Goal: Contribute content: Add original content to the website for others to see

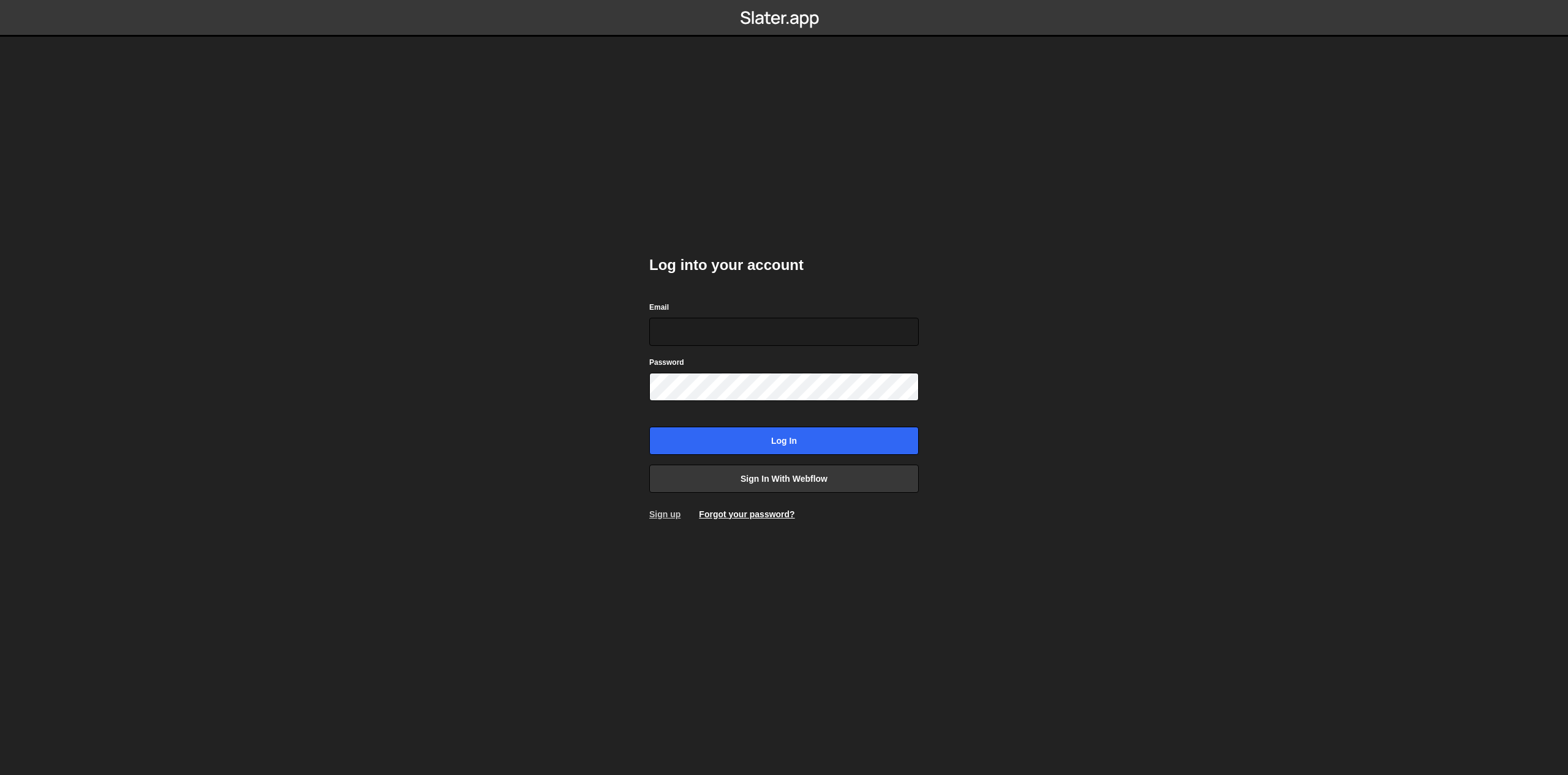
click at [667, 518] on link "Sign up" at bounding box center [665, 513] width 31 height 10
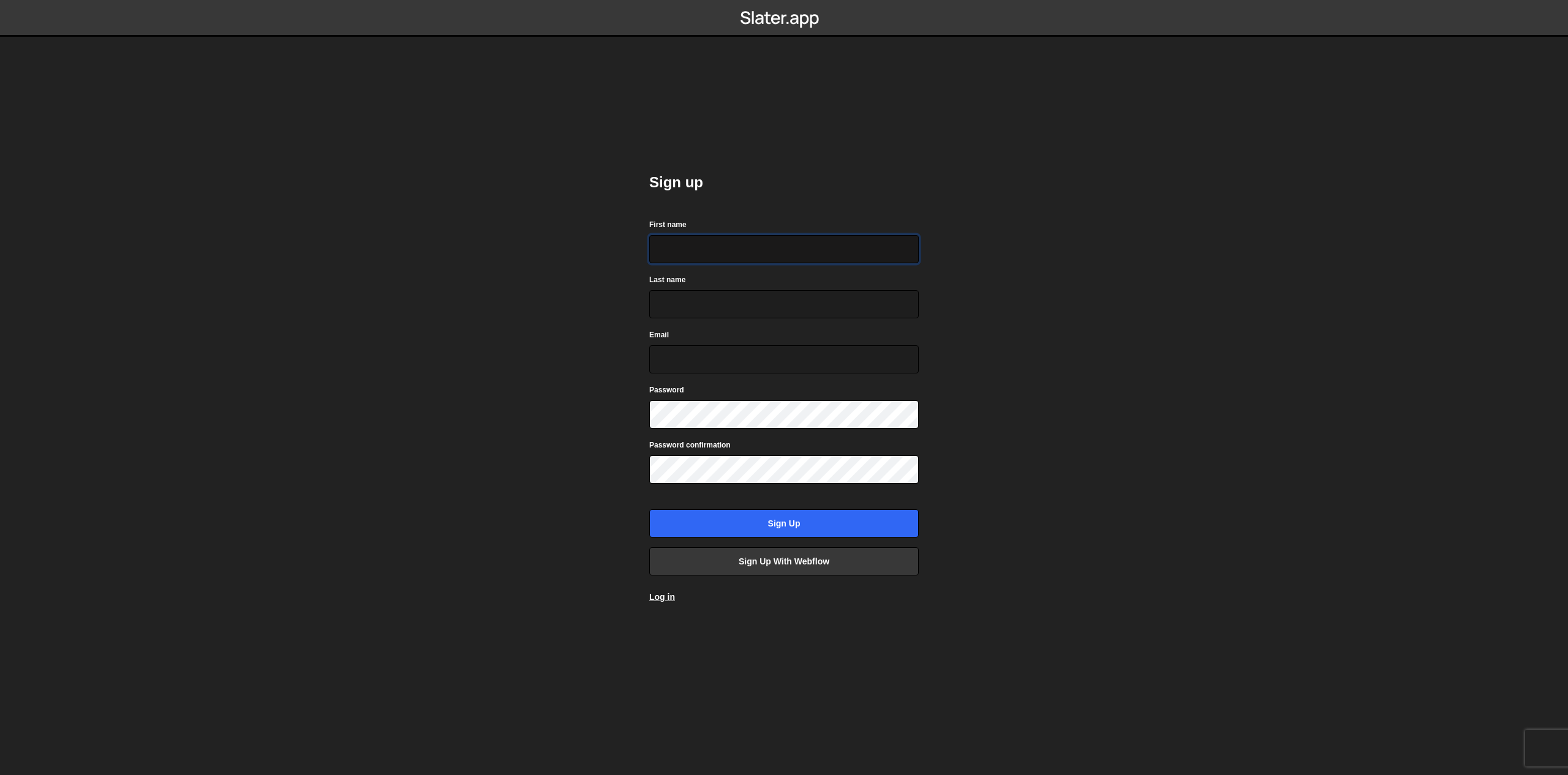
click at [684, 250] on input "First name" at bounding box center [784, 249] width 269 height 28
click at [704, 247] on input "First name" at bounding box center [784, 249] width 269 height 28
type input "Elen"
click at [682, 302] on input "Last name" at bounding box center [784, 305] width 269 height 28
type input "a"
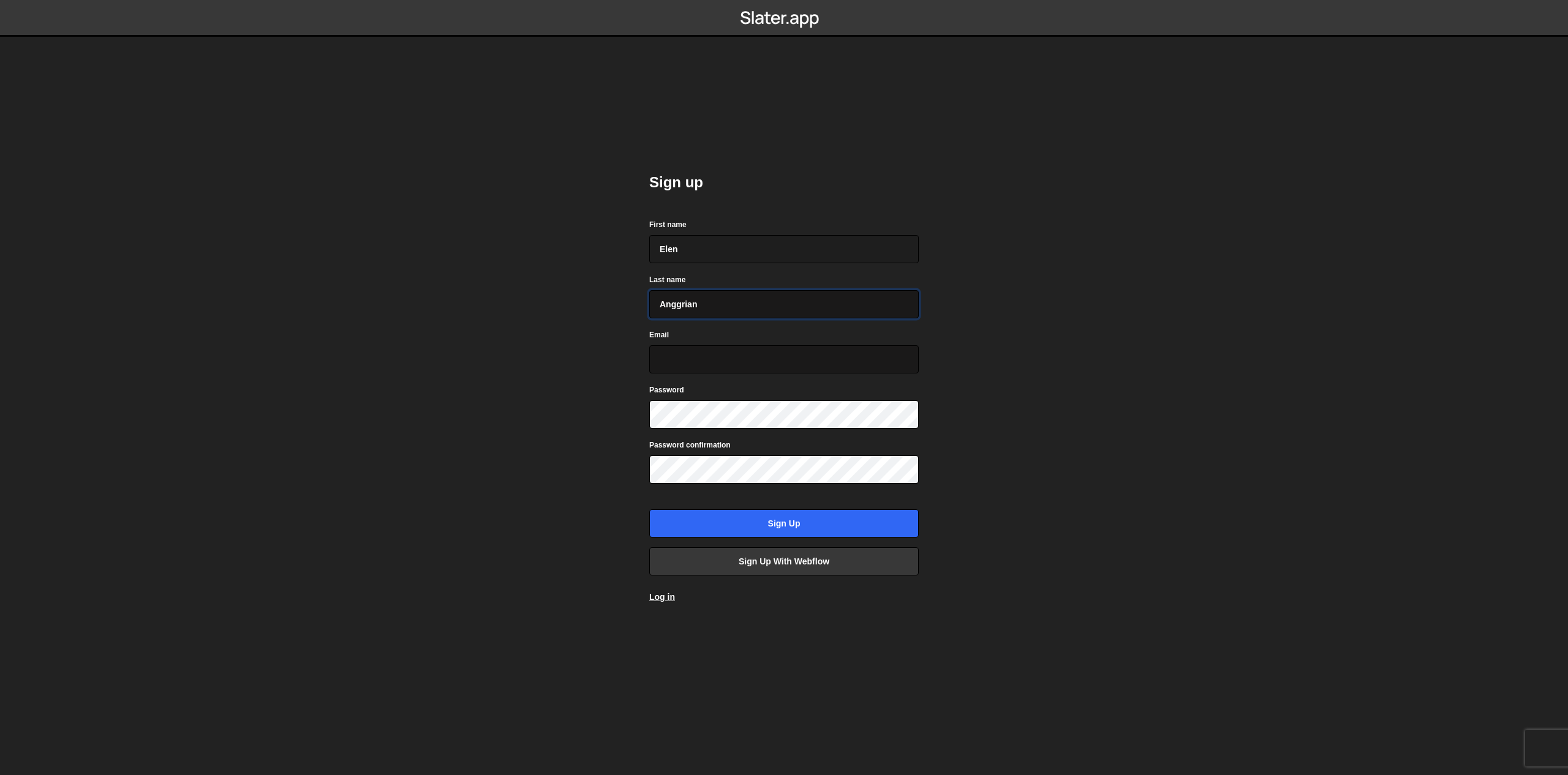
type input "Anggrian"
click at [711, 355] on input "Email" at bounding box center [784, 359] width 269 height 28
type input "elenanggrian04@gmail.com"
click at [818, 516] on input "Sign up" at bounding box center [784, 523] width 269 height 28
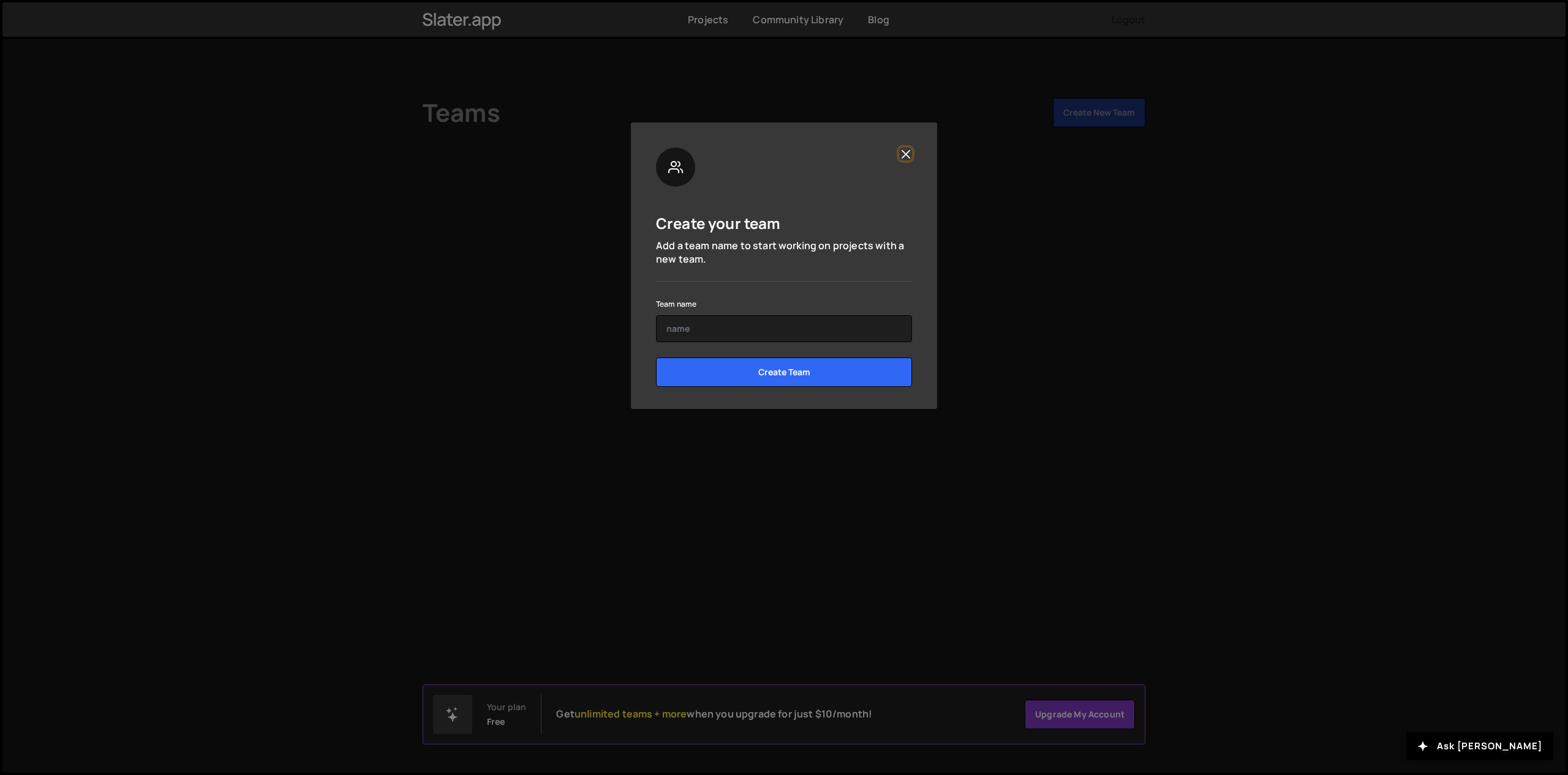
click at [911, 154] on button "Close" at bounding box center [905, 153] width 13 height 13
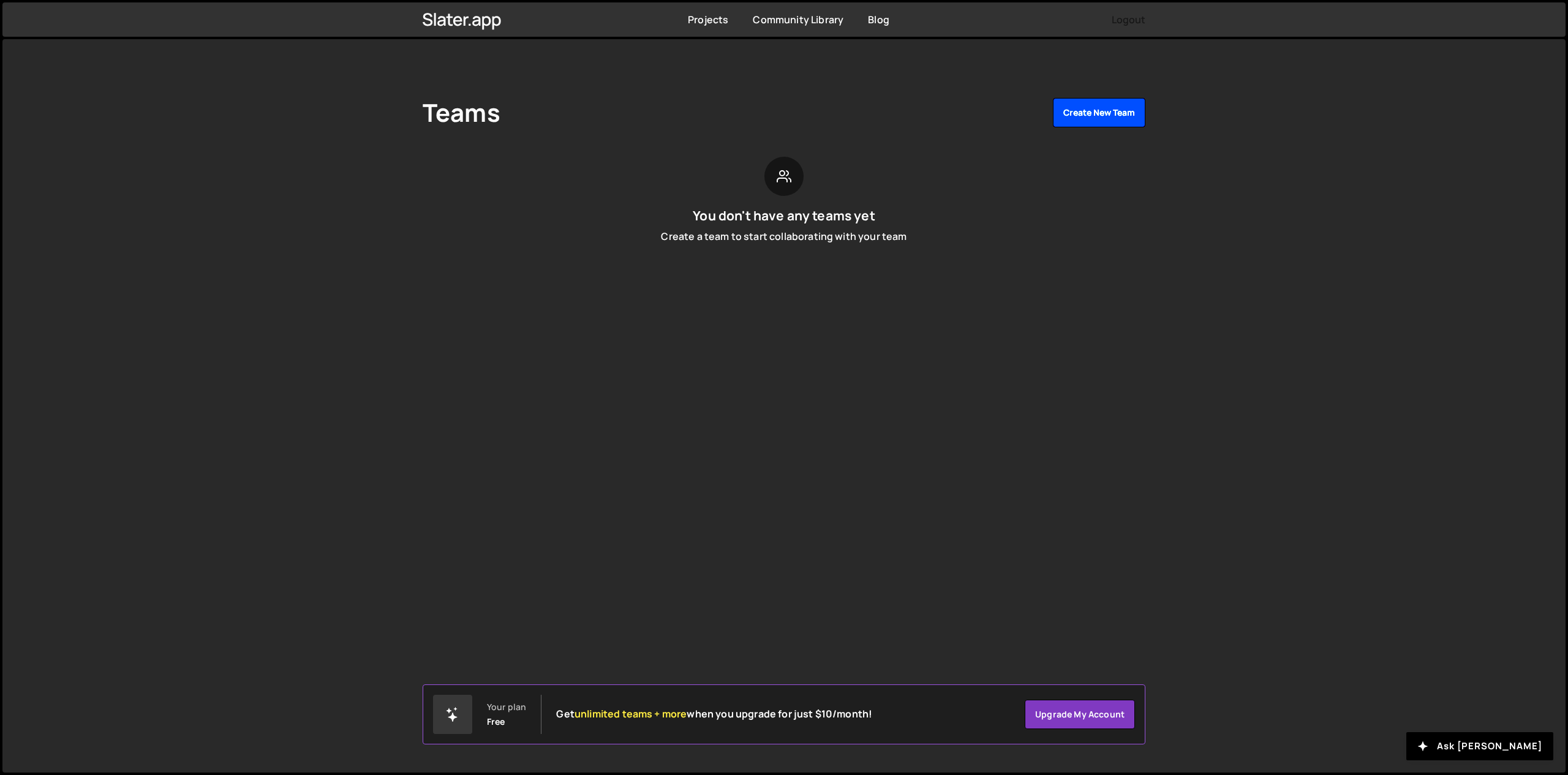
click at [1111, 113] on button "Create New Team" at bounding box center [1099, 113] width 93 height 30
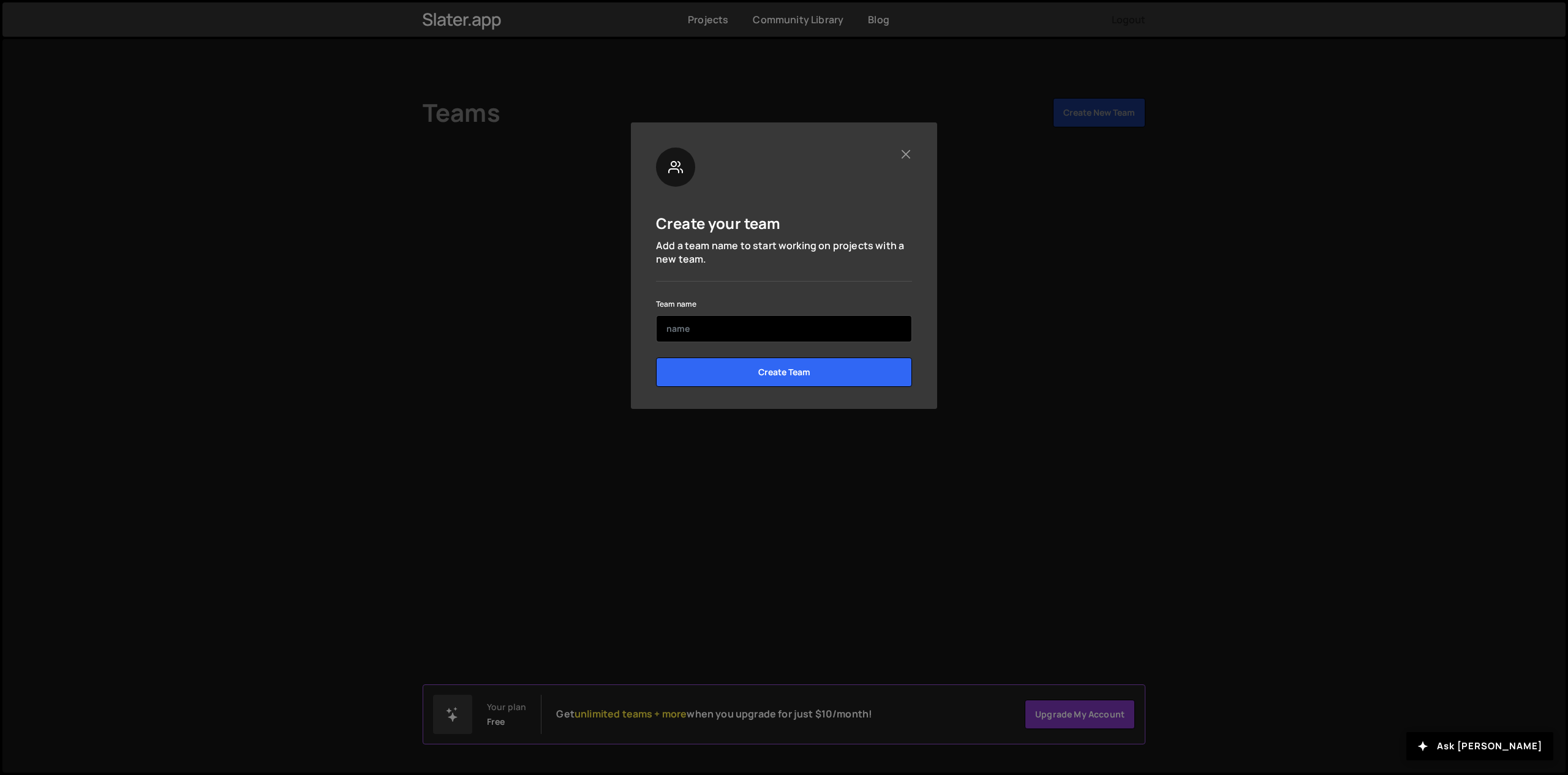
click at [724, 319] on input "text" at bounding box center [784, 328] width 256 height 27
type input "el"
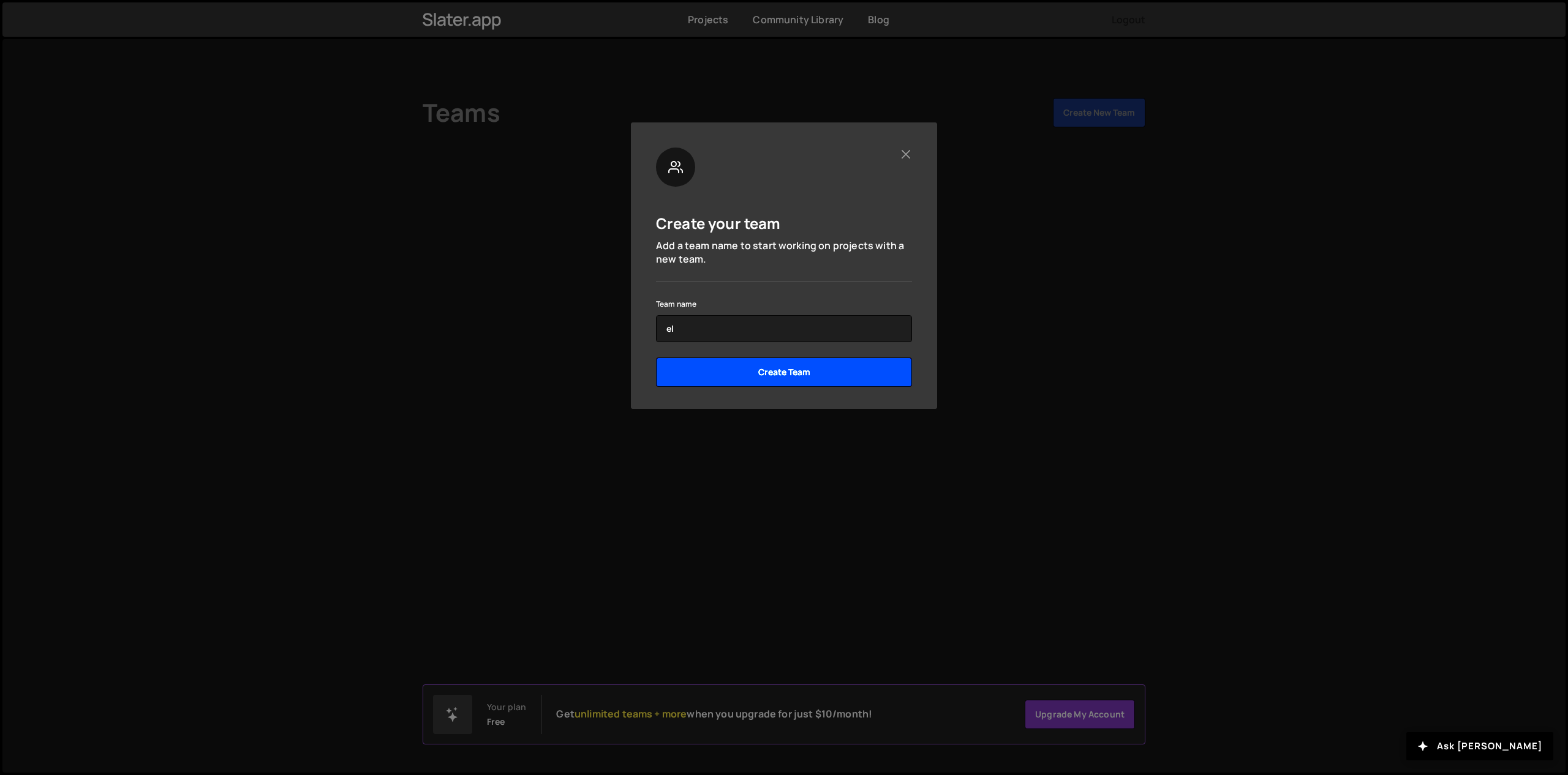
click at [772, 365] on input "Create Team" at bounding box center [784, 372] width 256 height 30
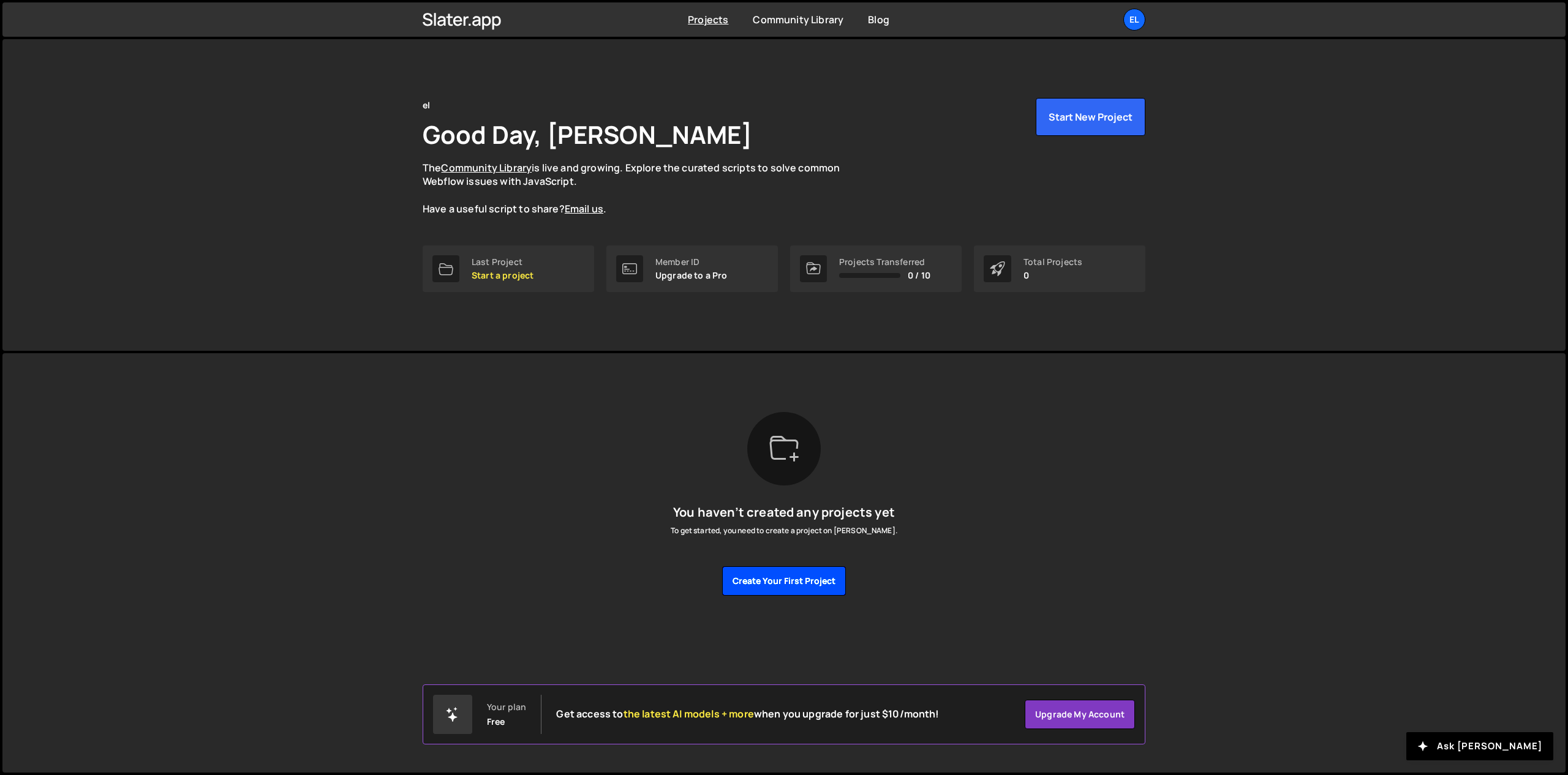
click at [787, 576] on button "Create your first project" at bounding box center [784, 581] width 124 height 30
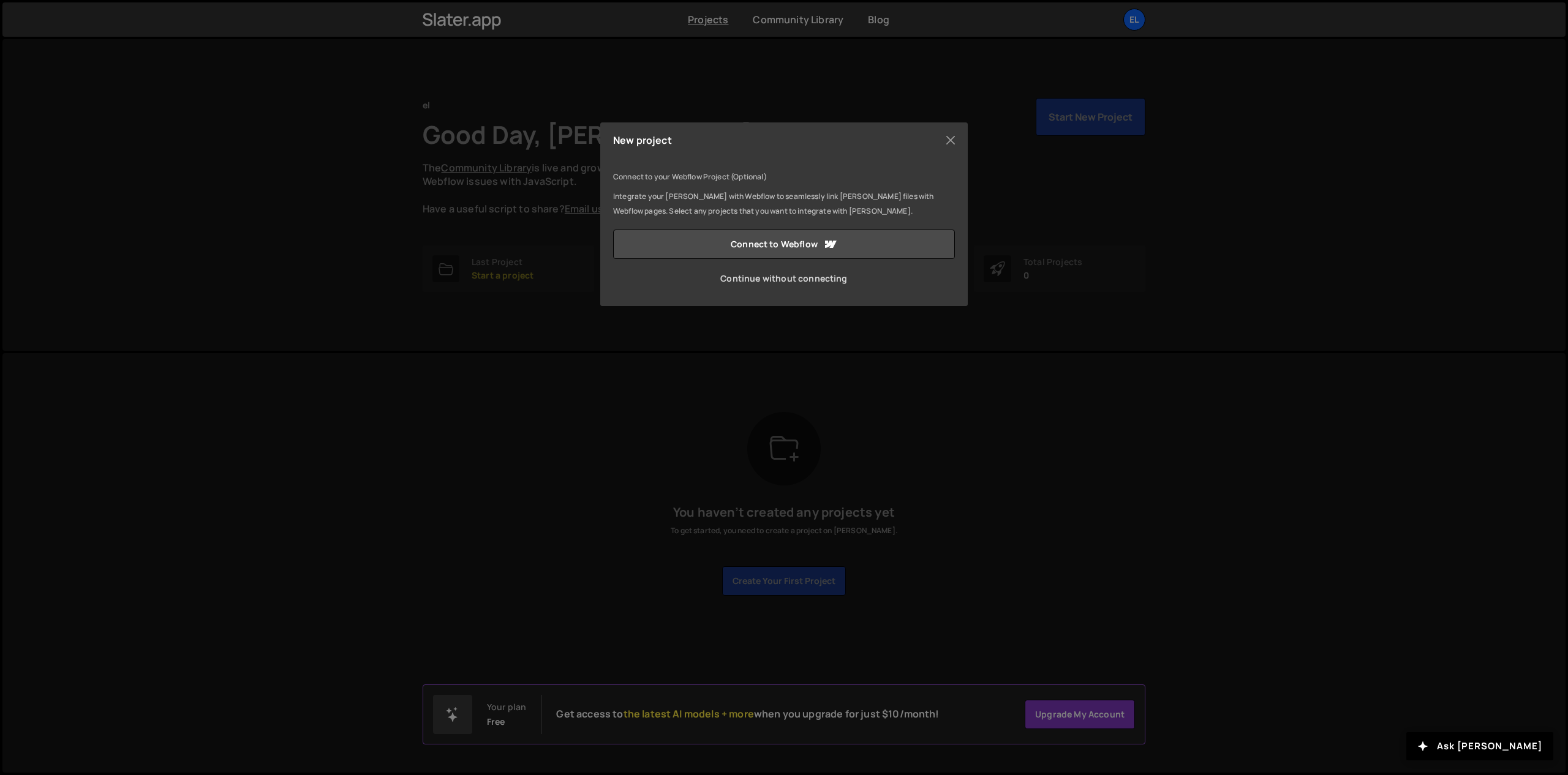
click at [755, 277] on link "Continue without connecting" at bounding box center [784, 279] width 342 height 30
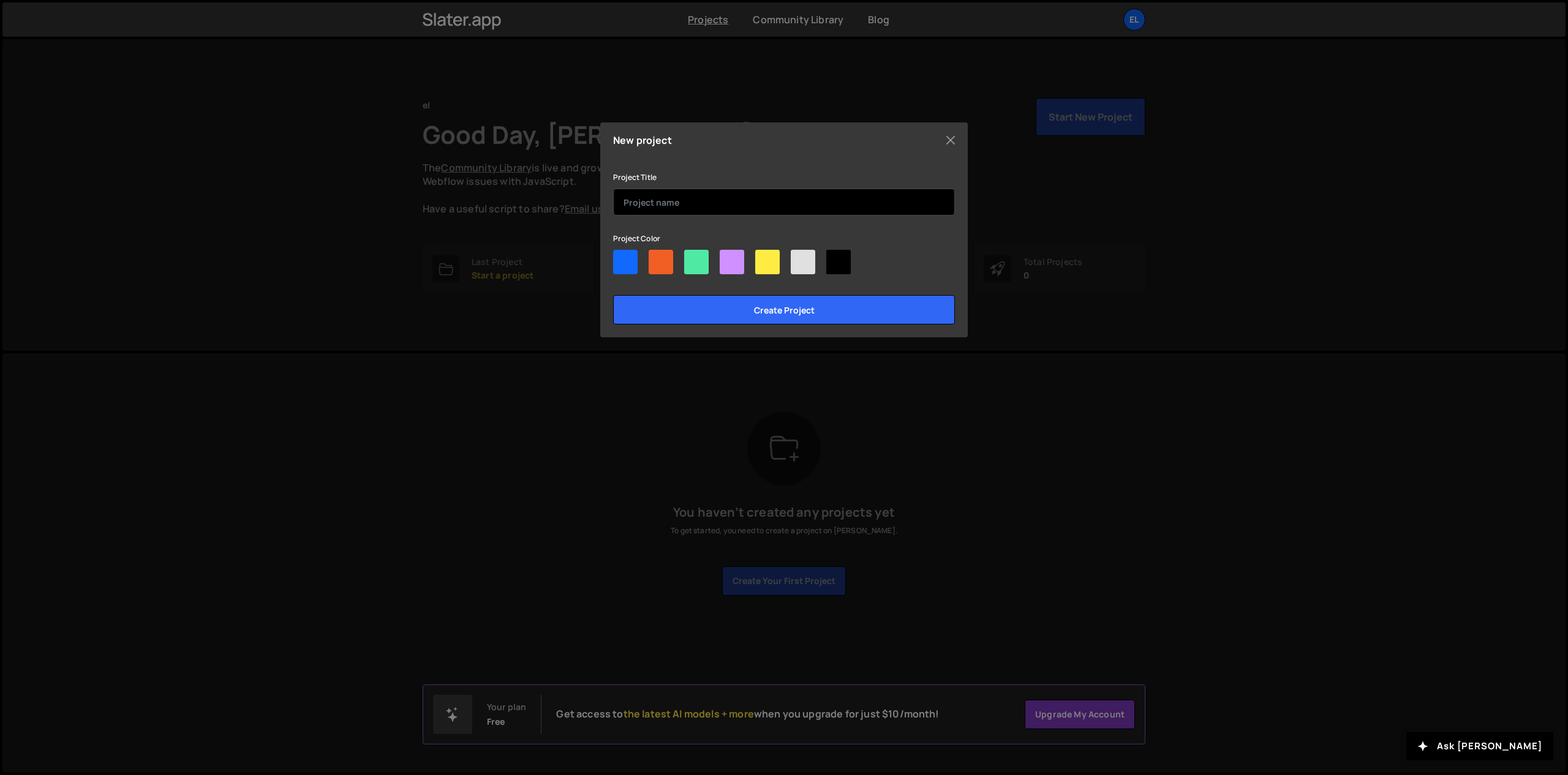
click at [646, 195] on input "text" at bounding box center [784, 202] width 342 height 27
type input "M"
type input "\"
type input "ATO"
click at [733, 263] on div at bounding box center [732, 262] width 24 height 24
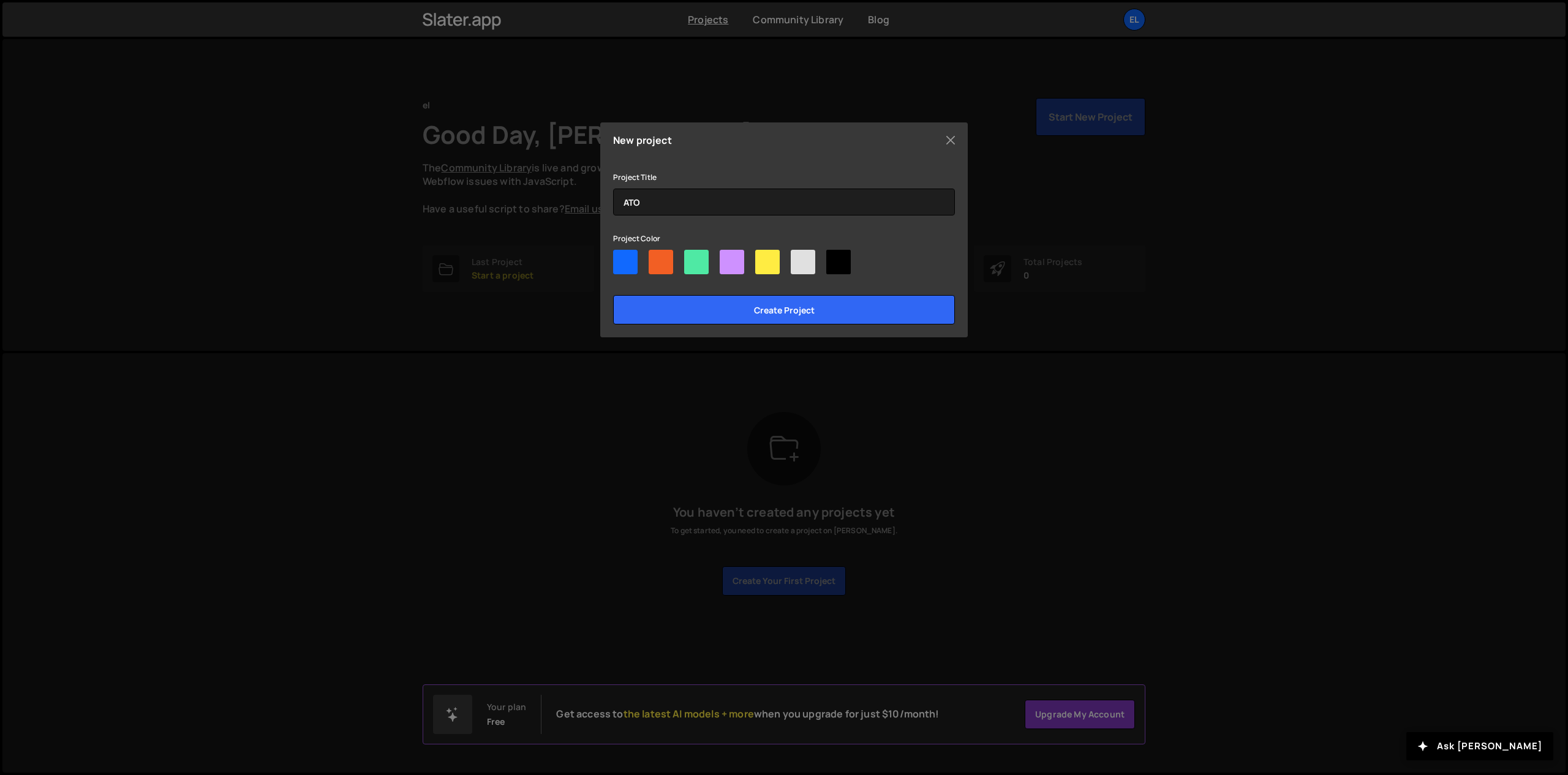
click at [727, 258] on input"] "radio" at bounding box center [724, 253] width 8 height 8
radio input"] "true"
click at [761, 265] on div at bounding box center [767, 262] width 24 height 24
click at [761, 258] on input"] "radio" at bounding box center [759, 253] width 8 height 8
radio input"] "true"
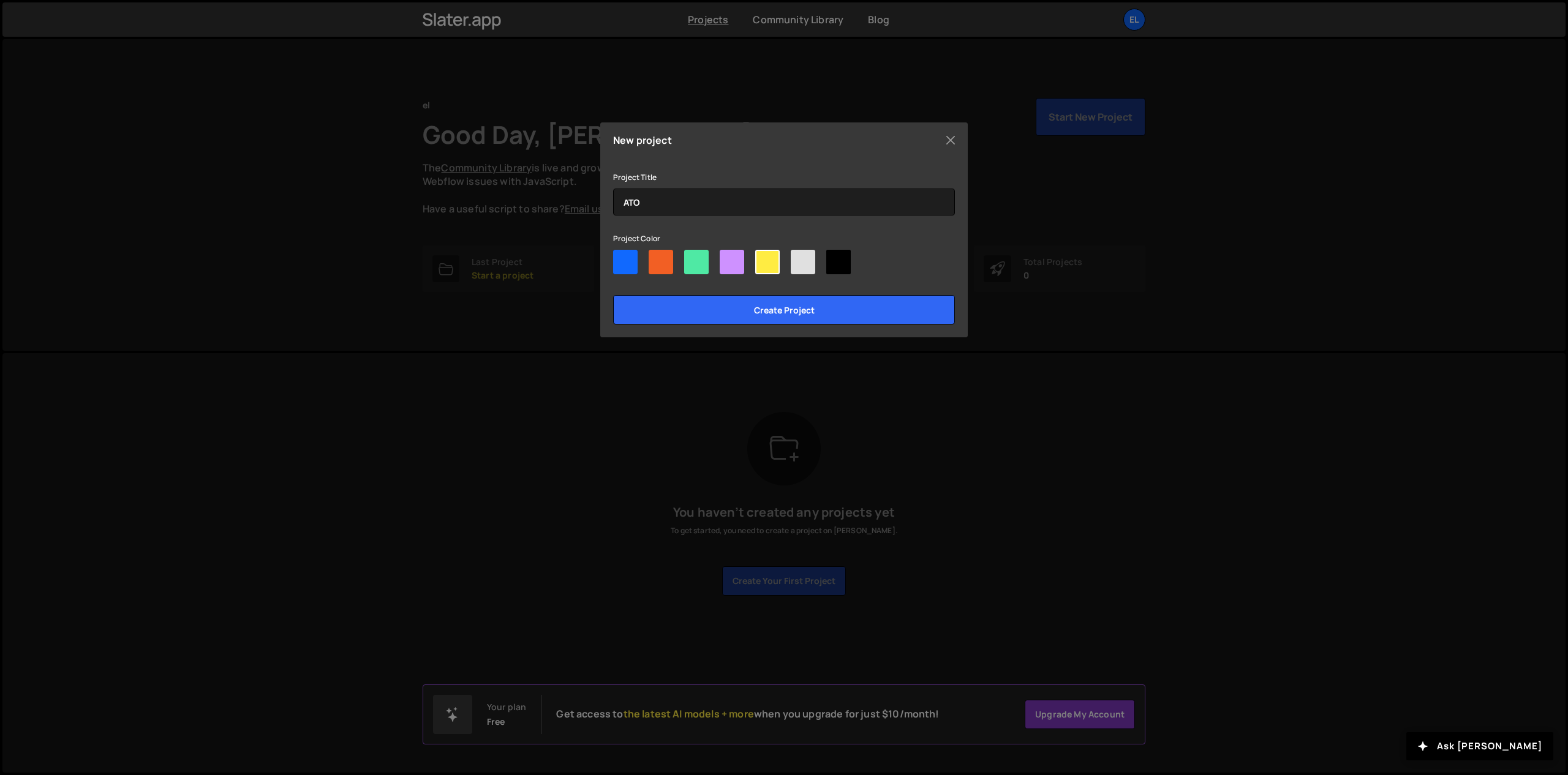
click at [772, 327] on div "New project Connect to your Webflow Project (Optional) Integrate your Slater wi…" at bounding box center [784, 230] width 368 height 215
click at [779, 314] on input "Create project" at bounding box center [784, 310] width 342 height 30
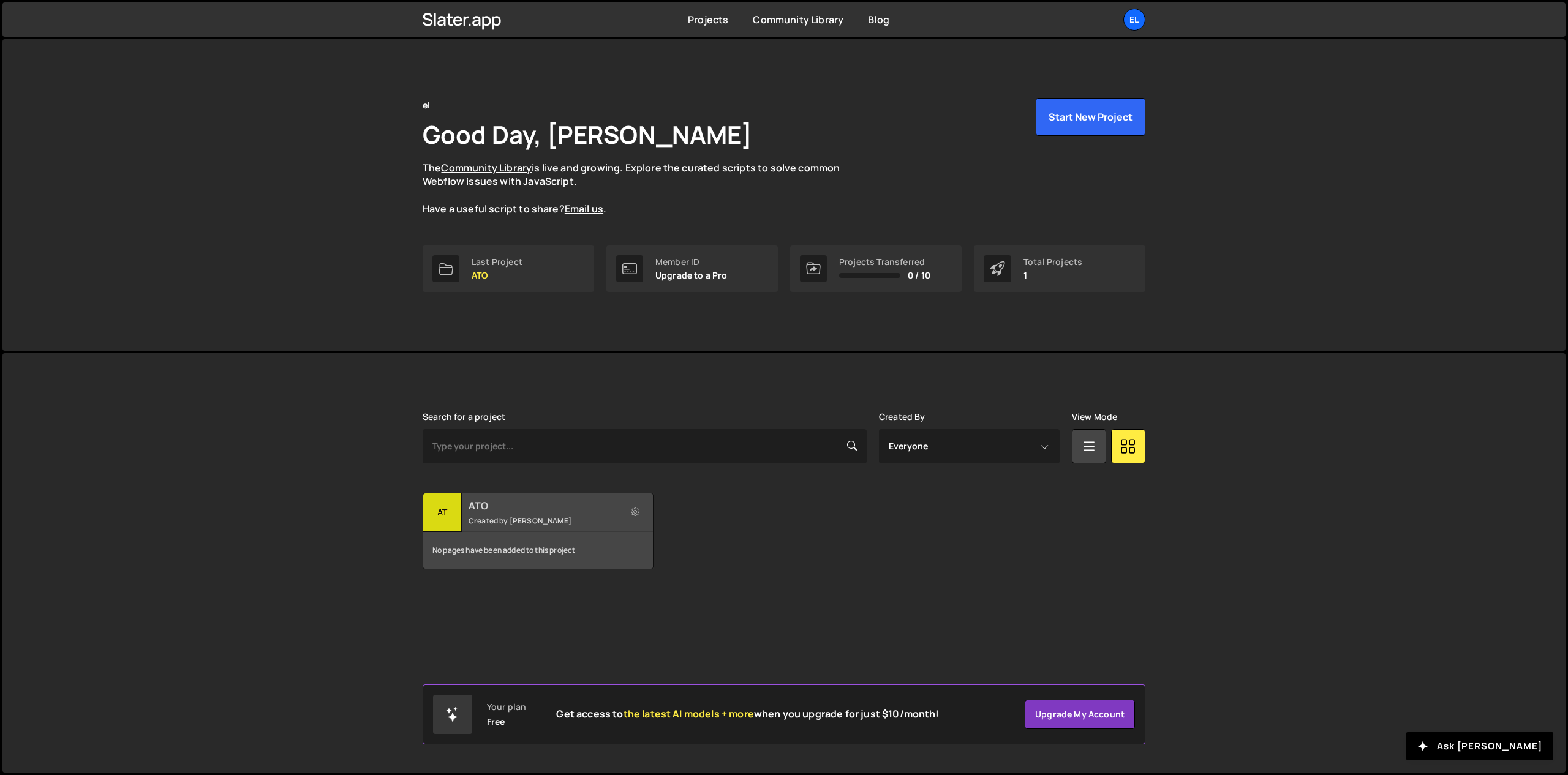
click at [526, 513] on div "ATO Created by [PERSON_NAME]" at bounding box center [538, 512] width 230 height 38
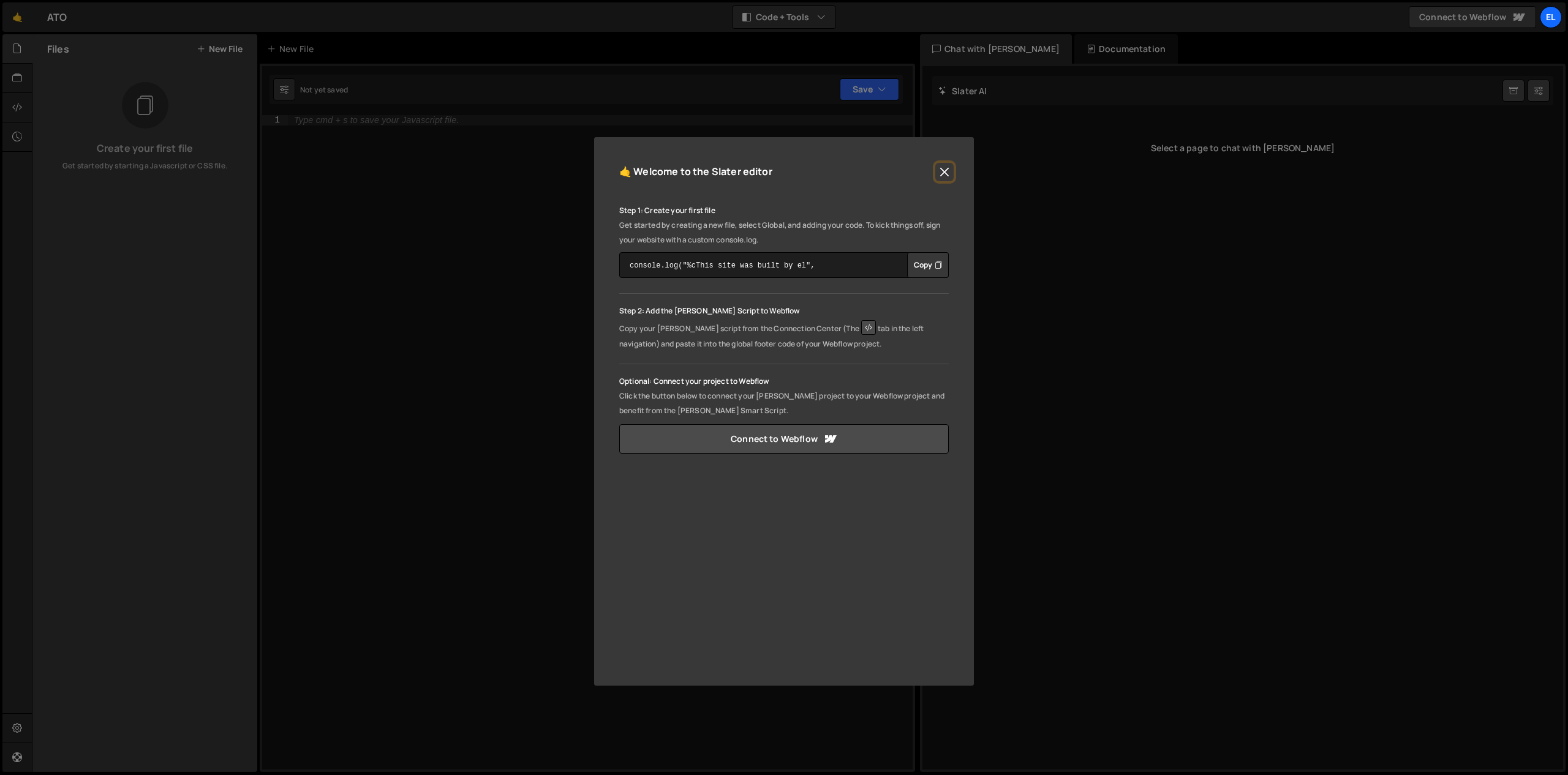
click at [939, 168] on button "Close" at bounding box center [944, 172] width 19 height 19
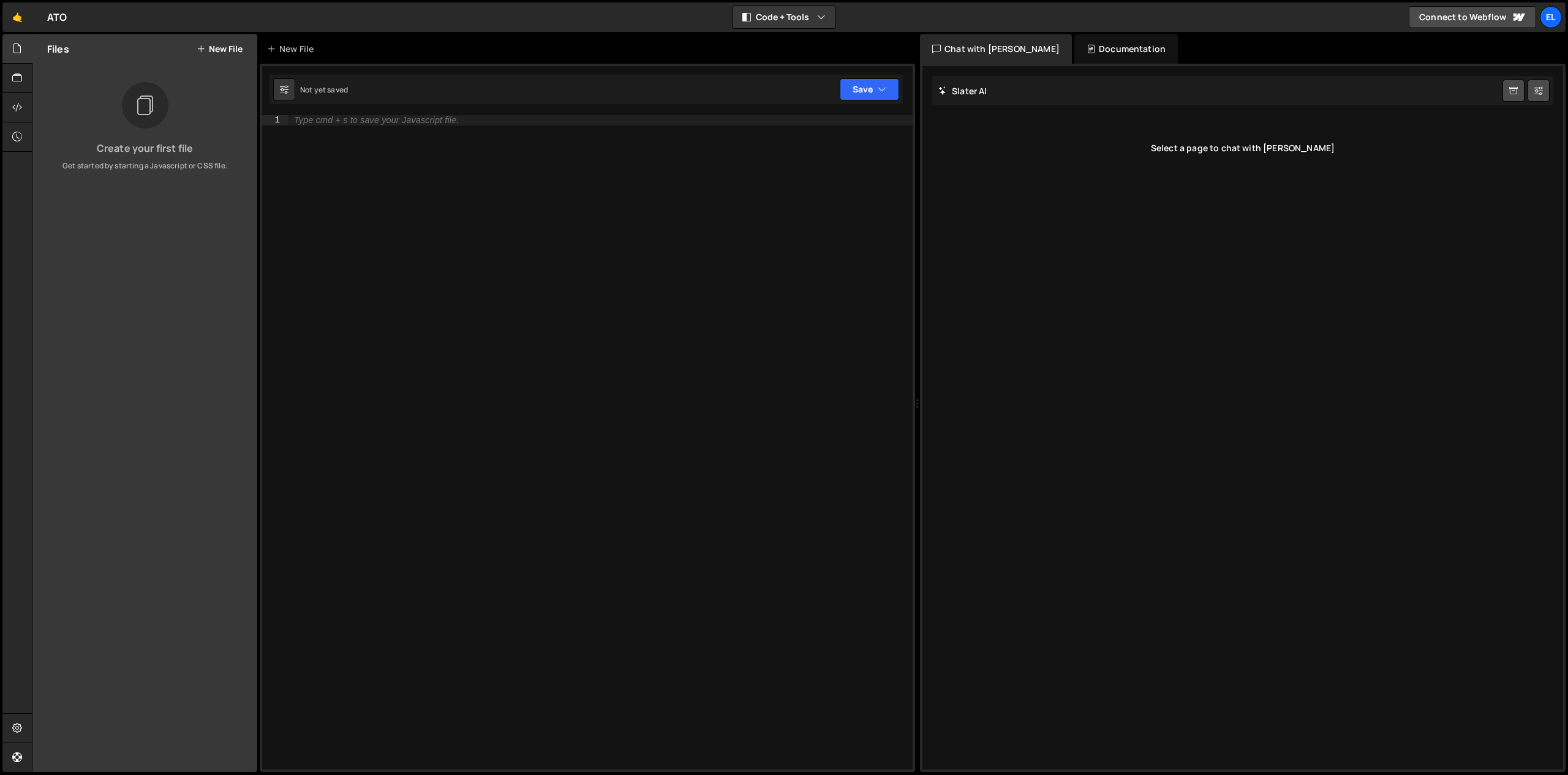
click at [220, 47] on button "New File" at bounding box center [219, 48] width 46 height 10
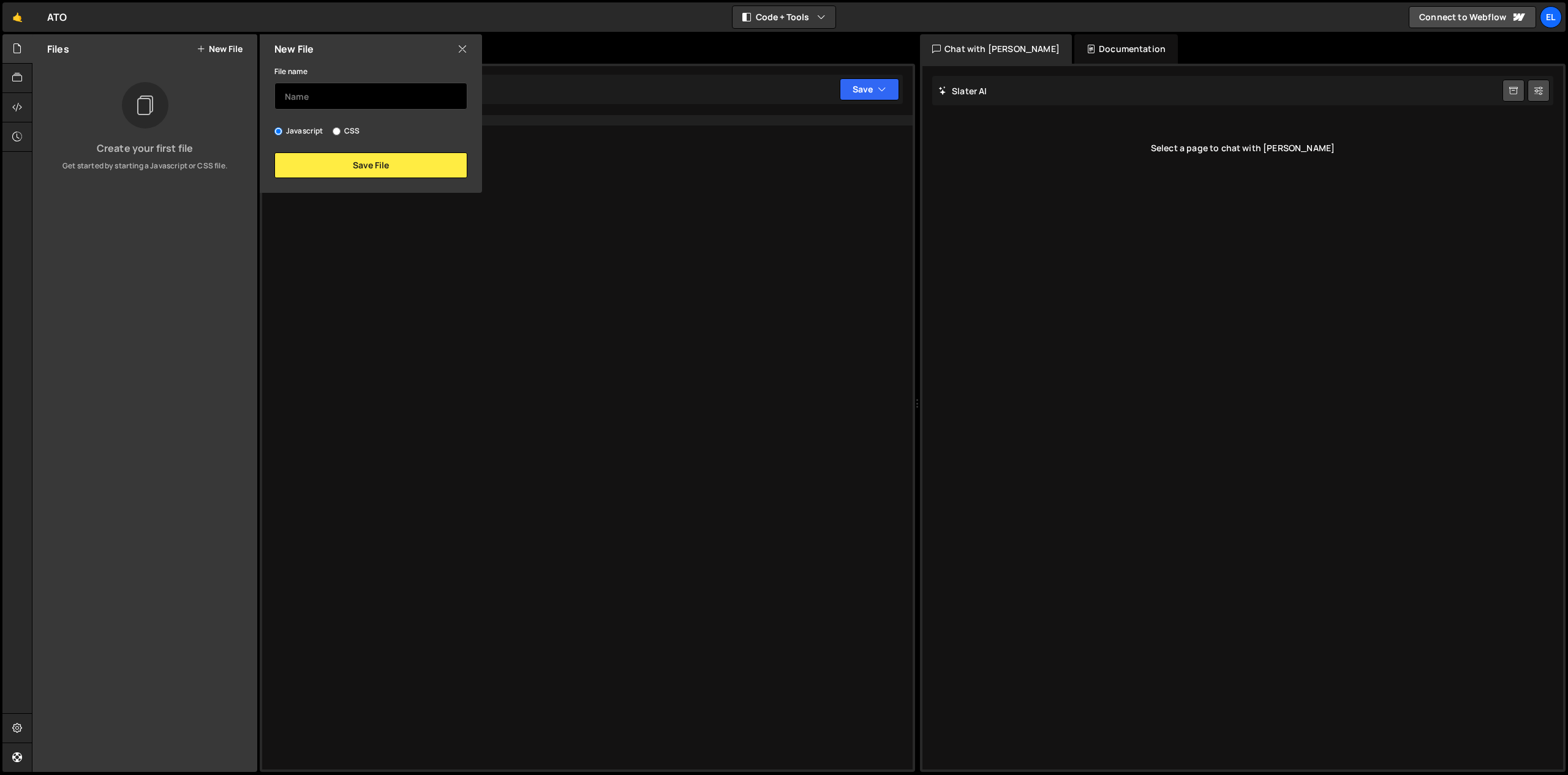
click at [304, 96] on input "text" at bounding box center [371, 96] width 193 height 27
type input "O"
type input "oldCheckout"
click at [395, 169] on button "Save File" at bounding box center [371, 165] width 193 height 26
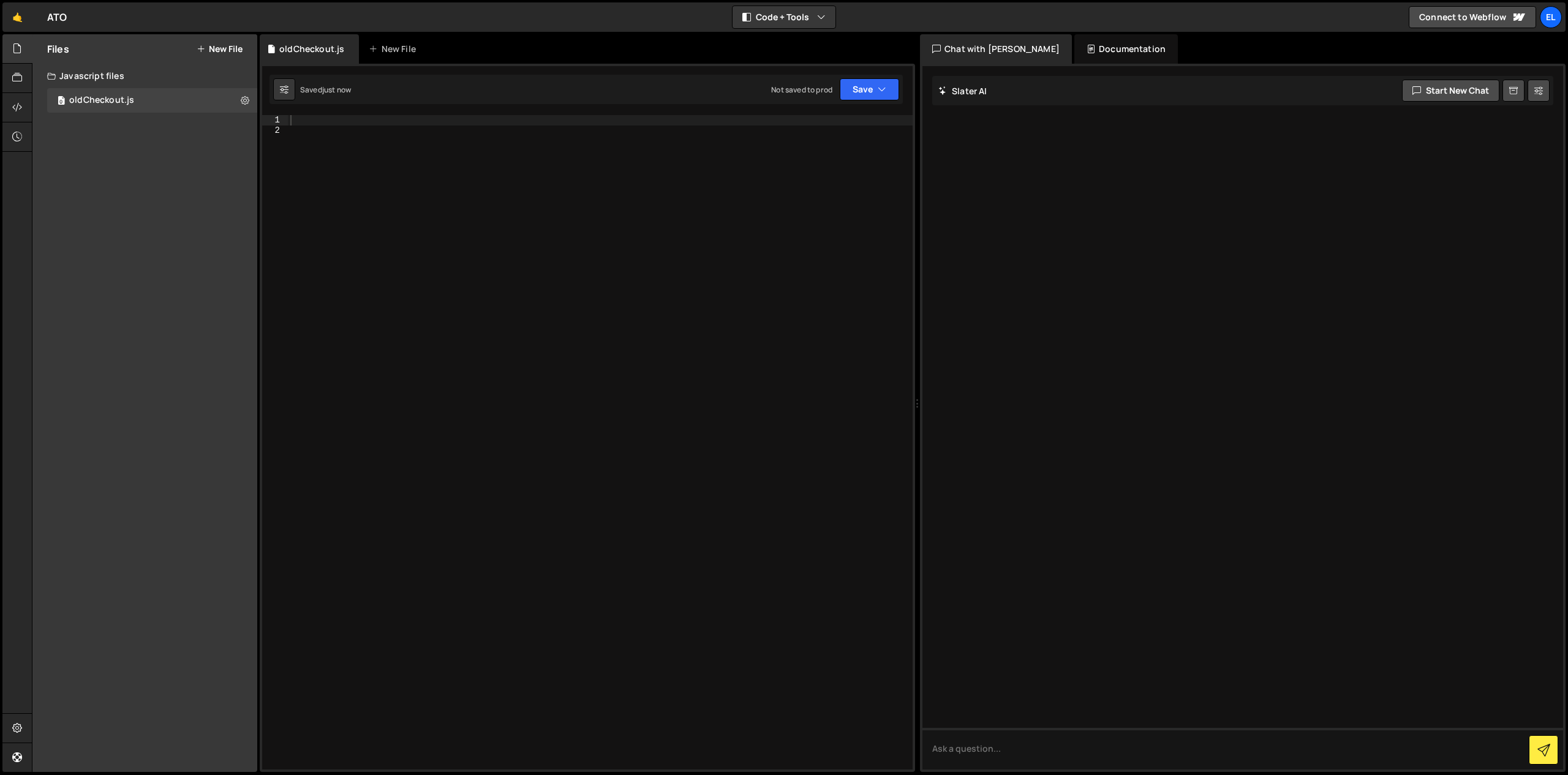
click at [552, 177] on div at bounding box center [600, 452] width 625 height 674
click at [566, 128] on div at bounding box center [600, 452] width 625 height 674
click at [583, 122] on div at bounding box center [600, 452] width 625 height 674
paste textarea "</script>"
type textarea "</script>"
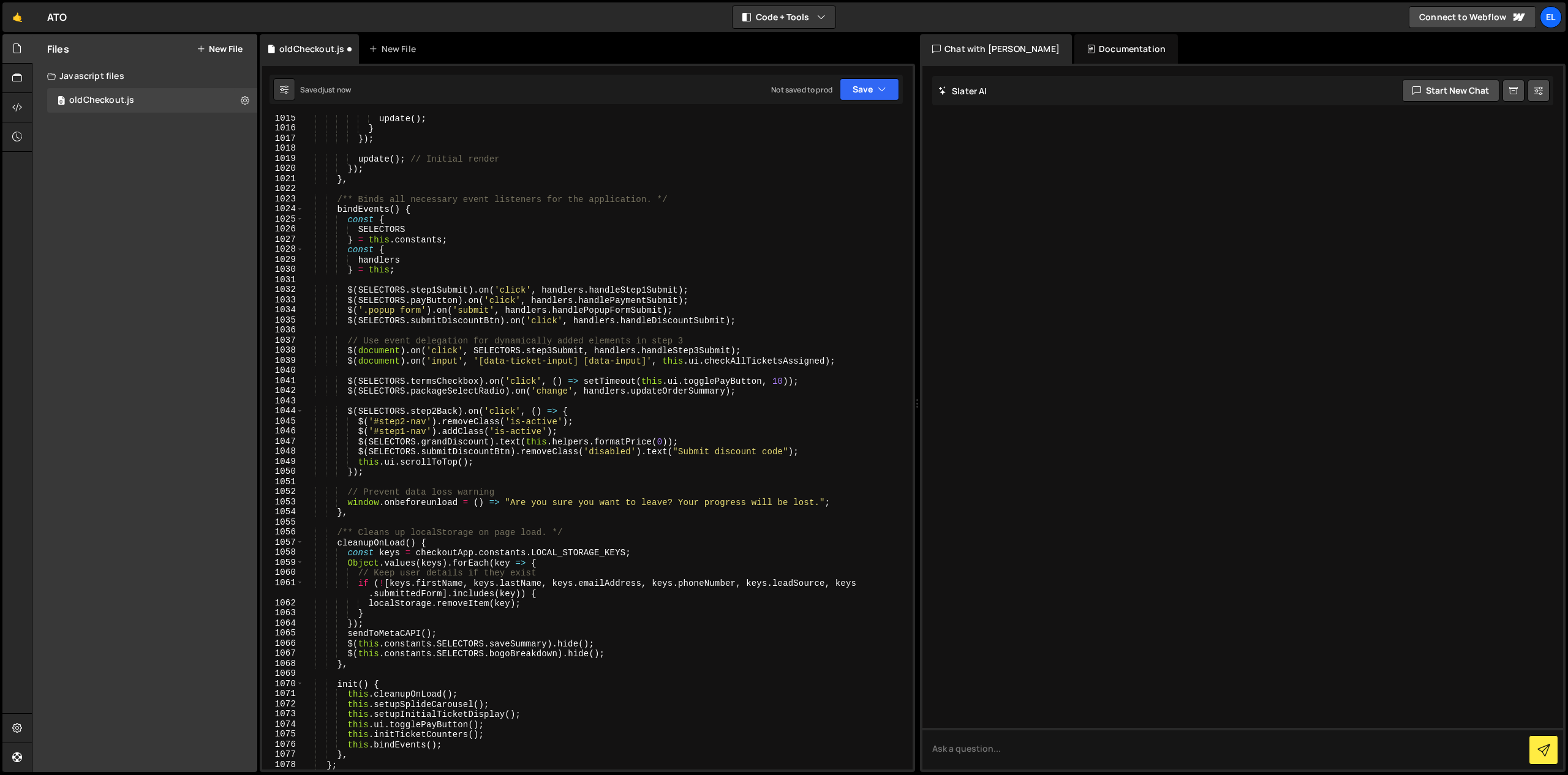
scroll to position [10394, 0]
click at [889, 89] on button "Save" at bounding box center [870, 90] width 59 height 22
click at [798, 128] on div "11 seconds ago" at bounding box center [812, 133] width 52 height 10
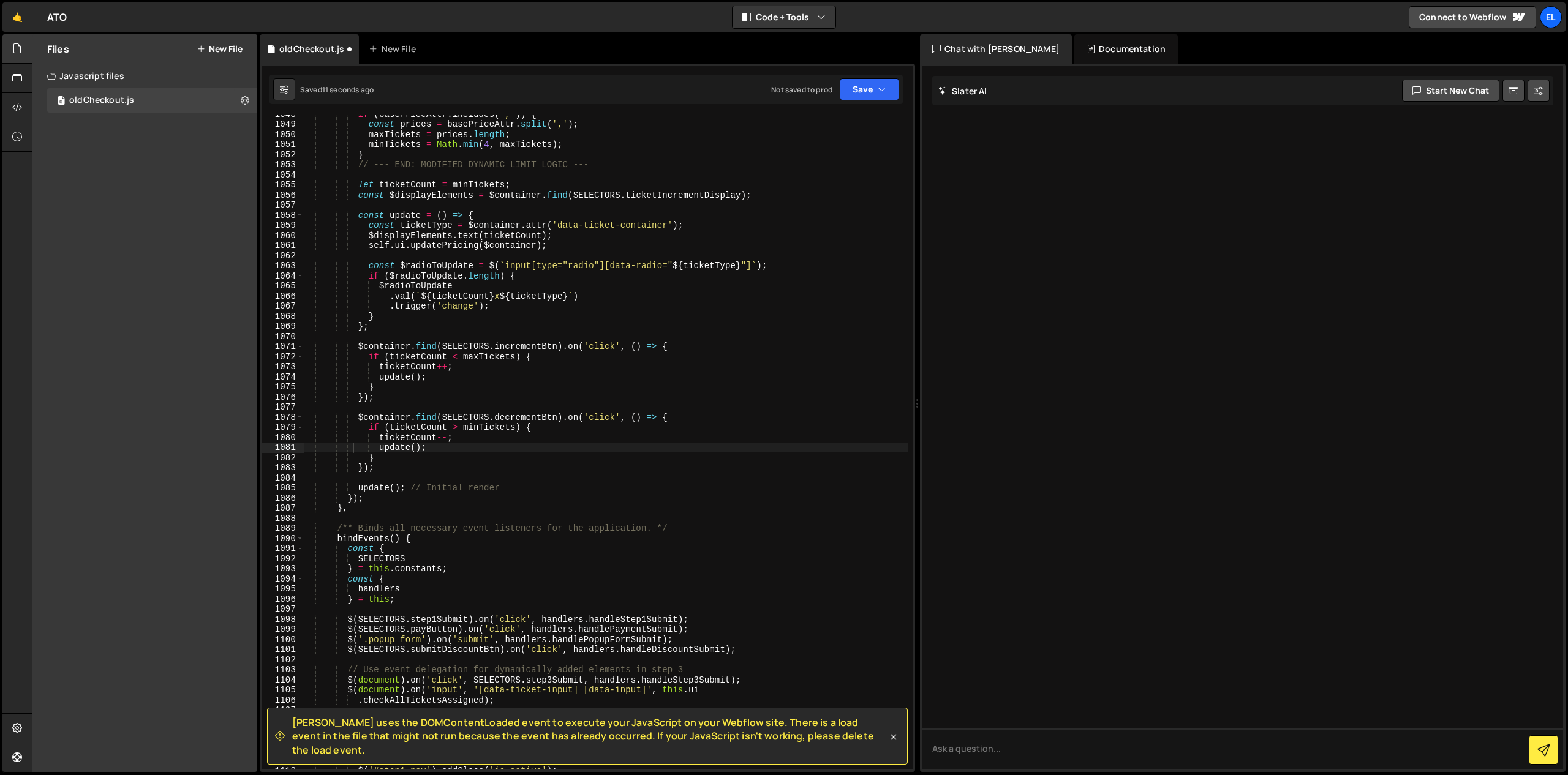
scroll to position [10620, 0]
click at [222, 53] on button "New File" at bounding box center [219, 48] width 46 height 10
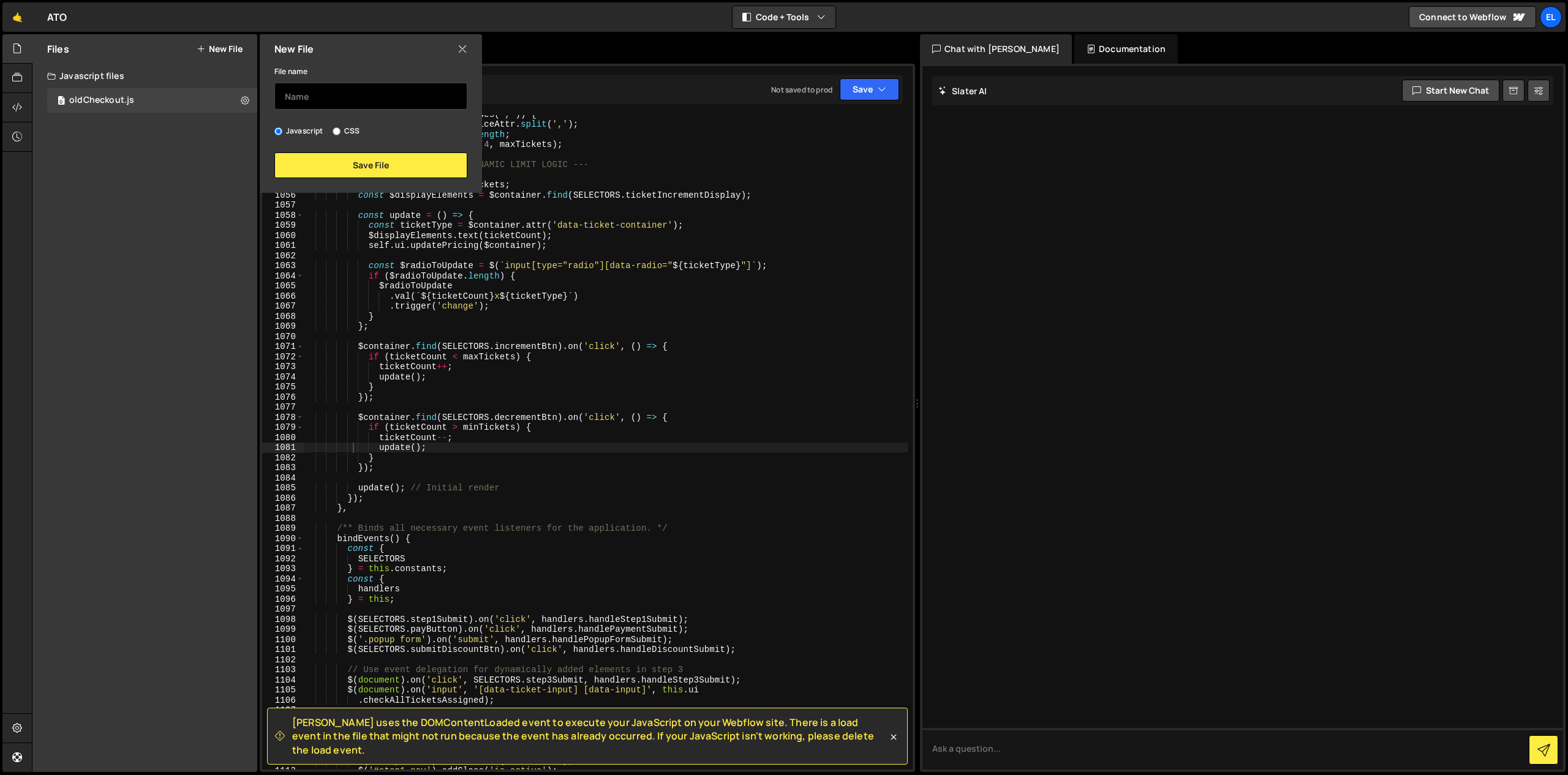
click at [309, 93] on input "text" at bounding box center [371, 96] width 193 height 27
type input "newCheckout"
click at [363, 172] on button "Save File" at bounding box center [371, 165] width 193 height 26
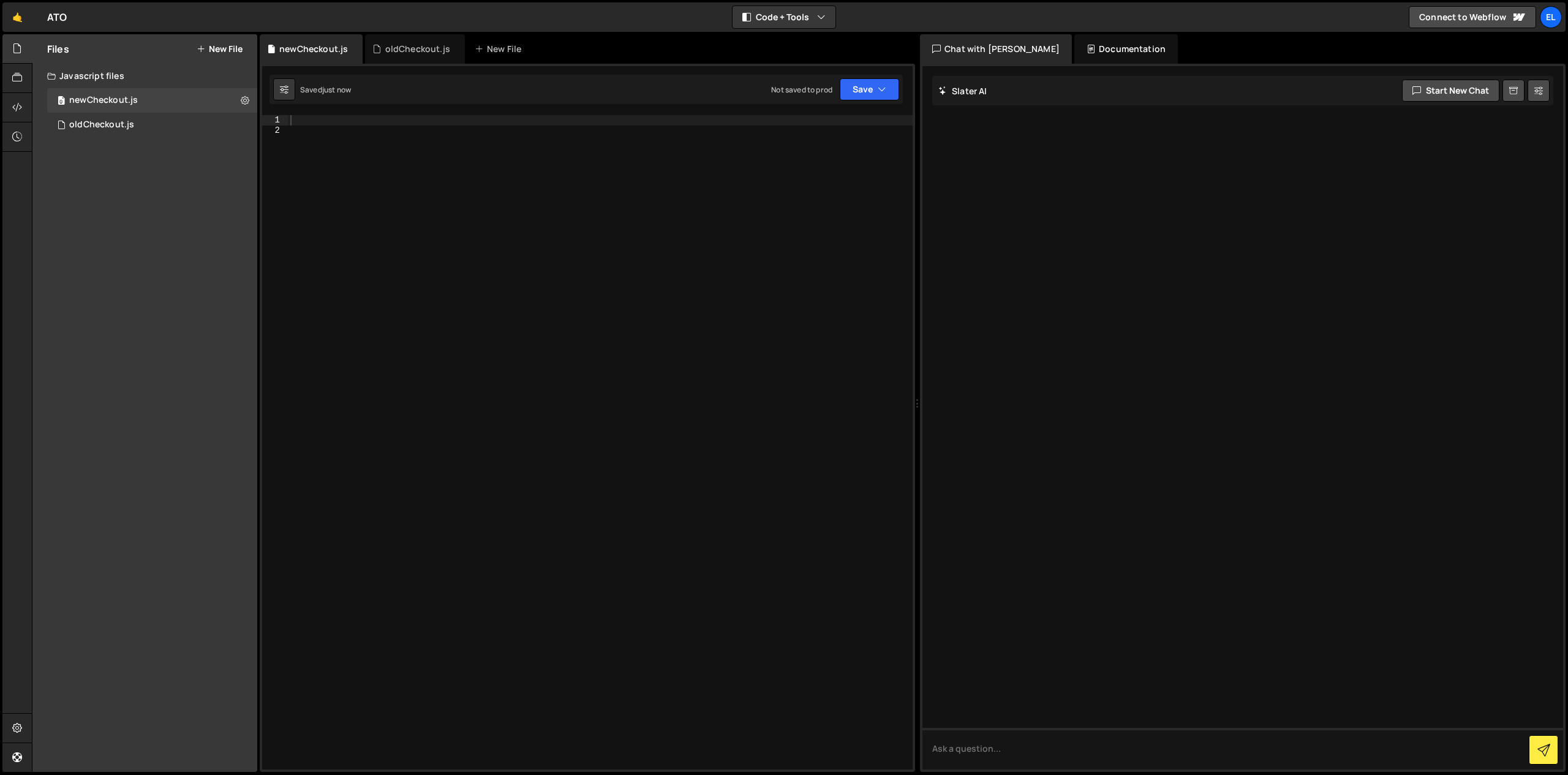
click at [416, 119] on div at bounding box center [600, 452] width 625 height 674
paste textarea "</script>"
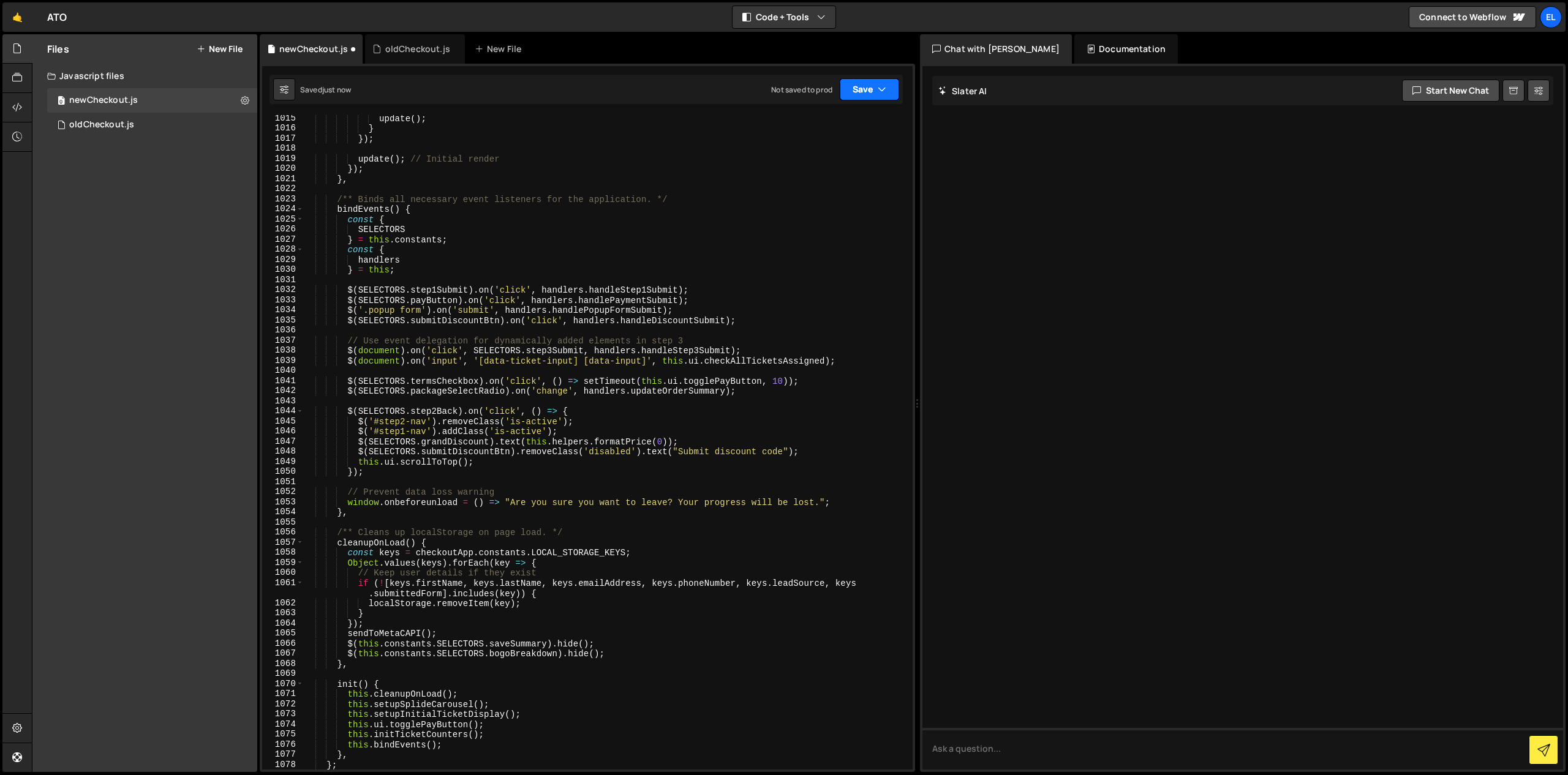
click at [866, 86] on button "Save" at bounding box center [870, 90] width 59 height 22
click at [847, 124] on div "Save to Staging S" at bounding box center [828, 119] width 128 height 13
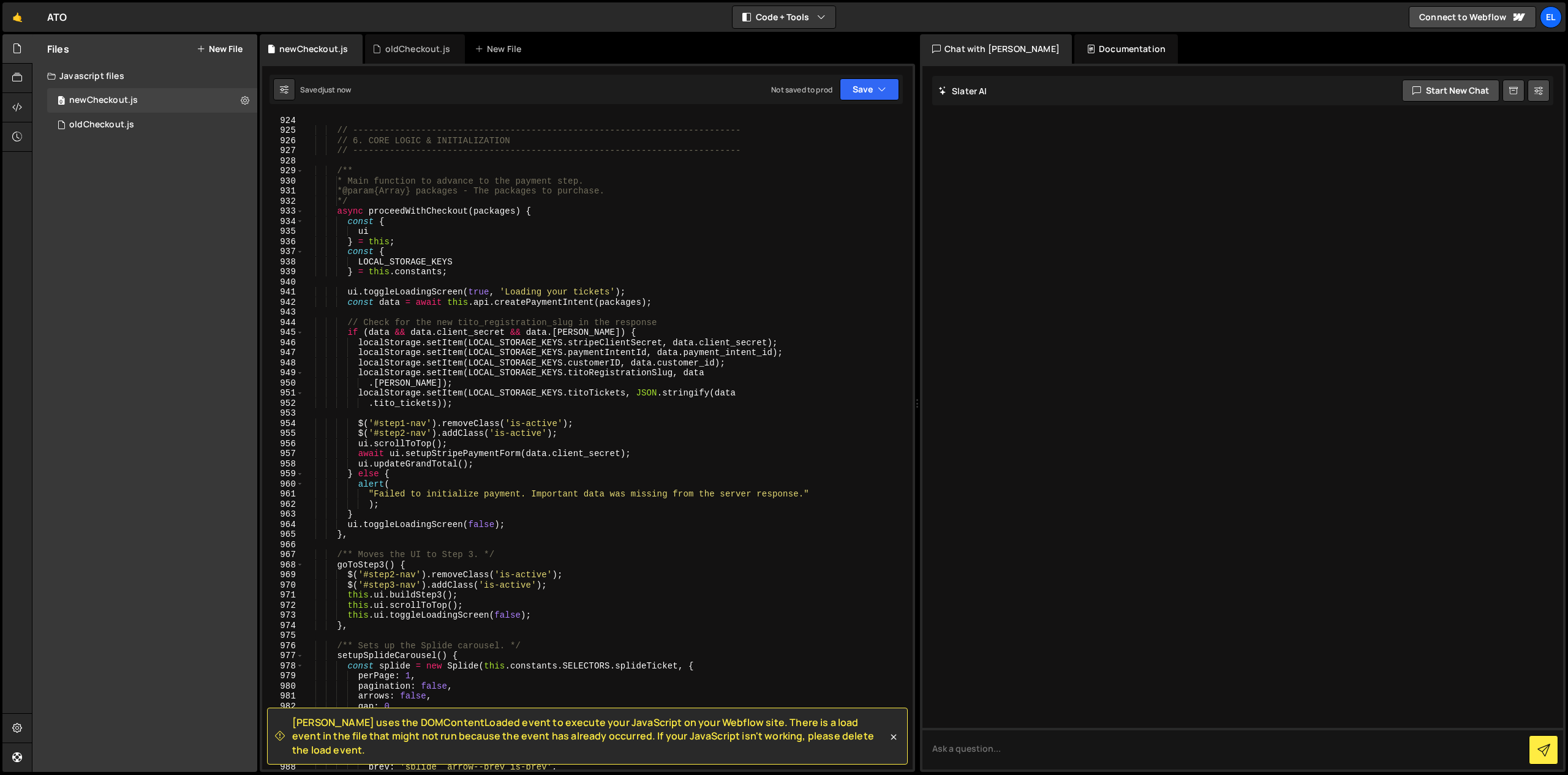
scroll to position [9361, 0]
type textarea "ui.toggleLoadingScreen(true, 'Loading your tickets');"
click at [569, 293] on div "} , // ------------------------------------------------------------------------…" at bounding box center [605, 442] width 604 height 674
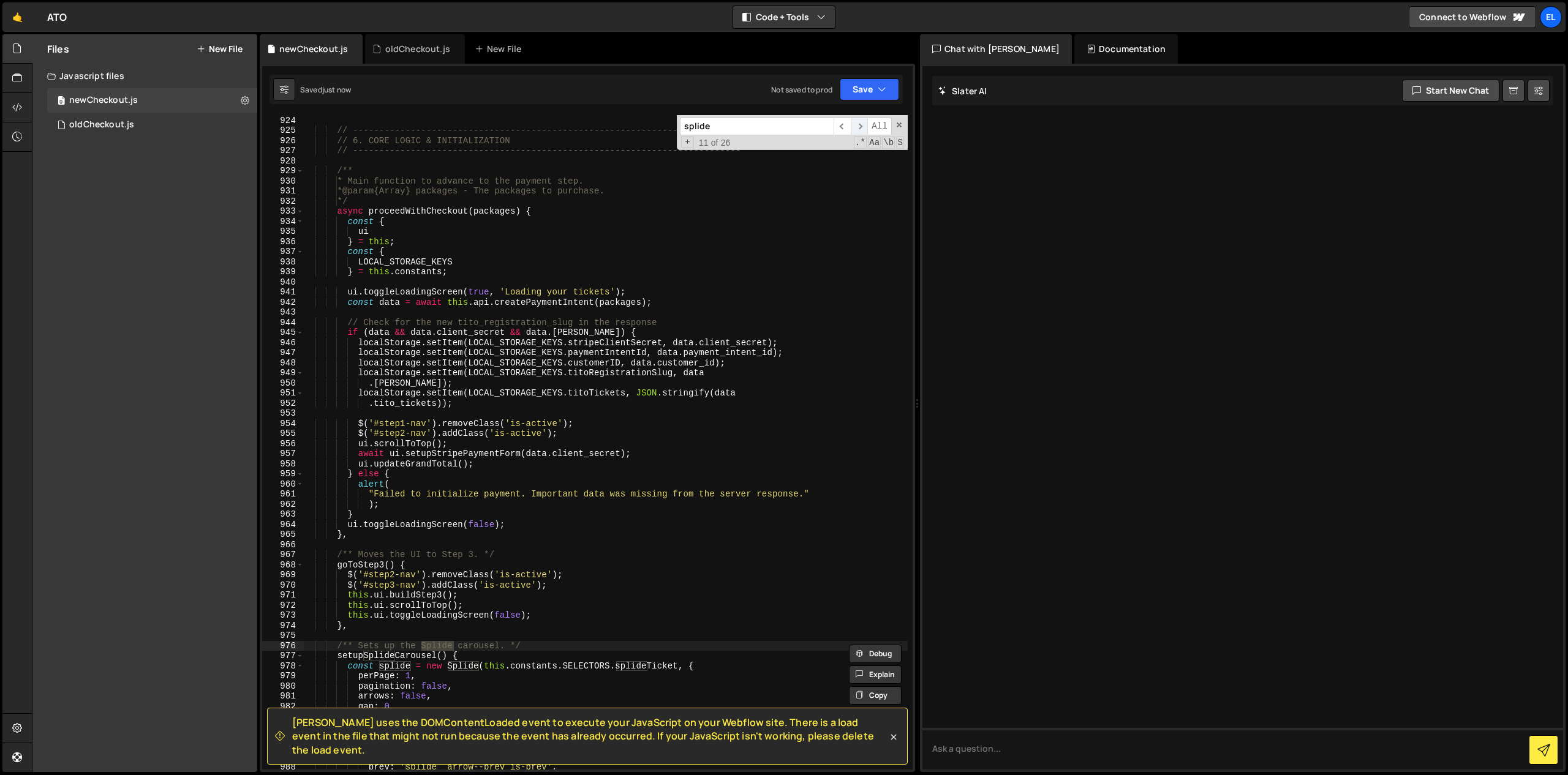
type input "splide"
click at [858, 124] on span "​" at bounding box center [859, 127] width 17 height 18
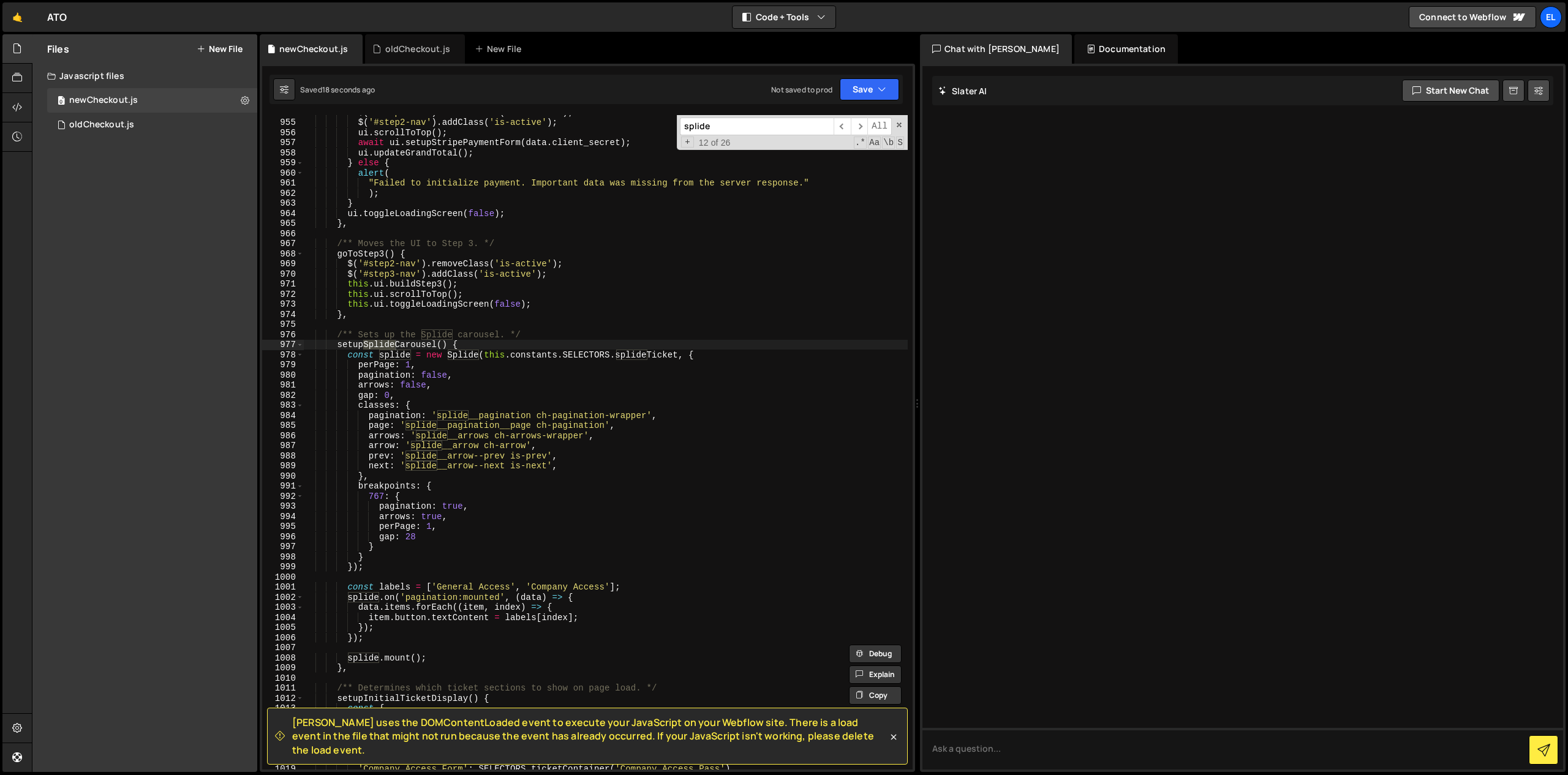
scroll to position [9673, 0]
click at [841, 127] on span "​" at bounding box center [841, 127] width 17 height 18
click at [842, 127] on span "​" at bounding box center [841, 127] width 17 height 18
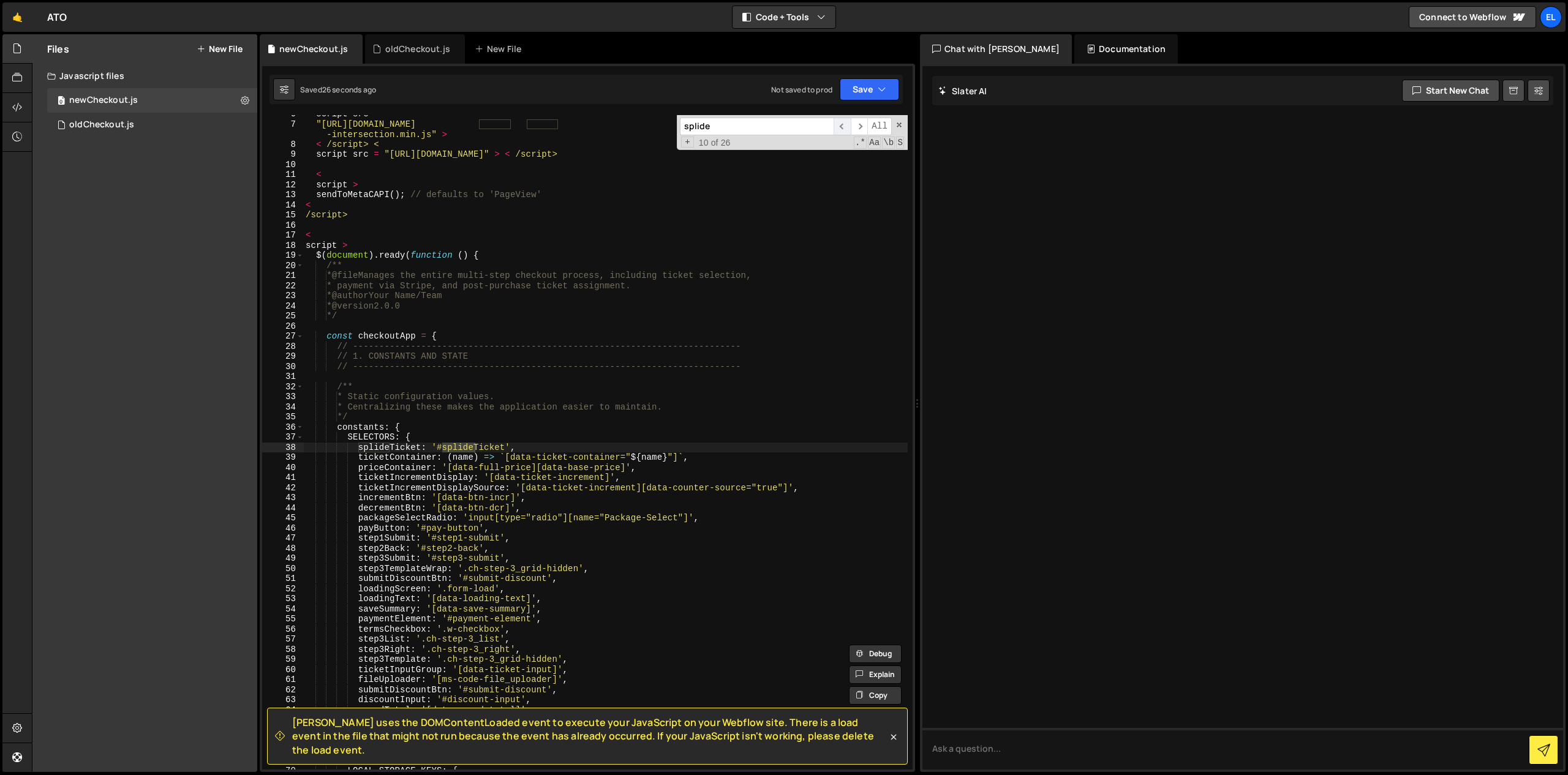
click at [842, 127] on span "​" at bounding box center [841, 127] width 17 height 18
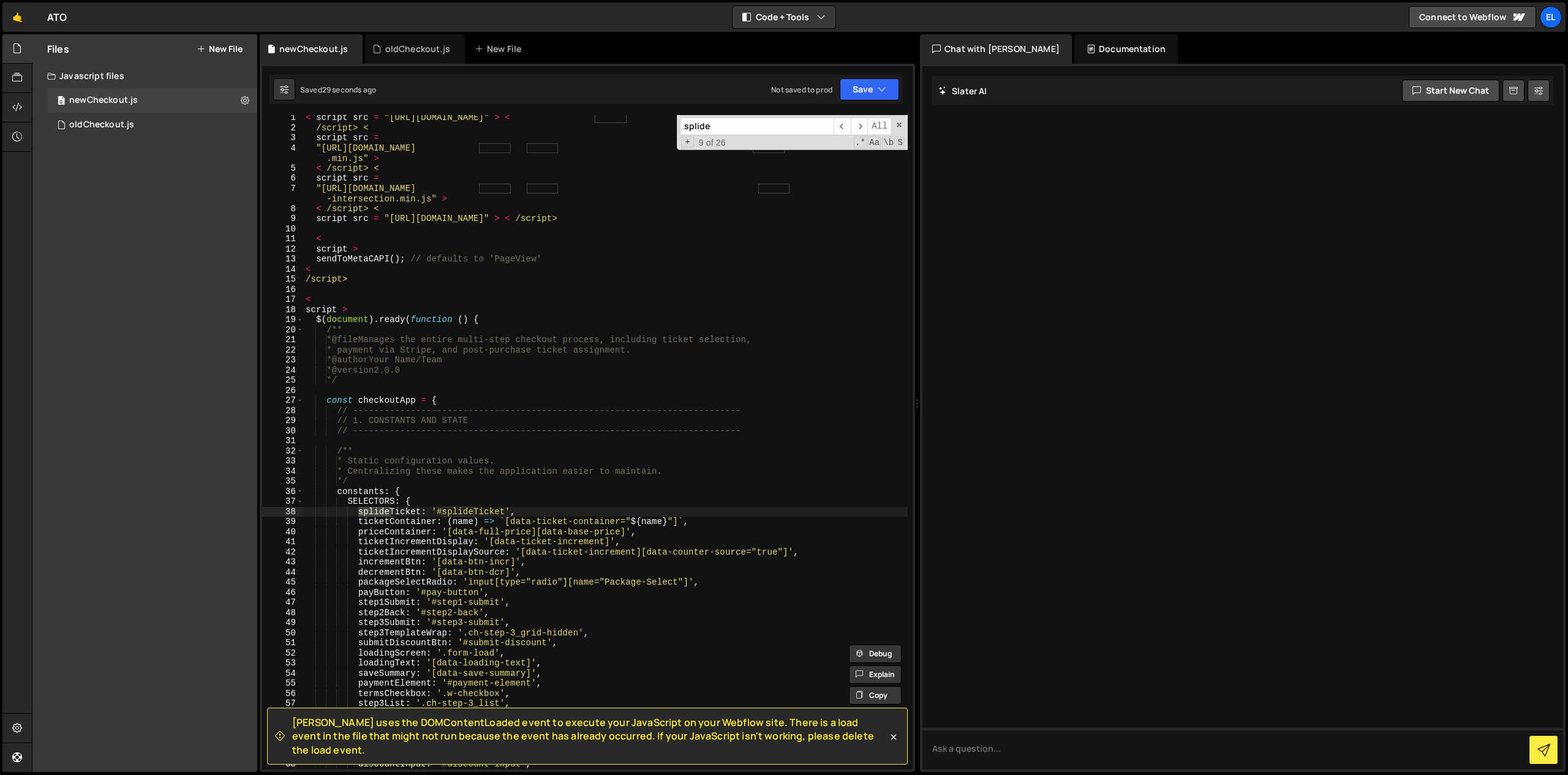
scroll to position [1, 0]
click at [843, 125] on span "​" at bounding box center [841, 127] width 17 height 18
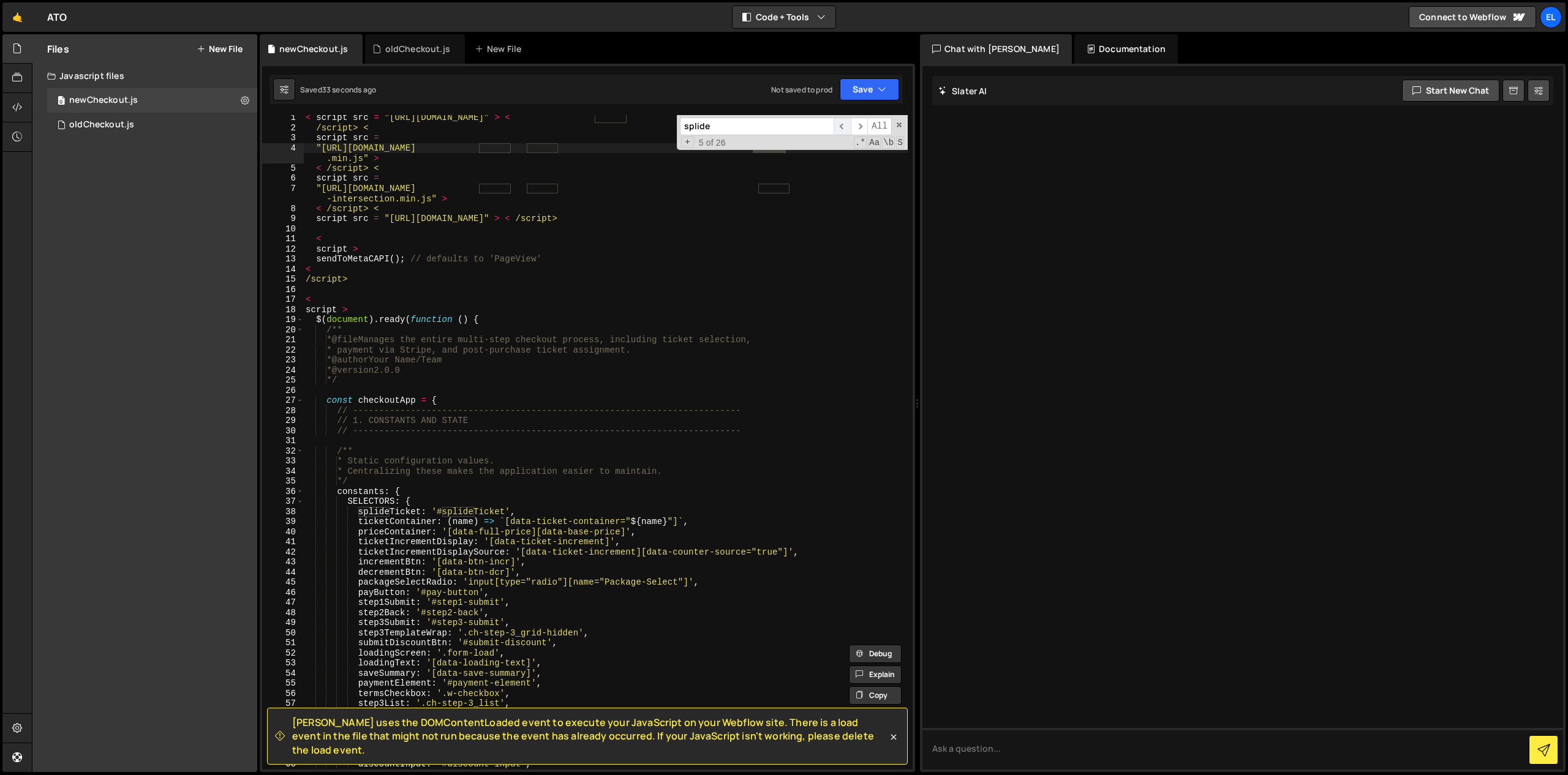
click at [843, 125] on span "​" at bounding box center [841, 127] width 17 height 18
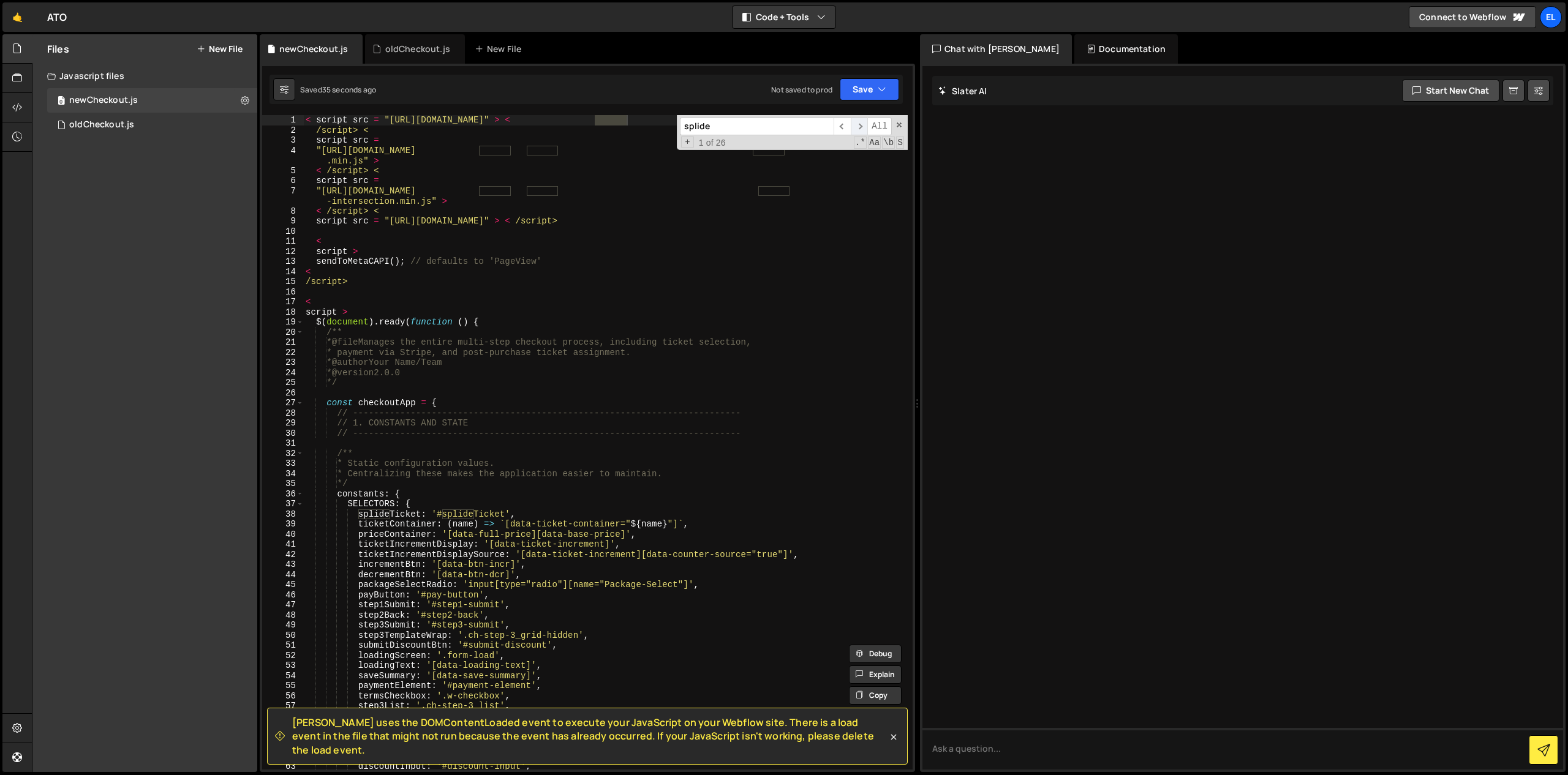
click at [858, 124] on span "​" at bounding box center [859, 127] width 17 height 18
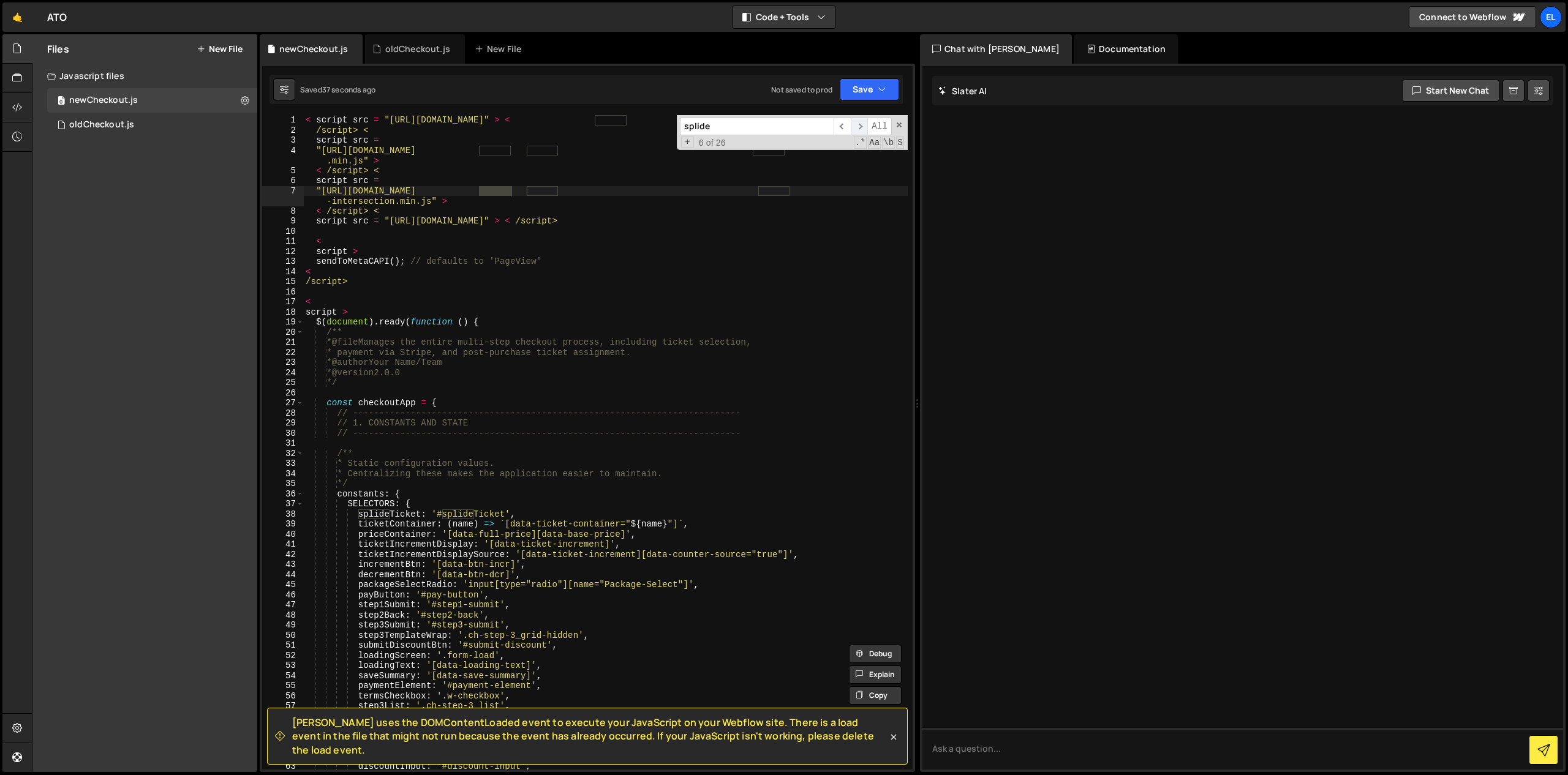
click at [858, 124] on span "​" at bounding box center [859, 127] width 17 height 18
type textarea "splideTicket: '#splideTicket',"
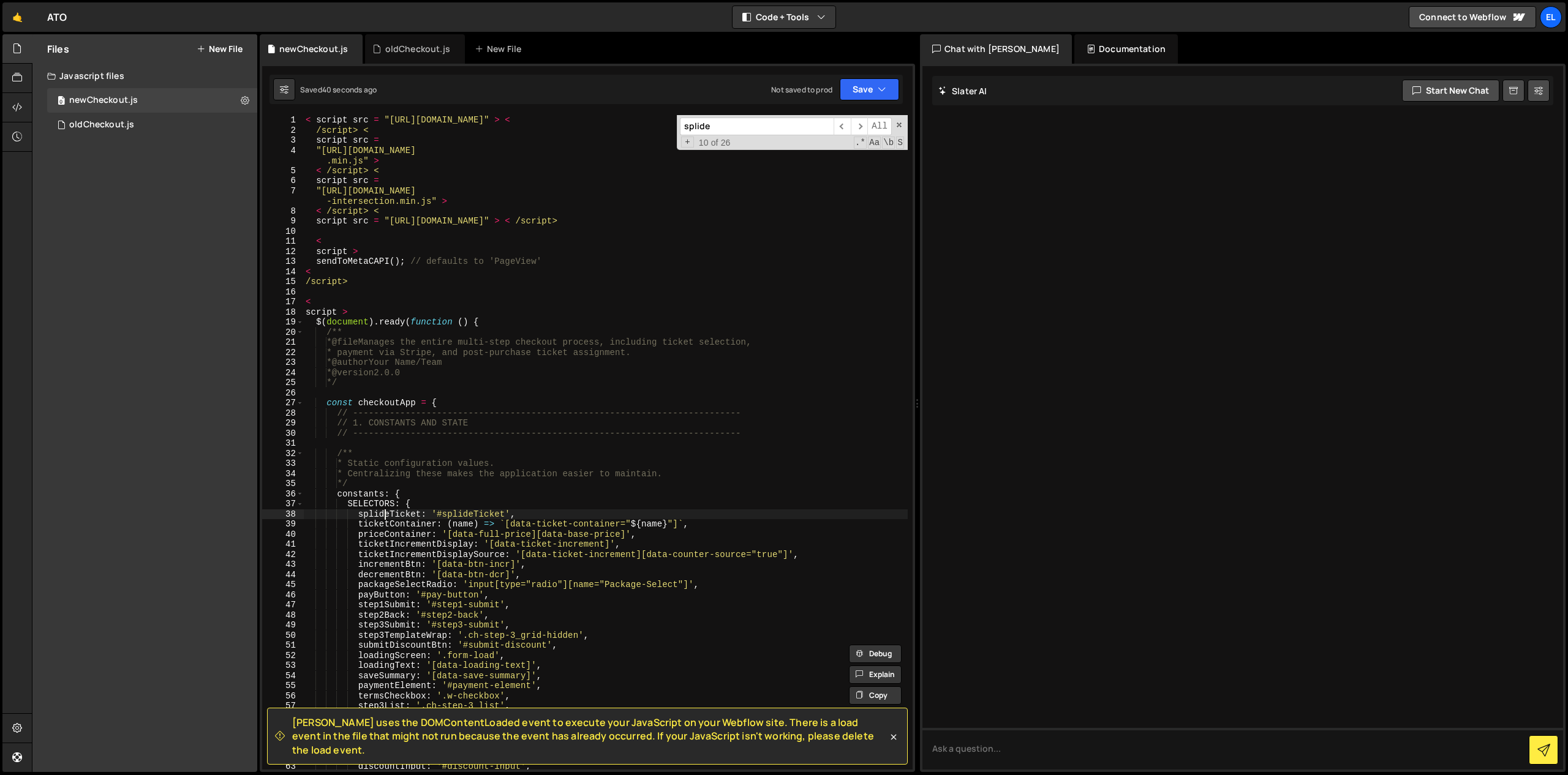
click at [386, 512] on div "< script src = "[URL][DOMAIN_NAME]" > < /script> < script src = "[URL][DOMAIN_N…" at bounding box center [605, 452] width 604 height 674
click at [738, 124] on input "splide" at bounding box center [756, 127] width 153 height 18
paste input "Ticket"
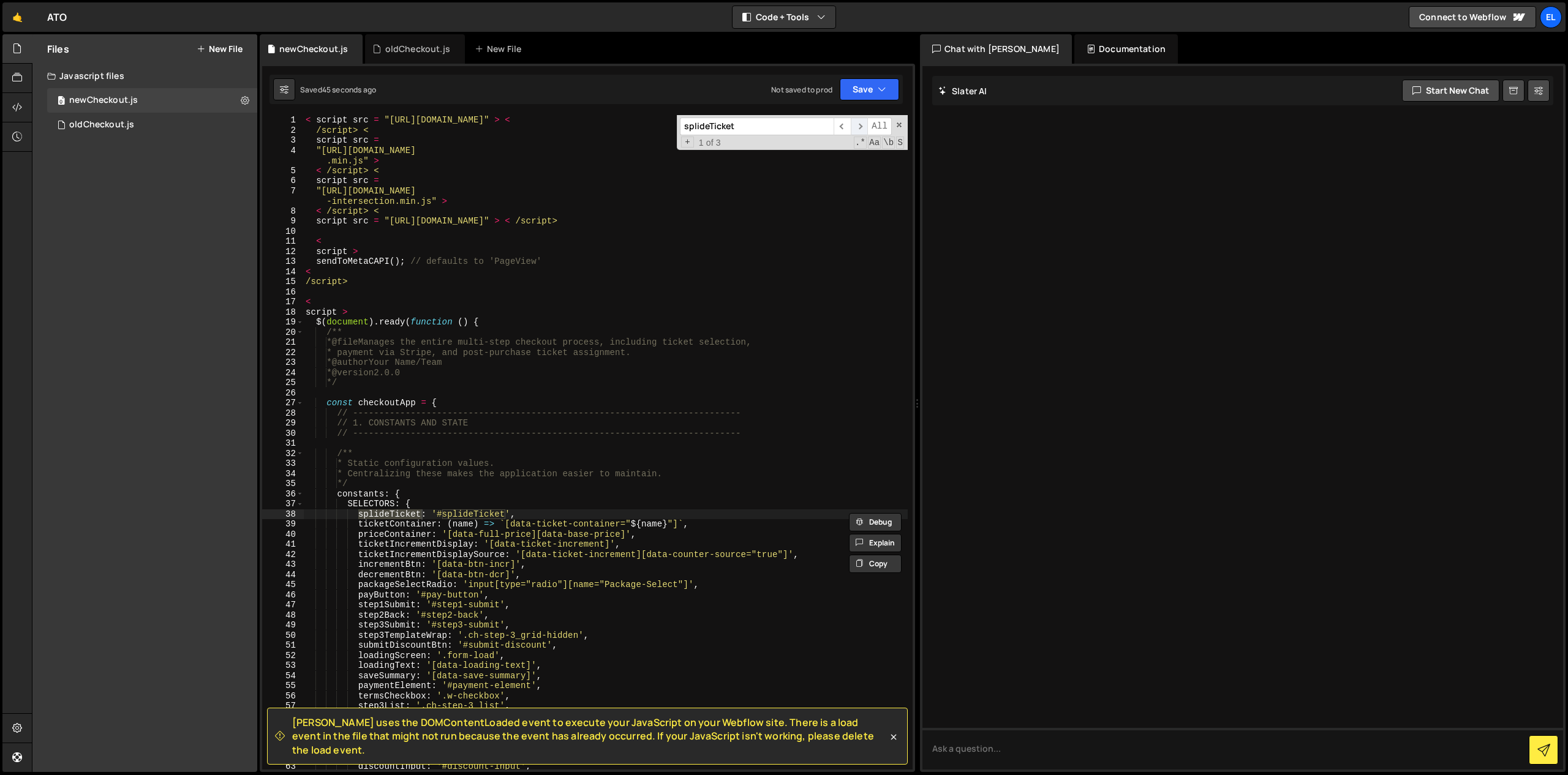
click at [867, 125] on span "​" at bounding box center [859, 127] width 17 height 18
click at [864, 125] on span "​" at bounding box center [859, 127] width 17 height 18
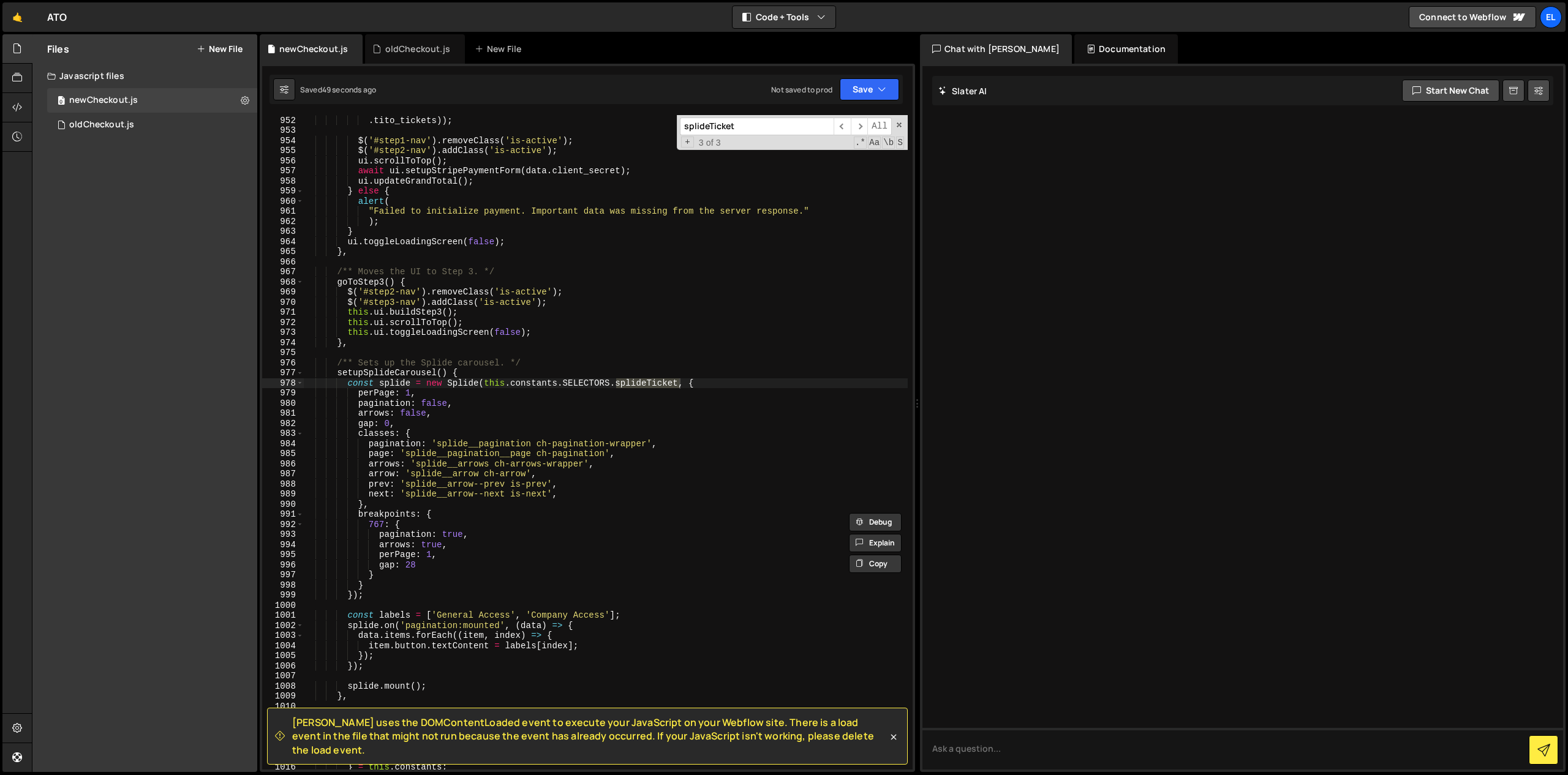
scroll to position [9648, 0]
click at [732, 128] on input "splideTicket" at bounding box center [756, 127] width 153 height 18
paste input "[data-ticket-container]"
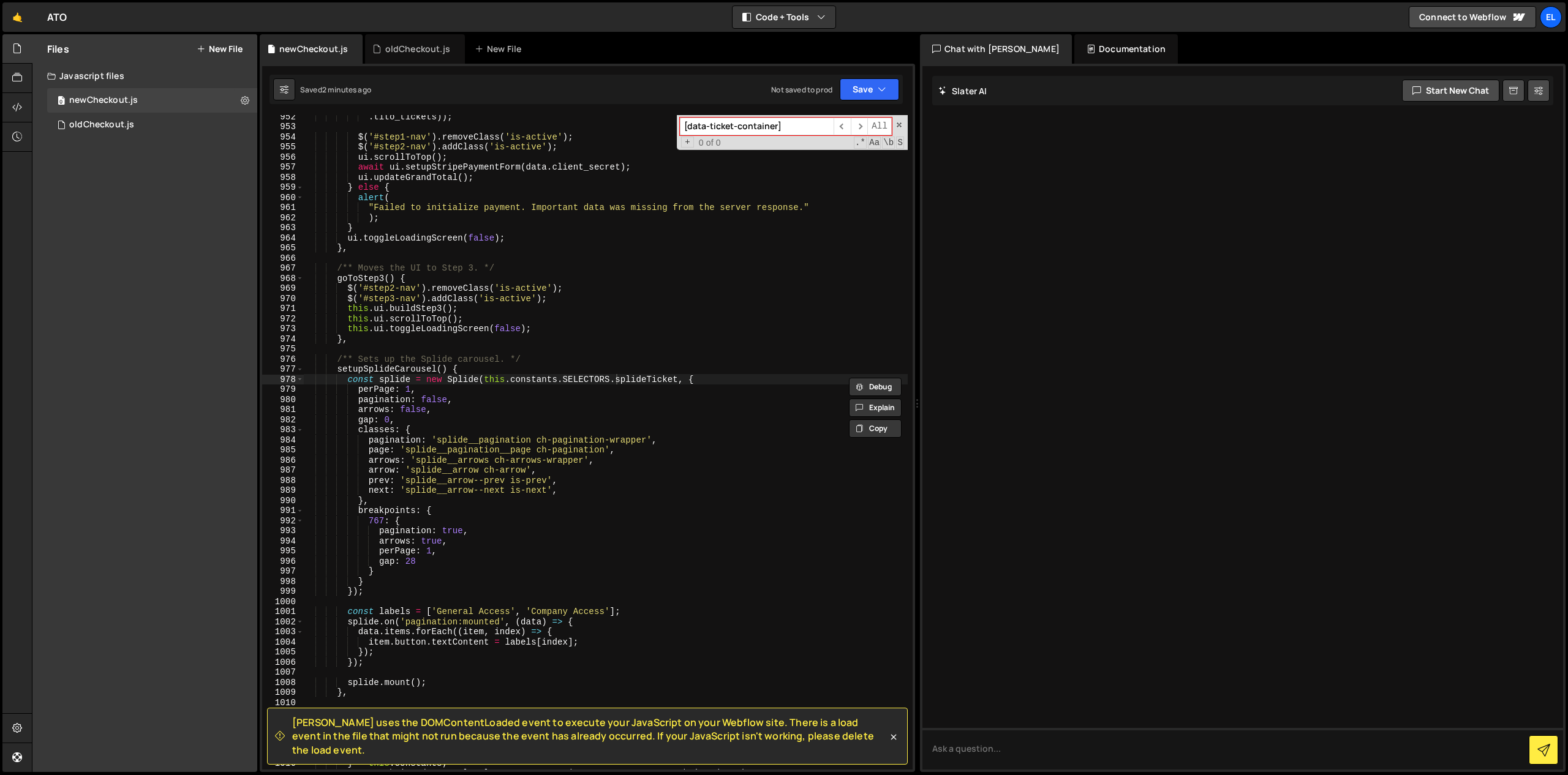
click at [795, 124] on input "[data-ticket-container]" at bounding box center [756, 127] width 153 height 18
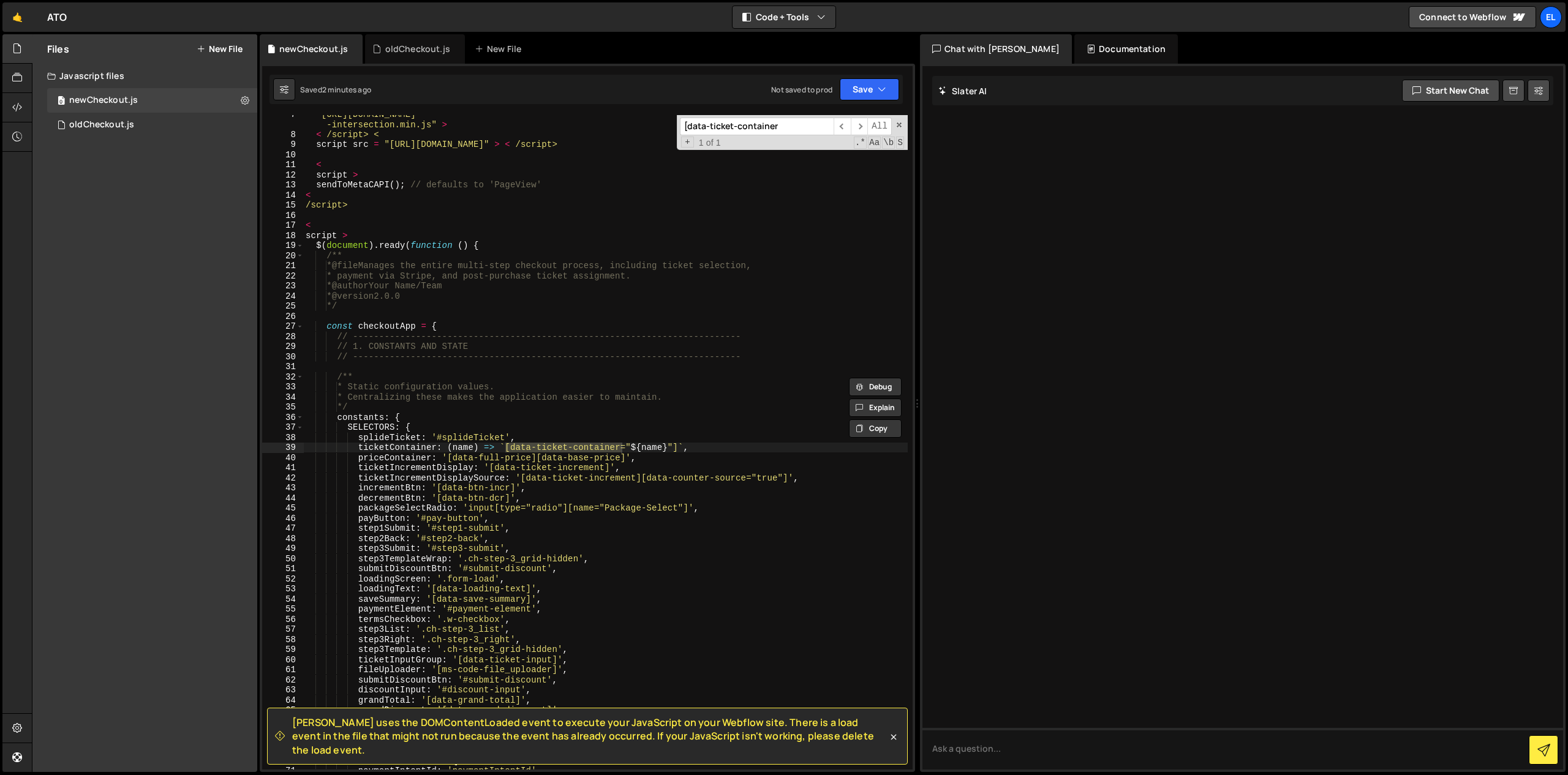
scroll to position [76, 0]
drag, startPoint x: 687, startPoint y: 127, endPoint x: 716, endPoint y: 114, distance: 31.8
click at [689, 127] on input "[data-ticket-container" at bounding box center [756, 127] width 153 height 18
type input "data-ticket-container"
click at [864, 128] on span "​" at bounding box center [859, 127] width 17 height 18
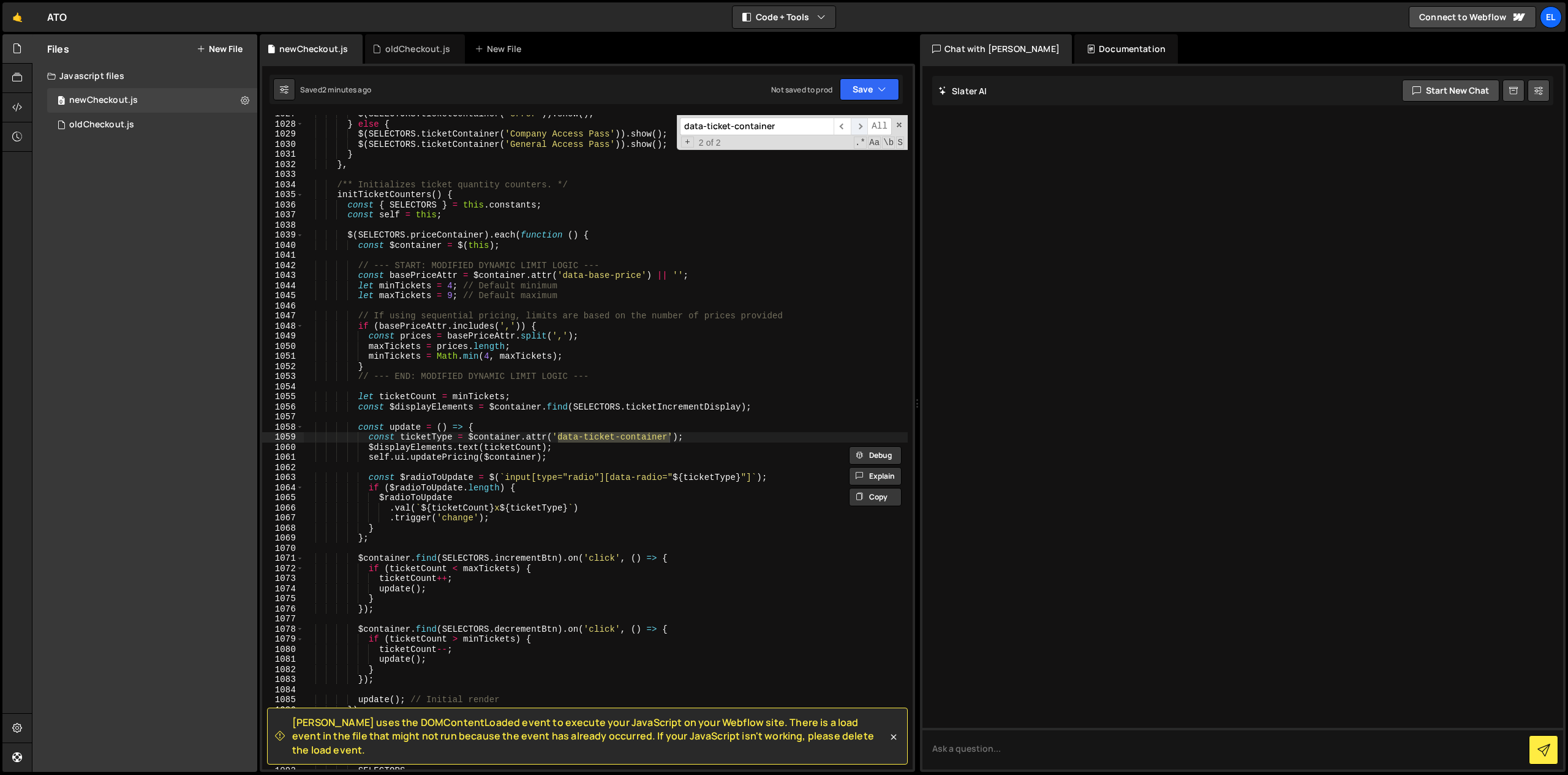
scroll to position [10408, 0]
click at [846, 127] on span "​" at bounding box center [841, 127] width 17 height 18
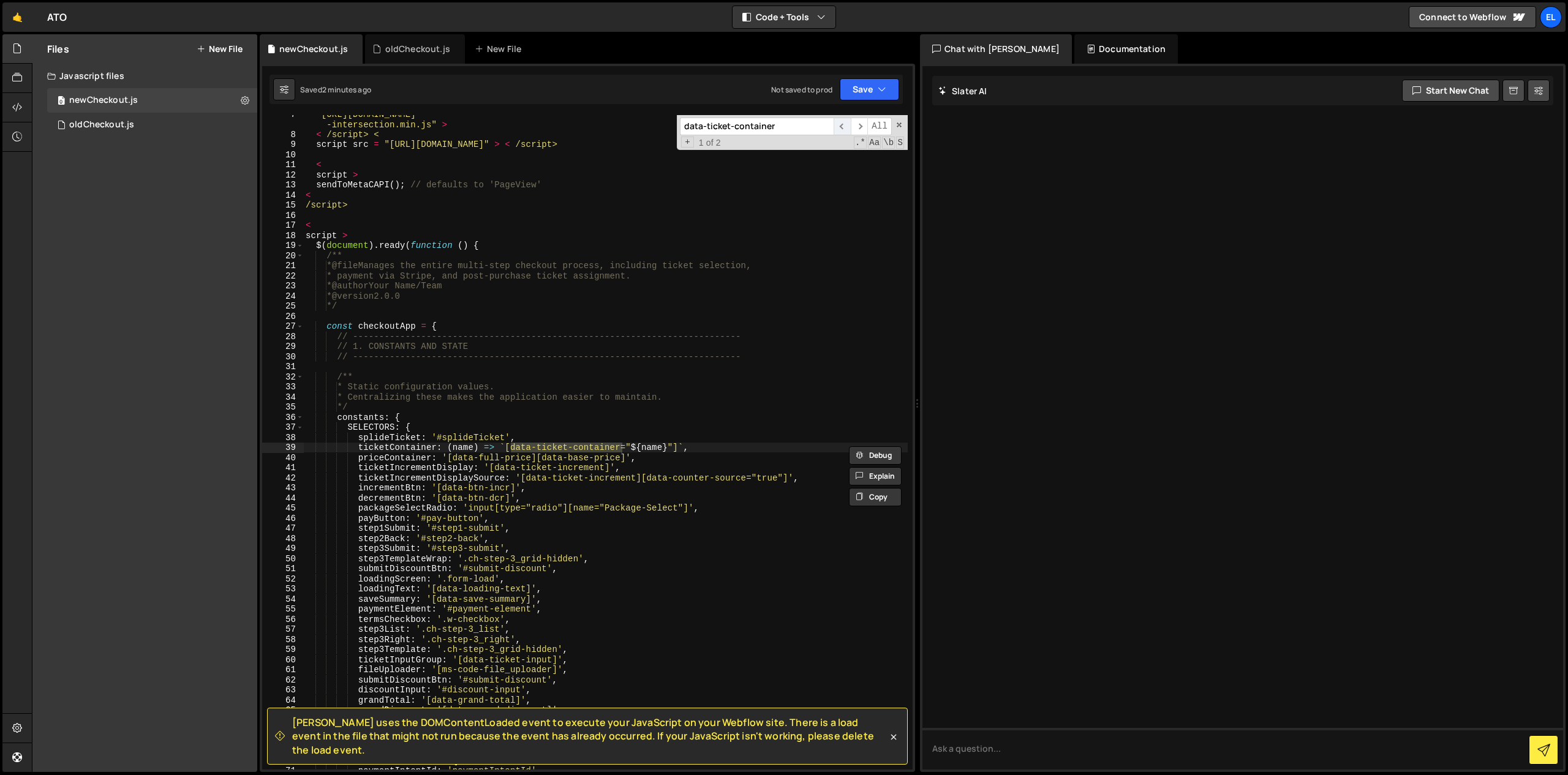
scroll to position [76, 0]
type textarea "ticketContainer: (name) => `[data-ticket-container="${name}"]`,"
click at [385, 450] on div ""[URL][DOMAIN_NAME] -intersection.min.js" > < /script> < script src = "[URL][DO…" at bounding box center [605, 451] width 604 height 685
click at [761, 129] on input "data-ticket-container" at bounding box center [756, 127] width 153 height 18
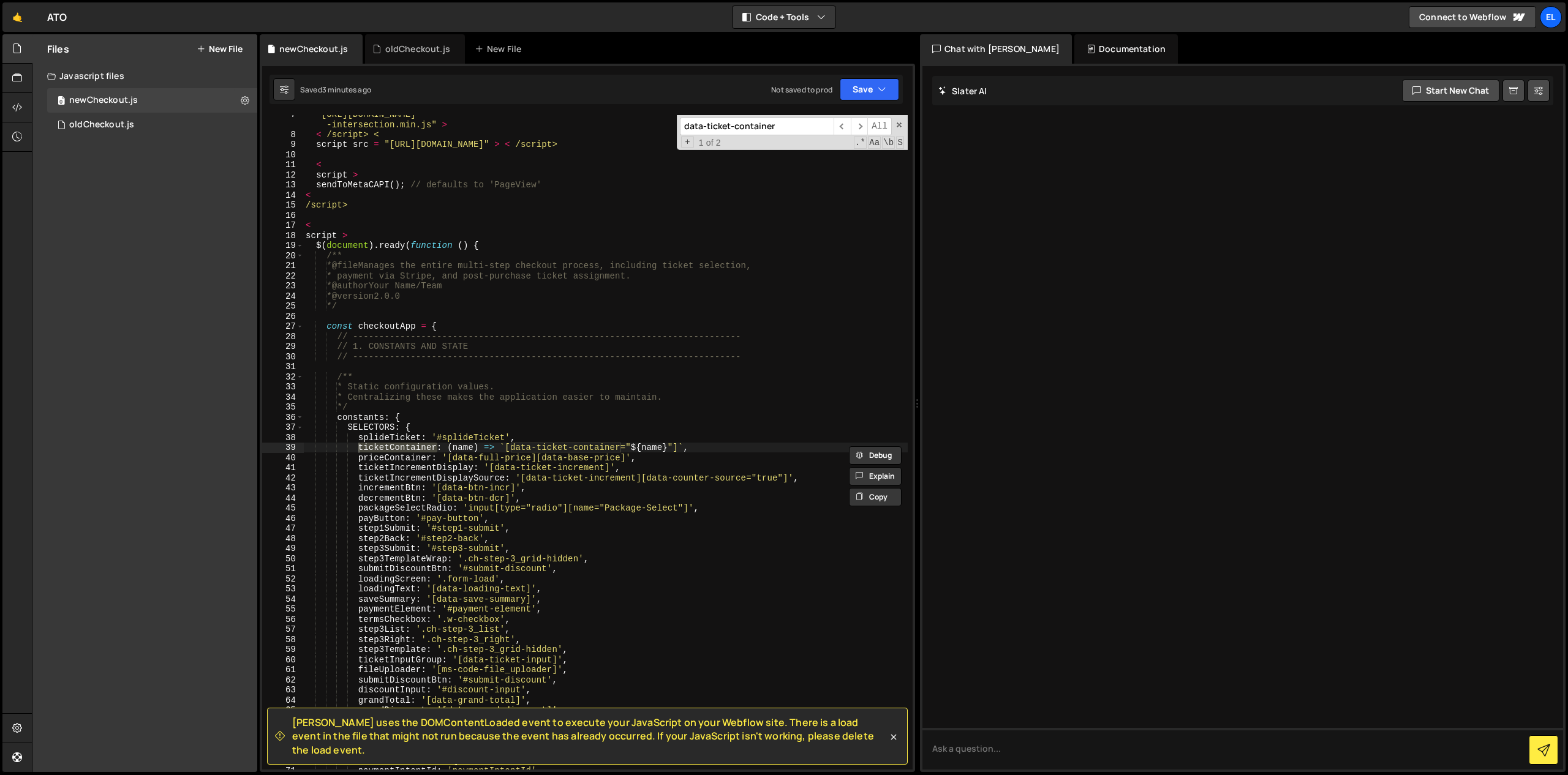
click at [761, 129] on input "data-ticket-container" at bounding box center [756, 127] width 153 height 18
paste input "ticketC"
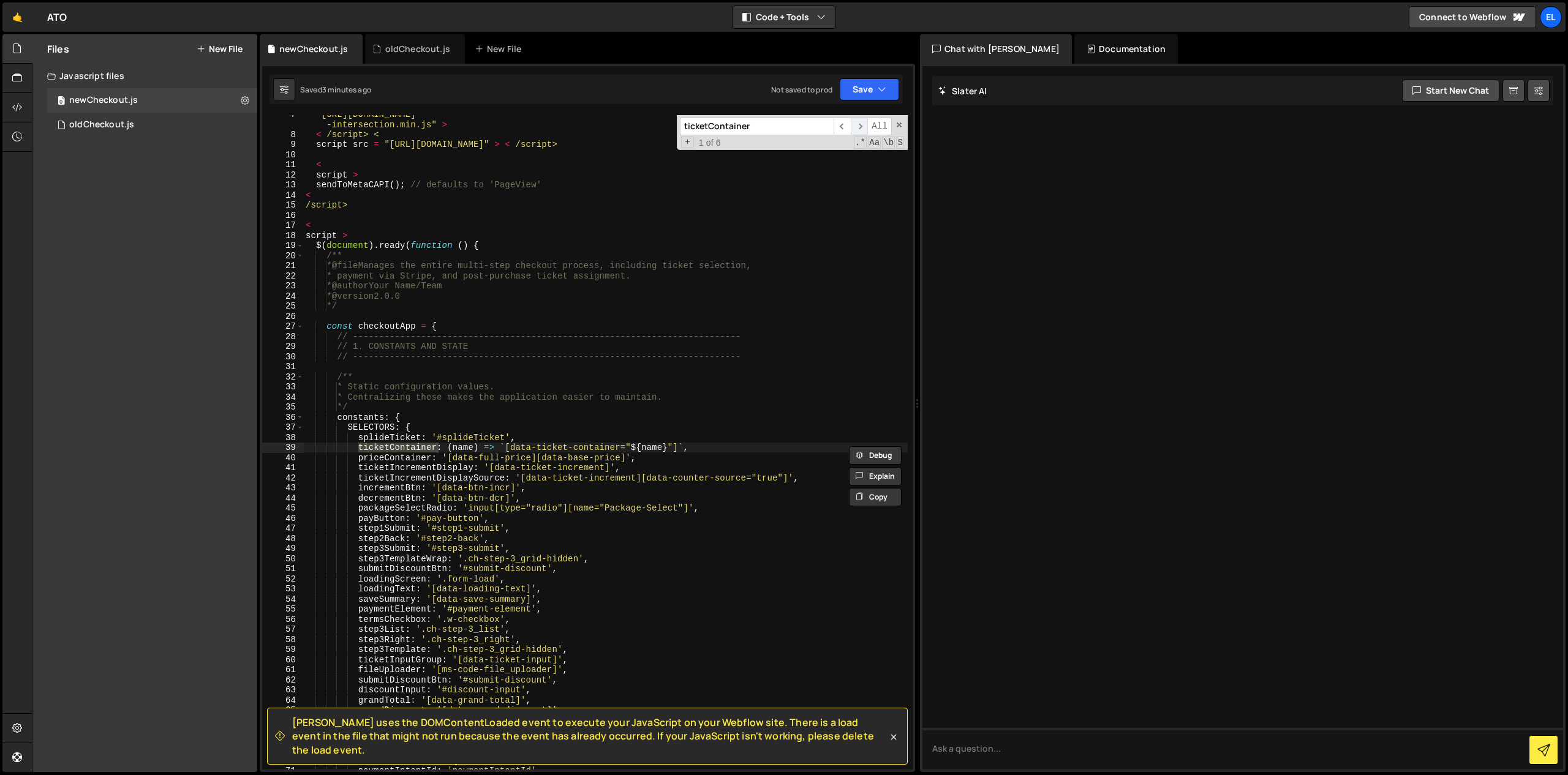
type input "ticketContainer"
click at [861, 127] on span "​" at bounding box center [859, 127] width 17 height 18
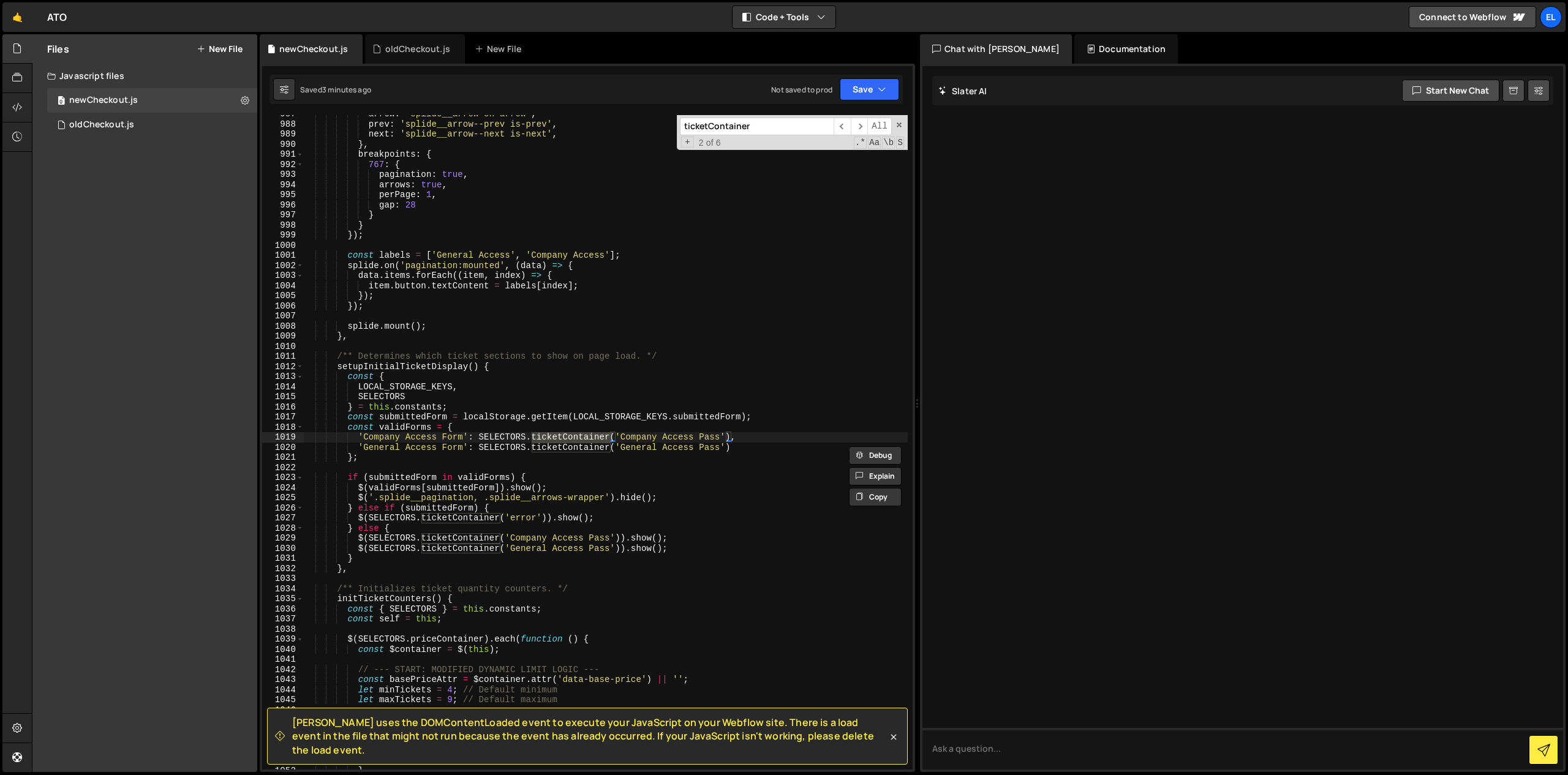
type textarea "setupInitialTicketDisplay() {"
click at [405, 366] on div "arrow : 'splide__arrow ch-arrow' , prev : 'splide__arrow--prev is-prev' , next …" at bounding box center [605, 446] width 604 height 674
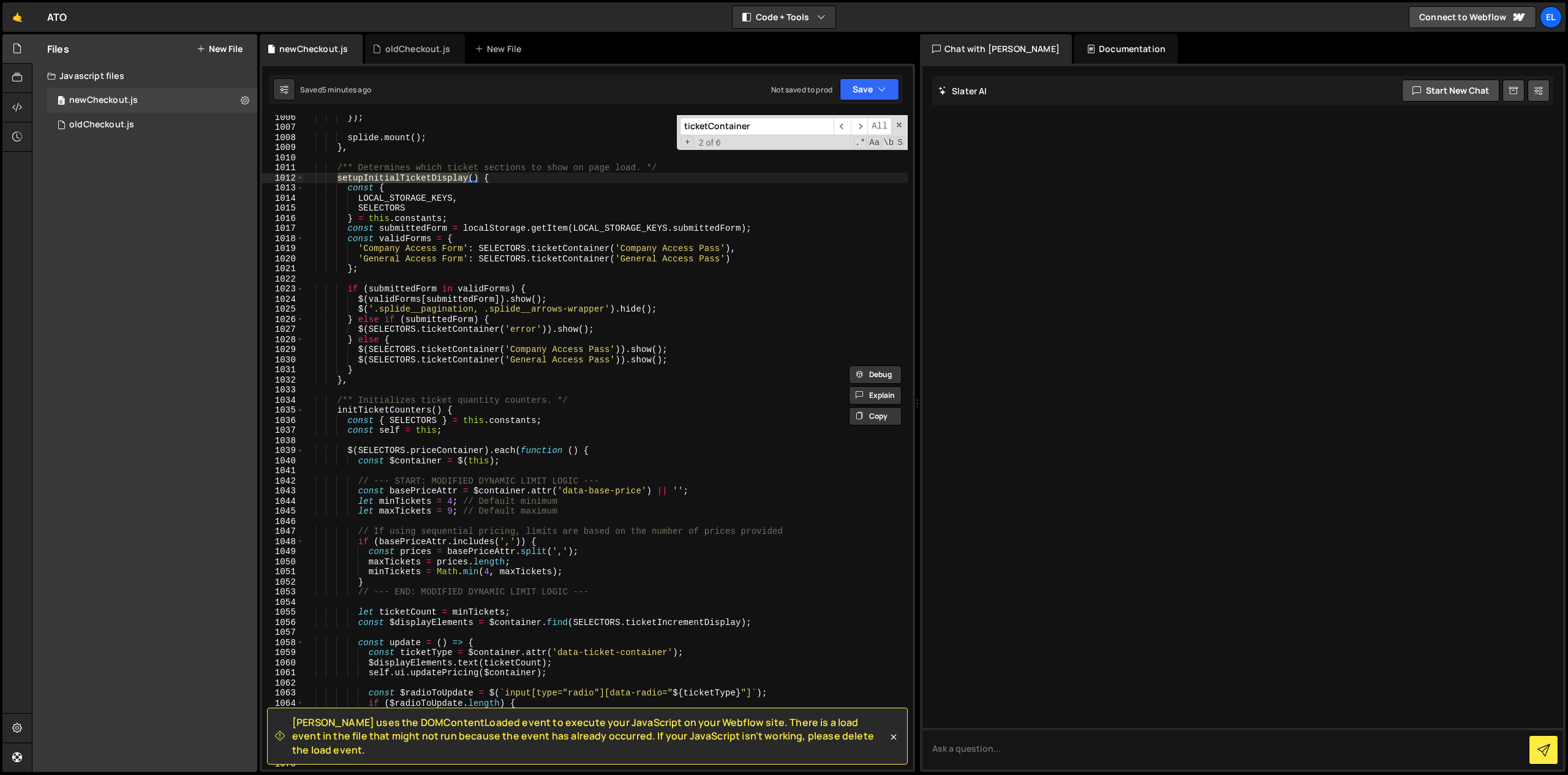
scroll to position [10193, 0]
click at [843, 126] on span "​" at bounding box center [841, 127] width 17 height 18
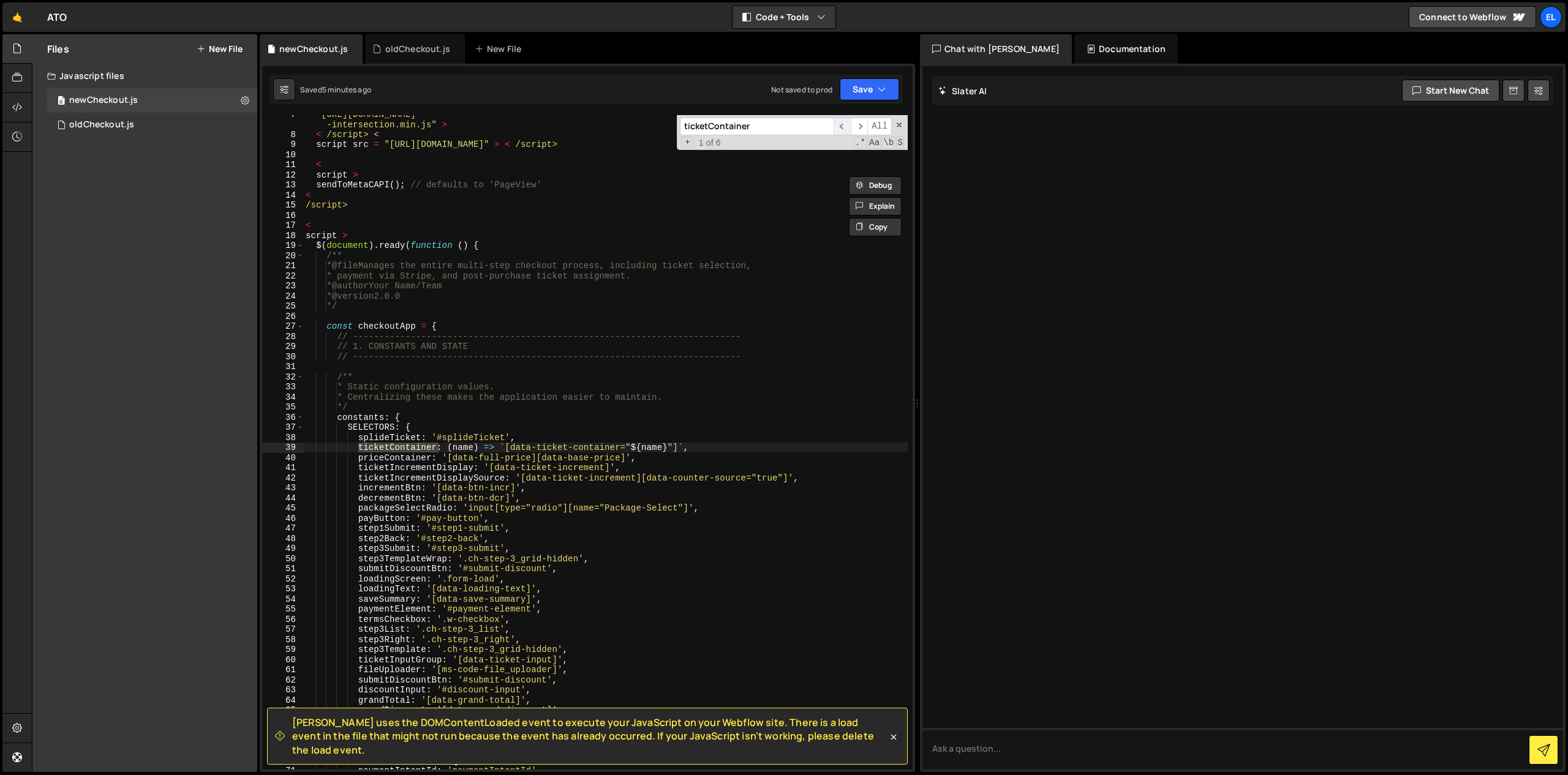
scroll to position [76, 0]
click at [859, 125] on span "​" at bounding box center [859, 127] width 17 height 18
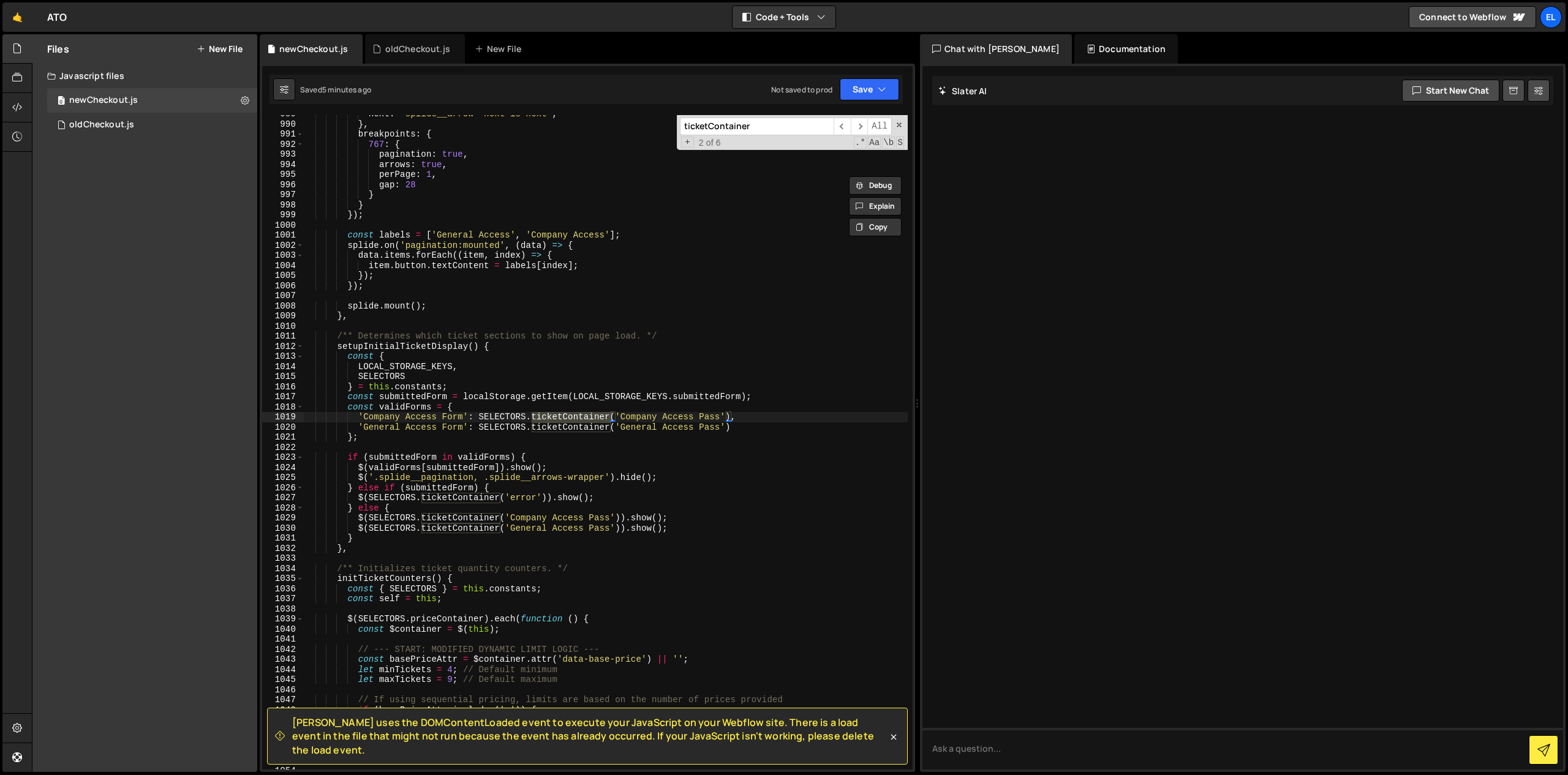
scroll to position [10025, 0]
click at [404, 340] on div "next : 'splide__arrow--next is-next' , } , breakpoints : { 767 : { pagination :…" at bounding box center [605, 445] width 604 height 674
click at [771, 124] on input "ticketContainer" at bounding box center [756, 127] width 153 height 18
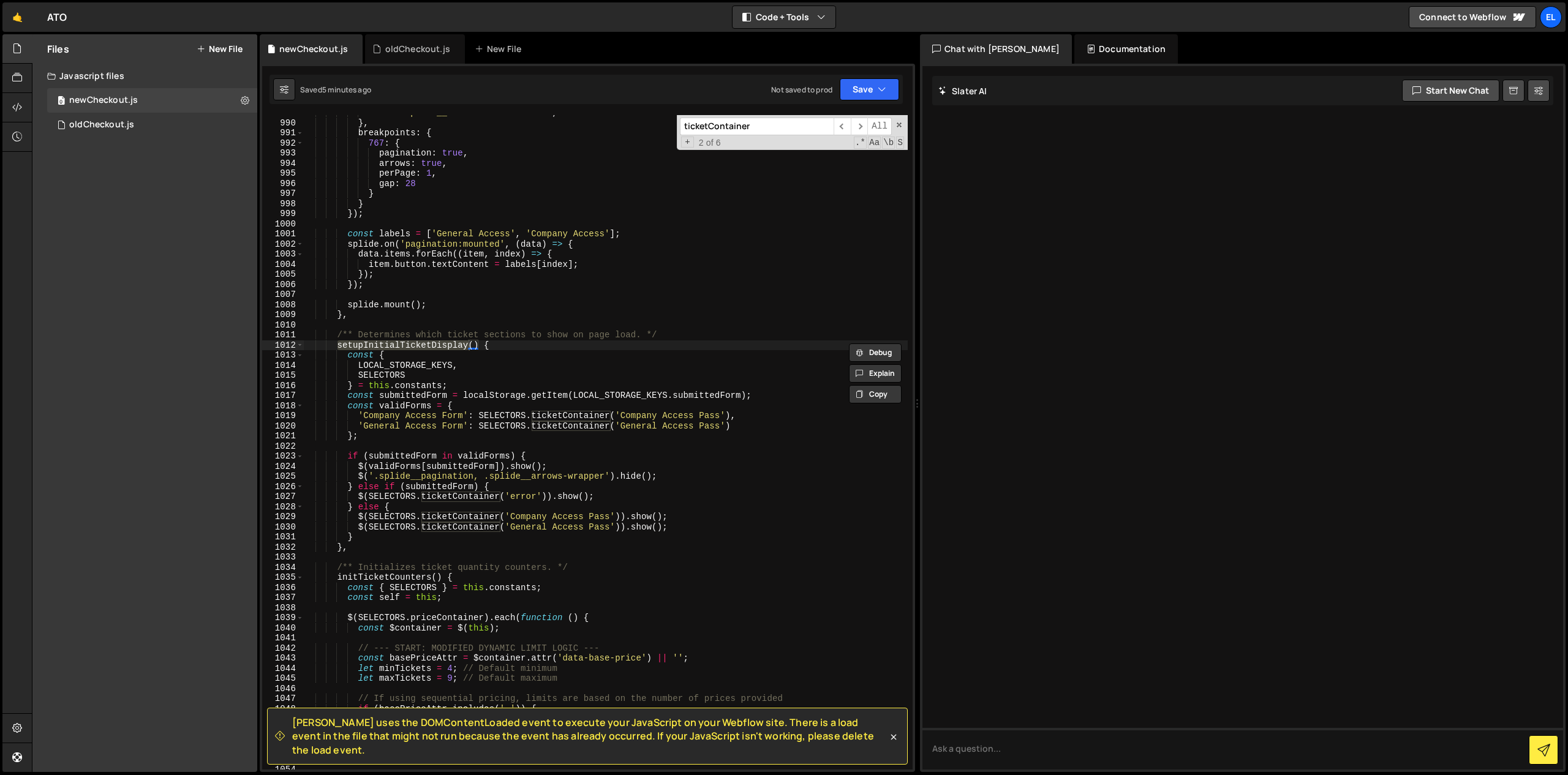
paste input "setupInitialTicketDisplay"
type input "setupInitialTicketDisplay"
click at [858, 124] on span "​" at bounding box center [859, 127] width 17 height 18
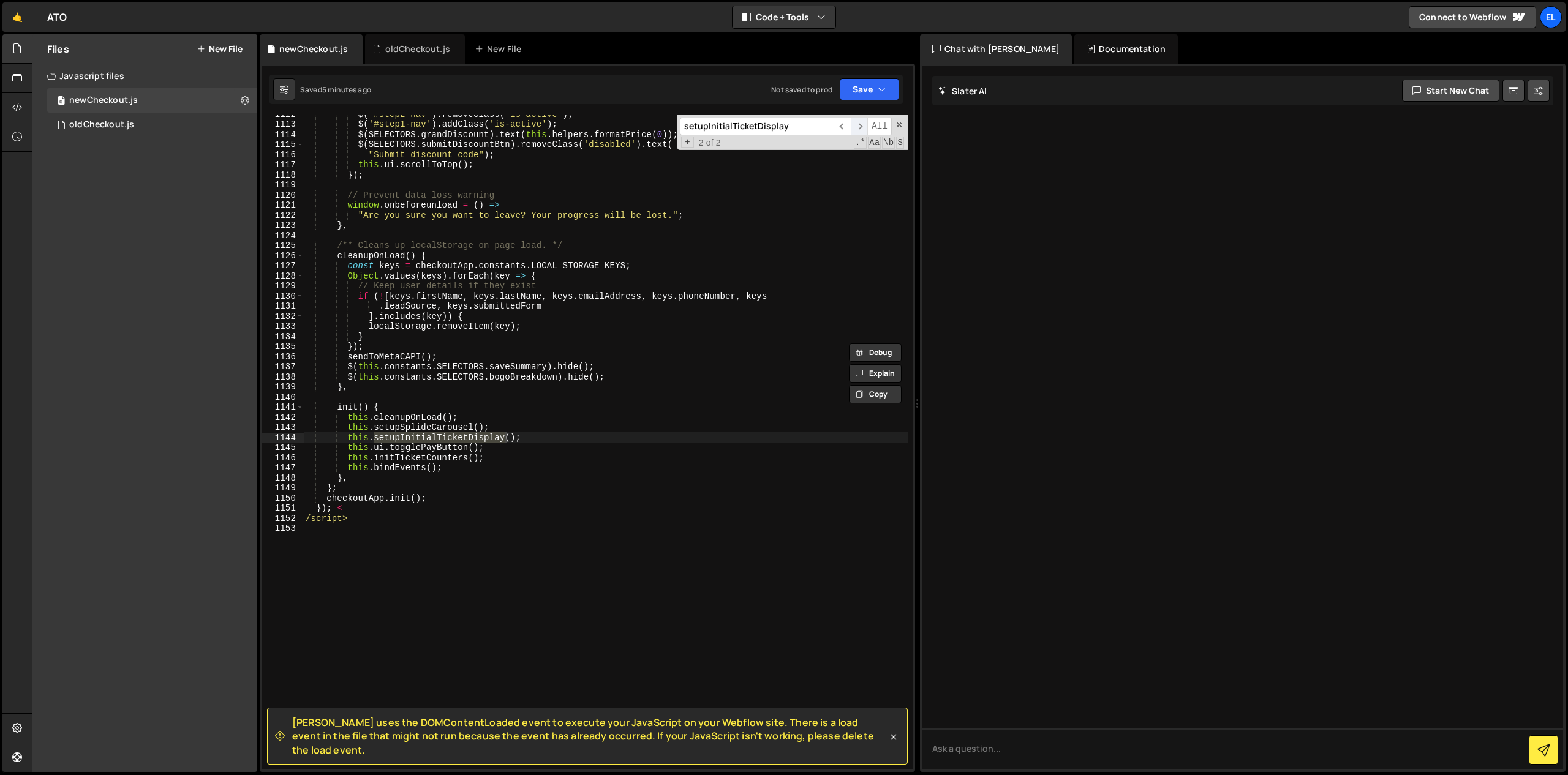
scroll to position [11266, 0]
click at [695, 267] on div "$ ( '#step2-nav' ) . removeClass ( 'is-active' ) ; $ ( '#step1-nav' ) . addClas…" at bounding box center [605, 446] width 604 height 674
click at [196, 116] on div "0 oldCheckout.js 0" at bounding box center [152, 124] width 210 height 24
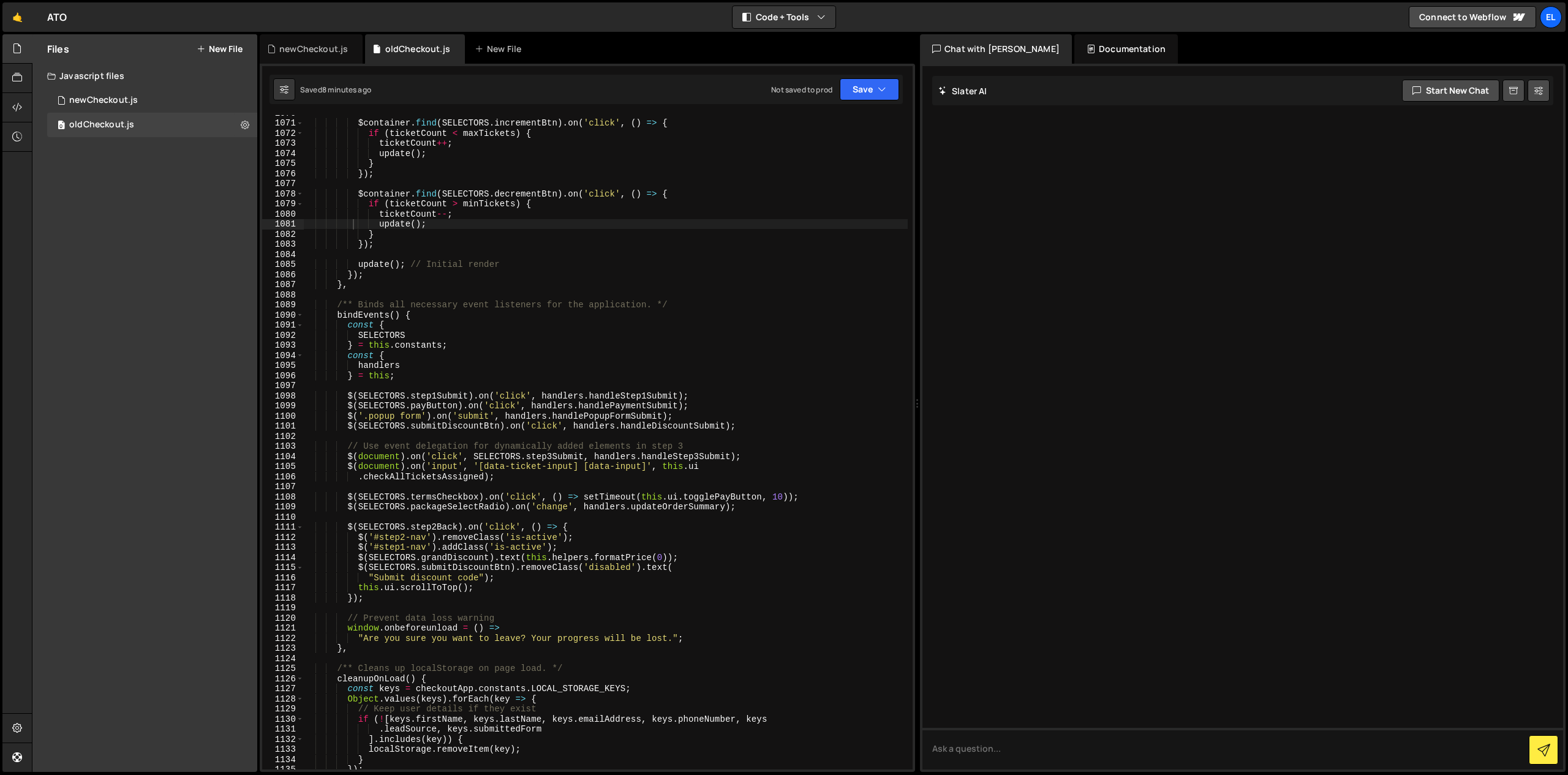
scroll to position [11352, 0]
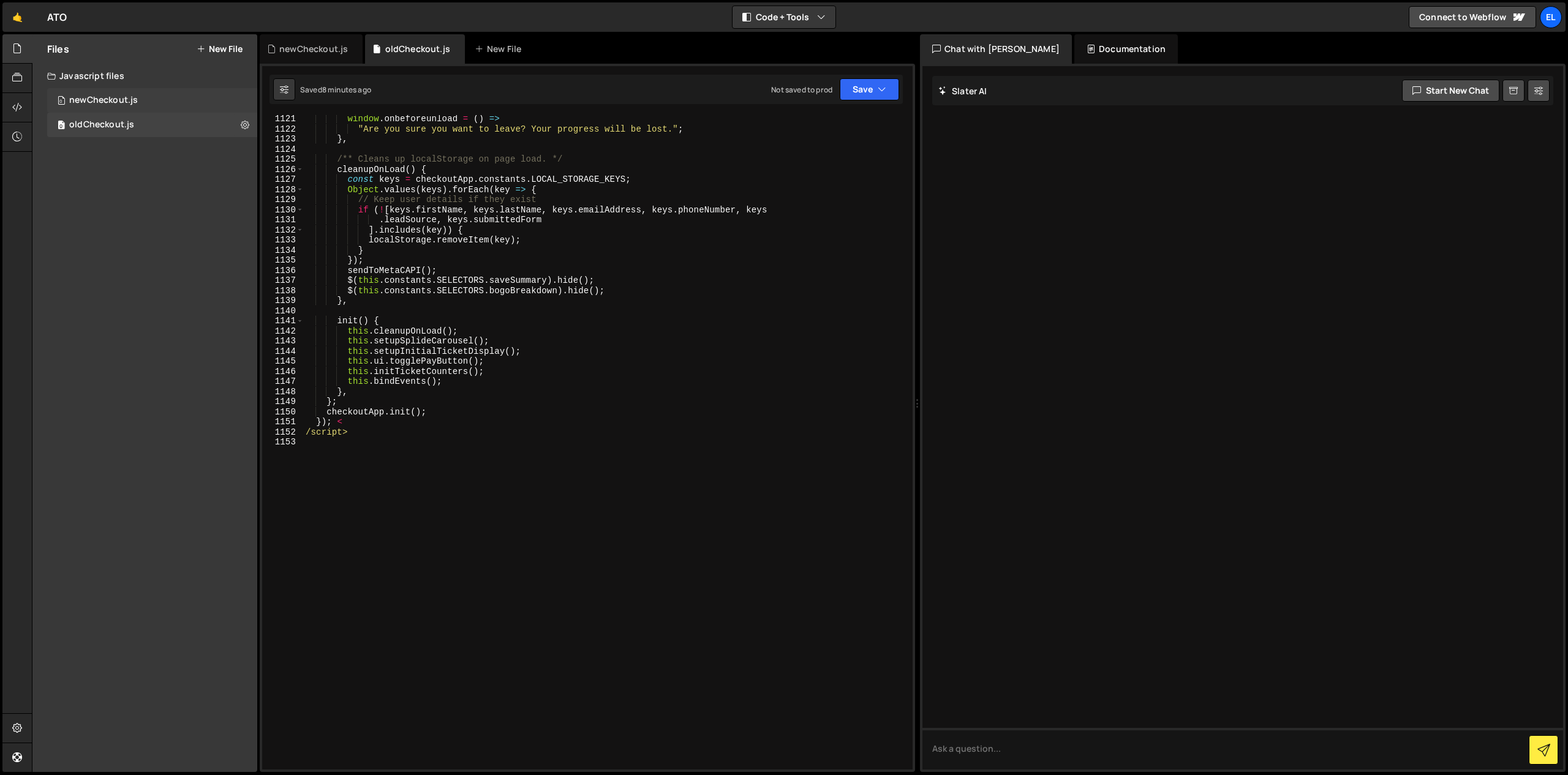
click at [144, 104] on div "0 newCheckout.js 0" at bounding box center [152, 100] width 210 height 24
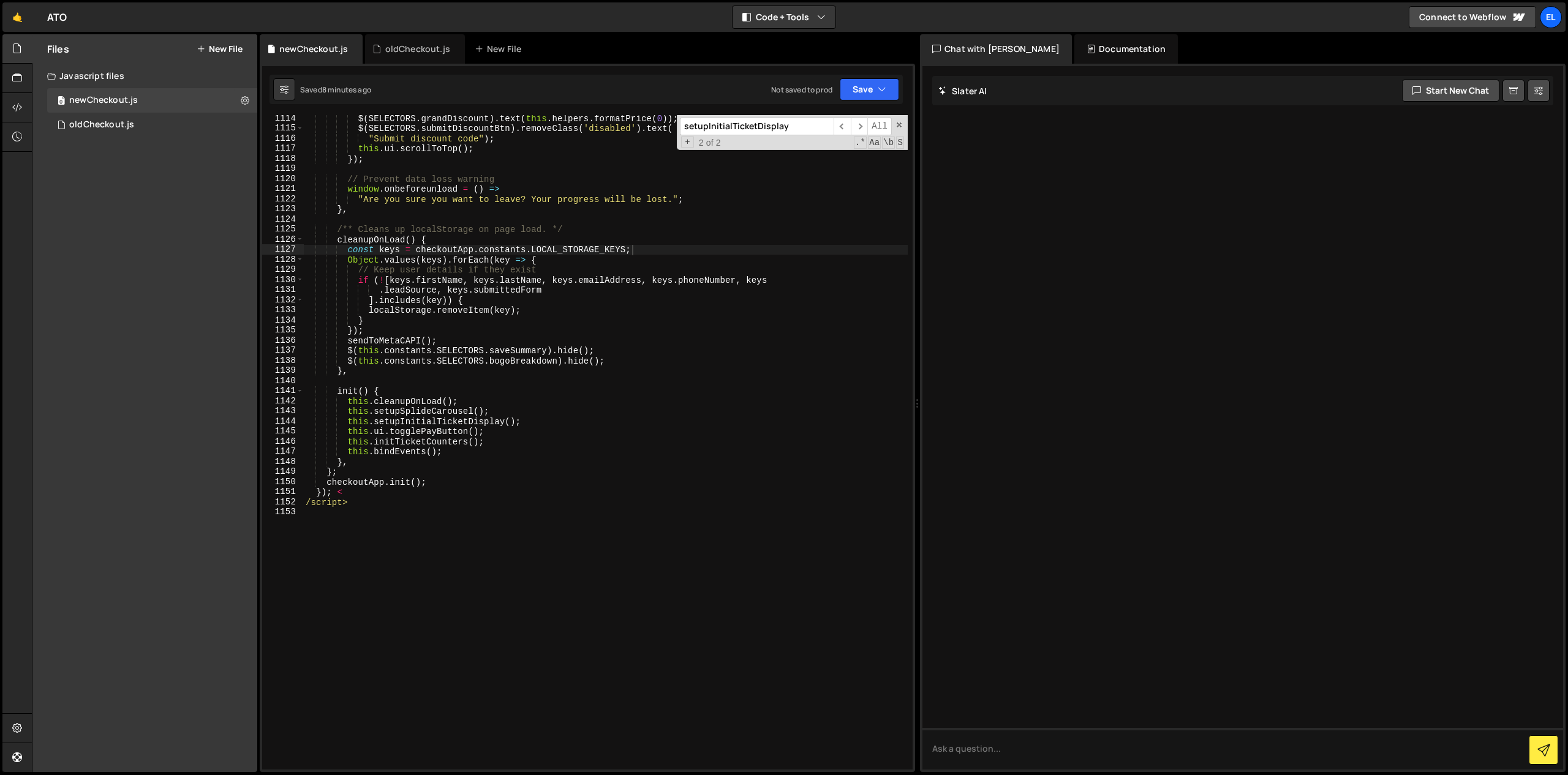
scroll to position [11290, 0]
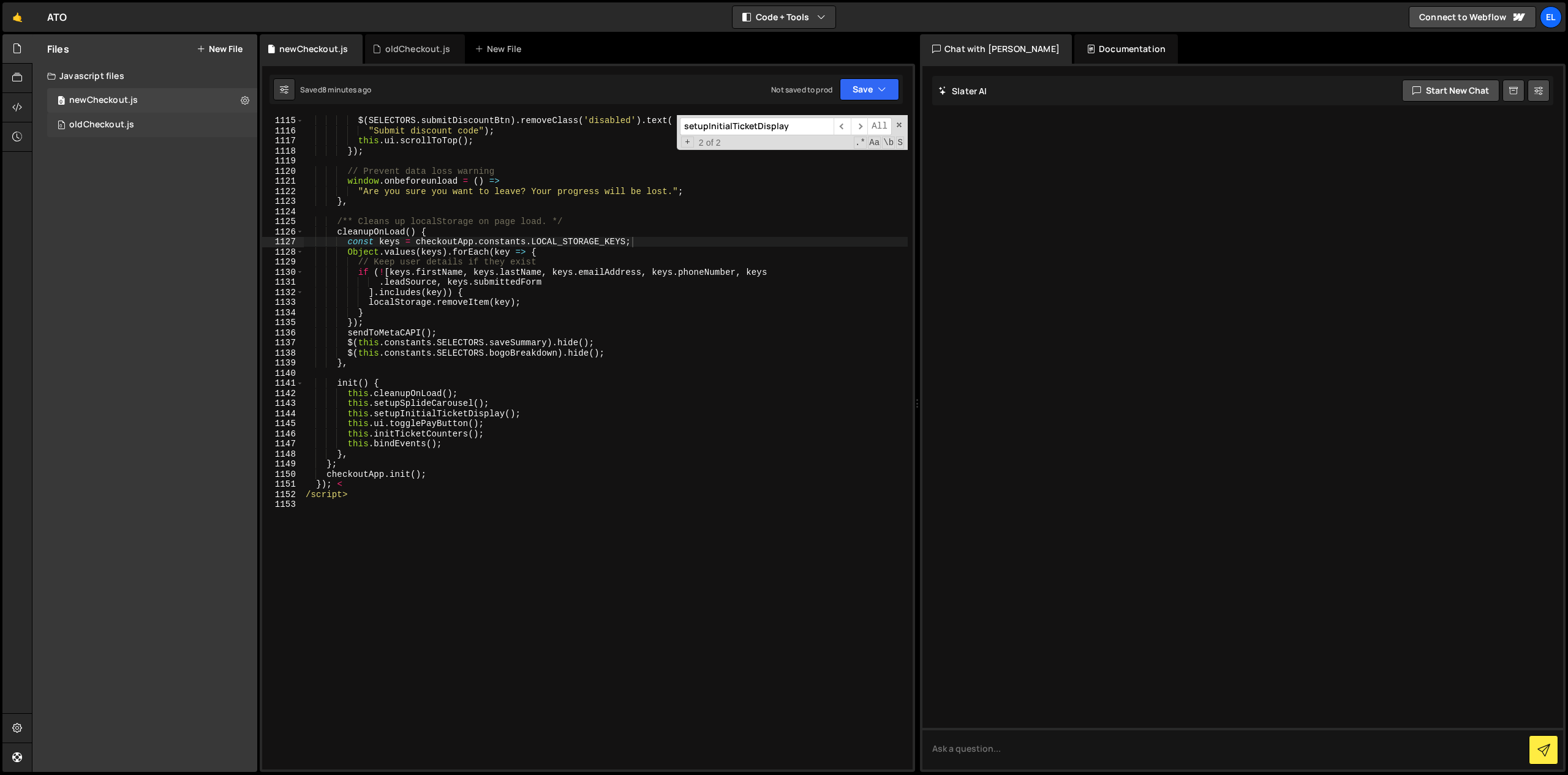
click at [125, 123] on div "oldCheckout.js" at bounding box center [102, 124] width 65 height 11
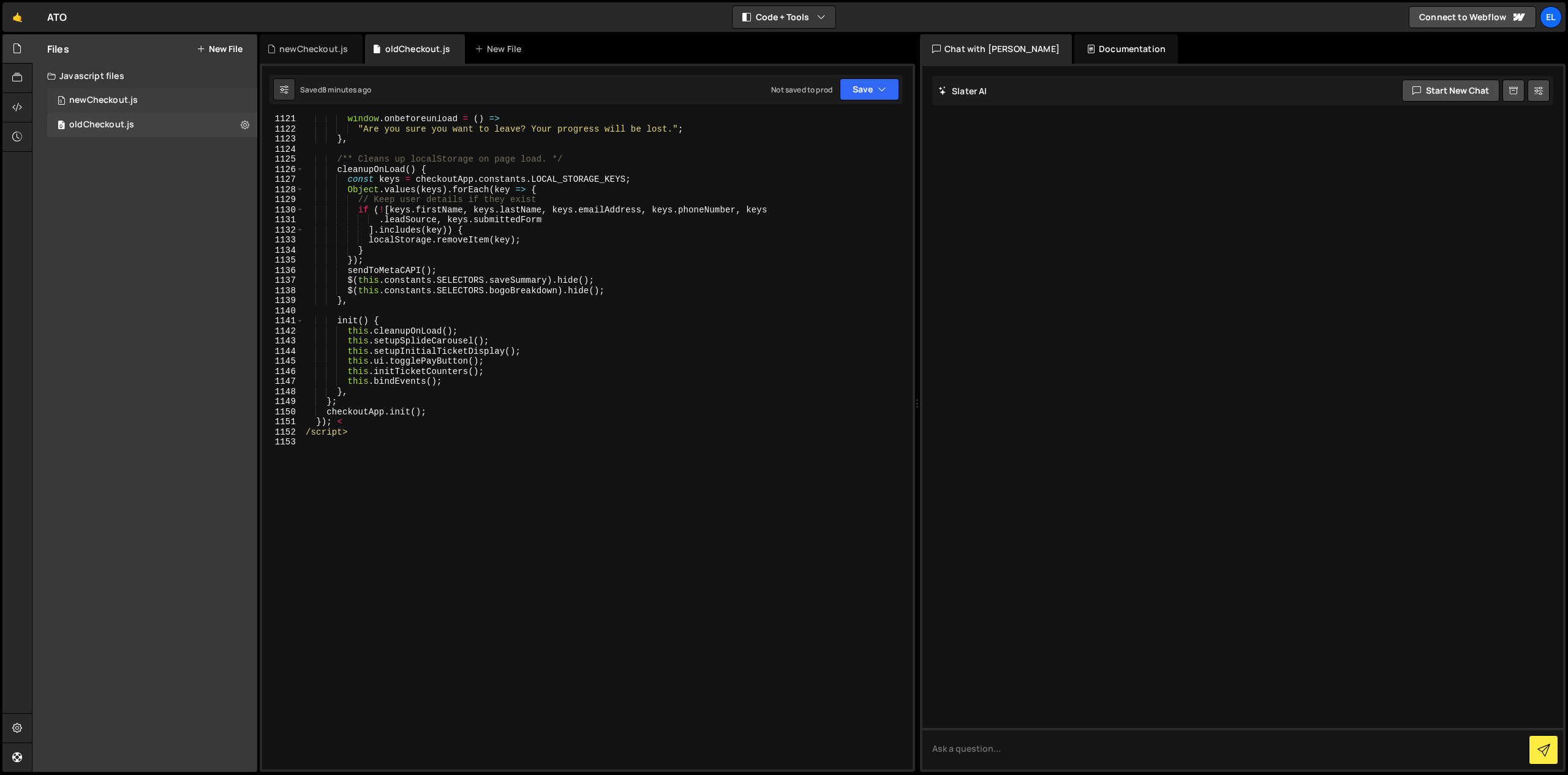
click at [163, 101] on div "0 newCheckout.js 0" at bounding box center [152, 100] width 210 height 24
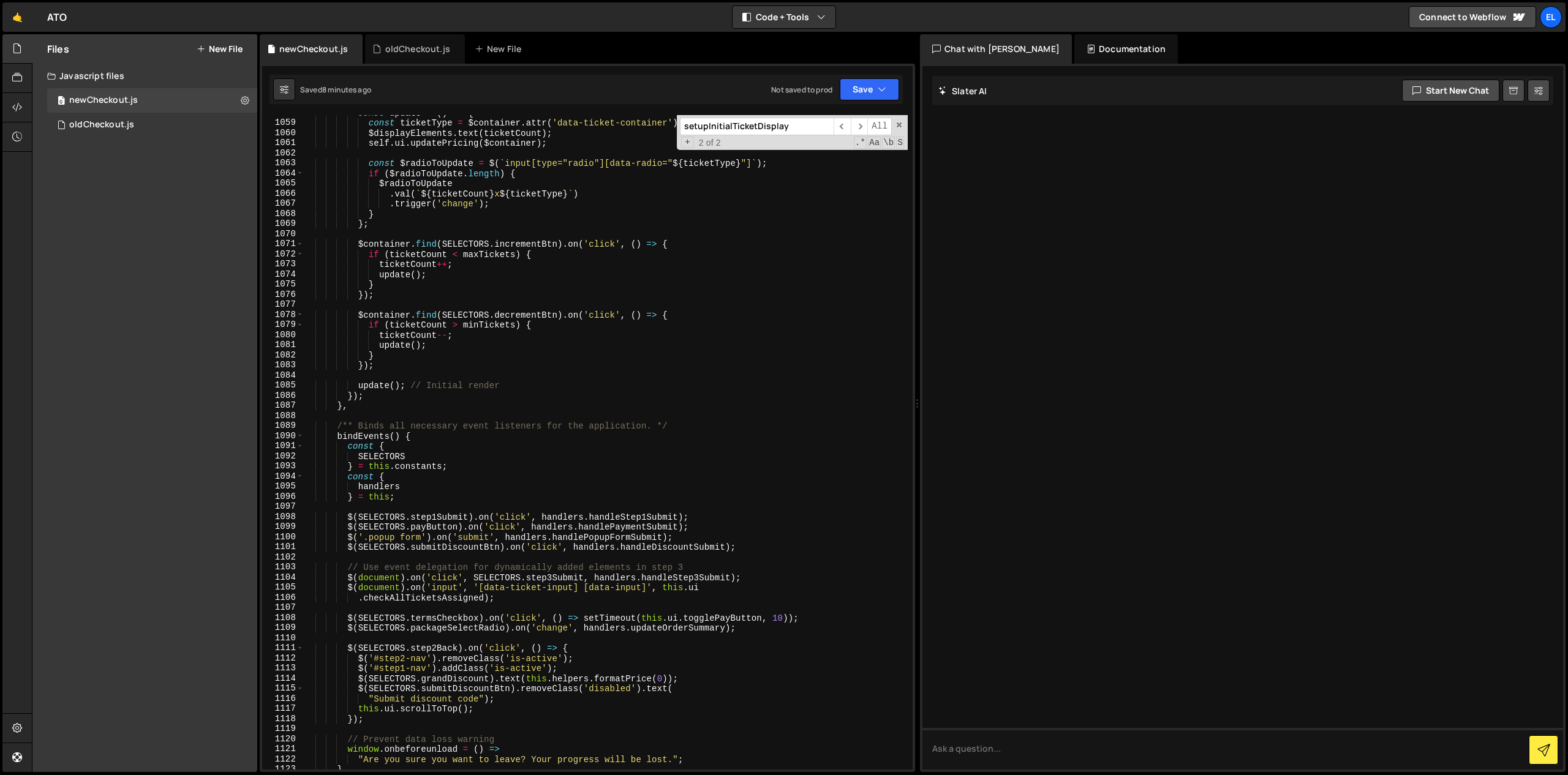
scroll to position [10717, 0]
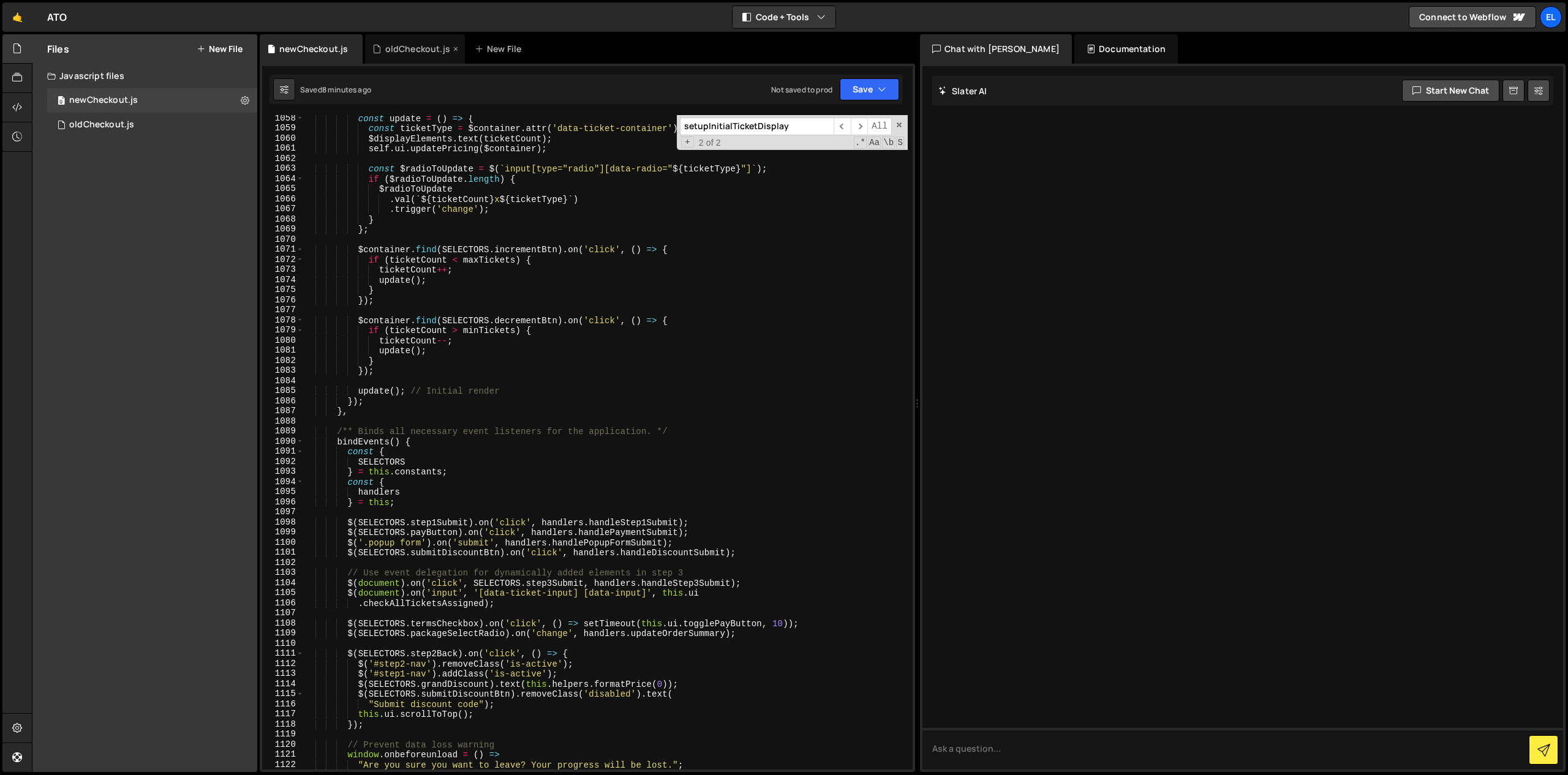
click at [452, 47] on icon at bounding box center [456, 49] width 9 height 13
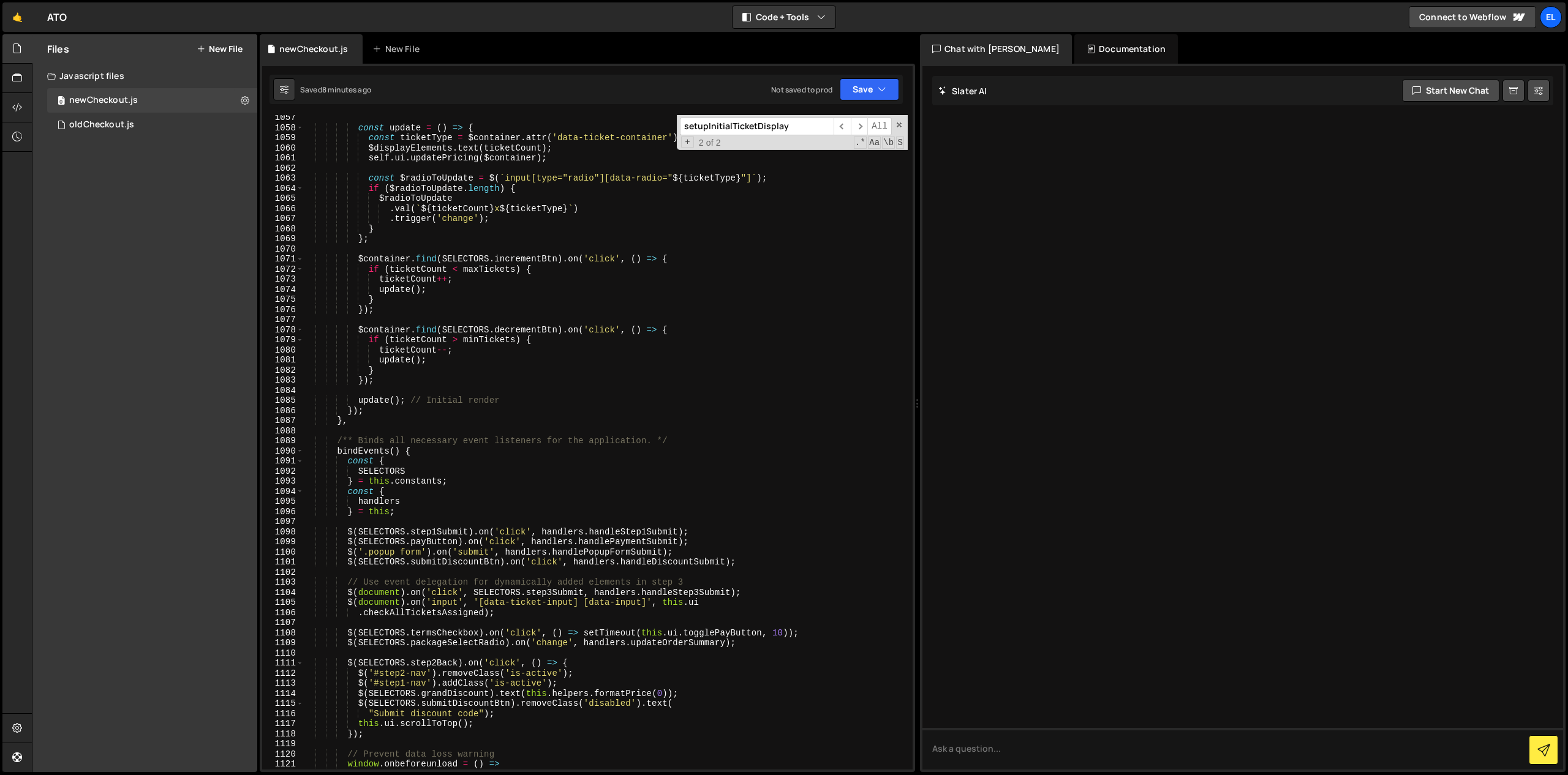
scroll to position [10707, 0]
click at [854, 125] on span "​" at bounding box center [859, 127] width 17 height 18
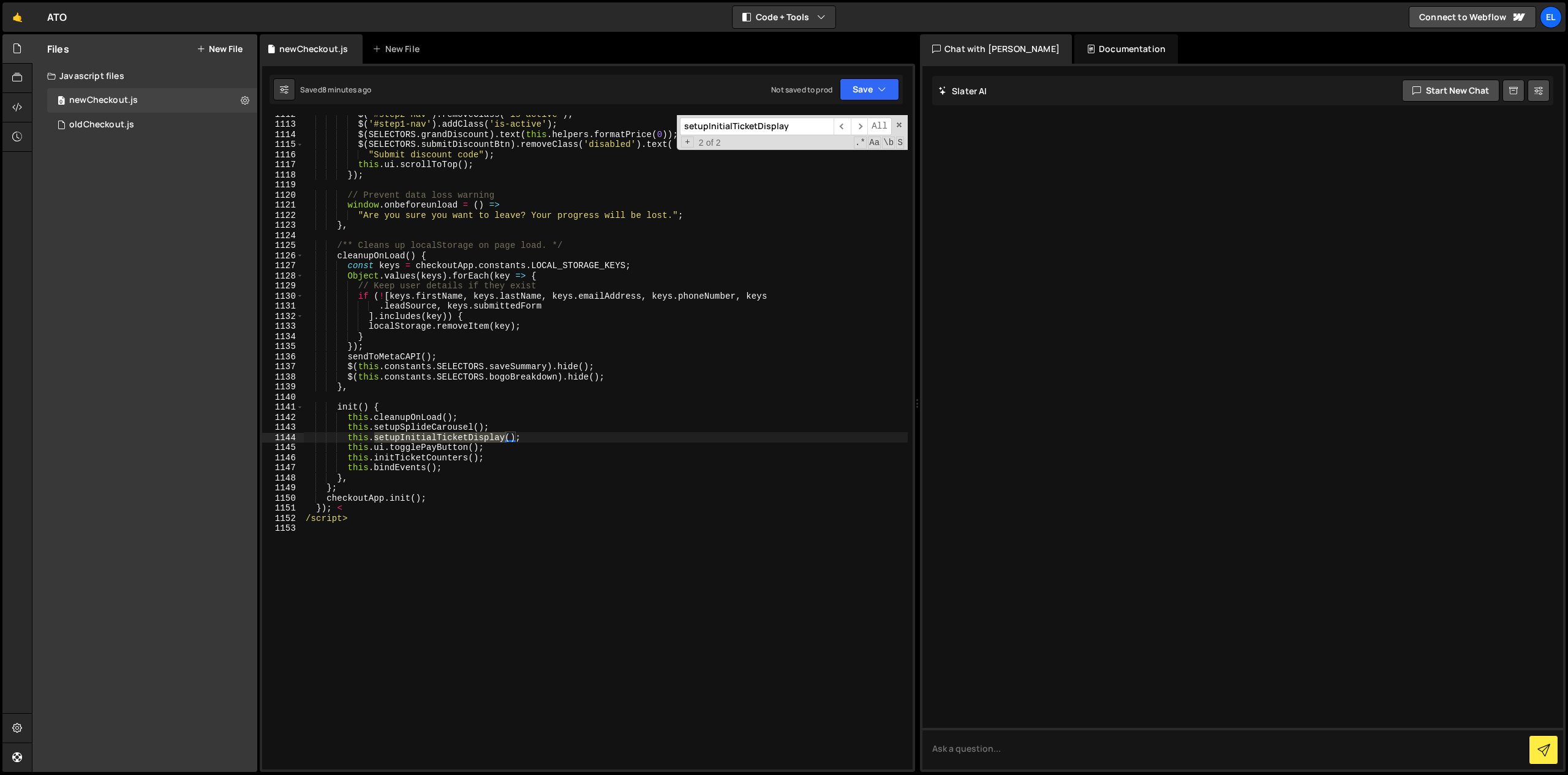
click at [348, 438] on div "$ ( '#step2-nav' ) . removeClass ( 'is-active' ) ; $ ( '#step1-nav' ) . addClas…" at bounding box center [605, 446] width 604 height 674
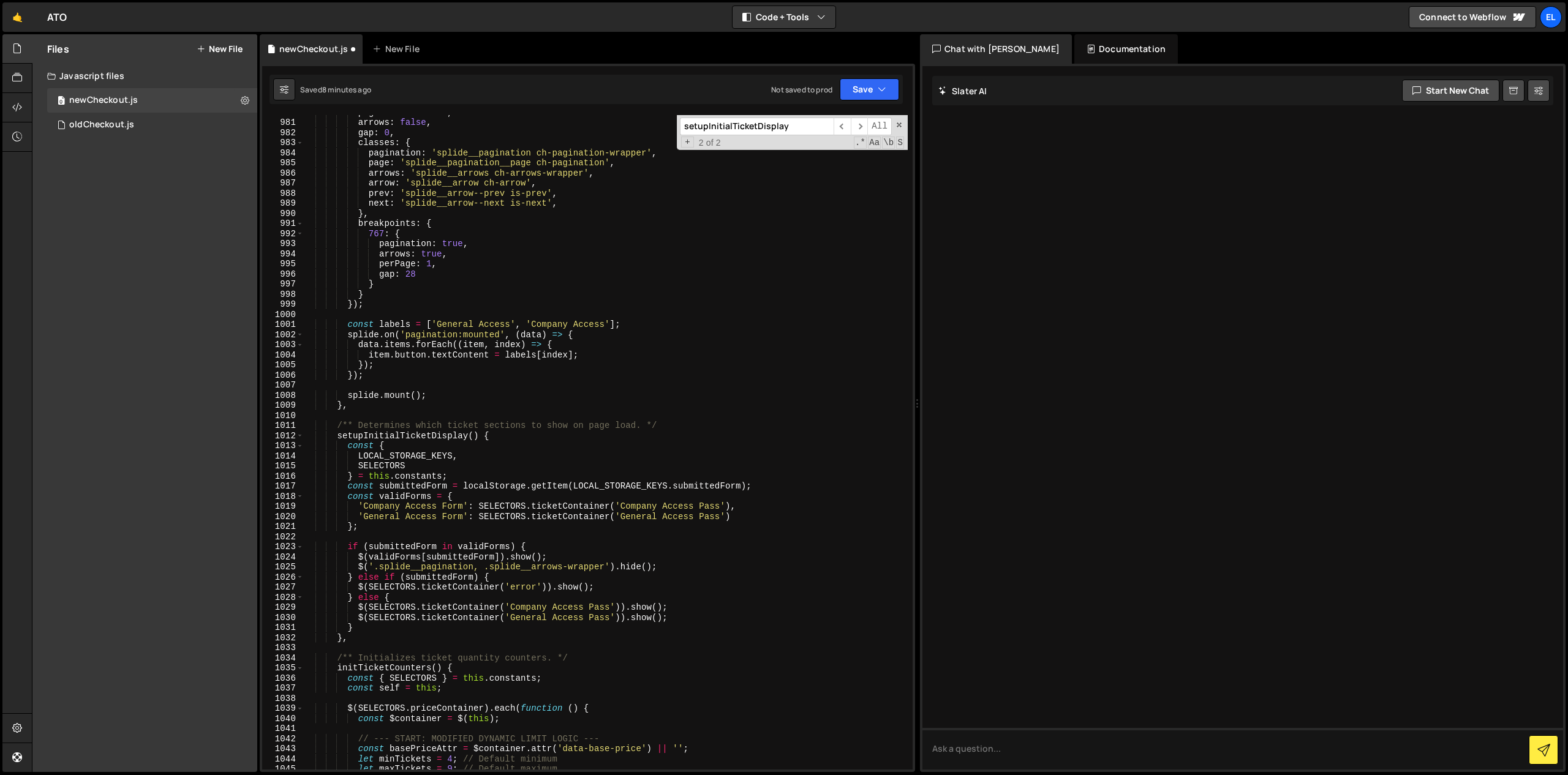
scroll to position [9934, 0]
type textarea "//this.setupInitialTicketDisplay();"
click at [799, 127] on input "setupInitialTicketDisplay" at bounding box center [756, 127] width 153 height 18
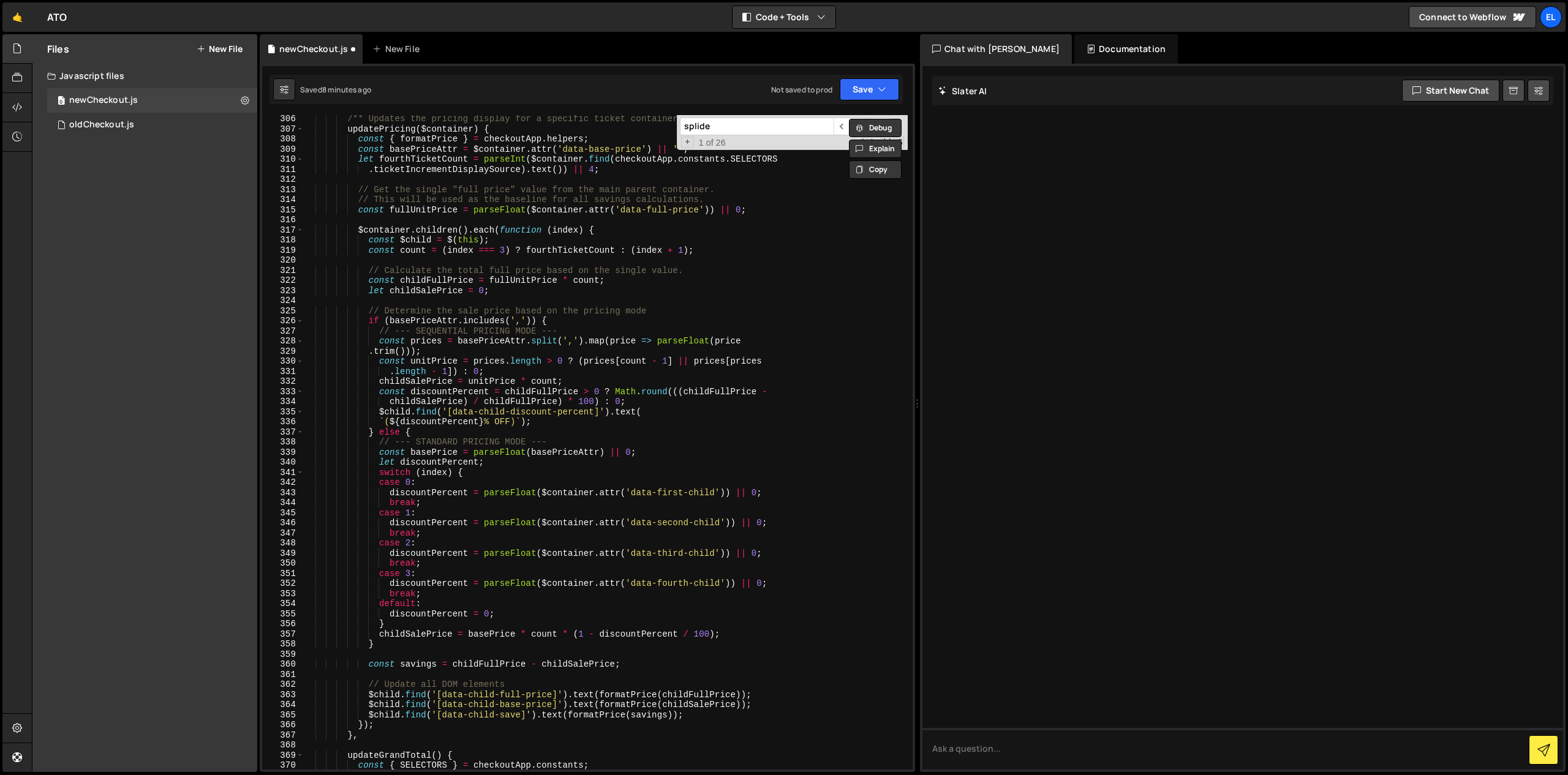
scroll to position [3116, 0]
type input "splide"
click at [841, 127] on span "​" at bounding box center [841, 127] width 17 height 18
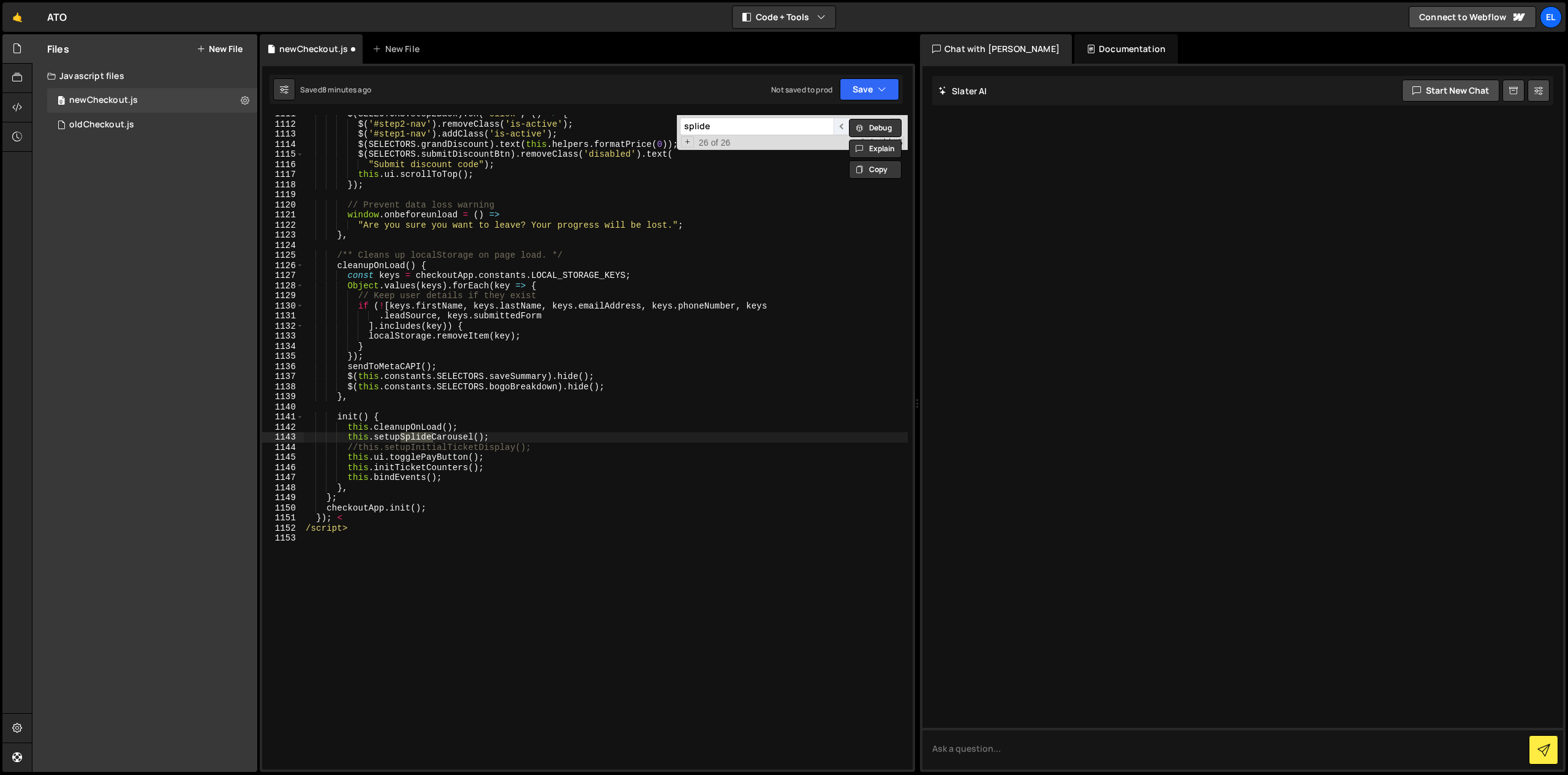
scroll to position [11257, 0]
drag, startPoint x: 790, startPoint y: 139, endPoint x: 818, endPoint y: 135, distance: 28.3
click at [792, 139] on div "+ 26 of 26 .* Aa \b S" at bounding box center [792, 143] width 224 height 10
click at [810, 195] on div "$ ( SELECTORS . step2Back ) . on ( 'click' , ( ) => { $ ( '#step2-nav' ) . remo…" at bounding box center [605, 446] width 604 height 674
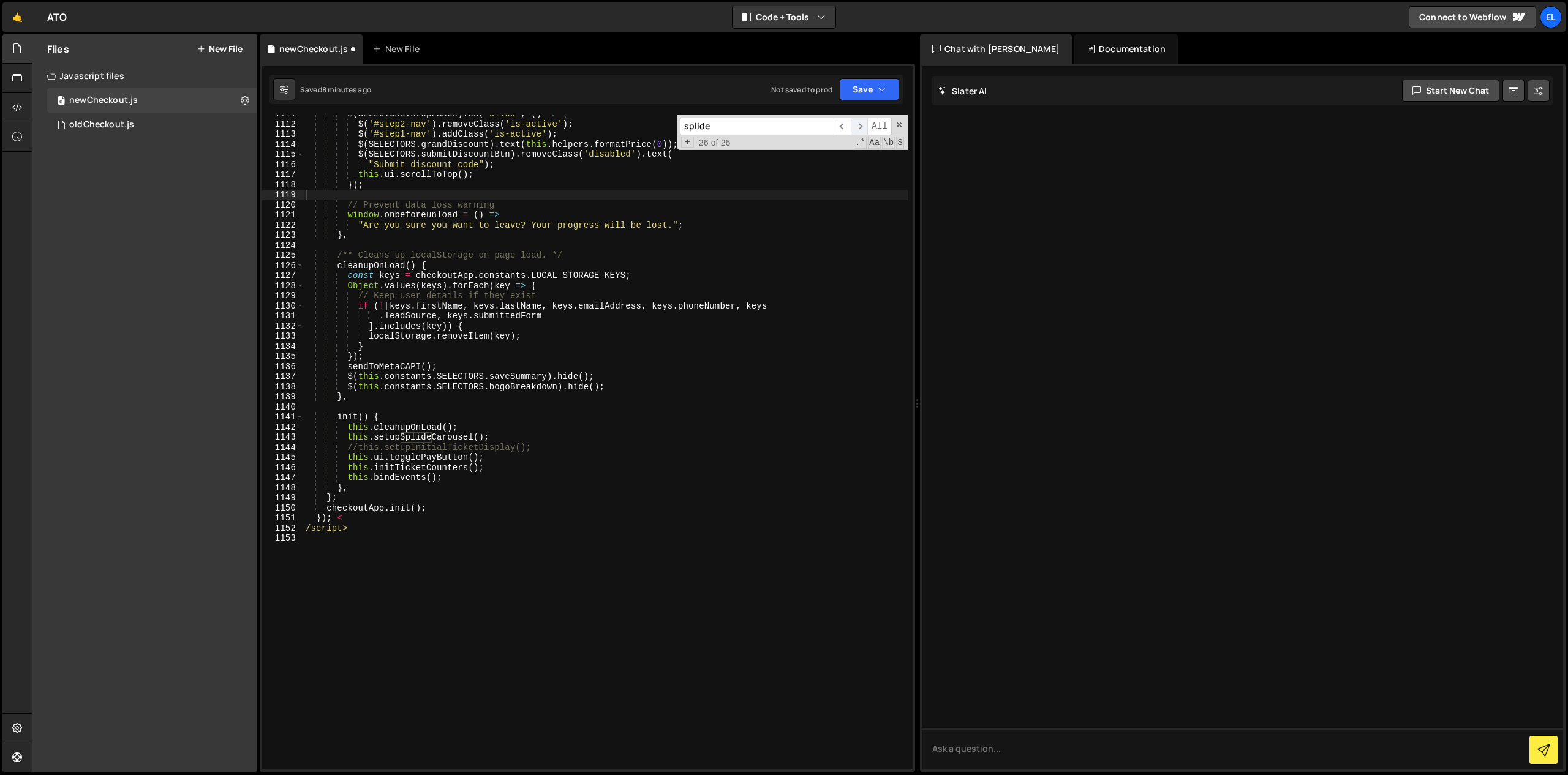
click at [854, 124] on span "​" at bounding box center [859, 127] width 17 height 18
click at [841, 122] on span "​" at bounding box center [841, 127] width 17 height 18
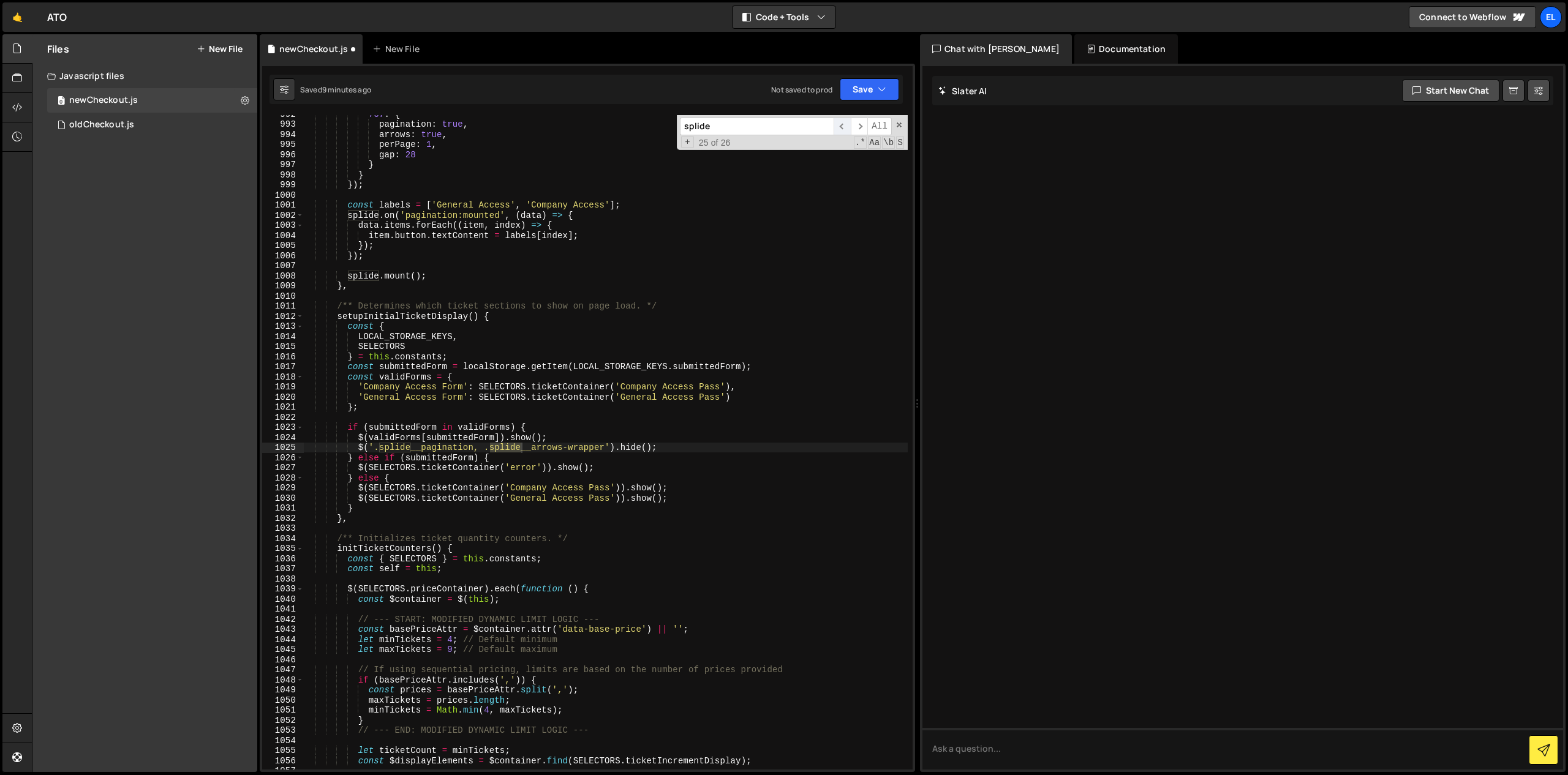
scroll to position [10054, 0]
click at [841, 122] on span "​" at bounding box center [841, 127] width 17 height 18
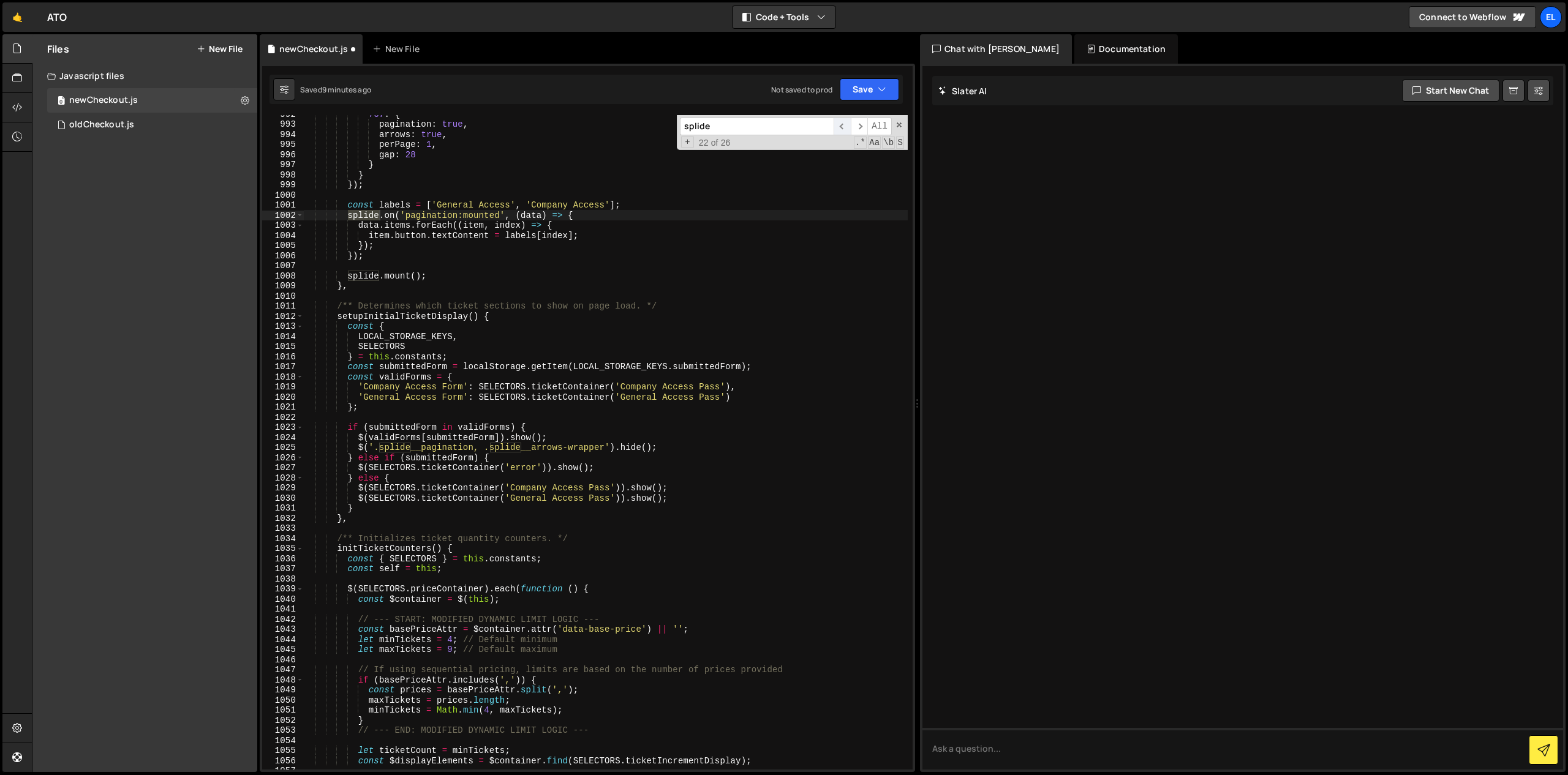
scroll to position [9691, 0]
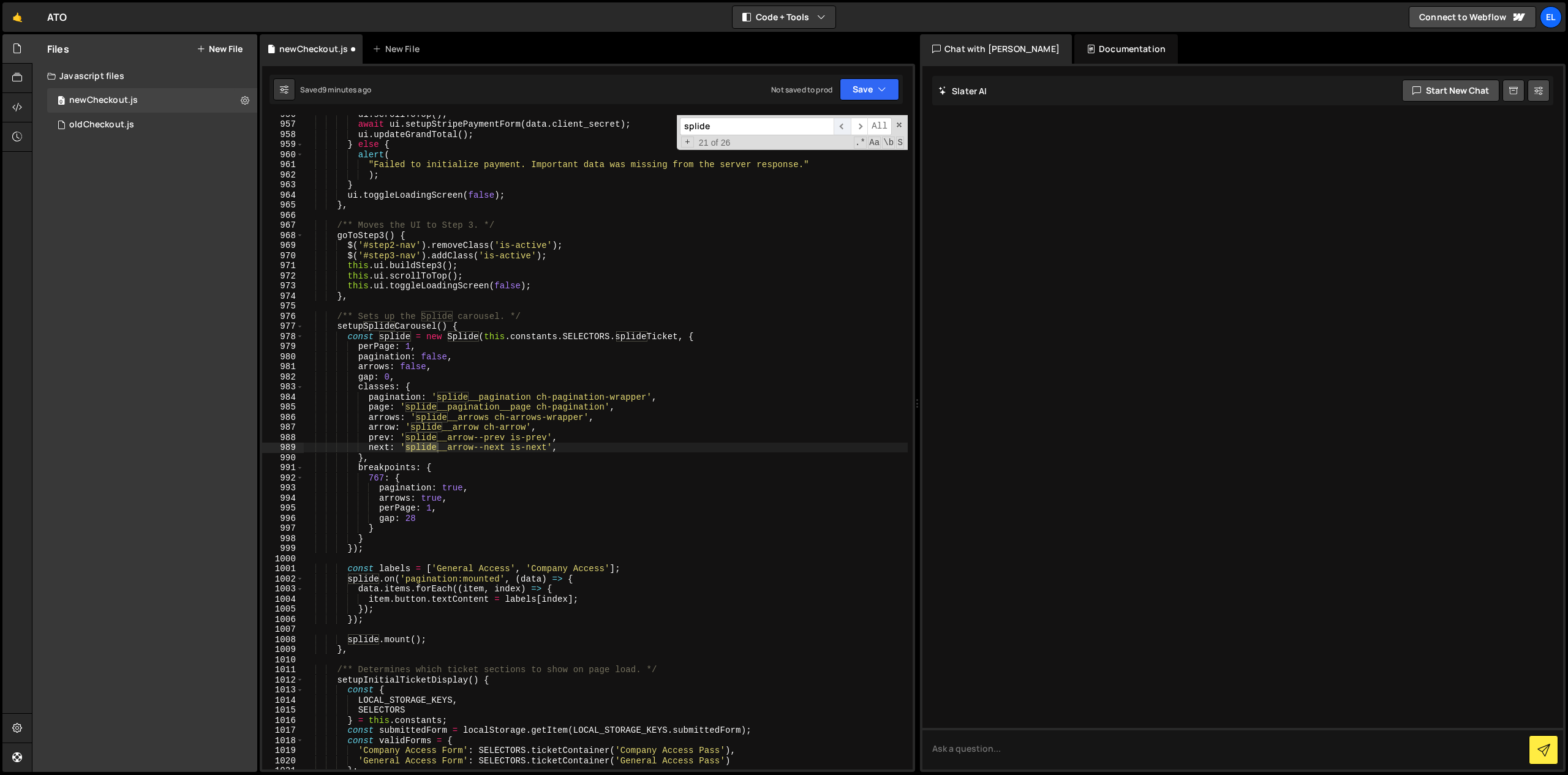
click at [841, 122] on span "​" at bounding box center [841, 127] width 17 height 18
click at [433, 356] on div "ui . scrollToTop ( ) ; await ui . setupStripePaymentForm ( data . client_secret…" at bounding box center [605, 446] width 604 height 674
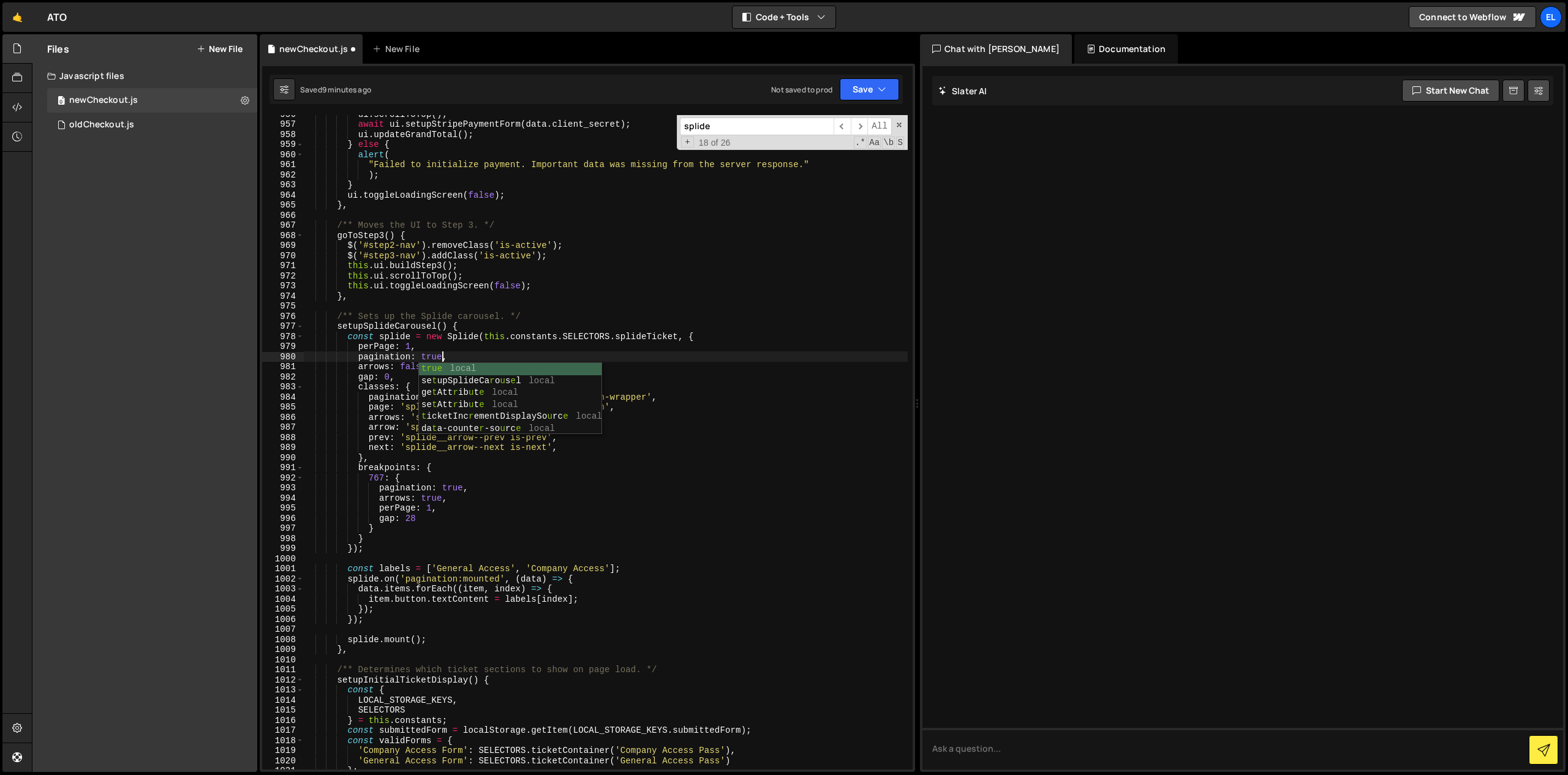
scroll to position [0, 9]
click at [427, 350] on div "ui . scrollToTop ( ) ; await ui . setupStripePaymentForm ( data . client_secret…" at bounding box center [605, 446] width 604 height 674
click at [435, 499] on div "ui . scrollToTop ( ) ; await ui . setupStripePaymentForm ( data . client_secret…" at bounding box center [605, 446] width 604 height 674
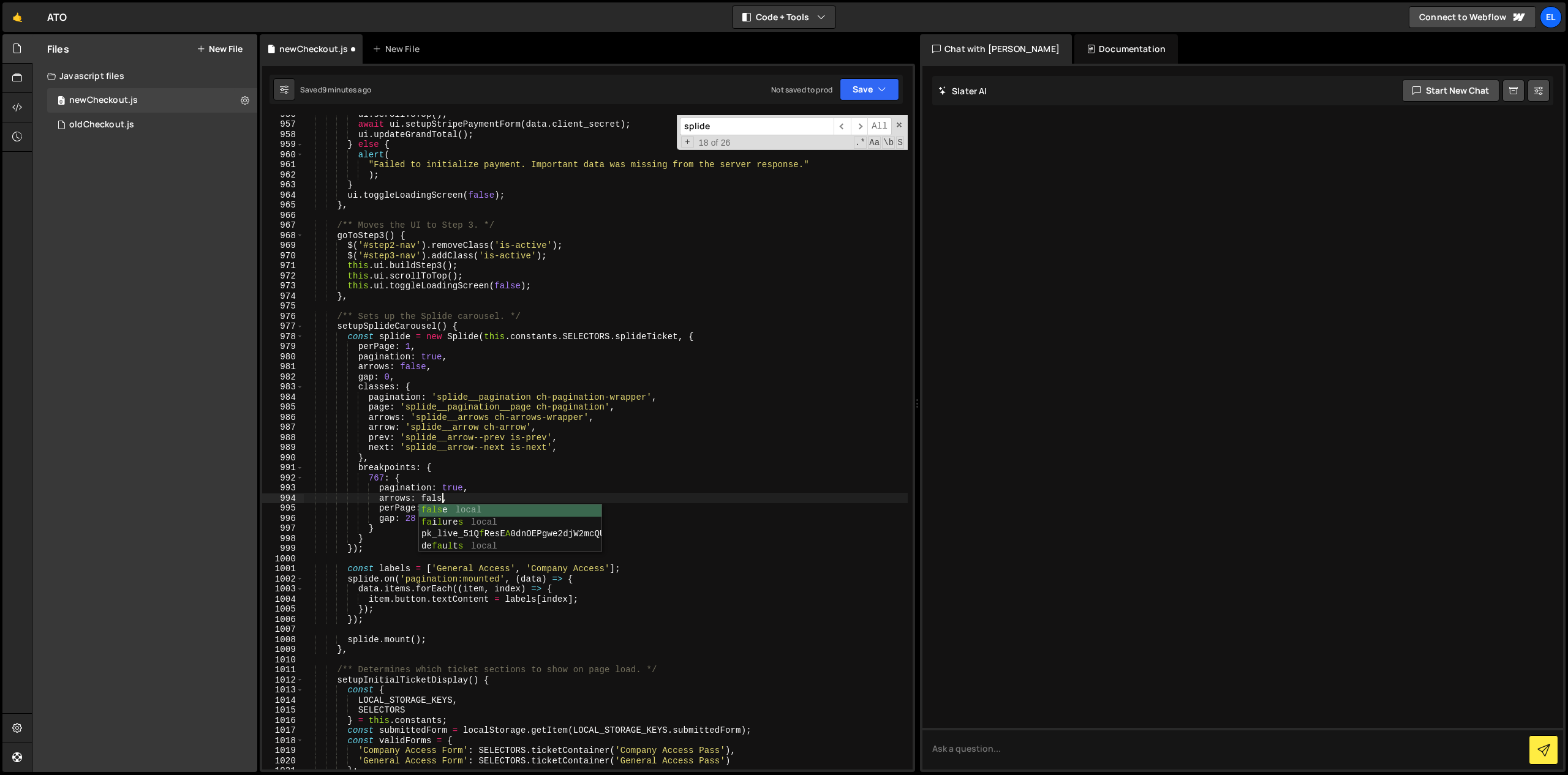
scroll to position [0, 9]
click at [403, 502] on div "ui . scrollToTop ( ) ; await ui . setupStripePaymentForm ( data . client_secret…" at bounding box center [605, 446] width 604 height 674
drag, startPoint x: 388, startPoint y: 512, endPoint x: 454, endPoint y: 505, distance: 66.4
click at [454, 505] on div "ui . scrollToTop ( ) ; await ui . setupStripePaymentForm ( data . client_secret…" at bounding box center [605, 446] width 604 height 674
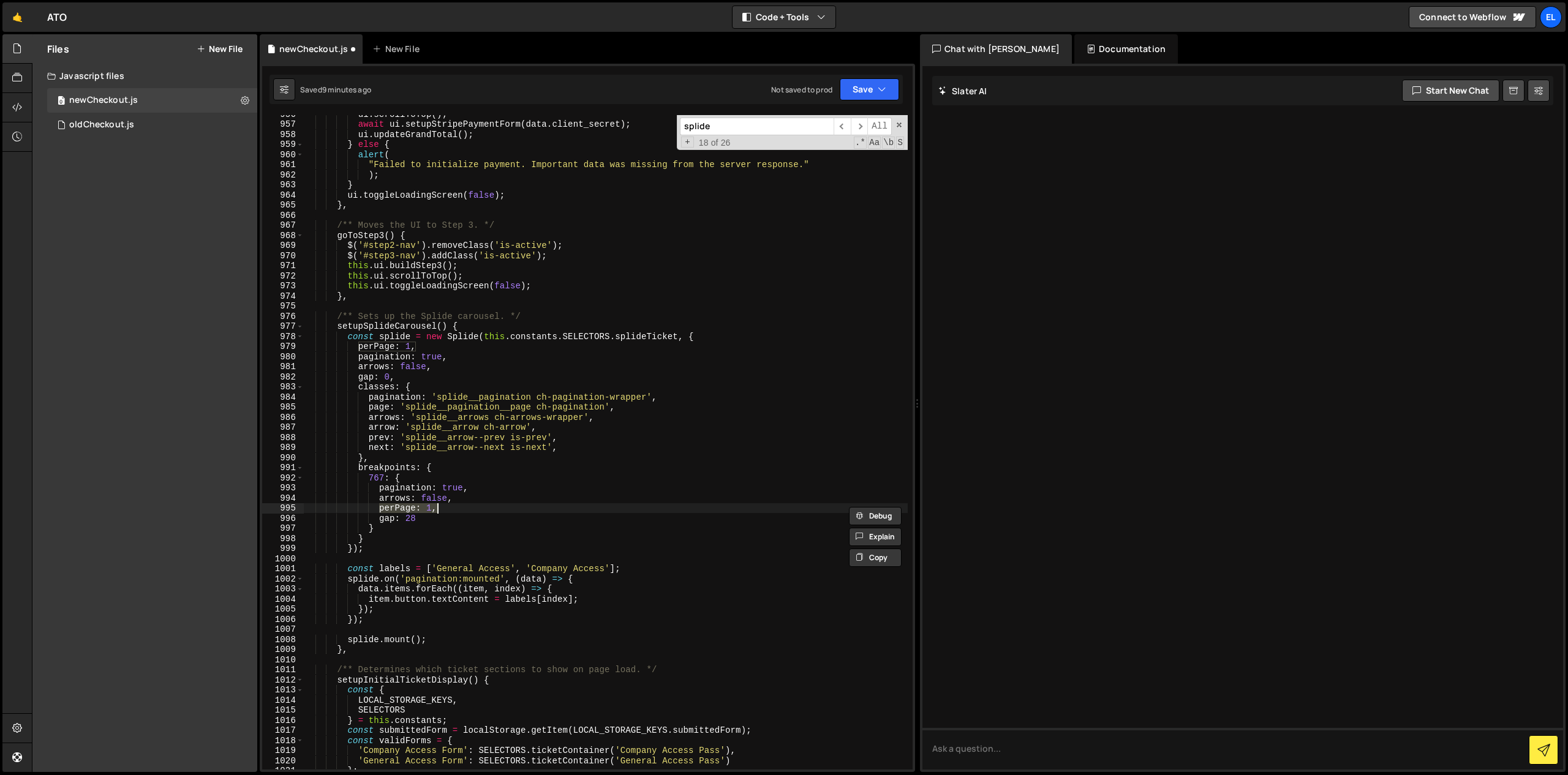
click at [463, 367] on div "ui . scrollToTop ( ) ; await ui . setupStripePaymentForm ( data . client_secret…" at bounding box center [605, 446] width 604 height 674
type textarea "arrows: false,"
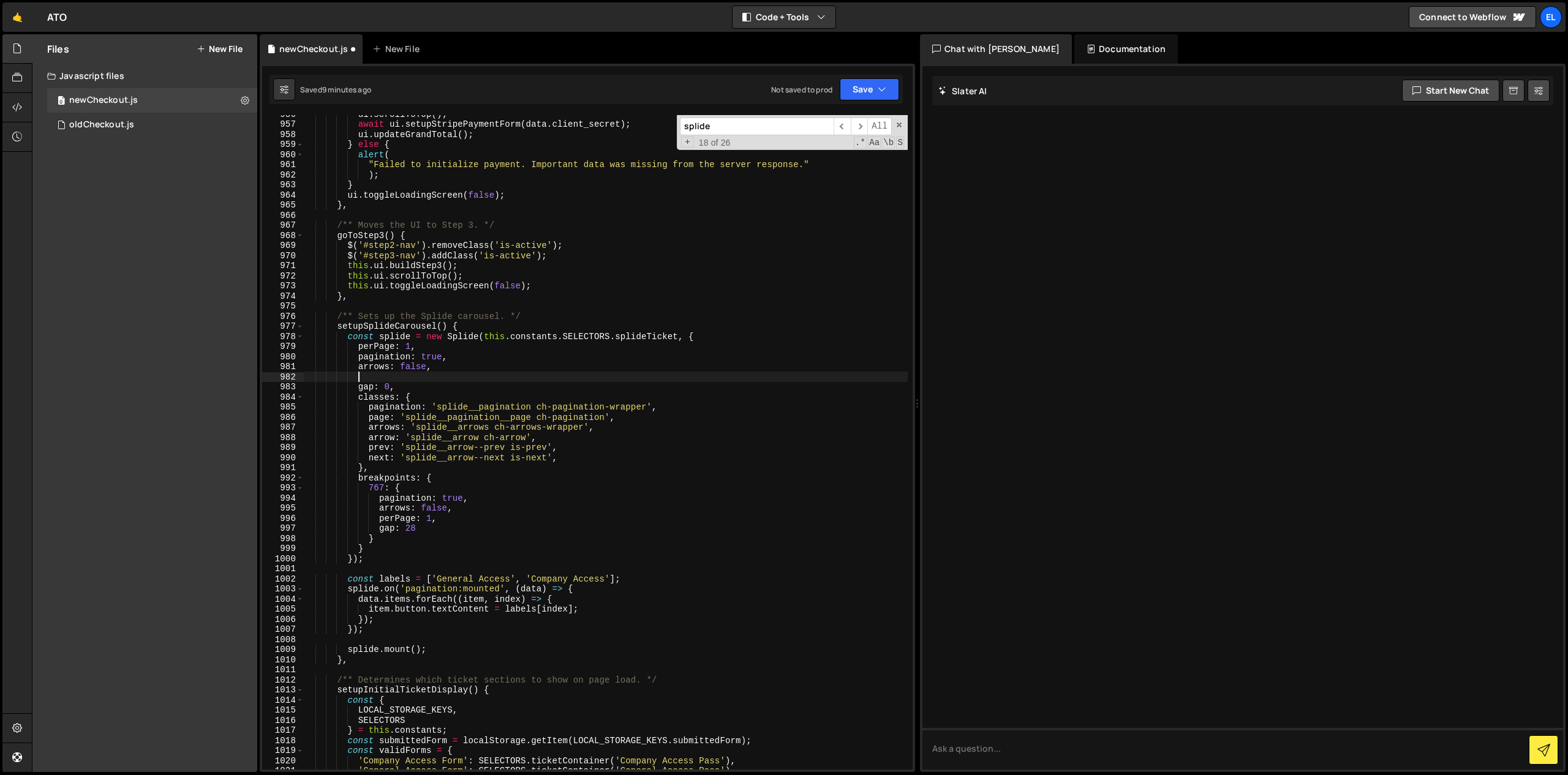
paste textarea "perPage: 1,"
type textarea "perPage: 1,"
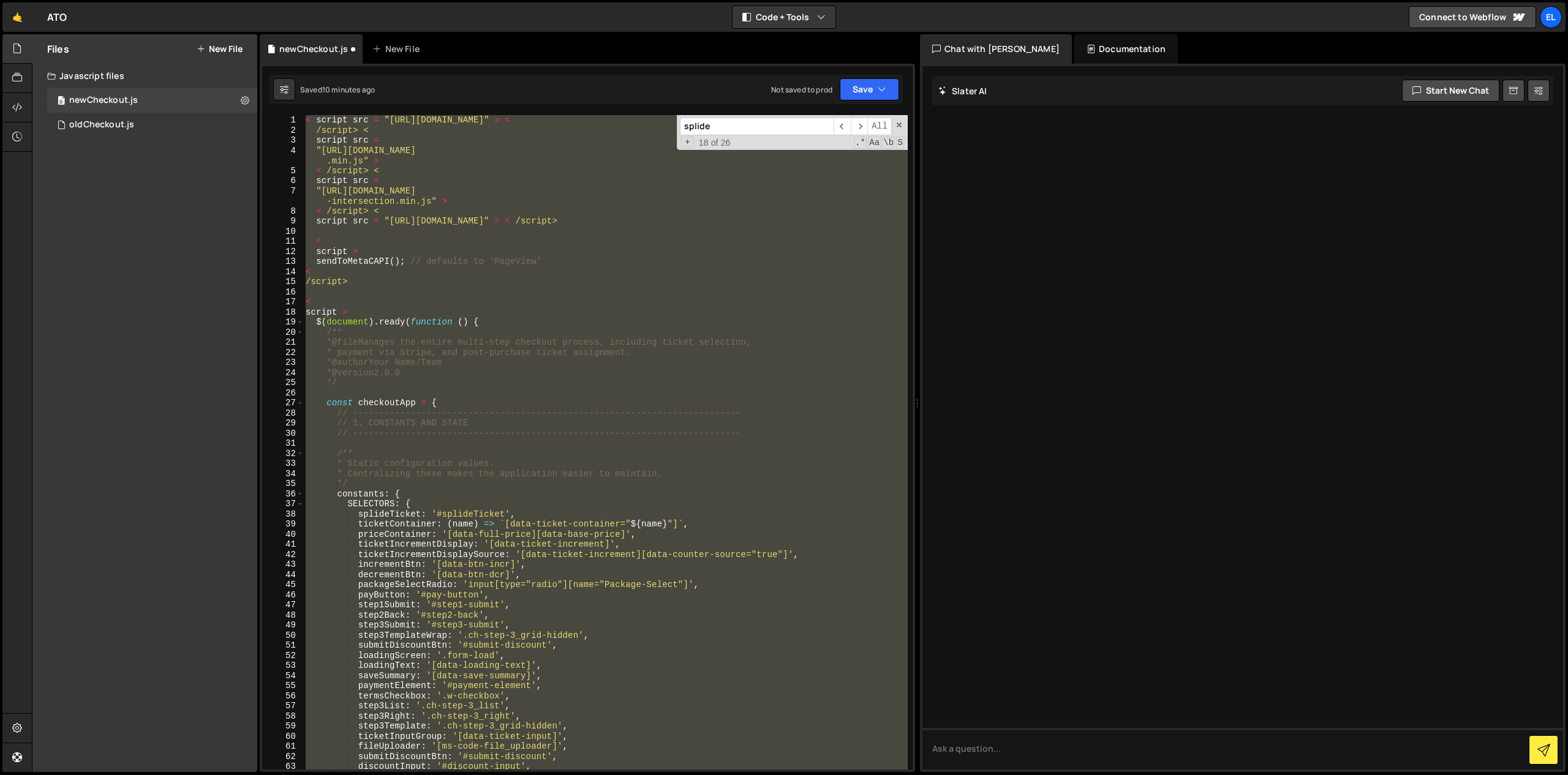
scroll to position [0, 2]
click at [847, 97] on button "Save" at bounding box center [870, 90] width 59 height 22
click at [815, 127] on div "Saved 10 minutes ago" at bounding box center [828, 133] width 128 height 15
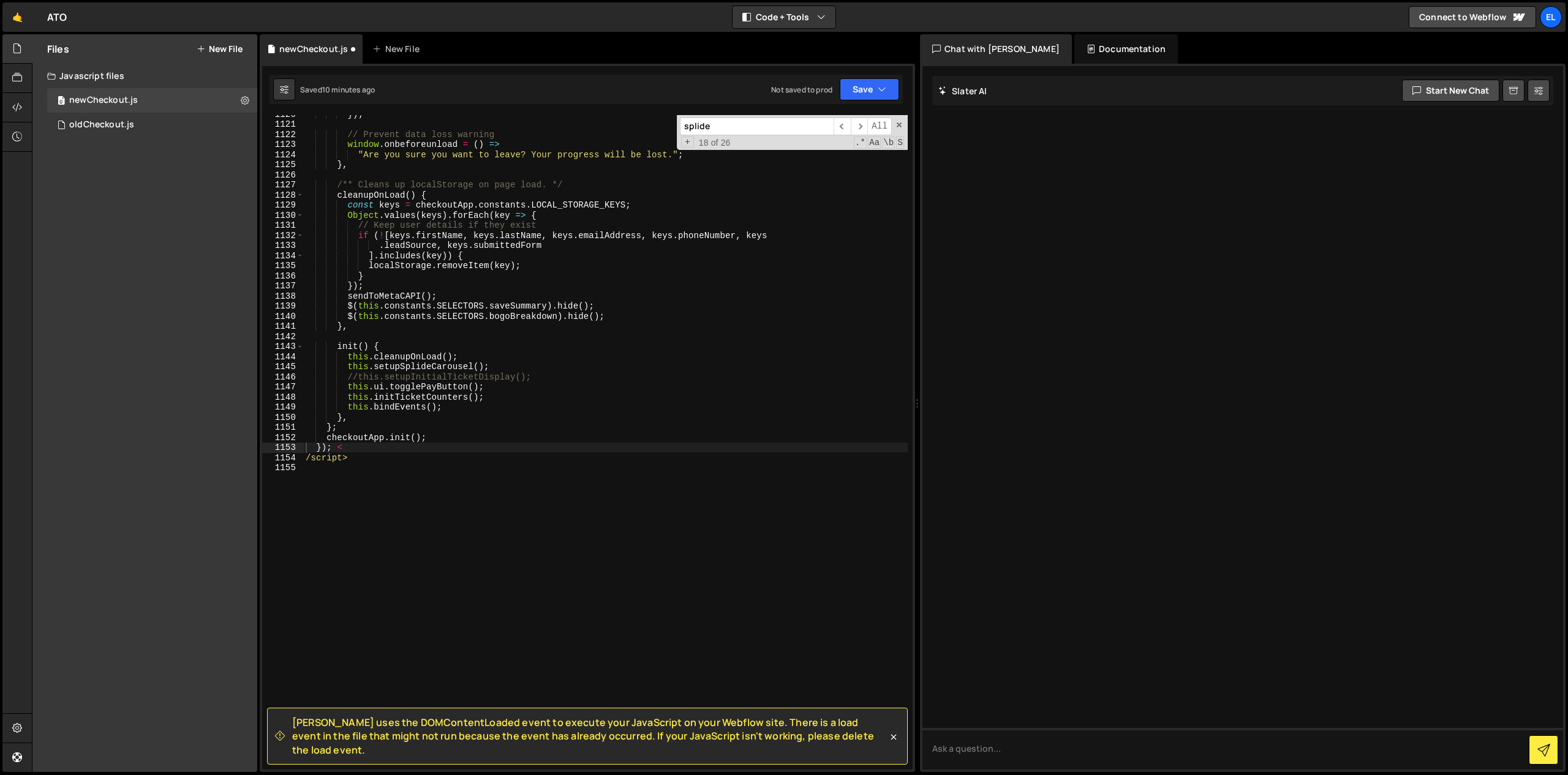
scroll to position [11347, 0]
click at [512, 245] on div "}) ; // Prevent data loss warning window . onbeforeunload = ( ) => "Are you sur…" at bounding box center [605, 446] width 604 height 674
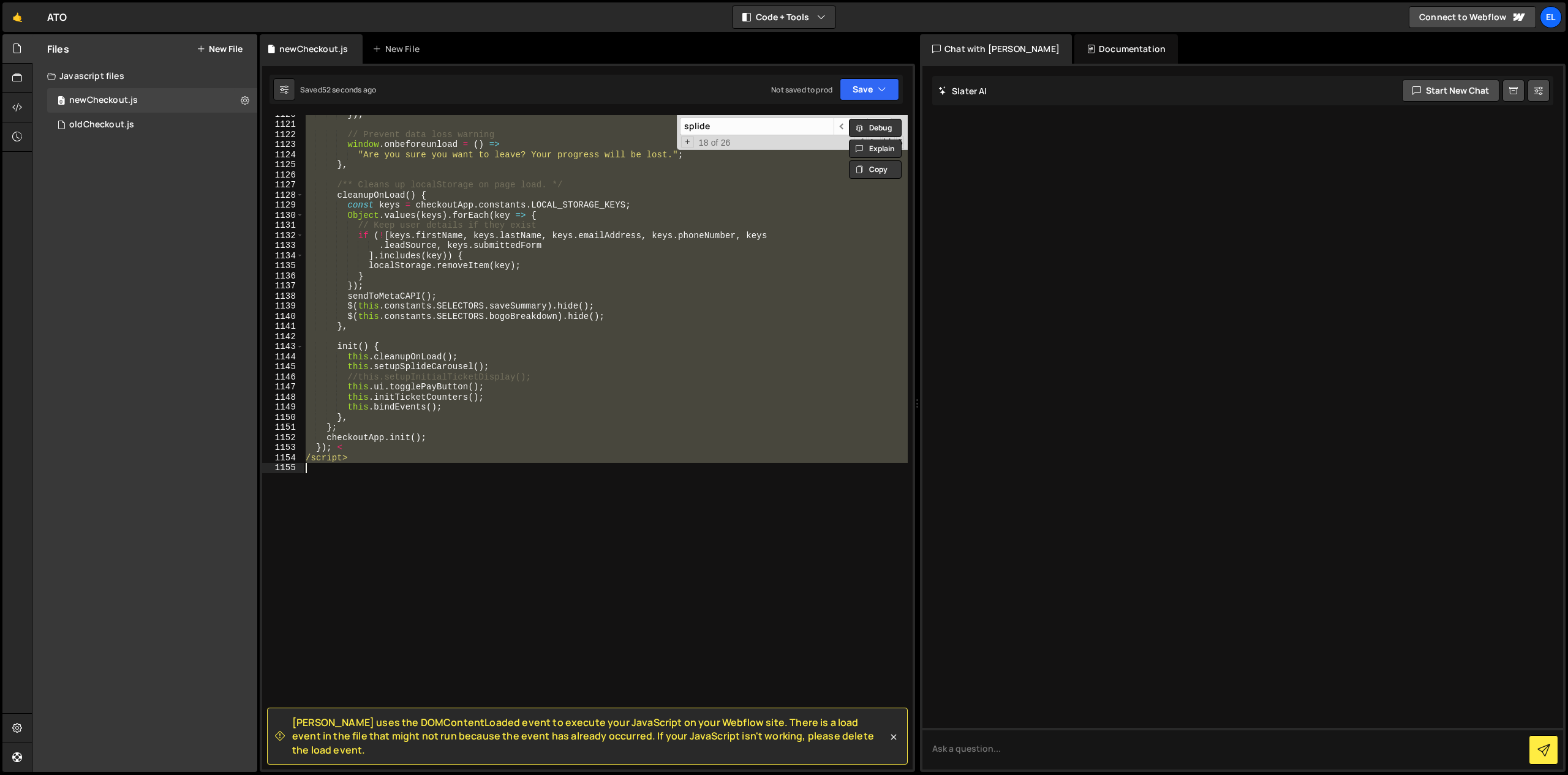
click at [487, 253] on div "}) ; // Prevent data loss warning window . onbeforeunload = ( ) => "Are you sur…" at bounding box center [605, 442] width 604 height 654
paste textarea "</script>"
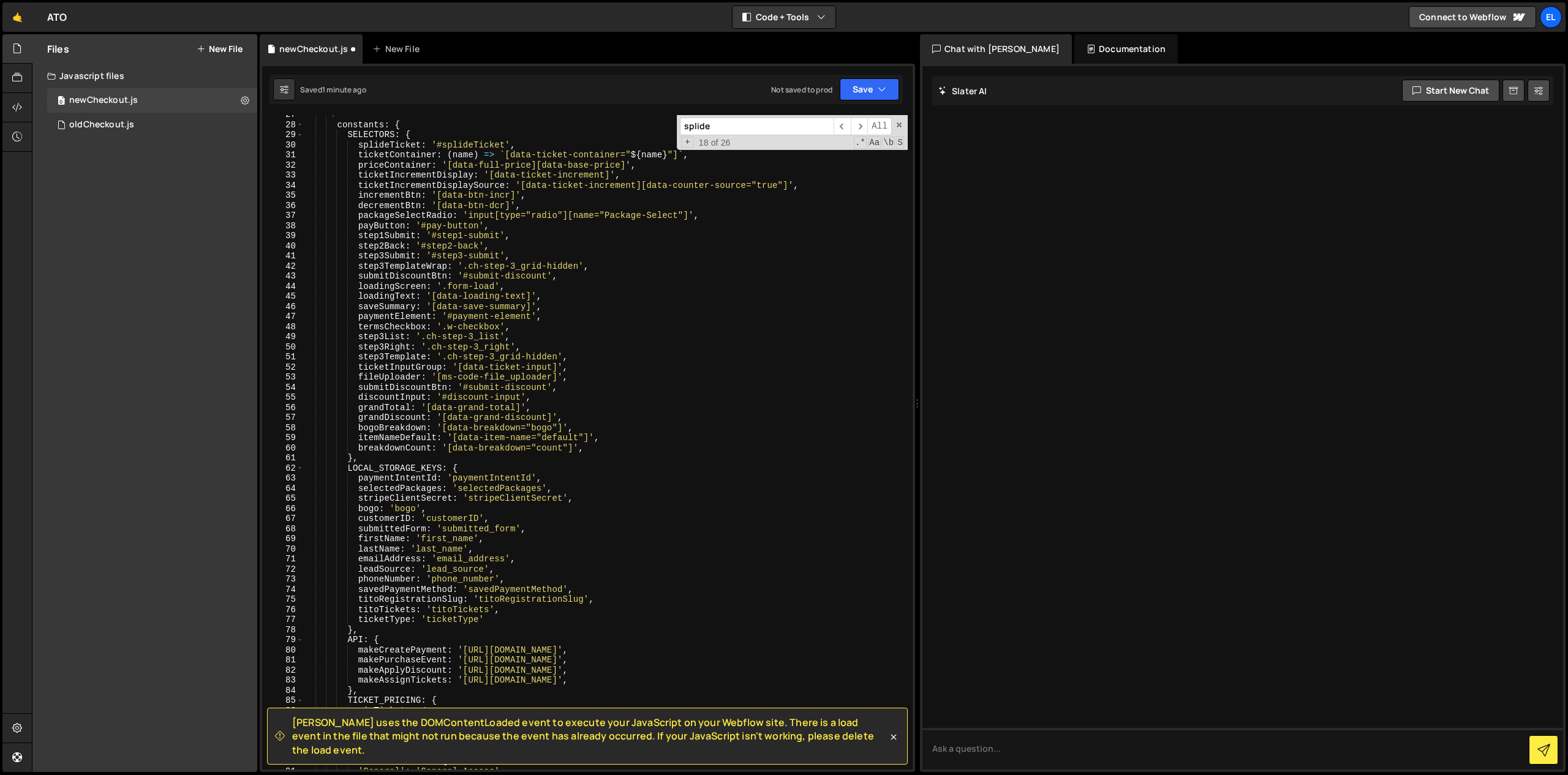
scroll to position [0, 0]
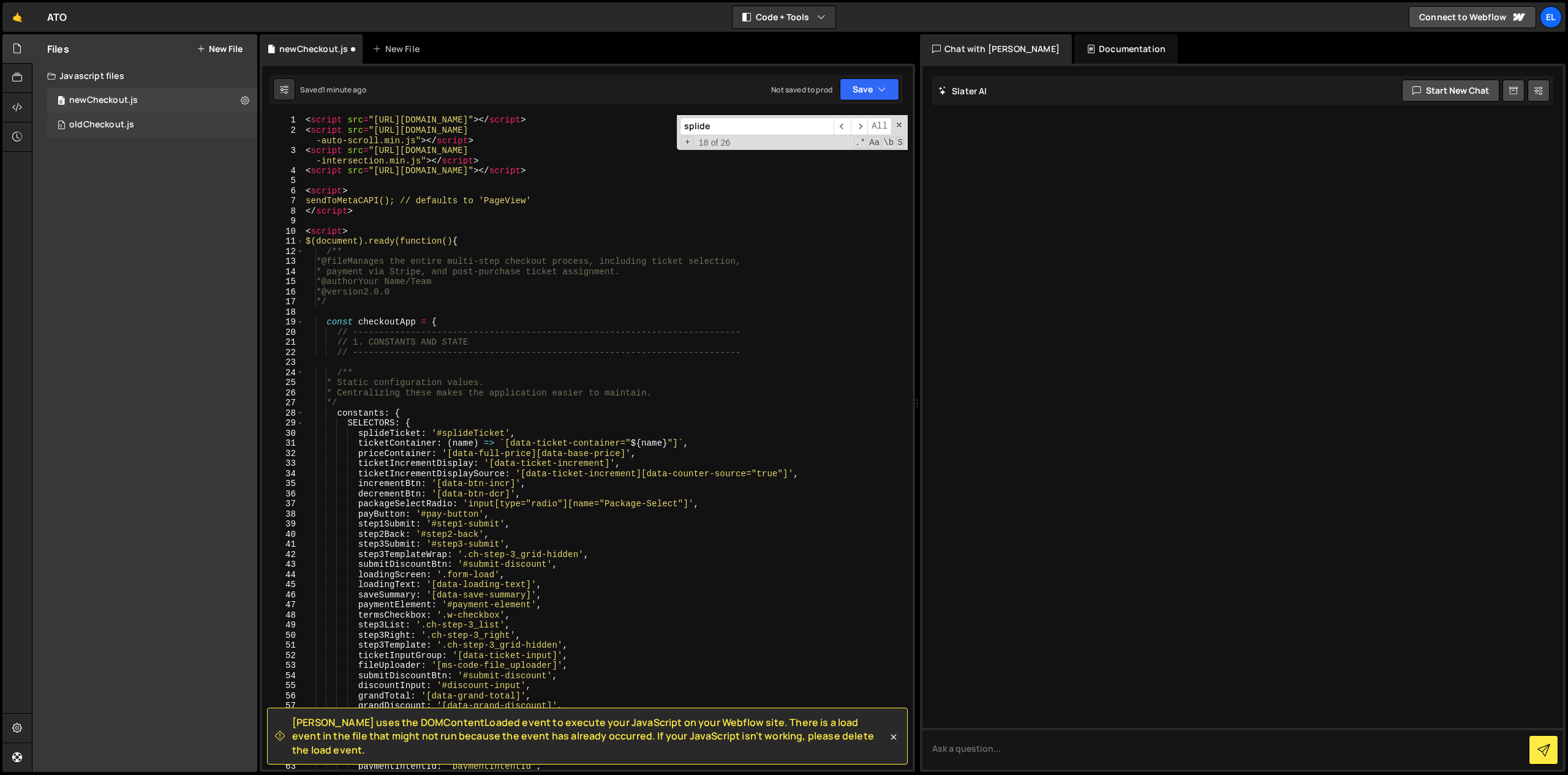
click at [121, 124] on div "oldCheckout.js" at bounding box center [102, 124] width 65 height 11
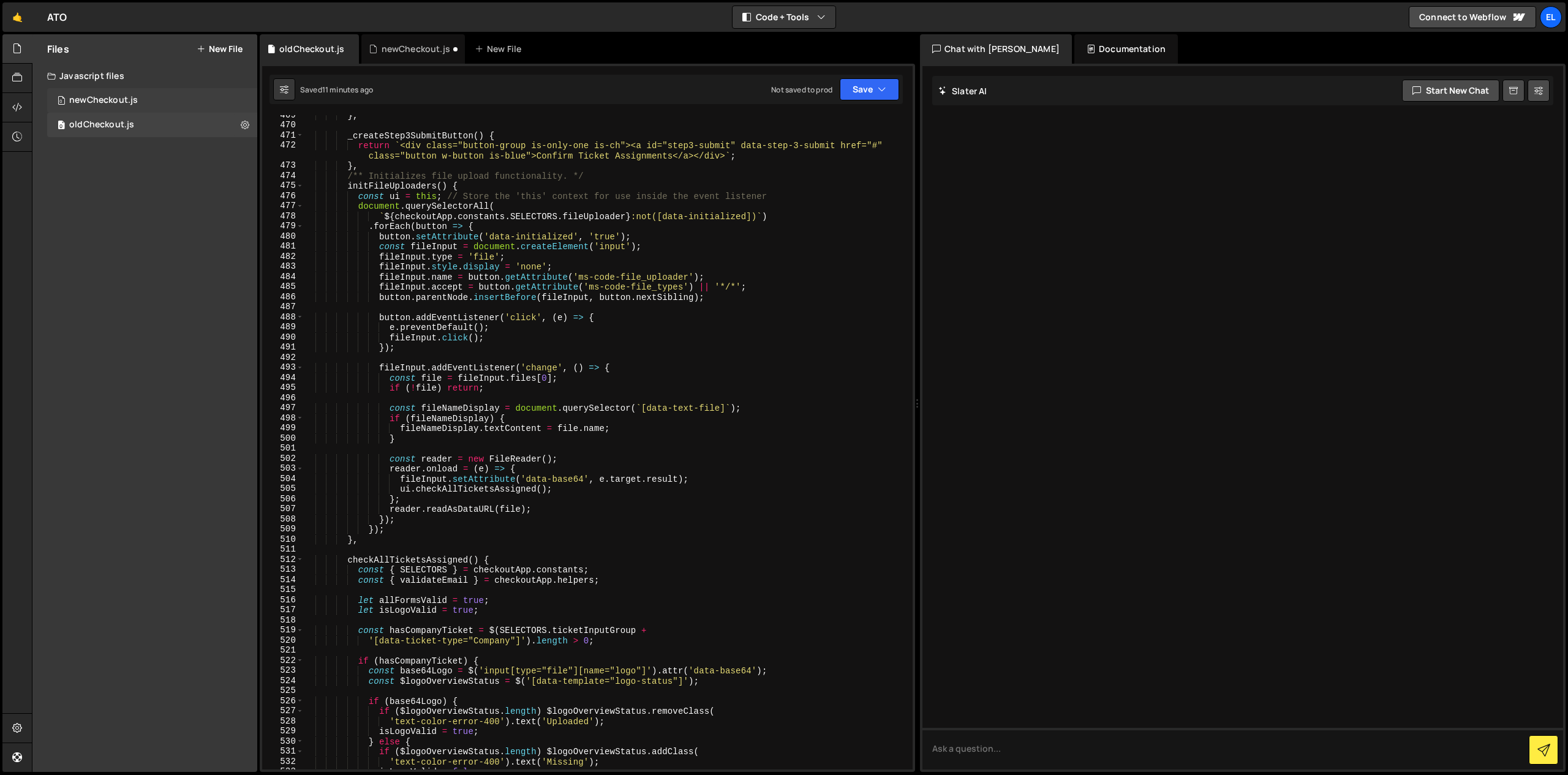
scroll to position [4761, 0]
click at [122, 102] on div "newCheckout.js" at bounding box center [103, 100] width 69 height 11
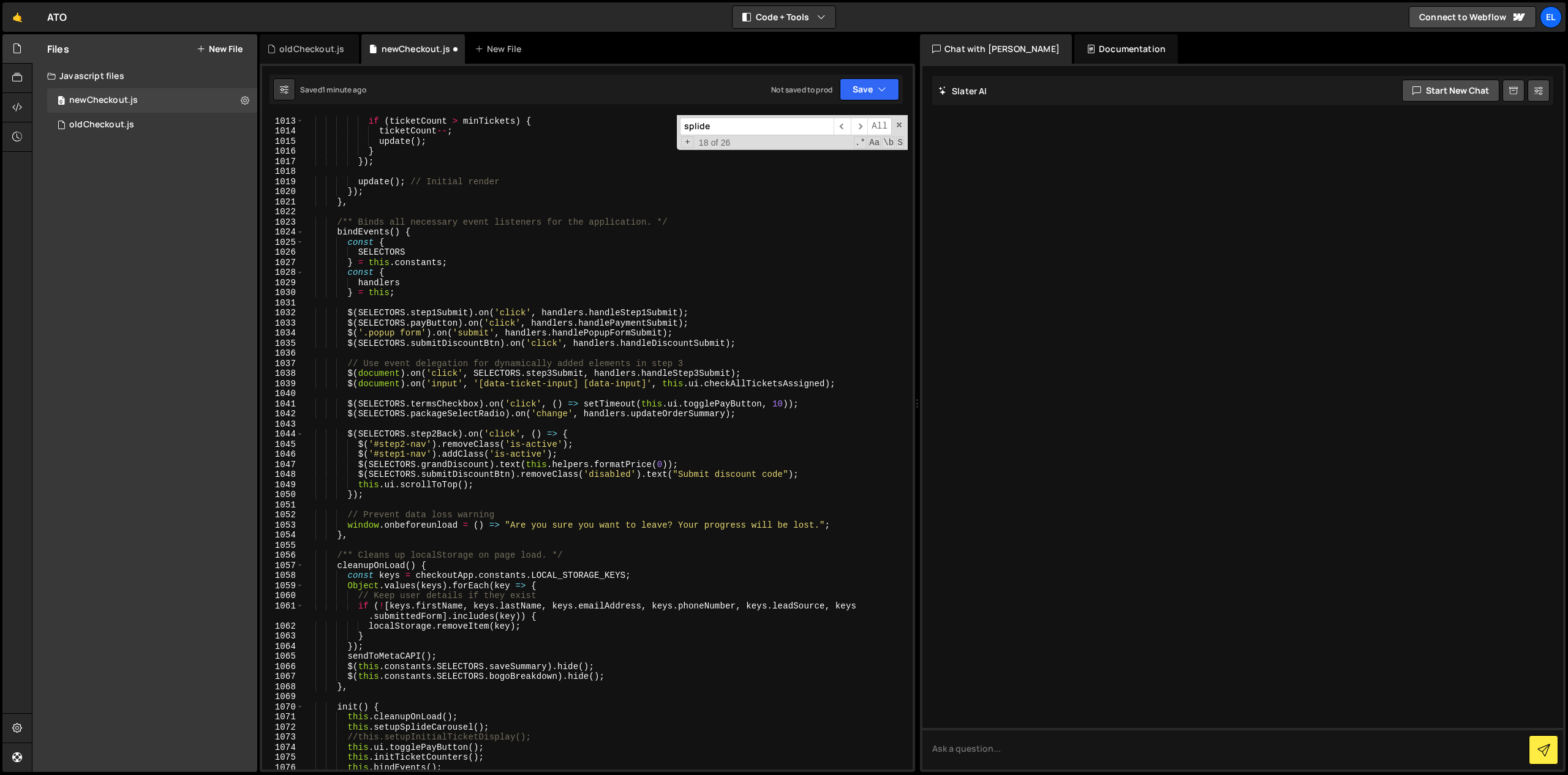
scroll to position [10747, 0]
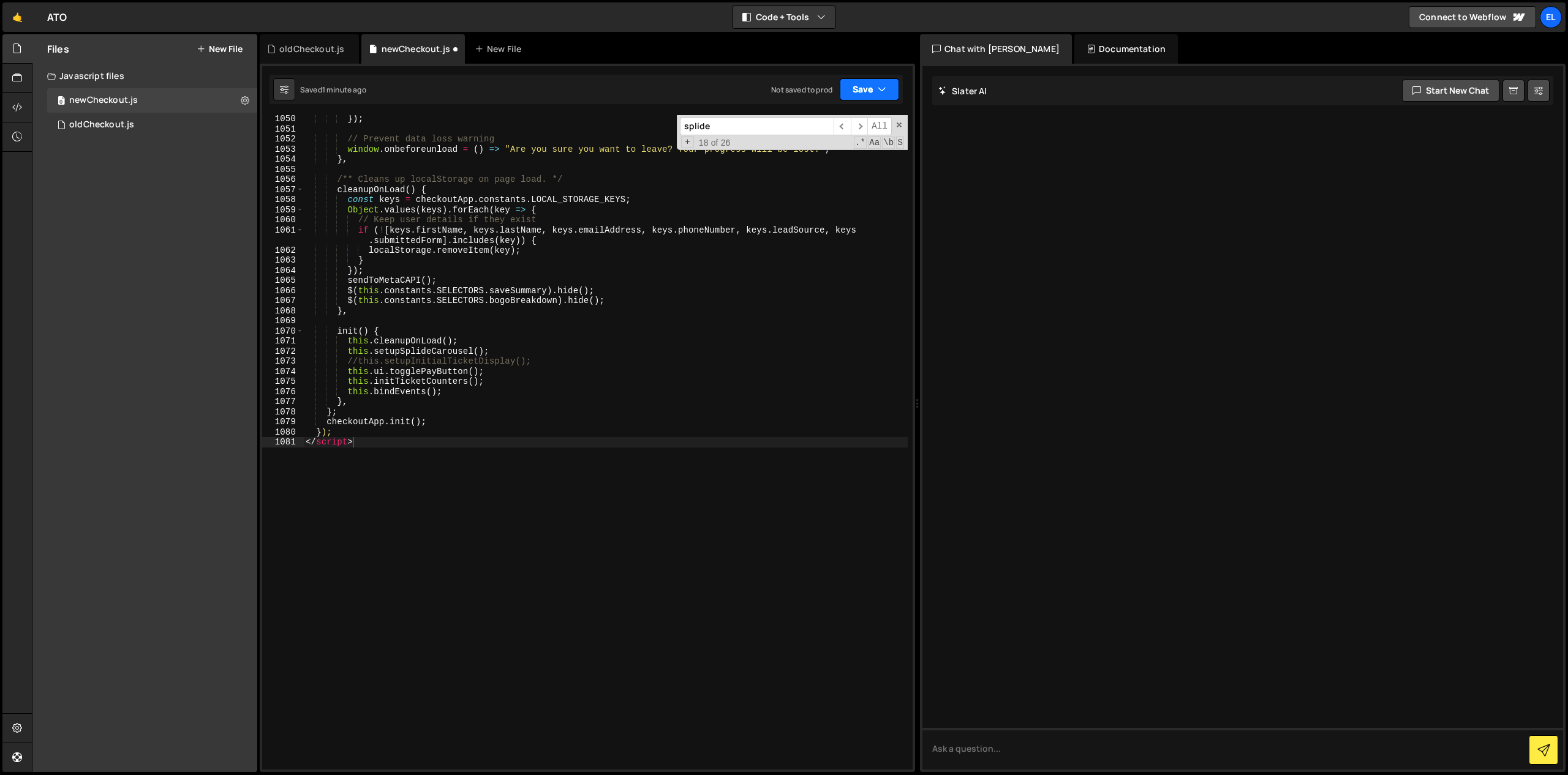
click at [882, 96] on button "Save" at bounding box center [870, 90] width 59 height 22
click at [830, 138] on div "Saved 1 minute ago" at bounding box center [828, 133] width 128 height 15
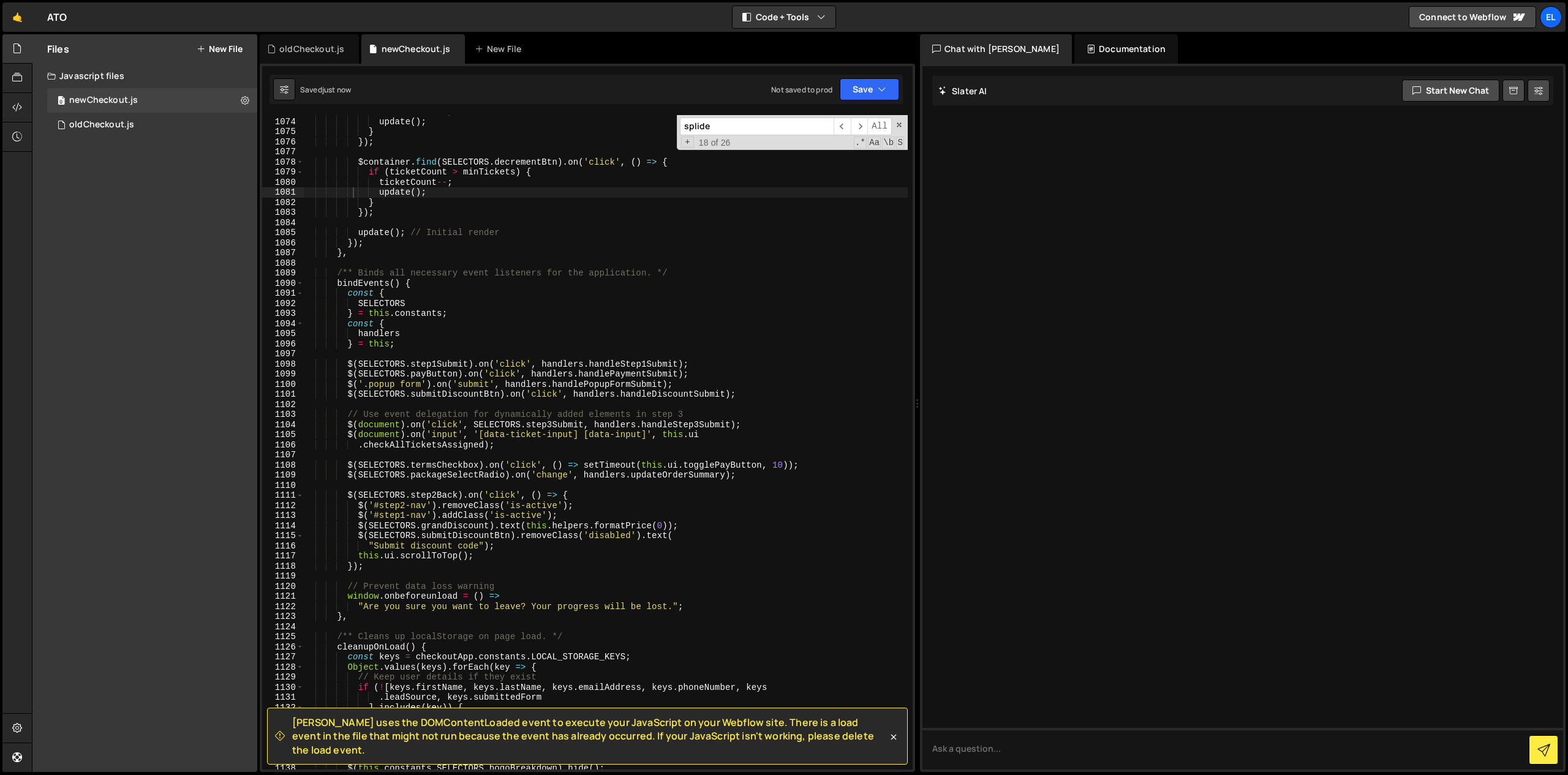
scroll to position [11352, 0]
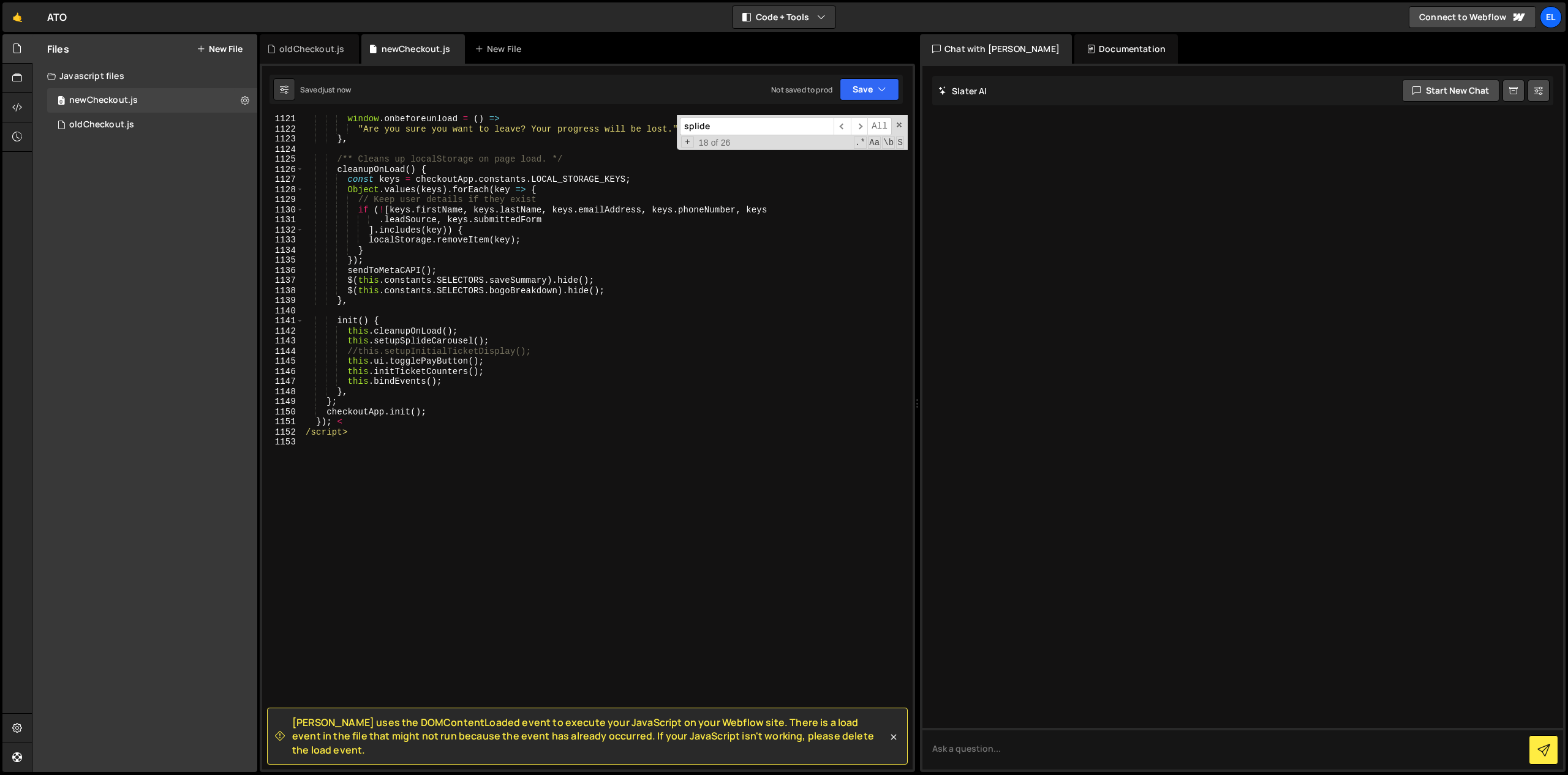
click at [721, 236] on div "window . onbeforeunload = ( ) => "Are you sure you want to leave? Your progress…" at bounding box center [605, 451] width 604 height 674
click at [357, 353] on div "window . onbeforeunload = ( ) => "Are you sure you want to leave? Your progress…" at bounding box center [605, 451] width 604 height 674
type textarea "this.setupInitialTicketDisplay();"
click at [874, 100] on button "Save" at bounding box center [870, 90] width 59 height 22
click at [822, 121] on div "Save to Staging S" at bounding box center [828, 119] width 128 height 13
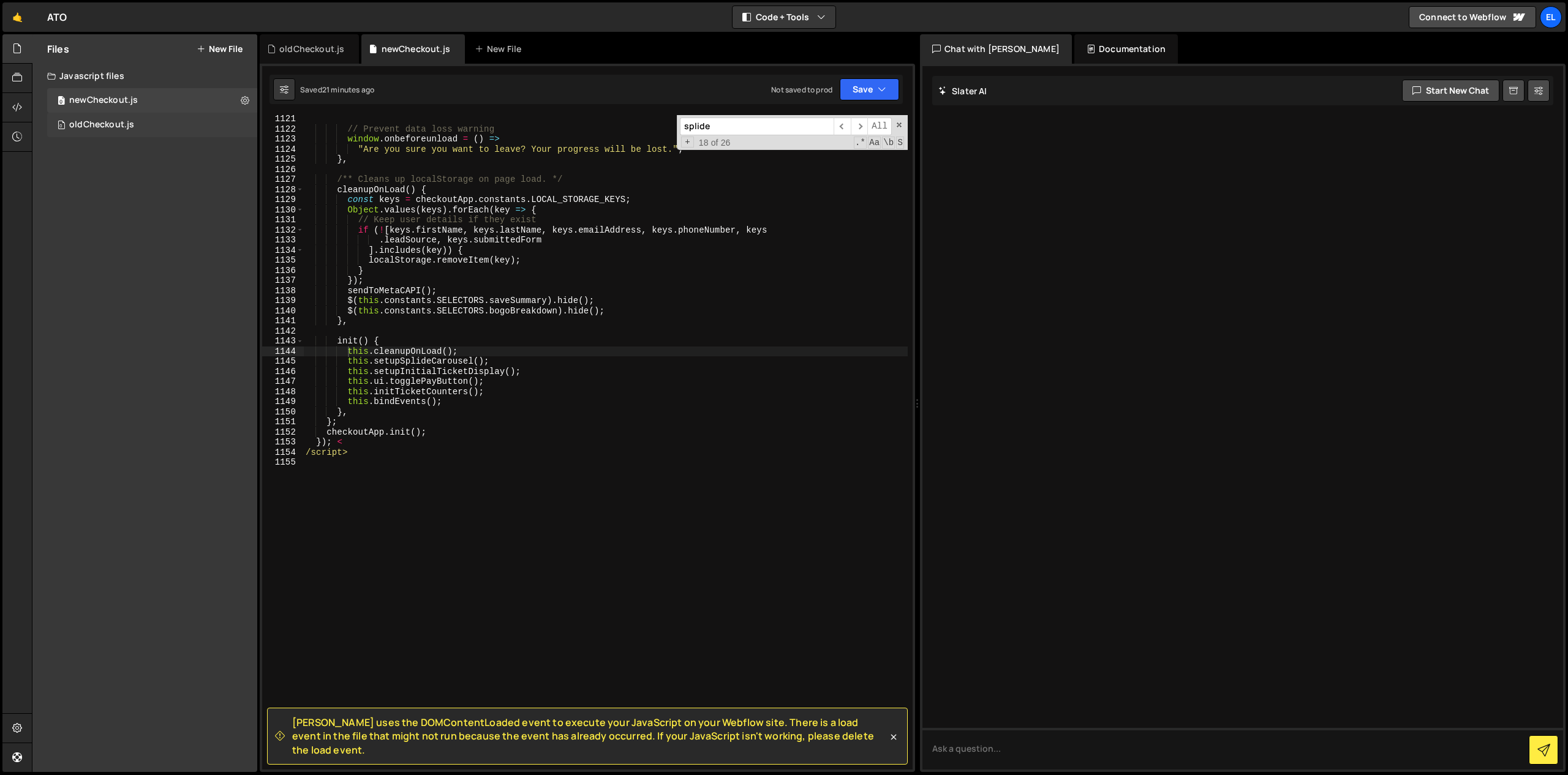
click at [156, 131] on div "0 oldCheckout.js 0" at bounding box center [152, 124] width 210 height 24
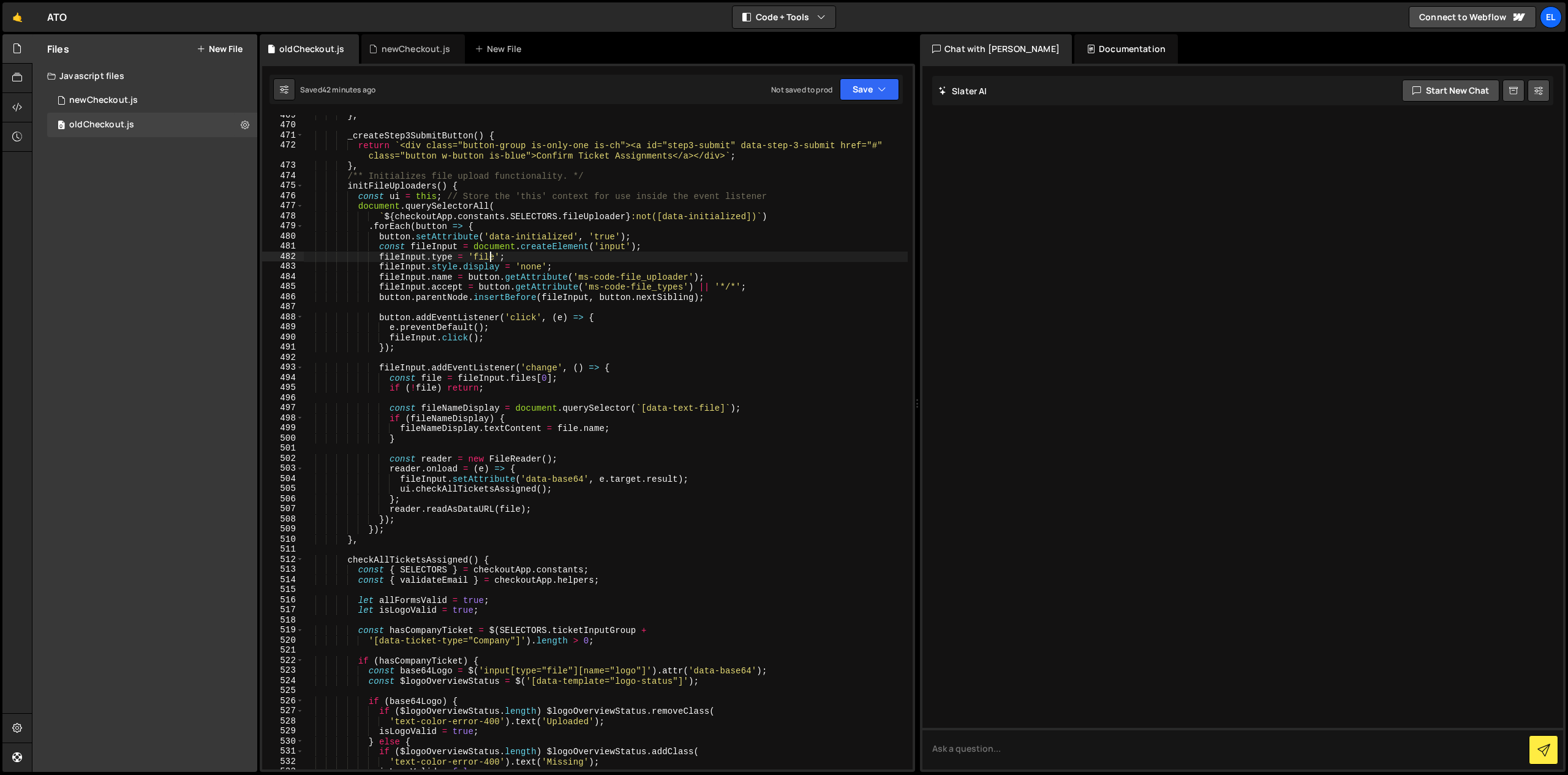
click at [489, 259] on div "} , _createStep3SubmitButton ( ) { return ` <div class="button-group is-only-on…" at bounding box center [605, 448] width 604 height 674
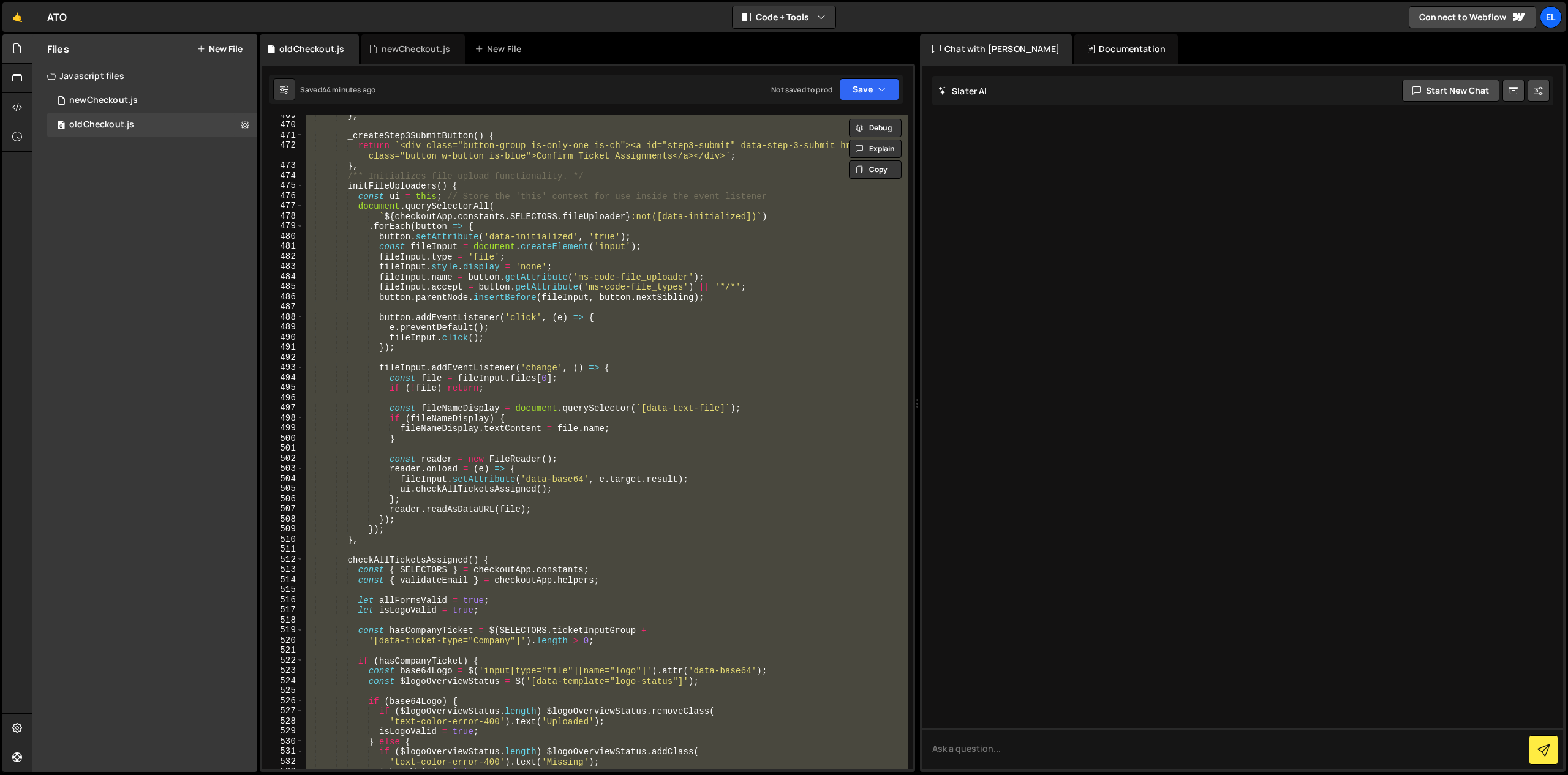
click at [523, 222] on div "} , _createStep3SubmitButton ( ) { return ` <div class="button-group is-only-on…" at bounding box center [605, 442] width 604 height 654
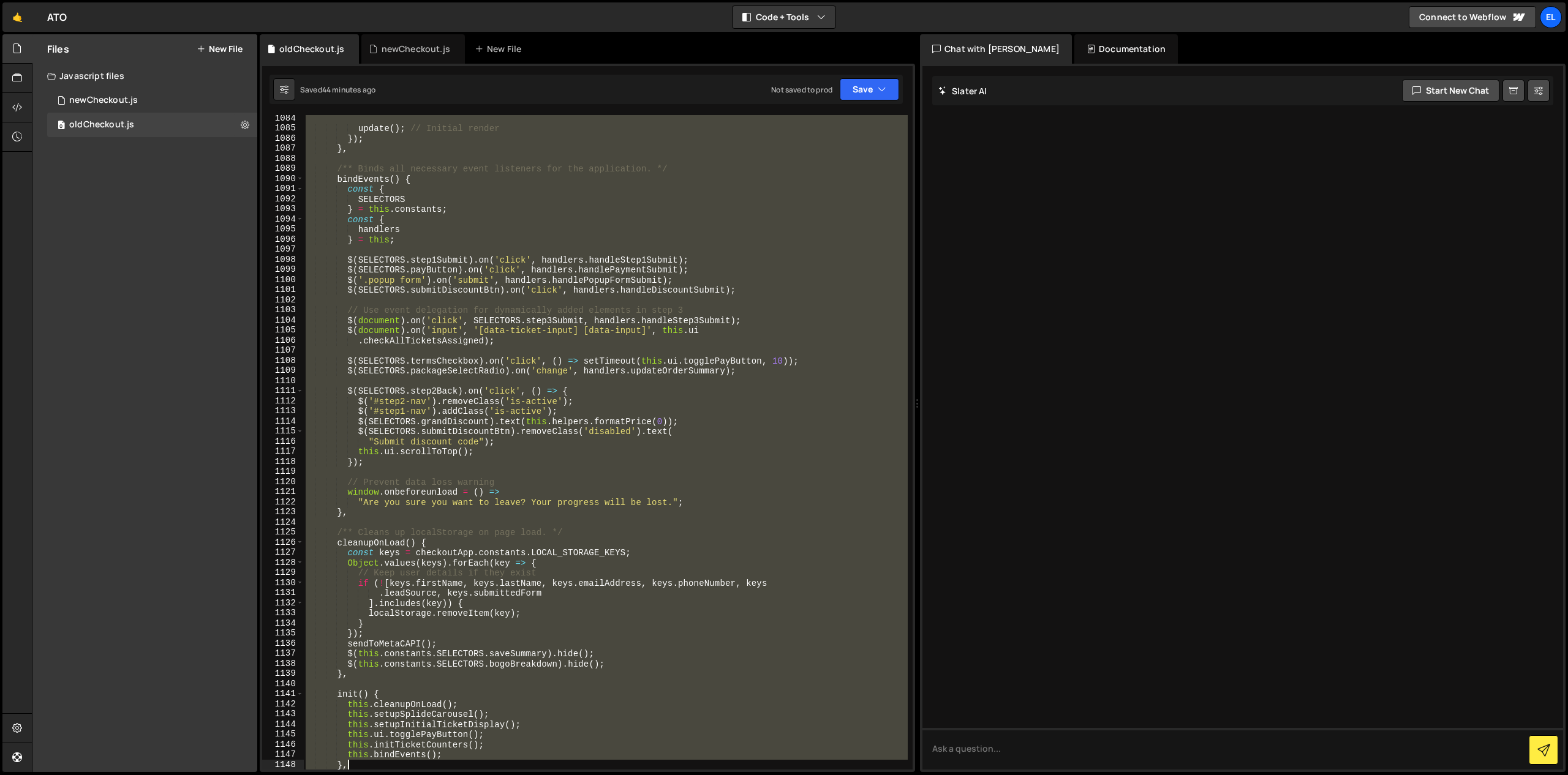
scroll to position [11030, 0]
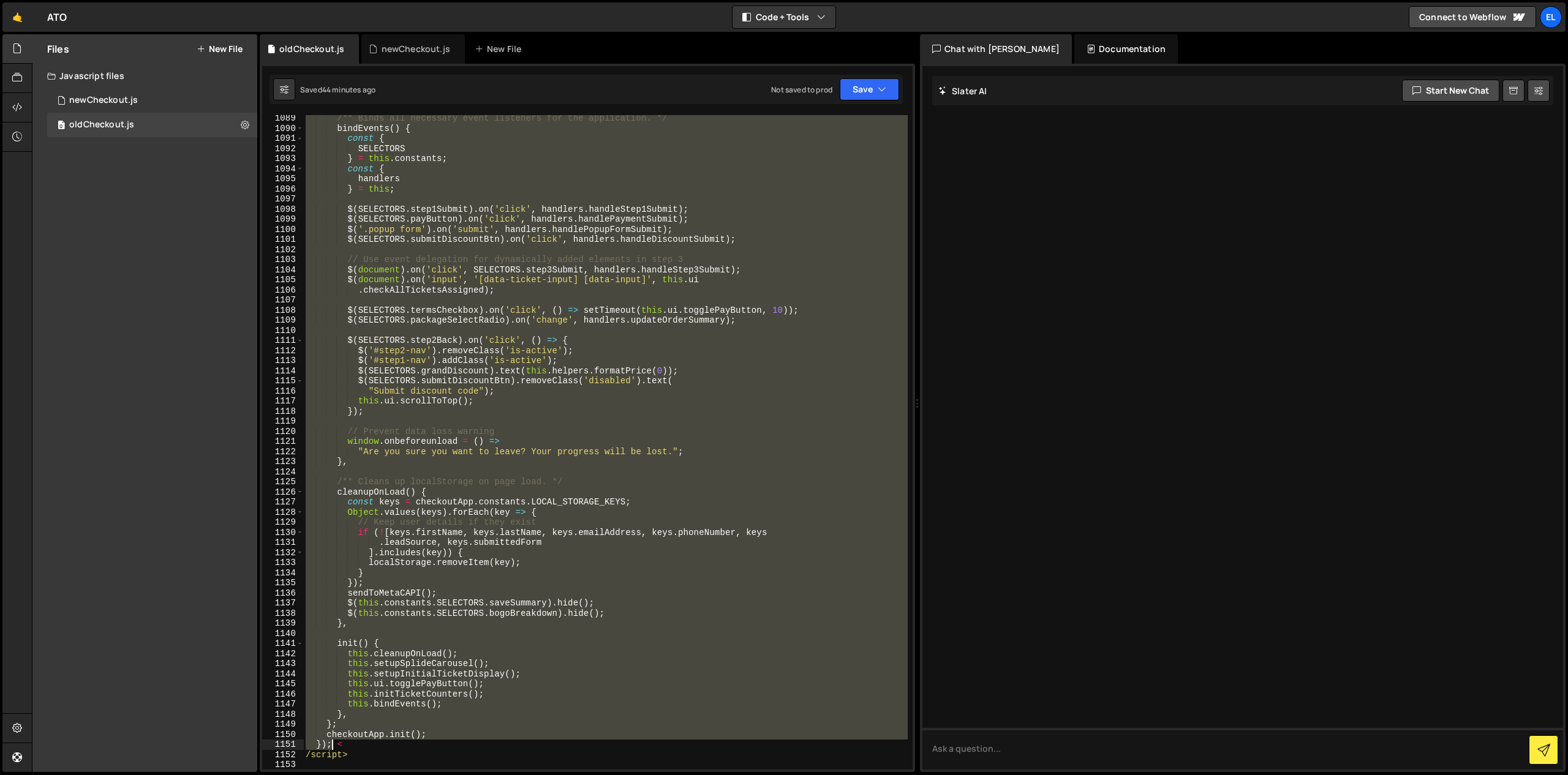
drag, startPoint x: 308, startPoint y: 320, endPoint x: 331, endPoint y: 742, distance: 422.6
click at [331, 742] on div "/** Binds all necessary event listeners for the application. */ bindEvents ( ) …" at bounding box center [605, 450] width 604 height 674
type textarea "checkoutApp.init(); }); <"
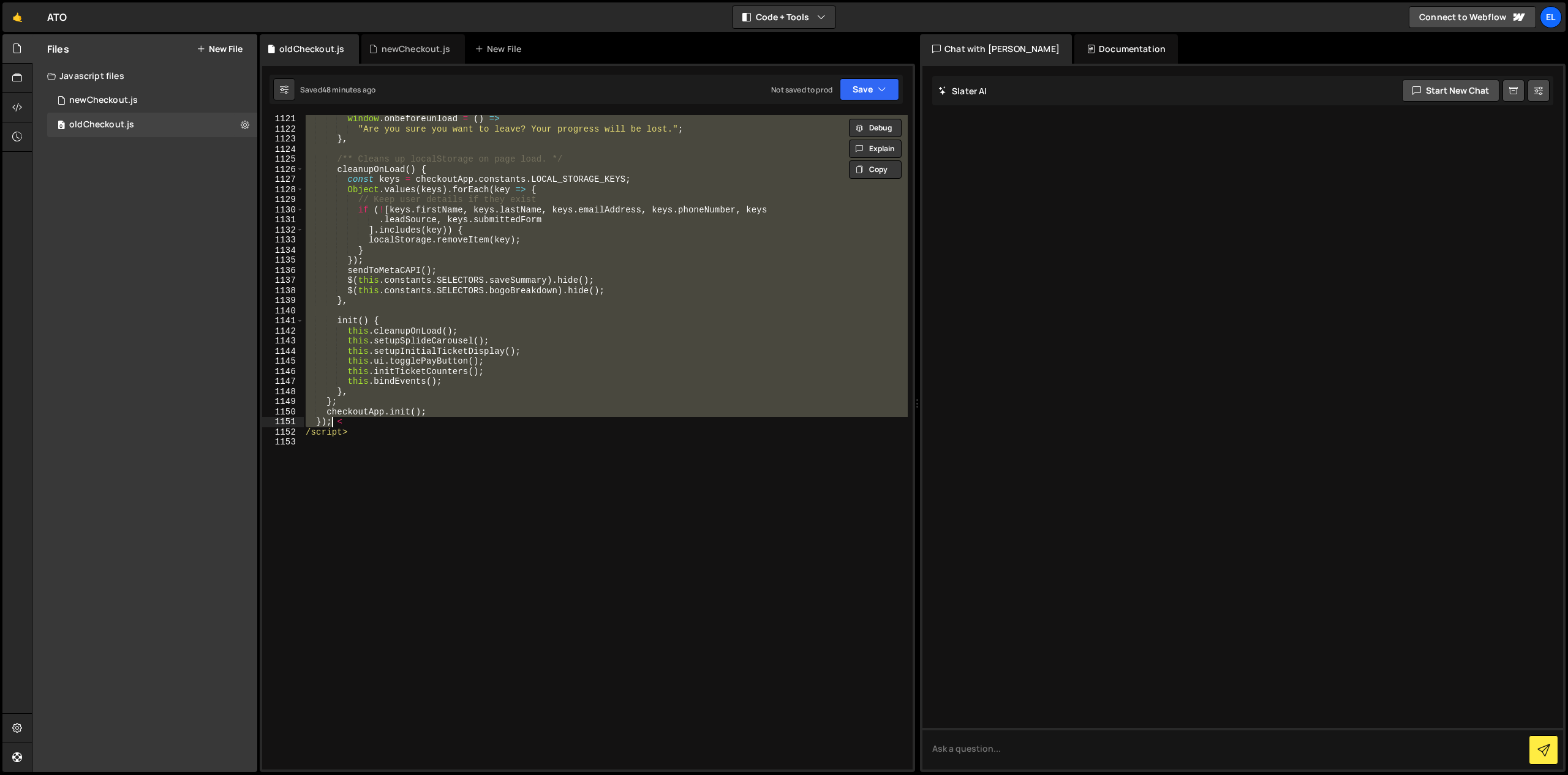
scroll to position [11352, 0]
click at [146, 103] on div "0 newCheckout.js 0" at bounding box center [152, 100] width 210 height 24
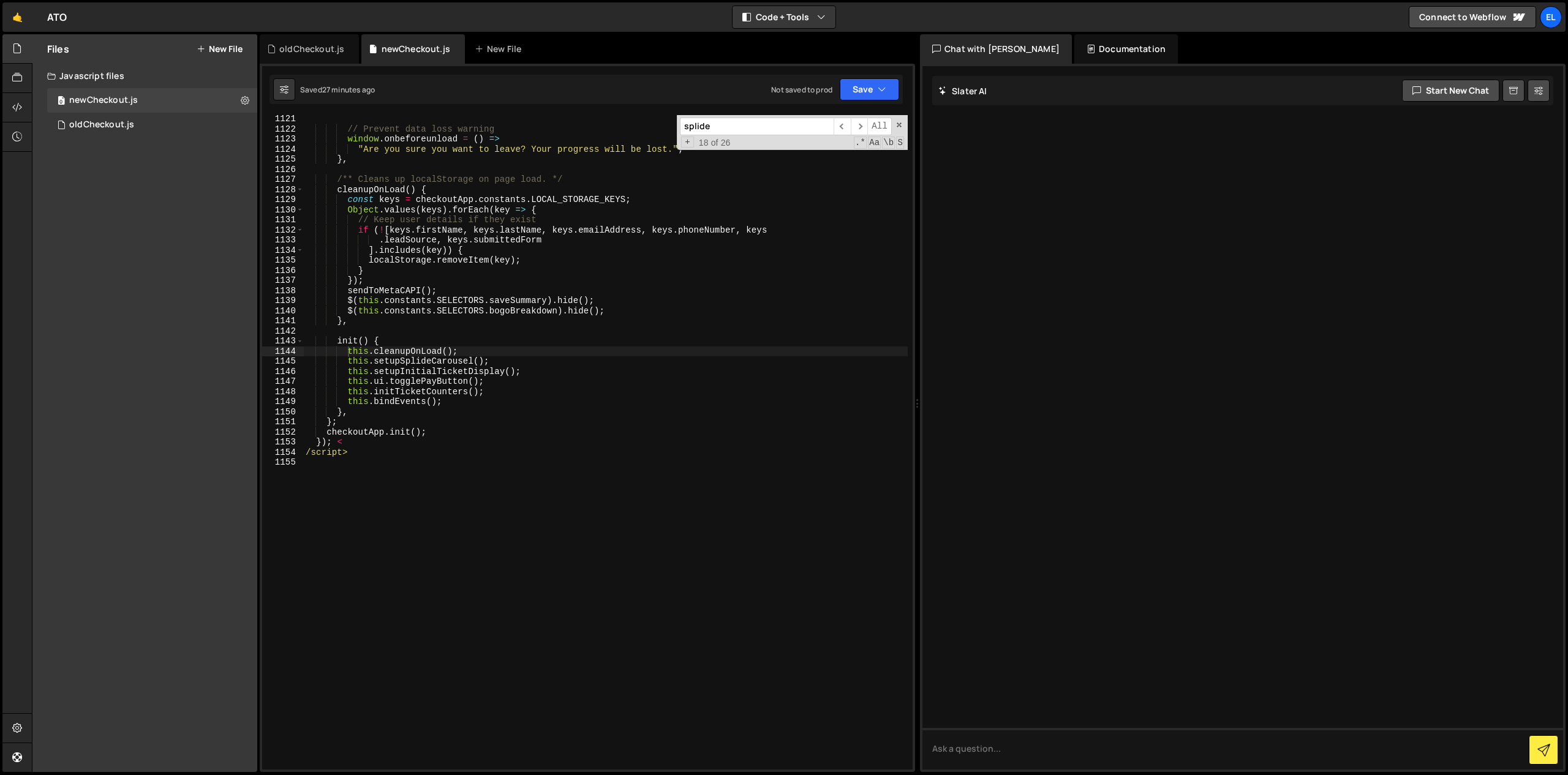
click at [552, 283] on div "// Prevent data loss warning window . onbeforeunload = ( ) => "Are you sure you…" at bounding box center [605, 451] width 604 height 674
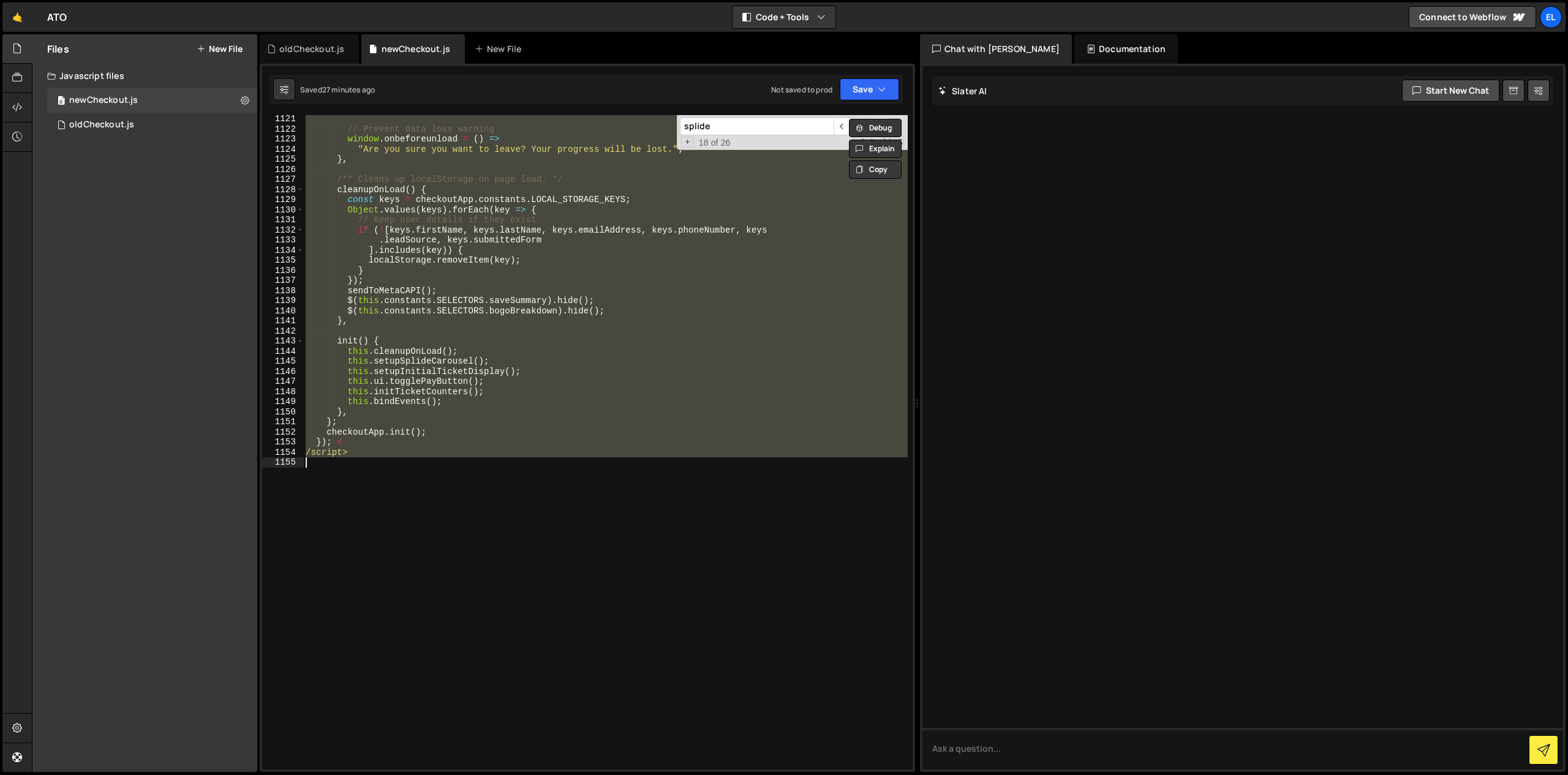
paste textarea "</script>"
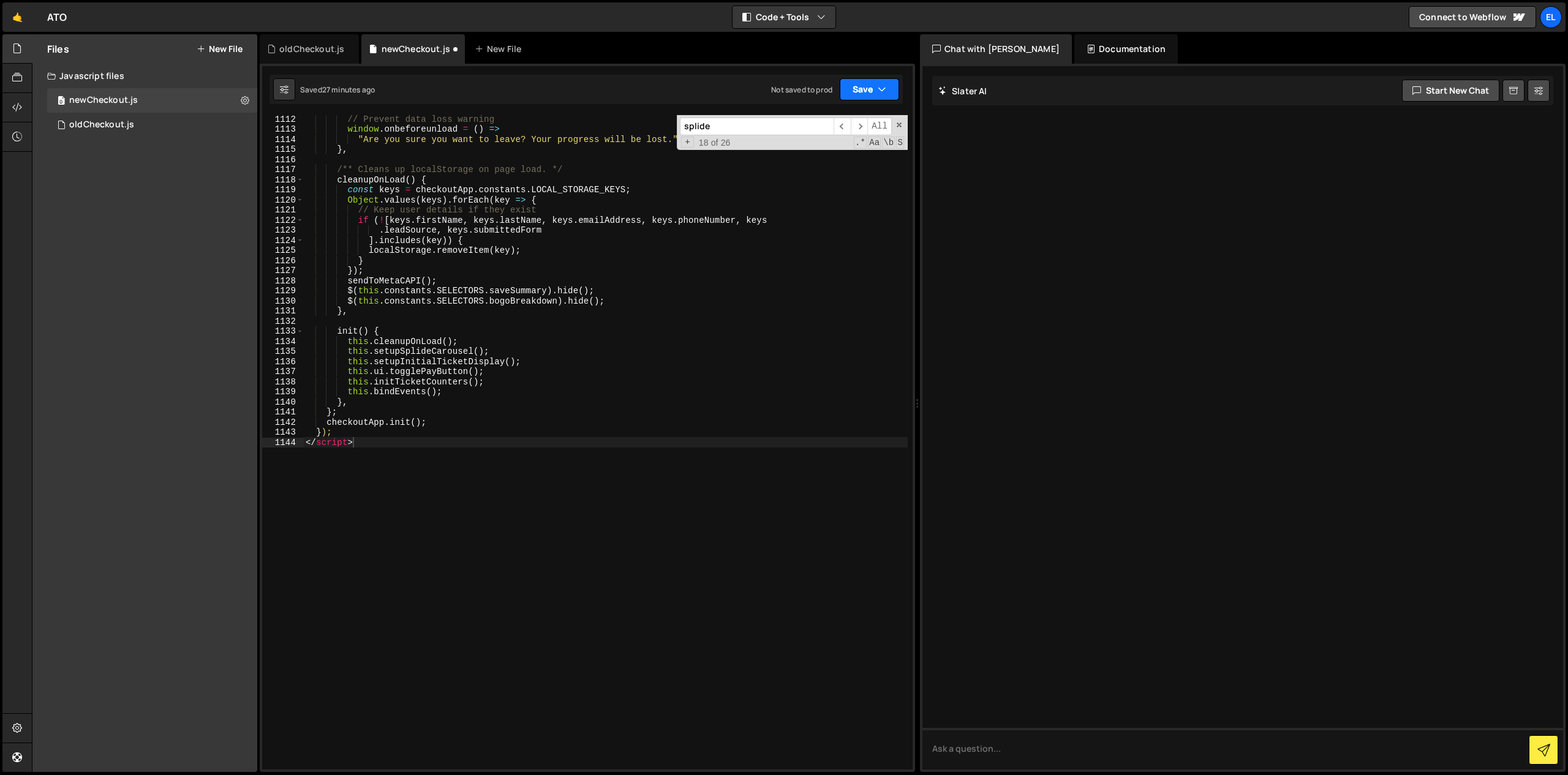
click at [864, 87] on button "Save" at bounding box center [870, 90] width 59 height 22
click at [832, 139] on div "Saved 27 minutes ago" at bounding box center [828, 133] width 128 height 15
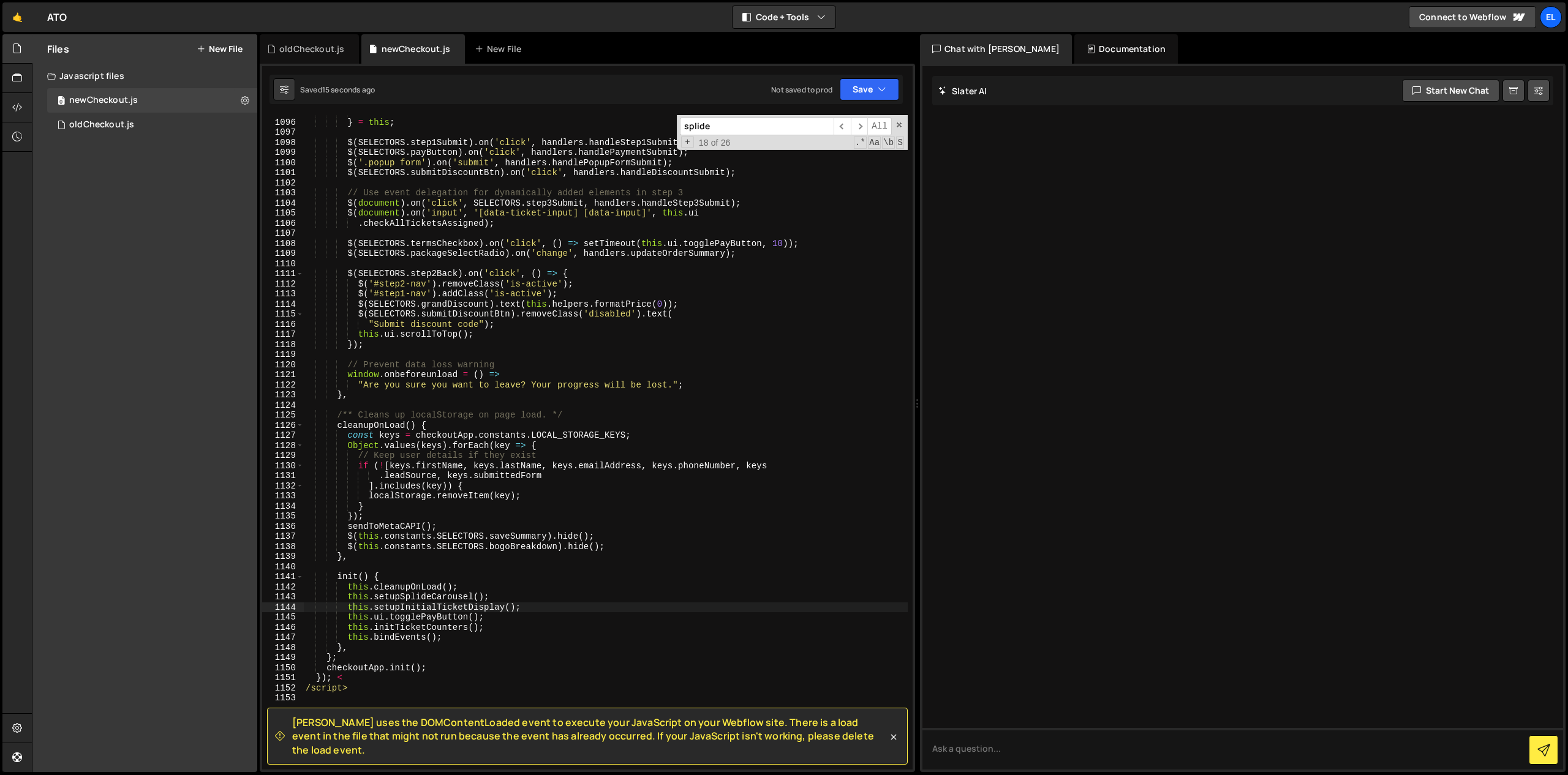
scroll to position [11352, 0]
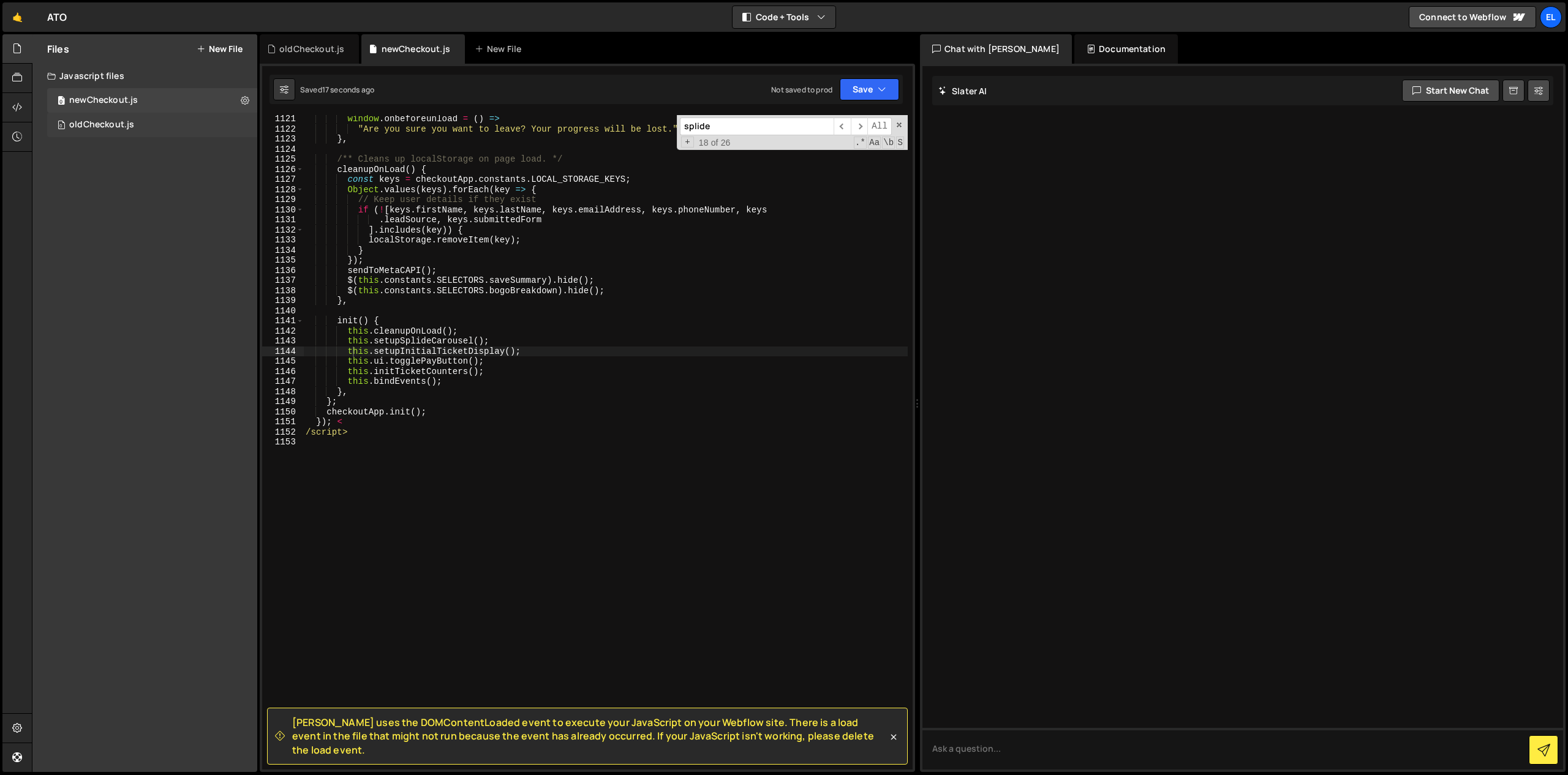
click at [140, 126] on div "0 oldCheckout.js 0" at bounding box center [152, 124] width 210 height 24
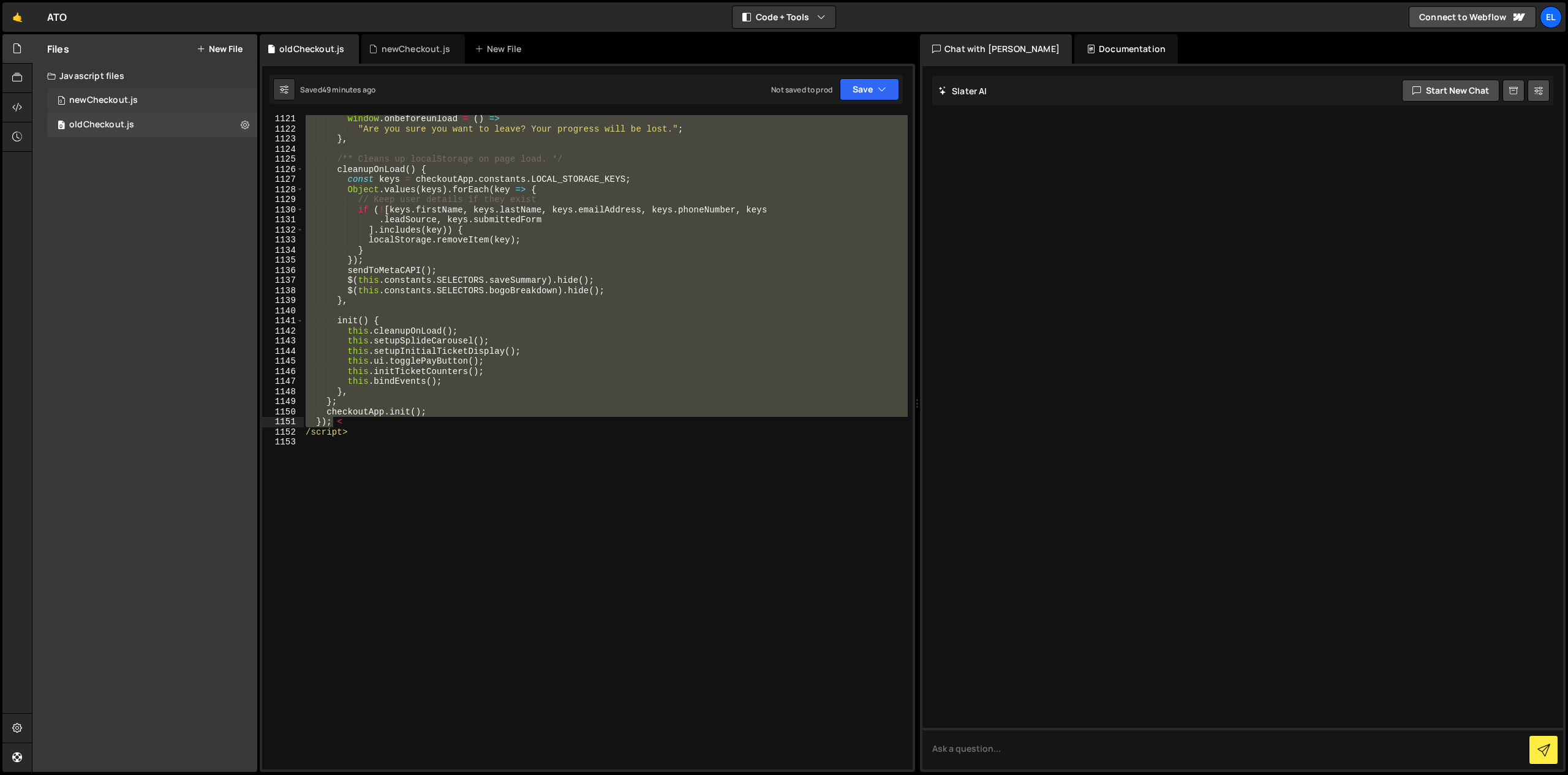
click at [168, 104] on div "0 newCheckout.js 0" at bounding box center [152, 100] width 210 height 24
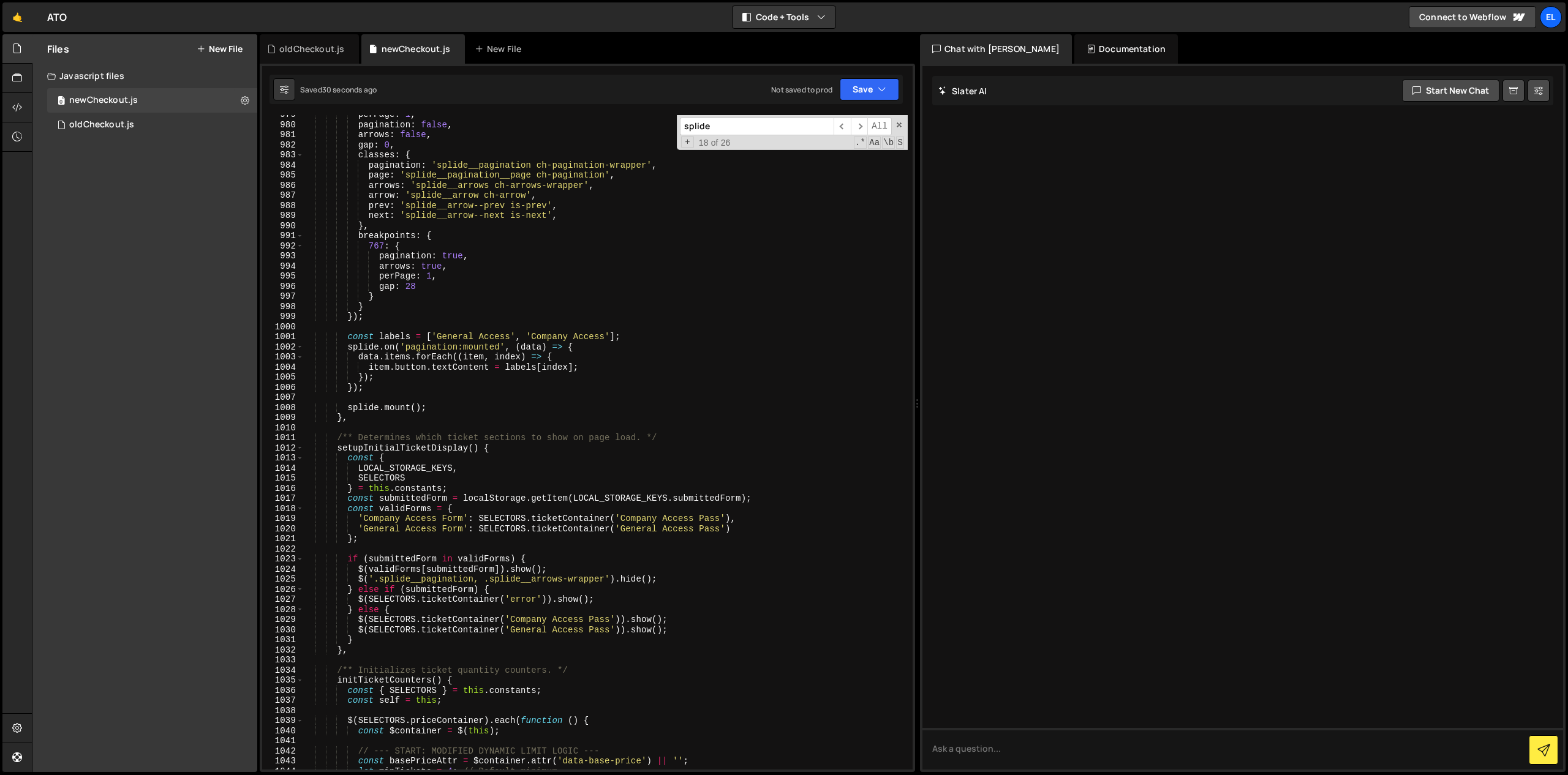
scroll to position [9924, 0]
click at [411, 133] on div "perPage : 1 , pagination : false , arrows : false , gap : 0 , classes : { pagin…" at bounding box center [605, 445] width 604 height 674
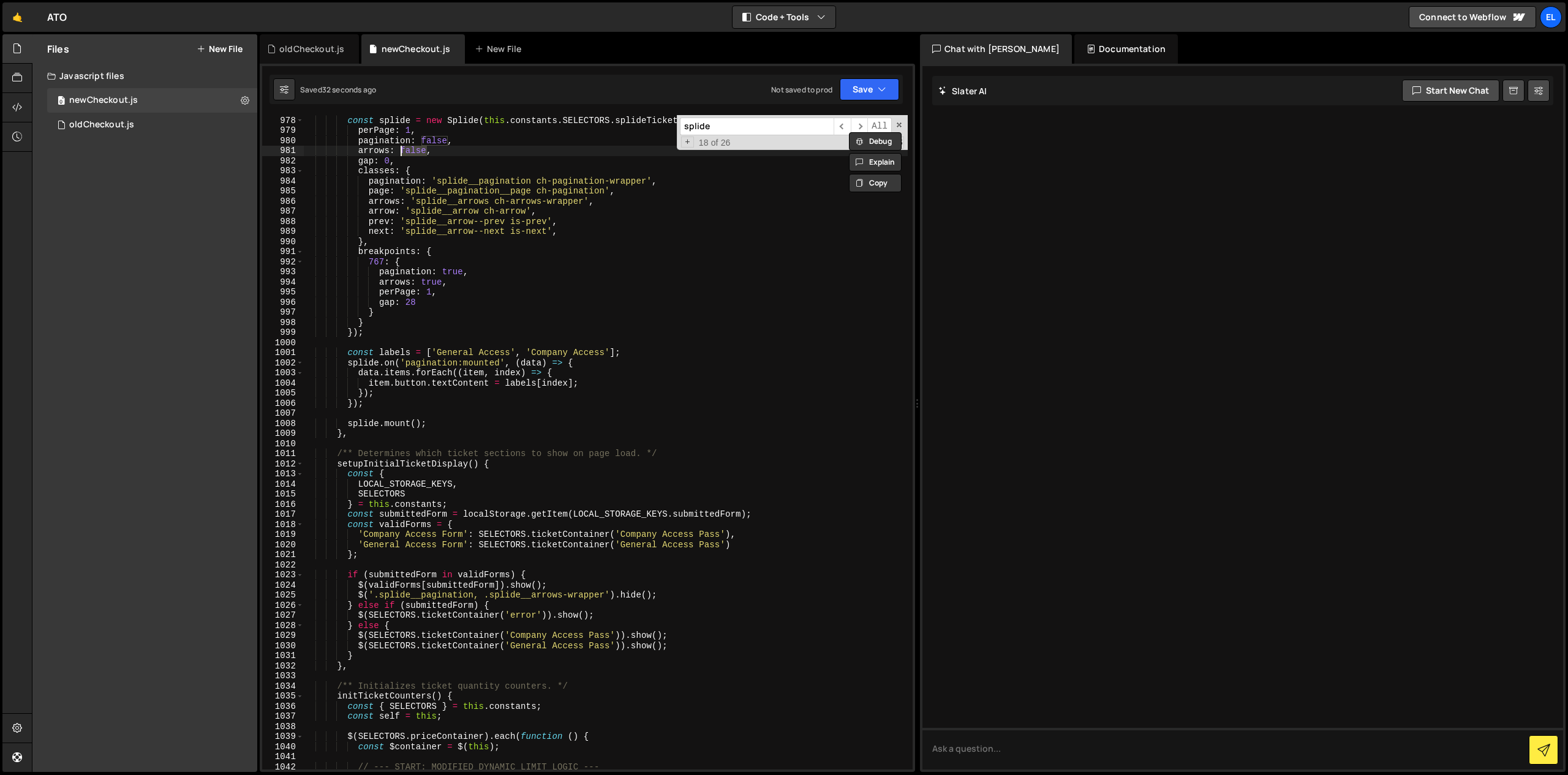
scroll to position [9909, 0]
click at [428, 277] on div "const splide = new Splide ( this . constants . SELECTORS . splideTicket , { per…" at bounding box center [605, 450] width 604 height 674
paste textarea "fals"
click at [434, 131] on div "const splide = new Splide ( this . constants . SELECTORS . splideTicket , { per…" at bounding box center [605, 450] width 604 height 674
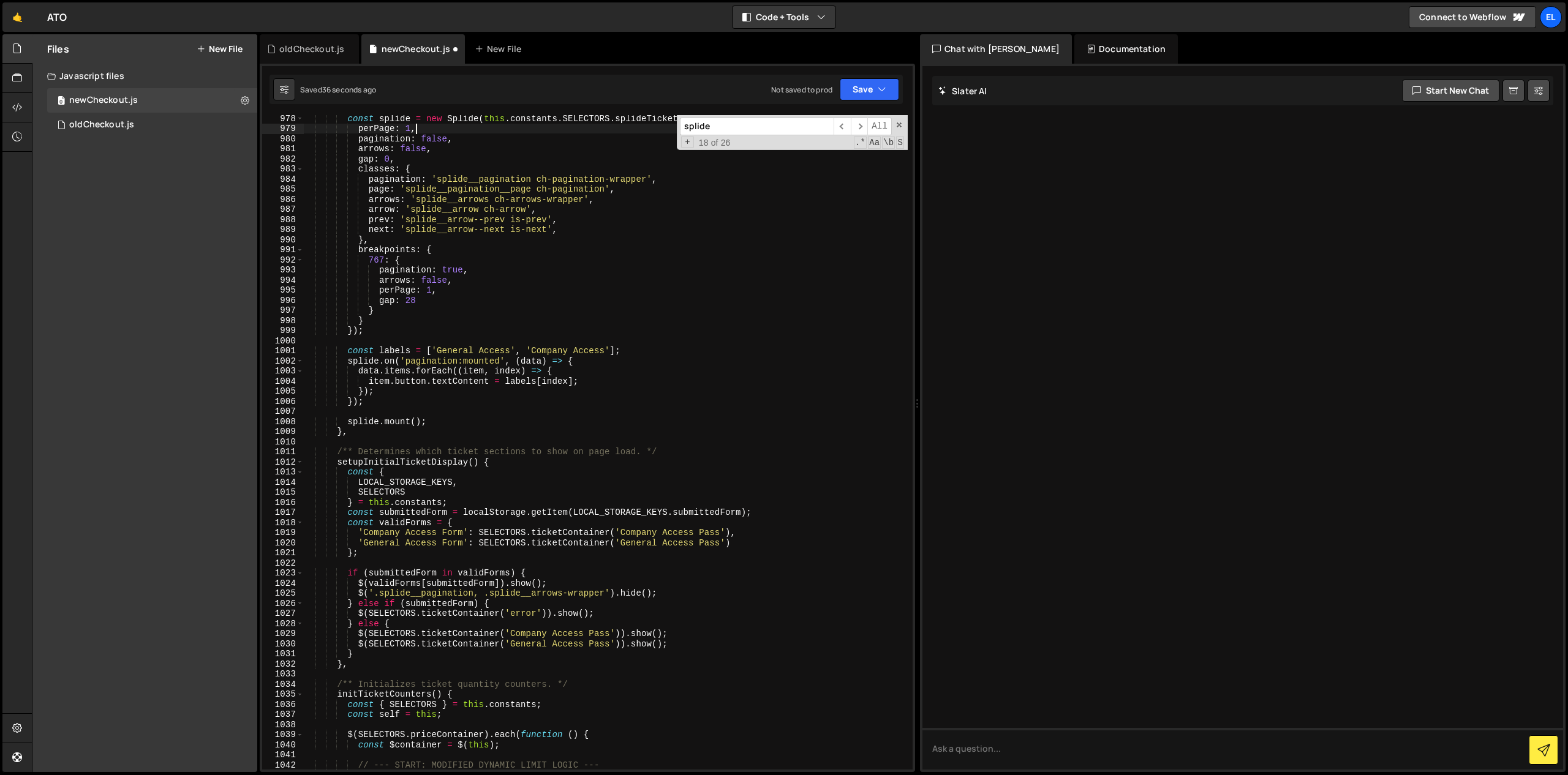
click at [434, 131] on div "const splide = new Splide ( this . constants . SELECTORS . splideTicket , { per…" at bounding box center [605, 450] width 604 height 674
click at [438, 143] on div "const splide = new Splide ( this . constants . SELECTORS . splideTicket , { per…" at bounding box center [605, 450] width 604 height 674
click at [499, 129] on div "const splide = new Splide ( this . constants . SELECTORS . splideTicket , { per…" at bounding box center [605, 450] width 604 height 674
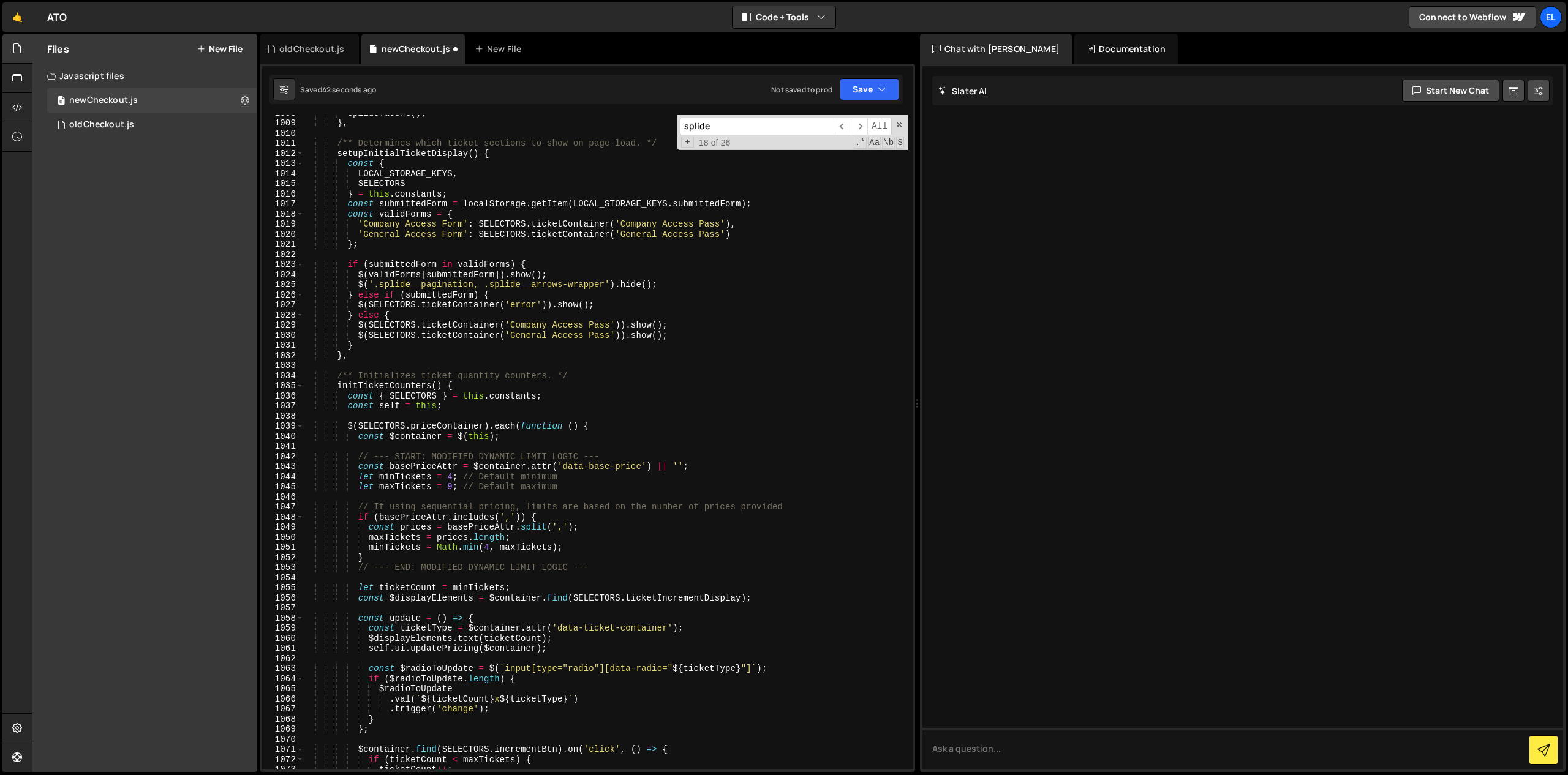
scroll to position [10217, 0]
click at [360, 284] on div "splide . mount ( ) ; } , /** Determines which ticket sections to show on page l…" at bounding box center [605, 446] width 604 height 674
type textarea "//$('.splide__pagination, .splide__arrows-wrapper').hide();"
click at [728, 123] on input "splide" at bounding box center [756, 127] width 153 height 18
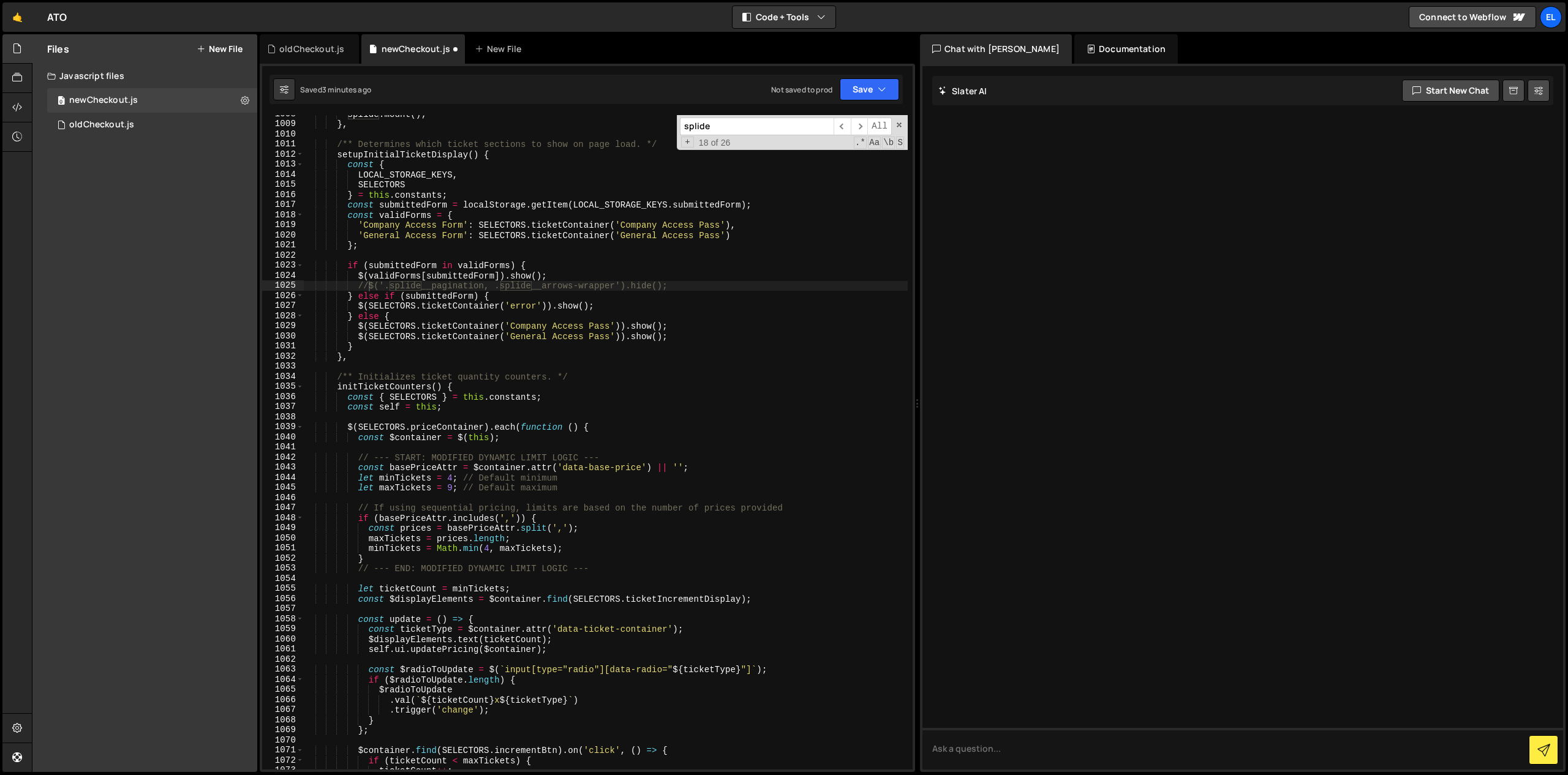
click at [728, 123] on input "splide" at bounding box center [756, 127] width 153 height 18
paste input "is-overflow"
click at [684, 127] on input "is-overflow" at bounding box center [756, 127] width 153 height 18
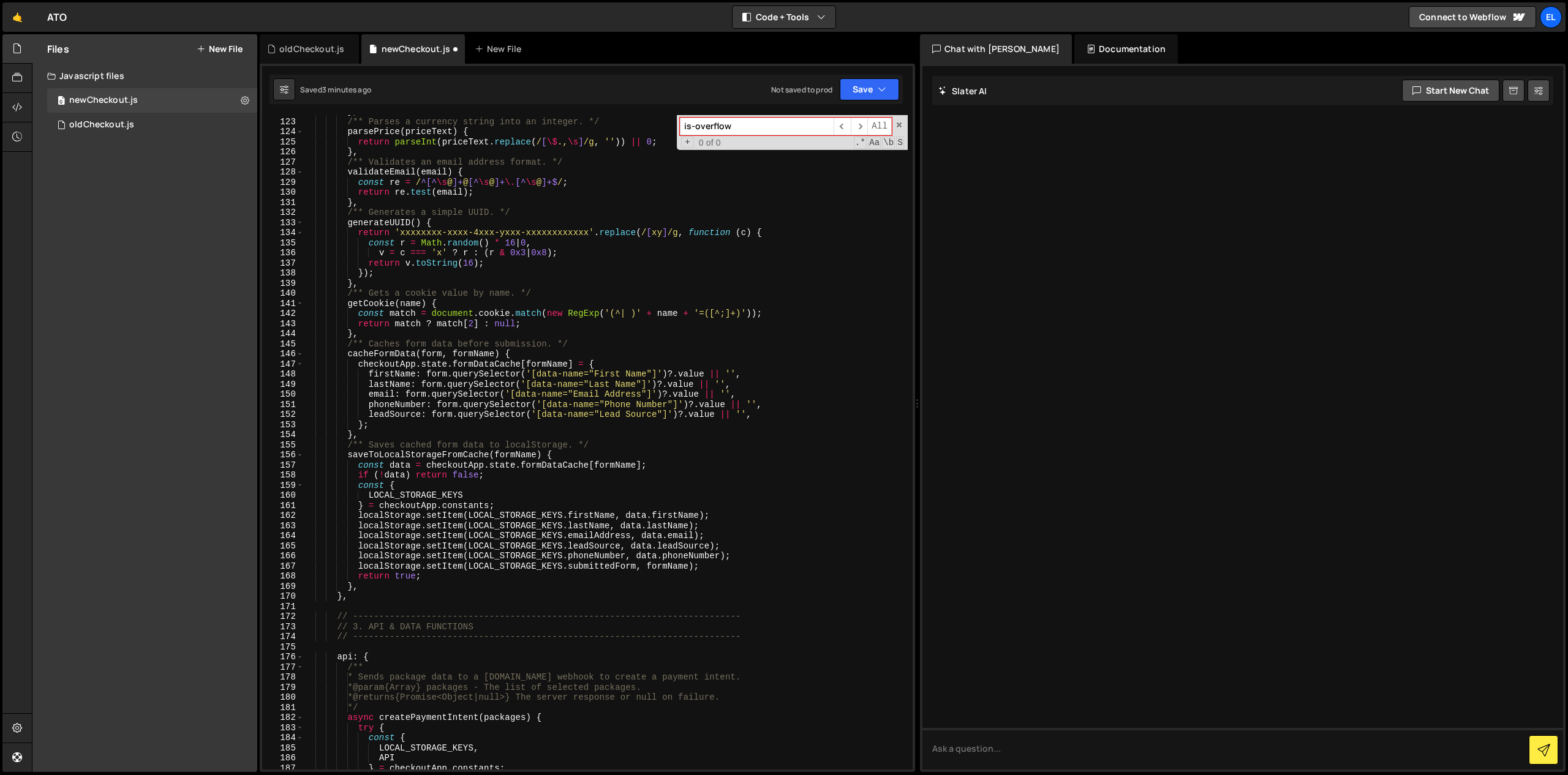
scroll to position [1261, 0]
click at [747, 130] on input "is-overflow" at bounding box center [756, 127] width 153 height 18
paste input "splide__pagination"
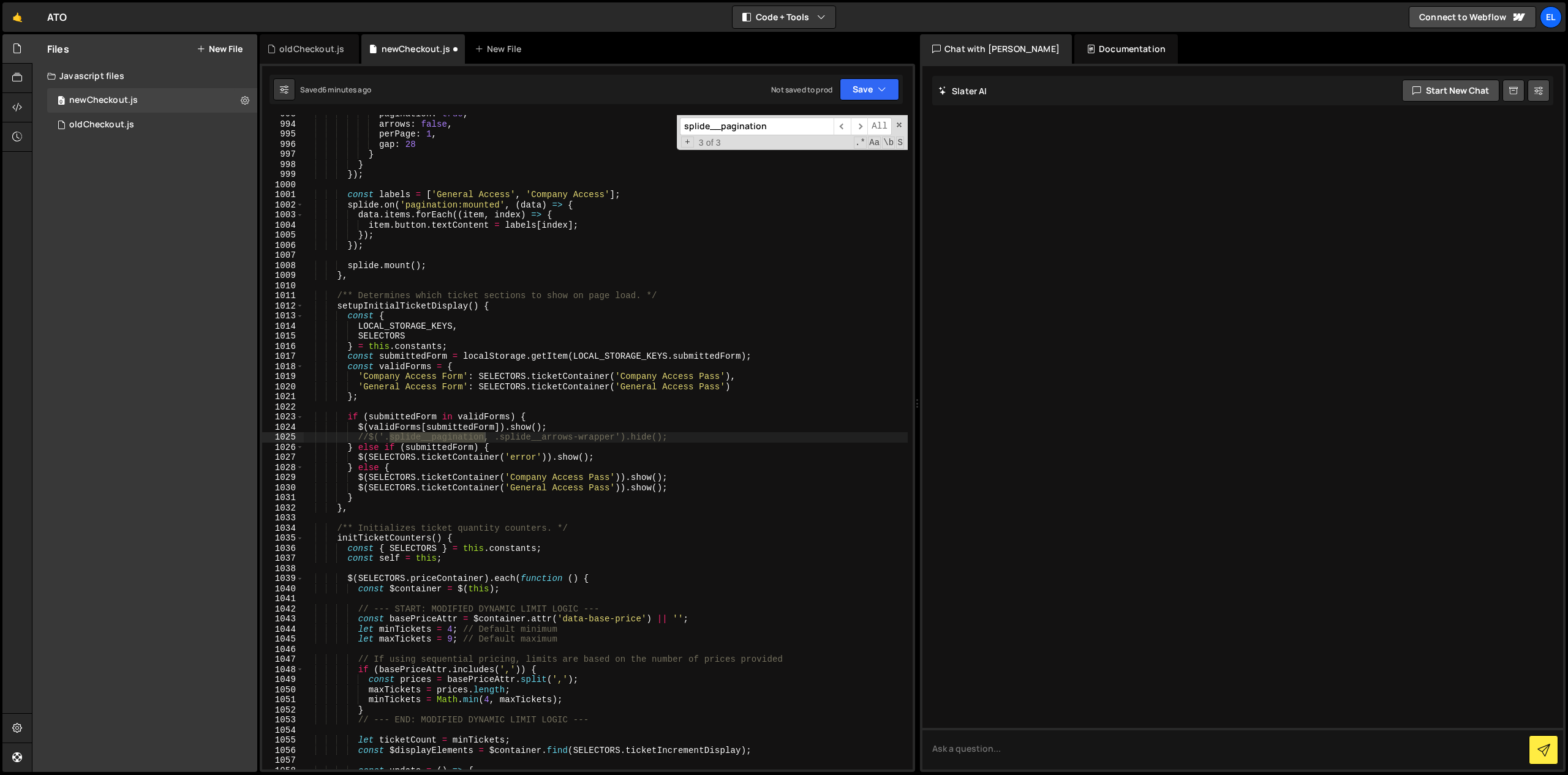
scroll to position [10065, 0]
type input "splide__pagination"
click at [837, 129] on span "​" at bounding box center [841, 127] width 17 height 18
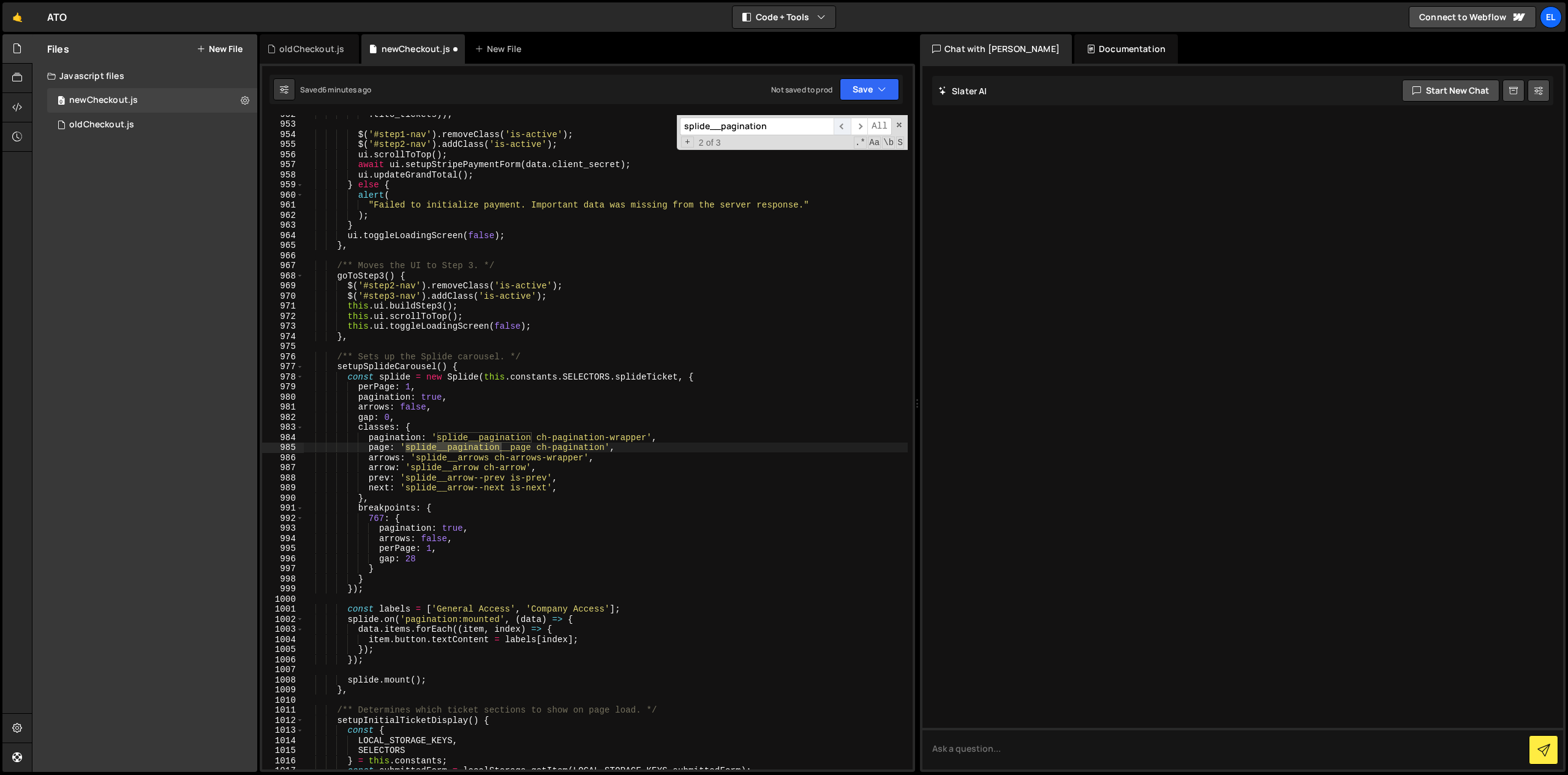
scroll to position [9650, 0]
click at [837, 129] on span "​" at bounding box center [841, 127] width 17 height 18
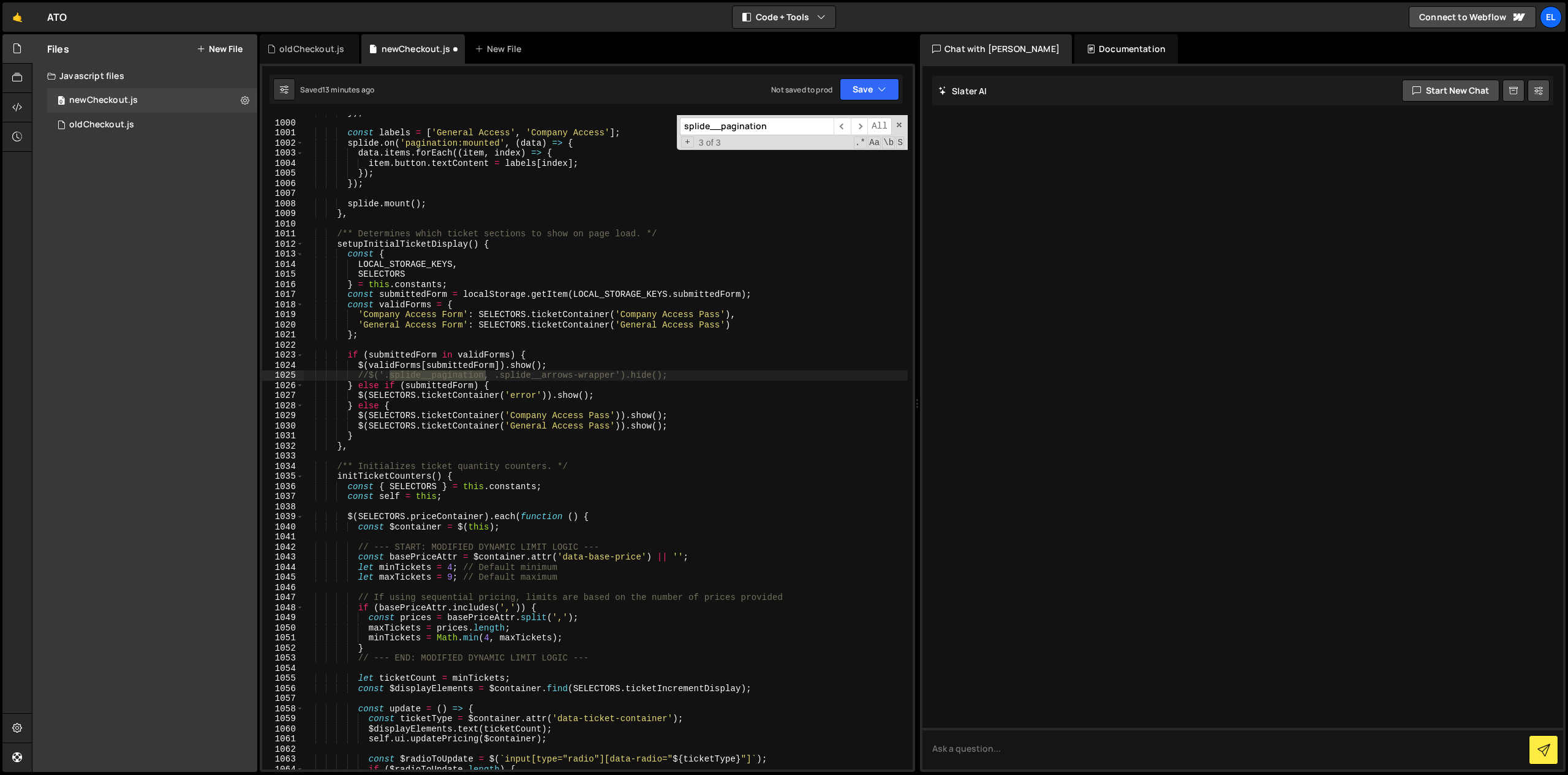
scroll to position [0, 2]
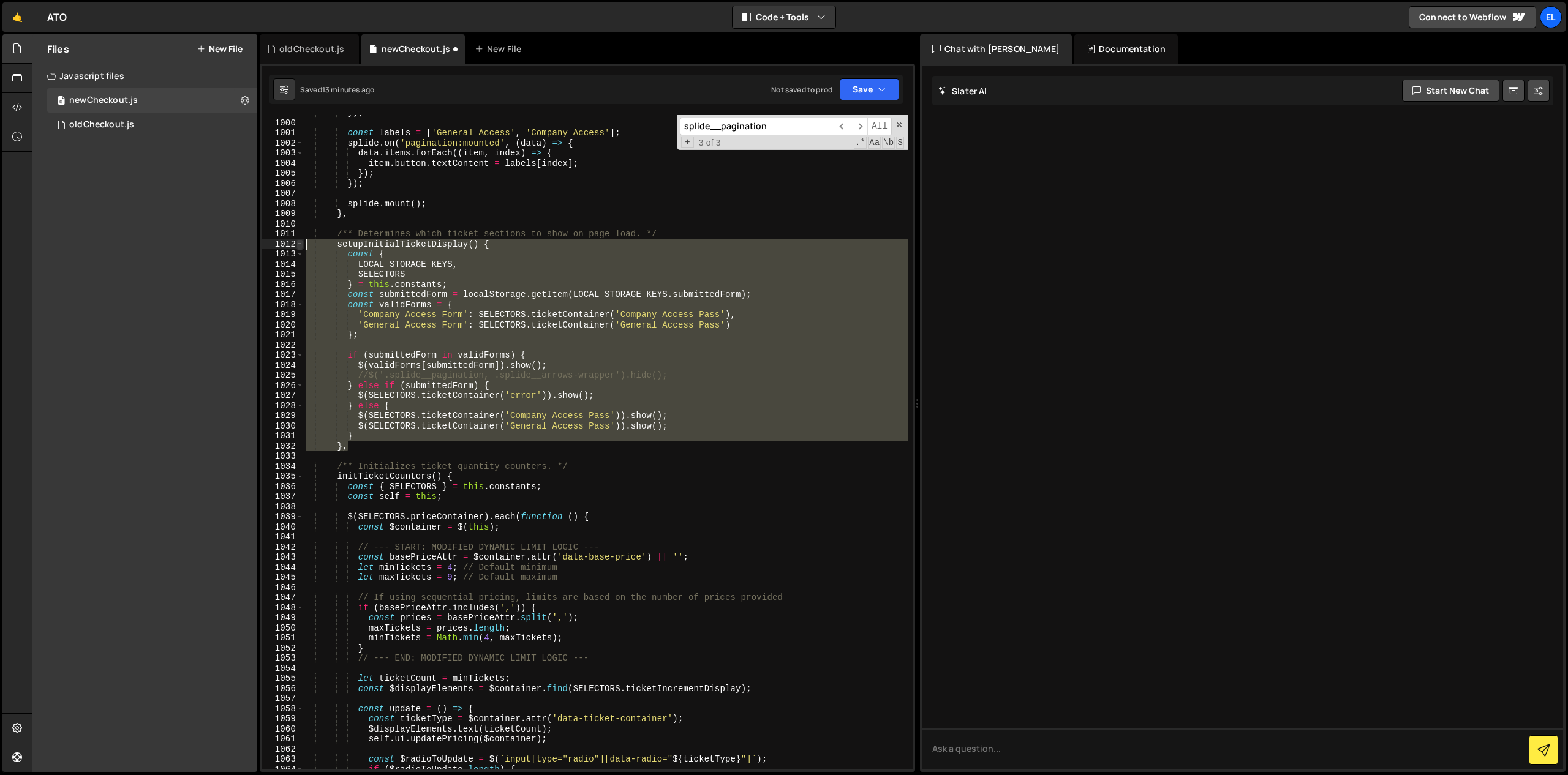
drag, startPoint x: 360, startPoint y: 442, endPoint x: 298, endPoint y: 242, distance: 209.4
click at [298, 242] on div "}, 999 1000 1001 1002 1003 1004 1005 1006 1007 1008 1009 1010 1011 1012 1013 10…" at bounding box center [587, 442] width 650 height 654
click at [466, 336] on div "}) ; const labels = [ 'General Access' , 'Company Access' ] ; splide . on ( 'pa…" at bounding box center [605, 442] width 604 height 654
drag, startPoint x: 366, startPoint y: 447, endPoint x: 299, endPoint y: 248, distance: 210.0
click at [299, 248] on div "}; 999 1000 1001 1002 1003 1004 1005 1006 1007 1008 1009 1010 1011 1012 1013 10…" at bounding box center [587, 442] width 650 height 654
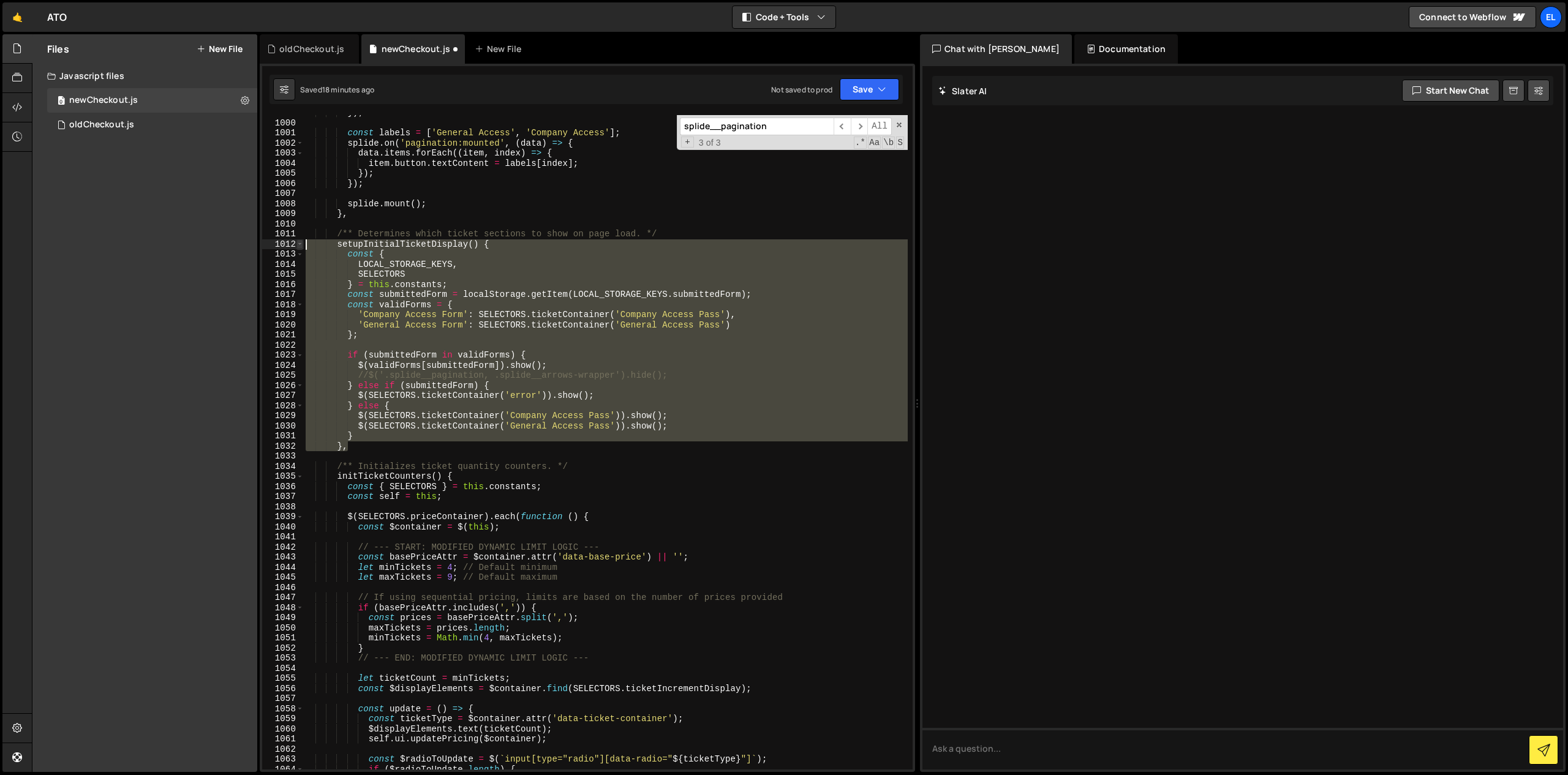
type textarea "setupInitialTicketDisplay() { const {"
click at [145, 133] on div "0 oldCheckout.js 0" at bounding box center [152, 124] width 210 height 24
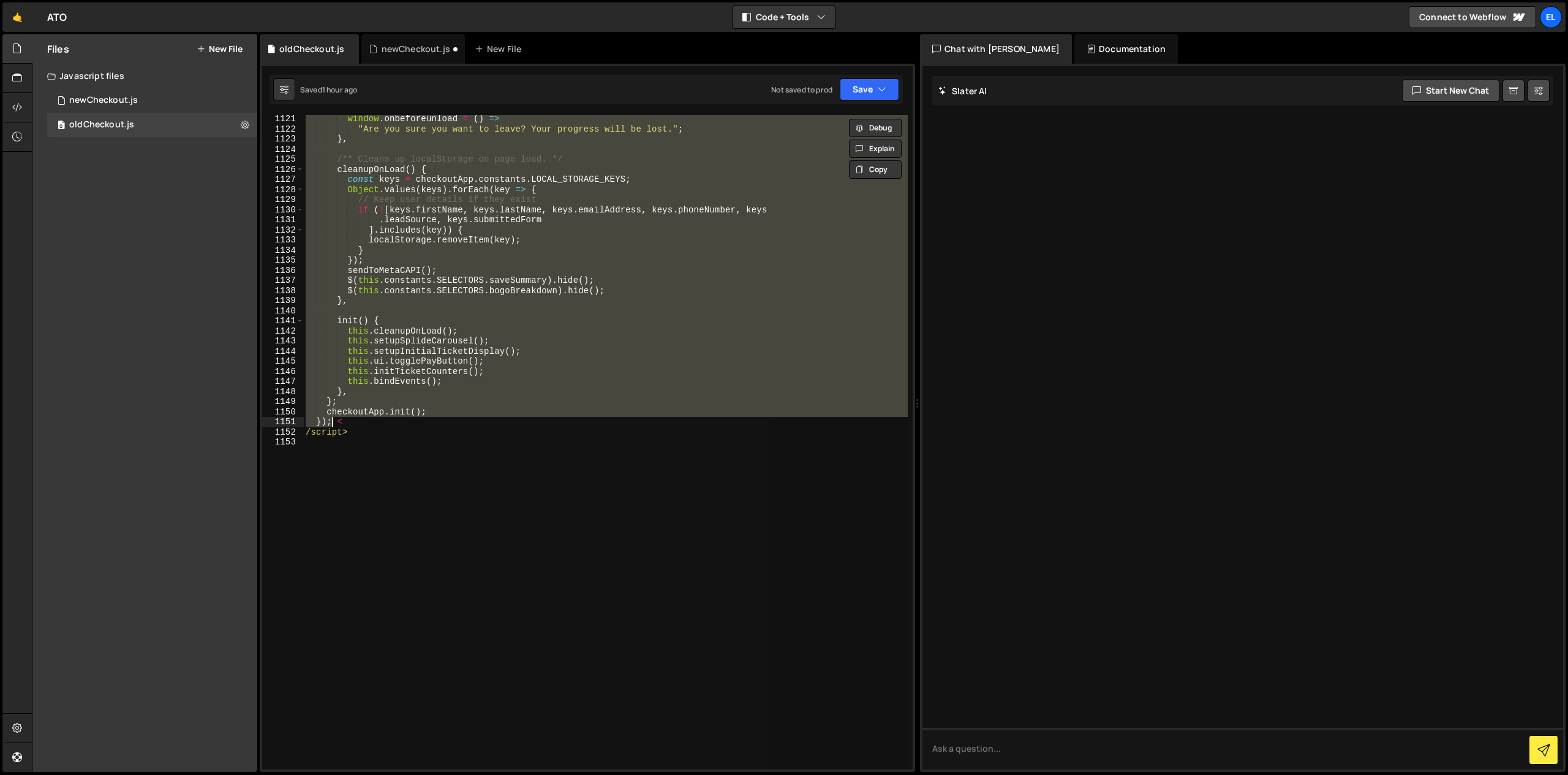
click at [638, 362] on div "window . onbeforeunload = ( ) => "Are you sure you want to leave? Your progress…" at bounding box center [605, 442] width 604 height 654
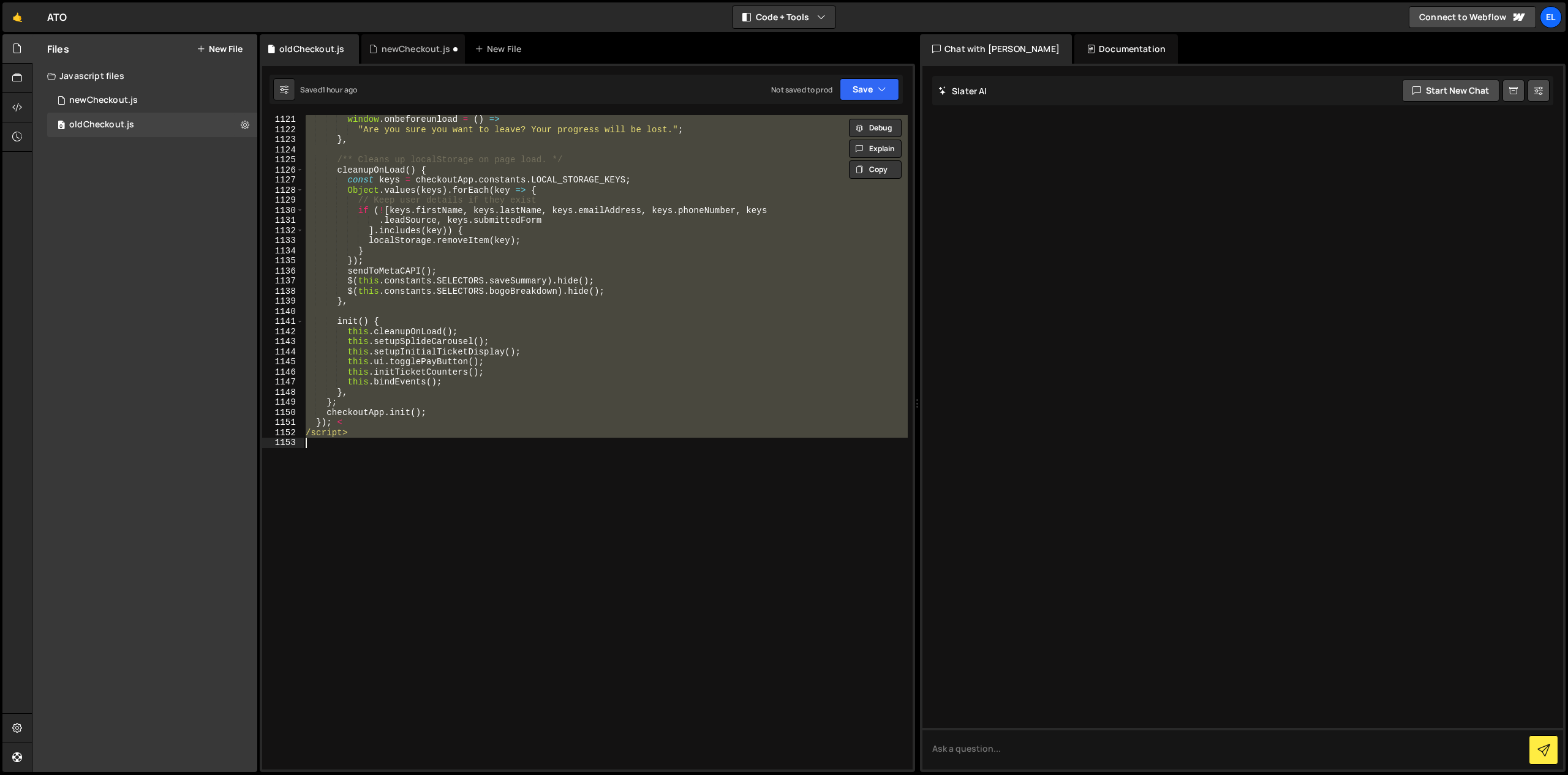
scroll to position [11322, 0]
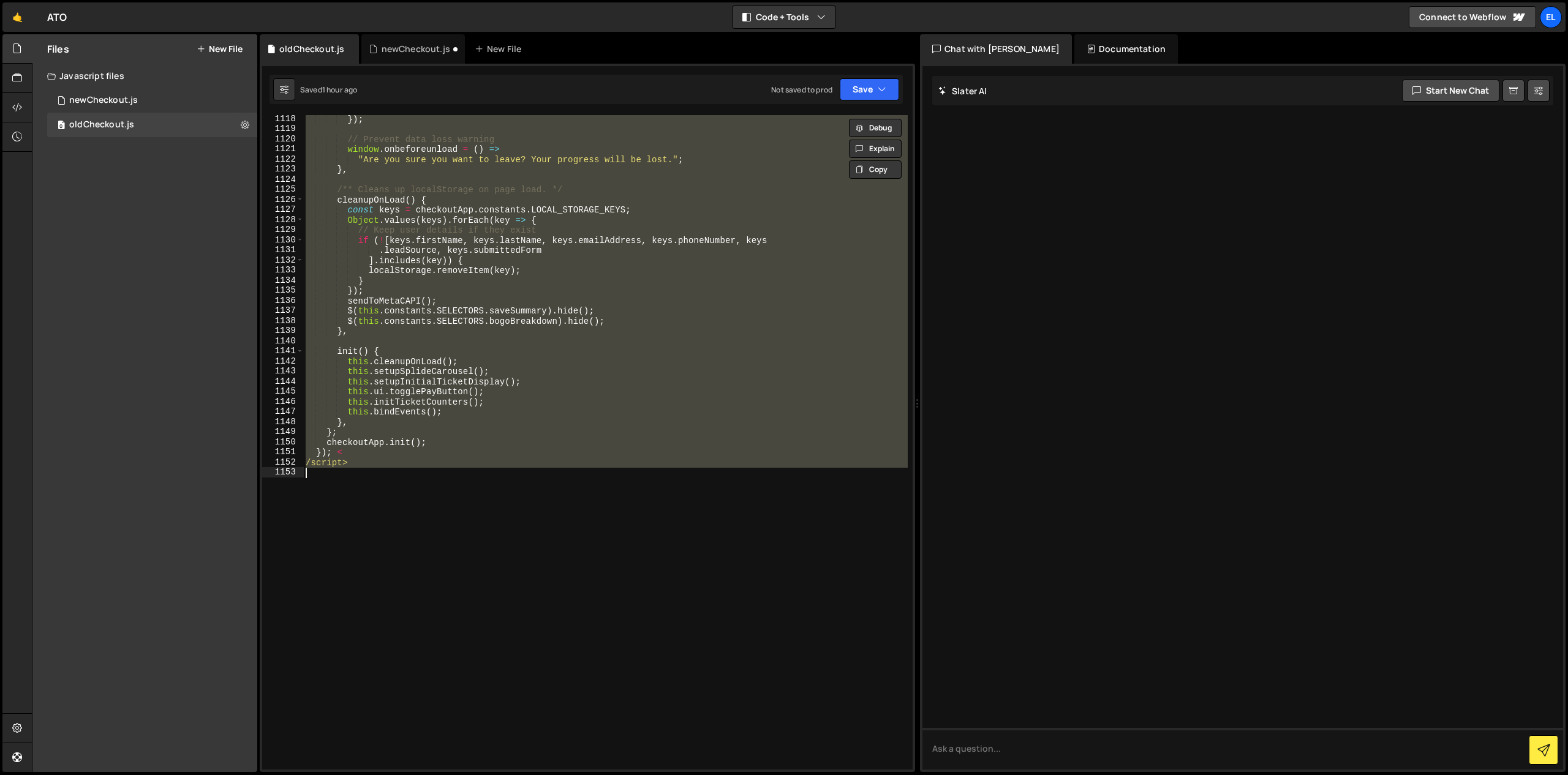
click at [351, 451] on div "}) ; // Prevent data loss warning window . onbeforeunload = ( ) => "Are you sur…" at bounding box center [605, 442] width 604 height 654
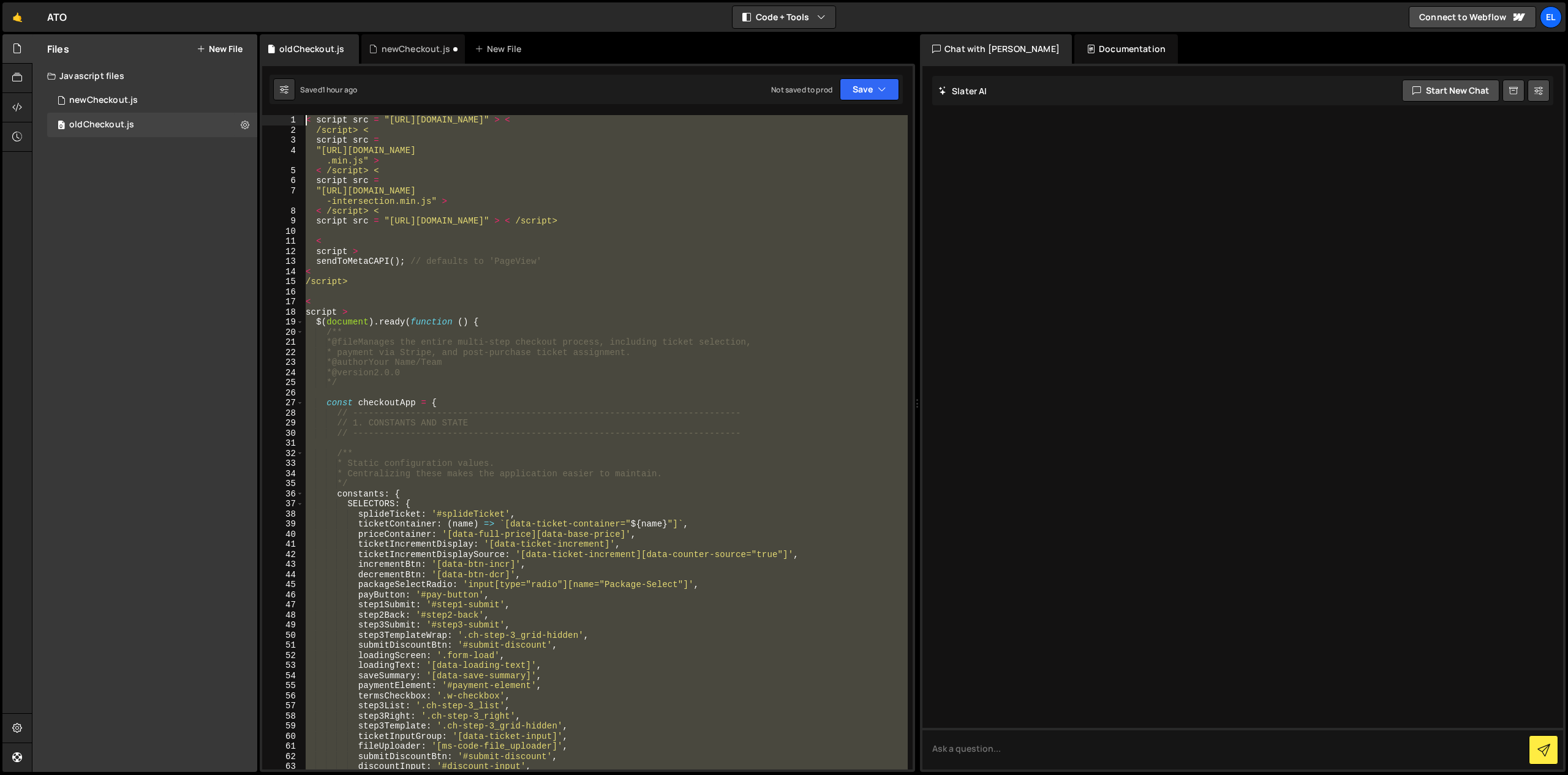
scroll to position [0, 0]
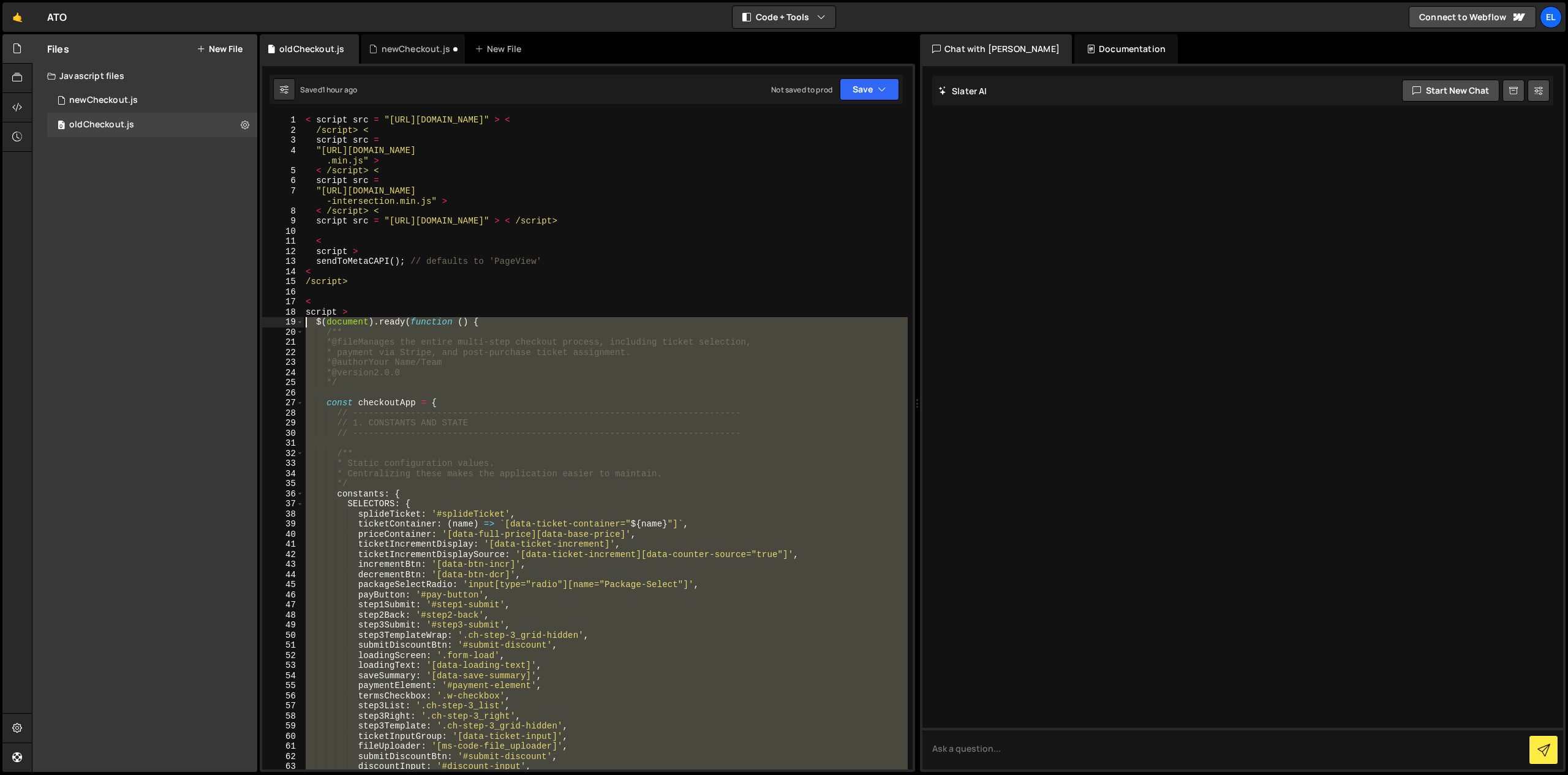
drag, startPoint x: 336, startPoint y: 453, endPoint x: 307, endPoint y: 323, distance: 133.2
click at [307, 323] on div "< script src = "[URL][DOMAIN_NAME]" > < /script> < script src = "[URL][DOMAIN_N…" at bounding box center [605, 452] width 604 height 674
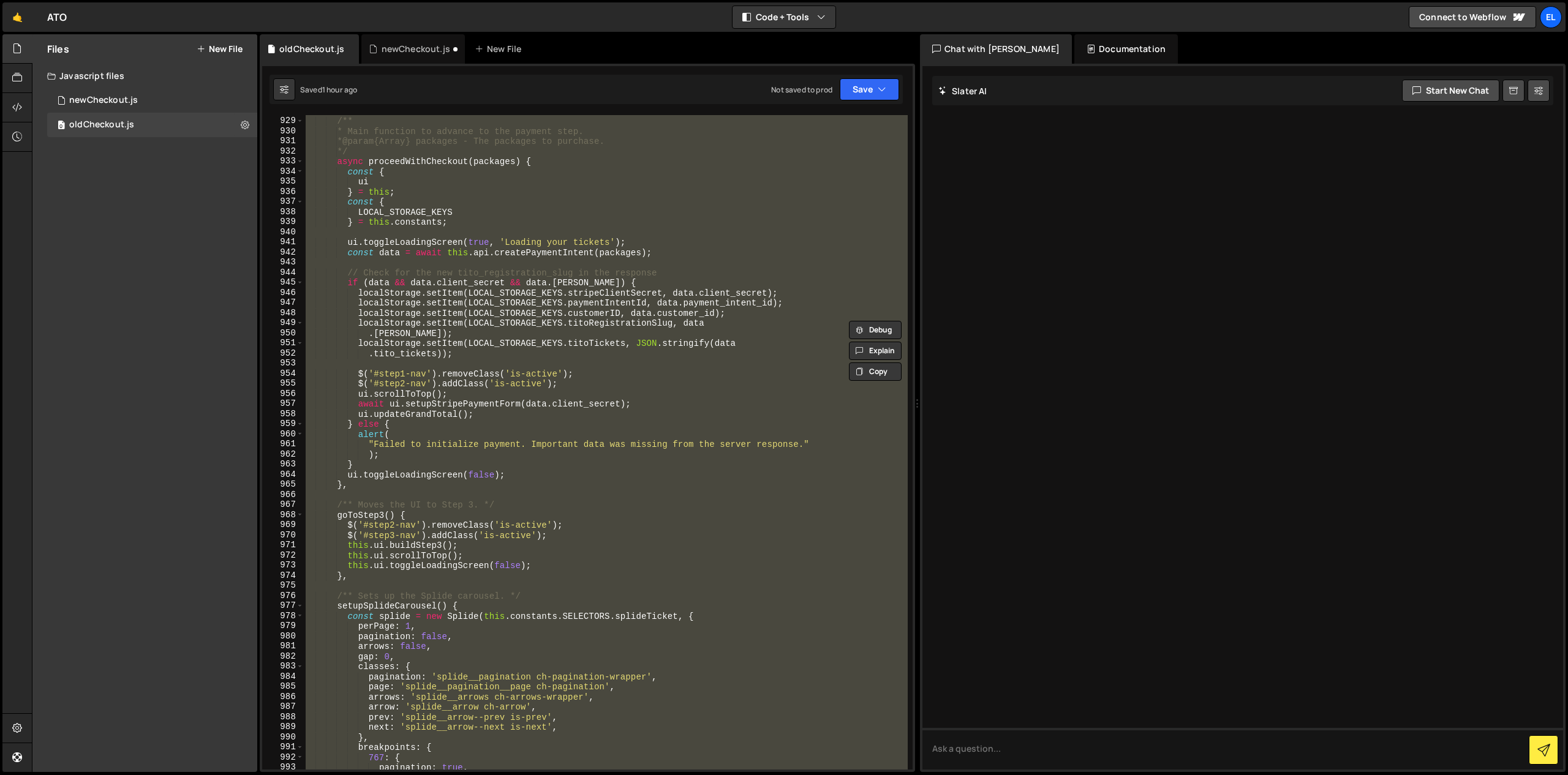
click at [685, 381] on div "/** * Main function to advance to the payment step. * @param {Array} packages -…" at bounding box center [605, 442] width 604 height 654
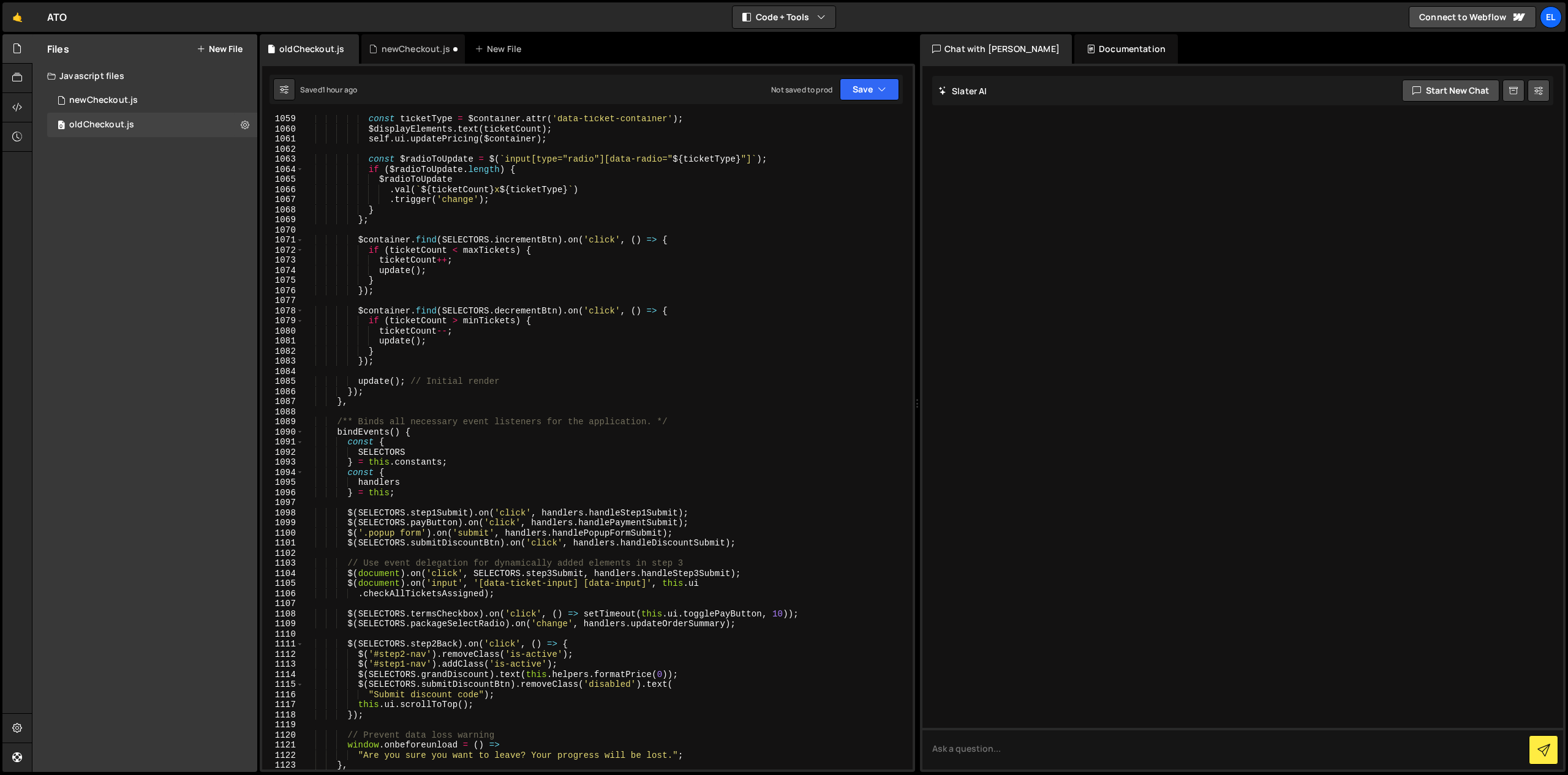
scroll to position [10734, 0]
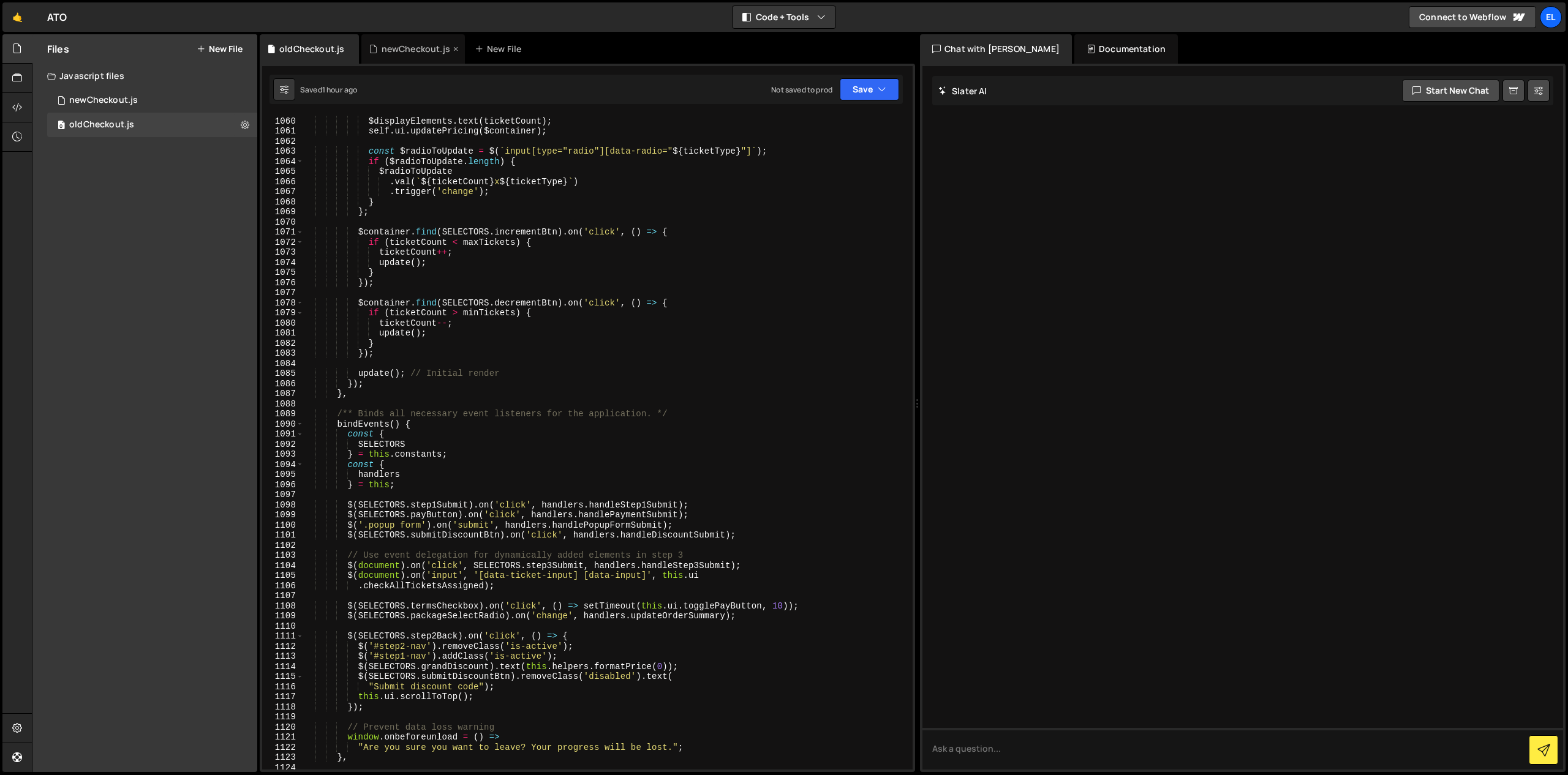
click at [413, 55] on div "newCheckout.js" at bounding box center [412, 49] width 103 height 30
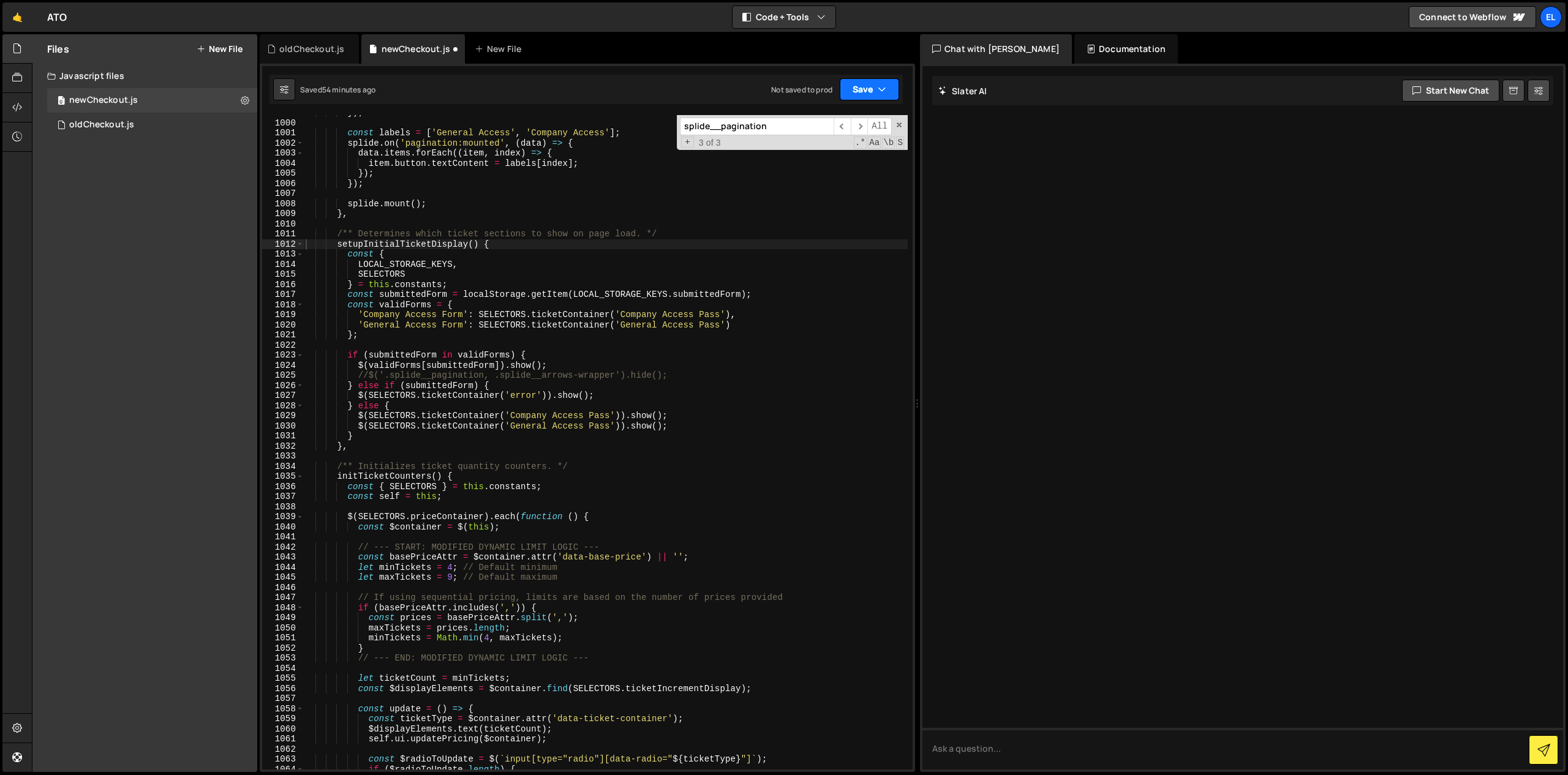
click at [863, 88] on button "Save" at bounding box center [870, 90] width 59 height 22
click at [812, 139] on div "Saved 54 minutes ago" at bounding box center [828, 133] width 128 height 15
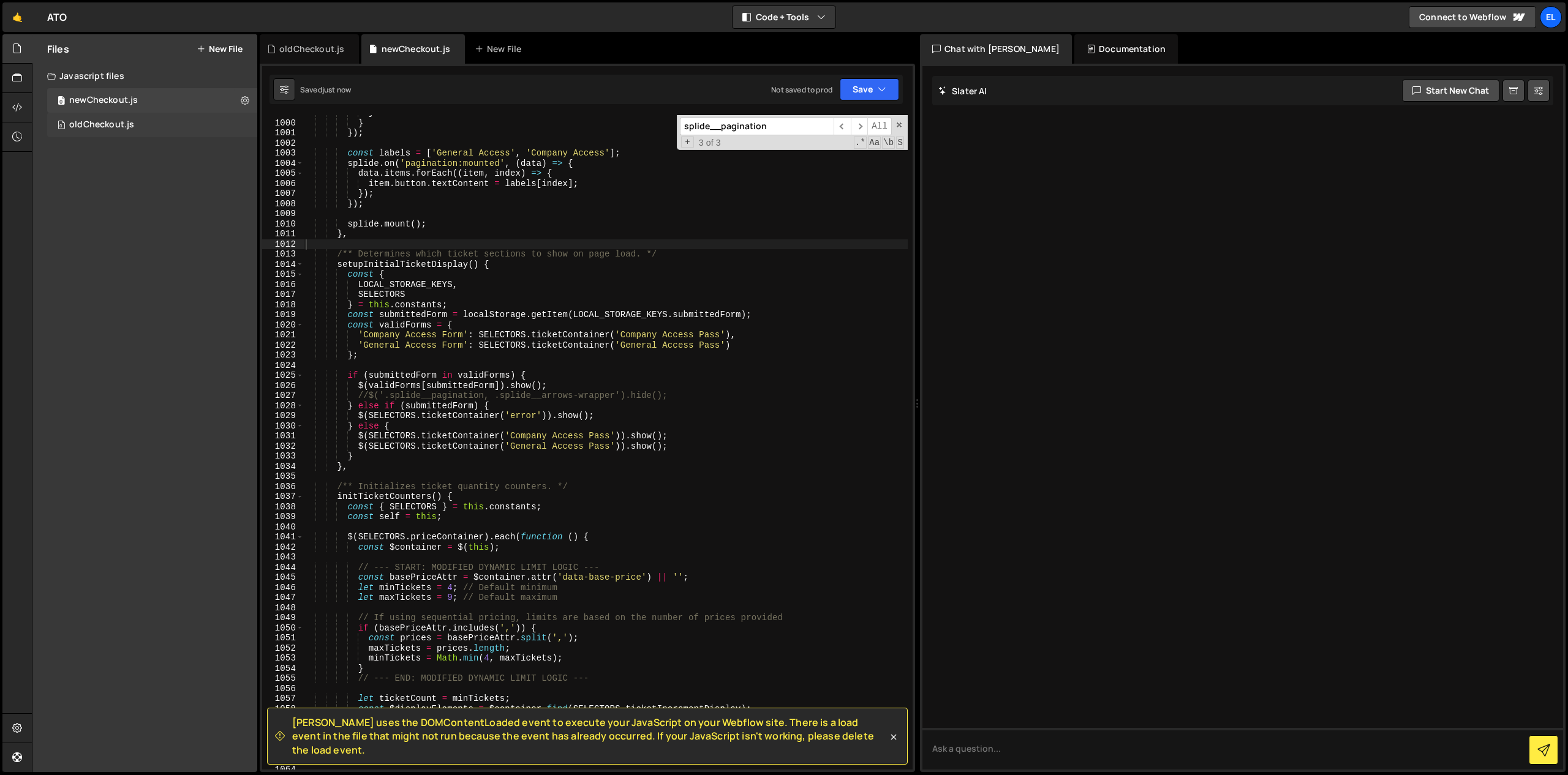
click at [137, 127] on div "0 oldCheckout.js 0" at bounding box center [152, 124] width 210 height 24
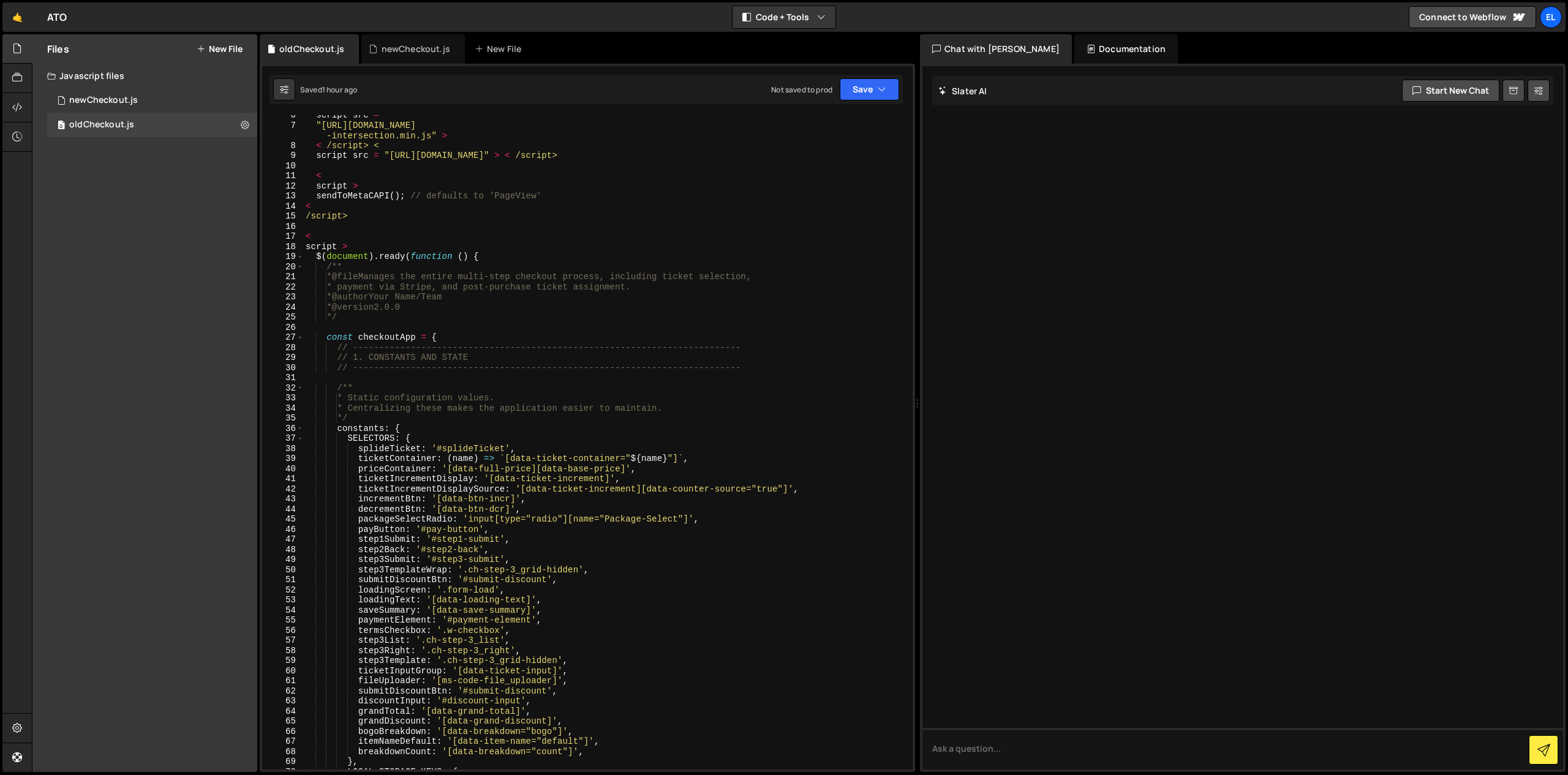
scroll to position [0, 0]
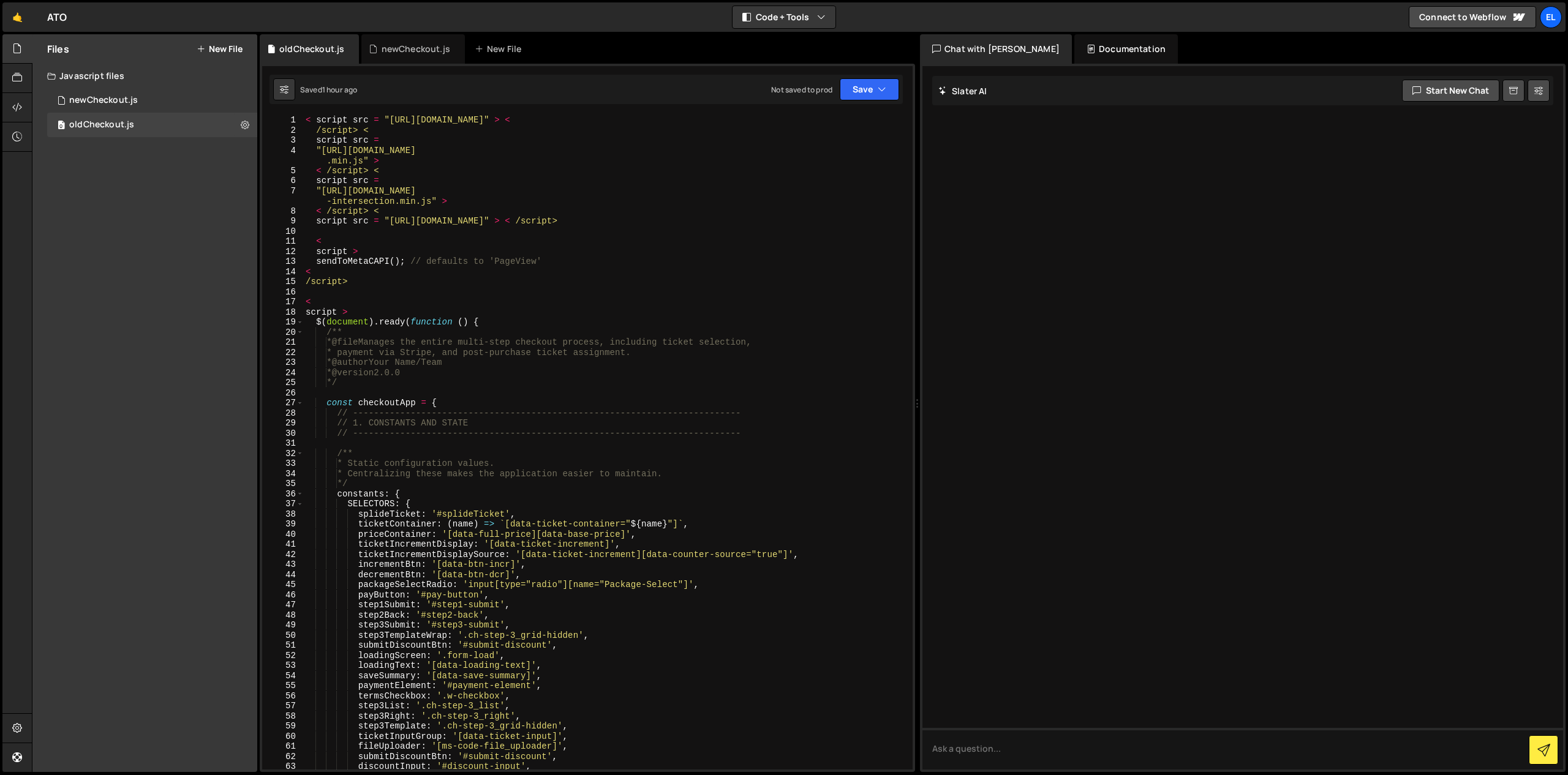
click at [388, 522] on div "< script src = "[URL][DOMAIN_NAME]" > < /script> < script src = "[URL][DOMAIN_N…" at bounding box center [605, 452] width 604 height 674
click at [699, 277] on div "< script src = "[URL][DOMAIN_NAME]" > < /script> < script src = "[URL][DOMAIN_N…" at bounding box center [605, 452] width 604 height 674
type textarea "/script>"
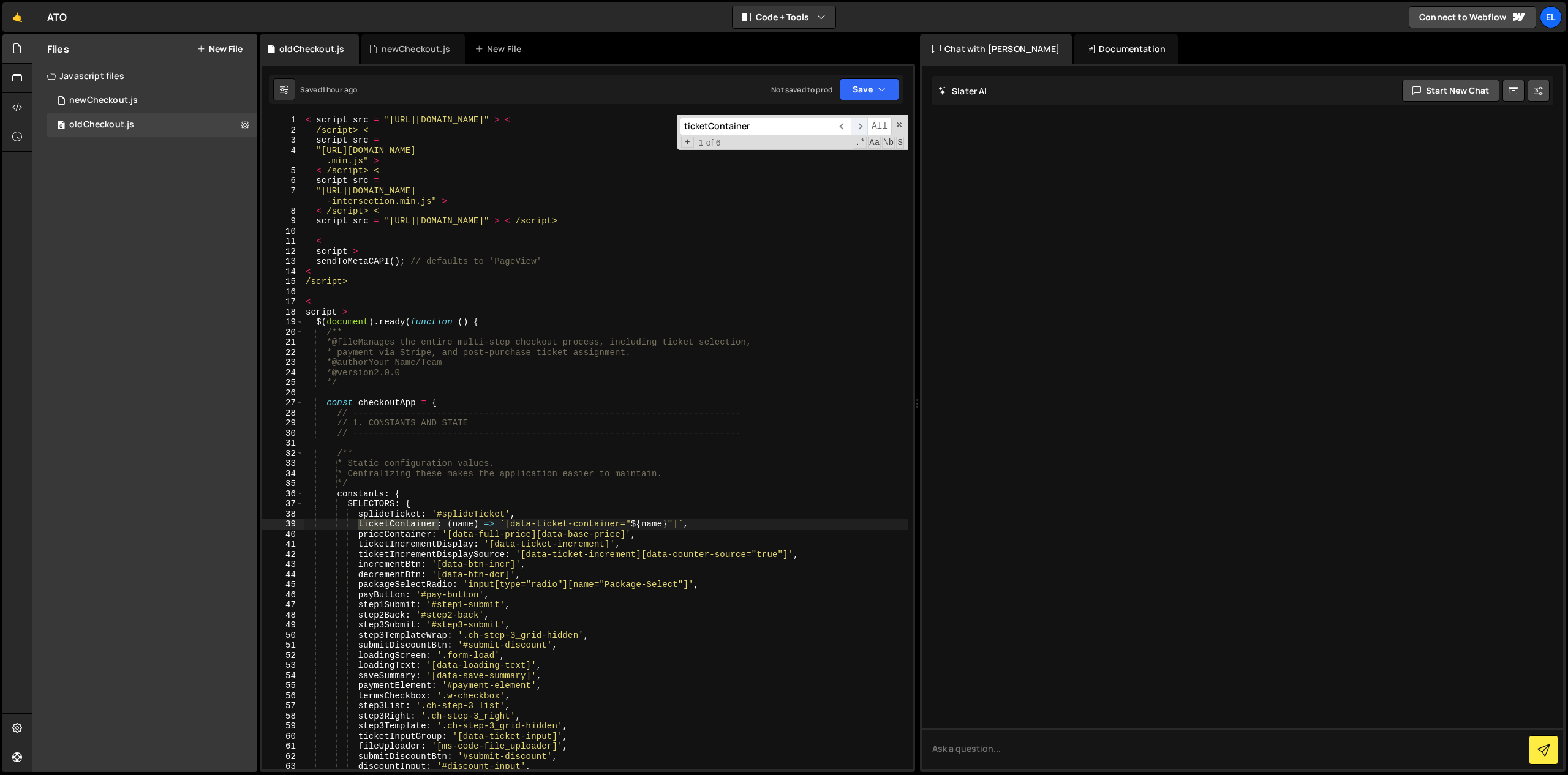
type input "ticketContainer"
click at [862, 124] on span "​" at bounding box center [859, 127] width 17 height 18
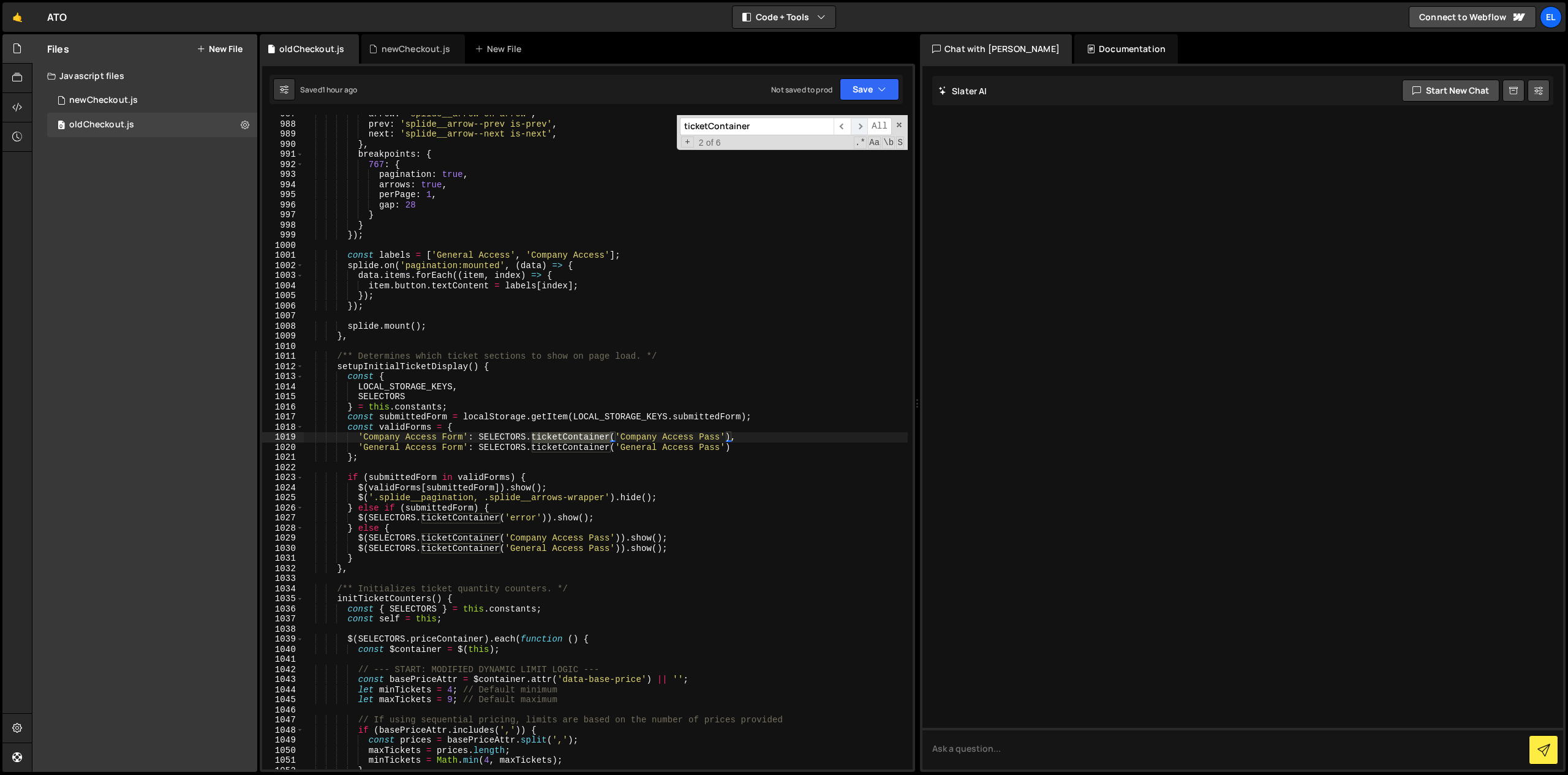
click at [862, 124] on span "​" at bounding box center [859, 127] width 17 height 18
click at [159, 97] on div "0 newCheckout.js 0" at bounding box center [152, 100] width 210 height 24
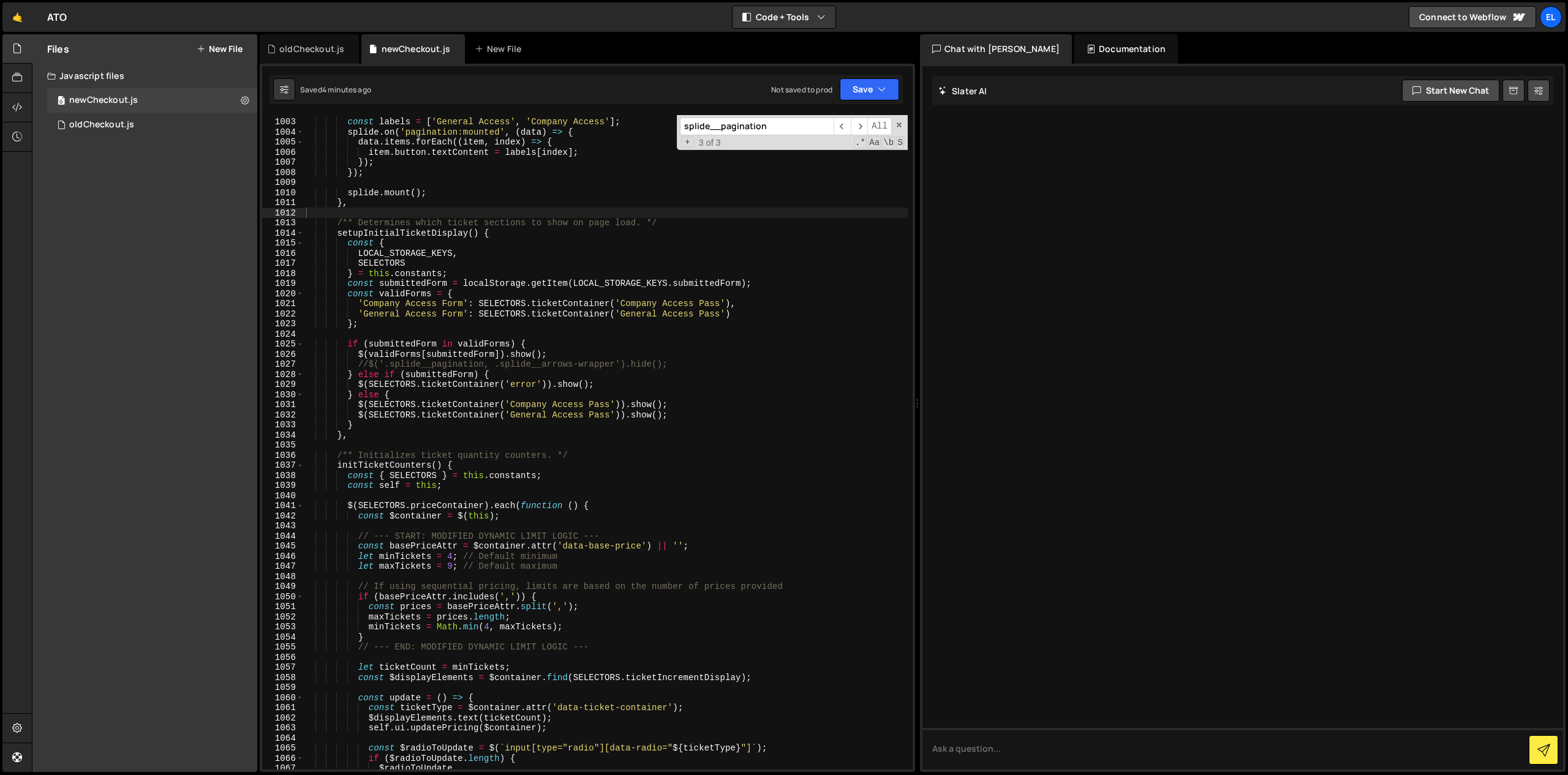
scroll to position [10158, 0]
drag, startPoint x: 646, startPoint y: 222, endPoint x: 664, endPoint y: 223, distance: 18.0
click at [664, 223] on div "const labels = [ 'General Access' , 'Company Access' ] ; splide . on ( 'paginat…" at bounding box center [605, 444] width 604 height 674
type textarea "'General Access Form': SELECTORS.ticketContainer('General Access Pass')"
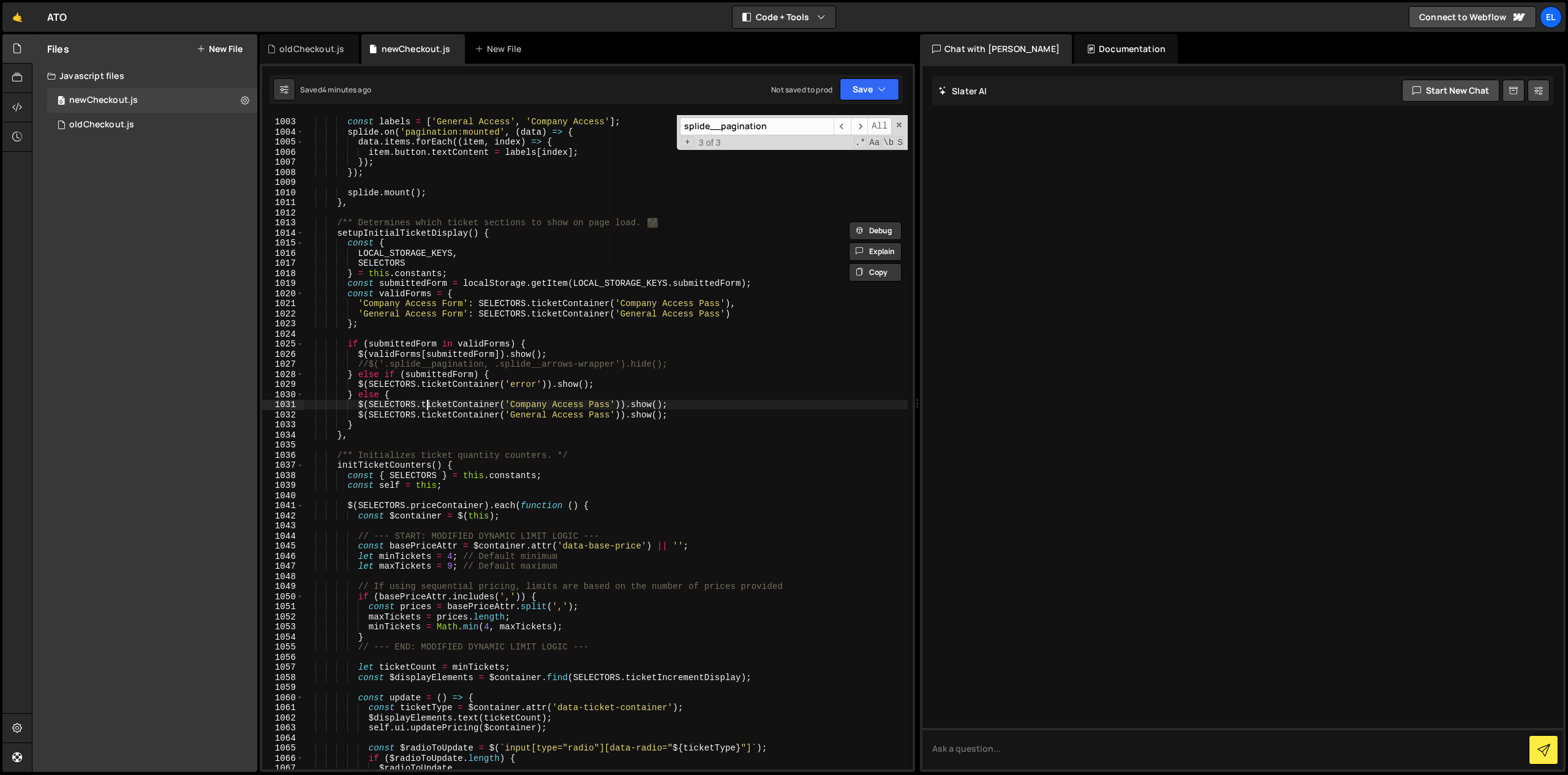
type textarea "},"
type textarea "},*/"
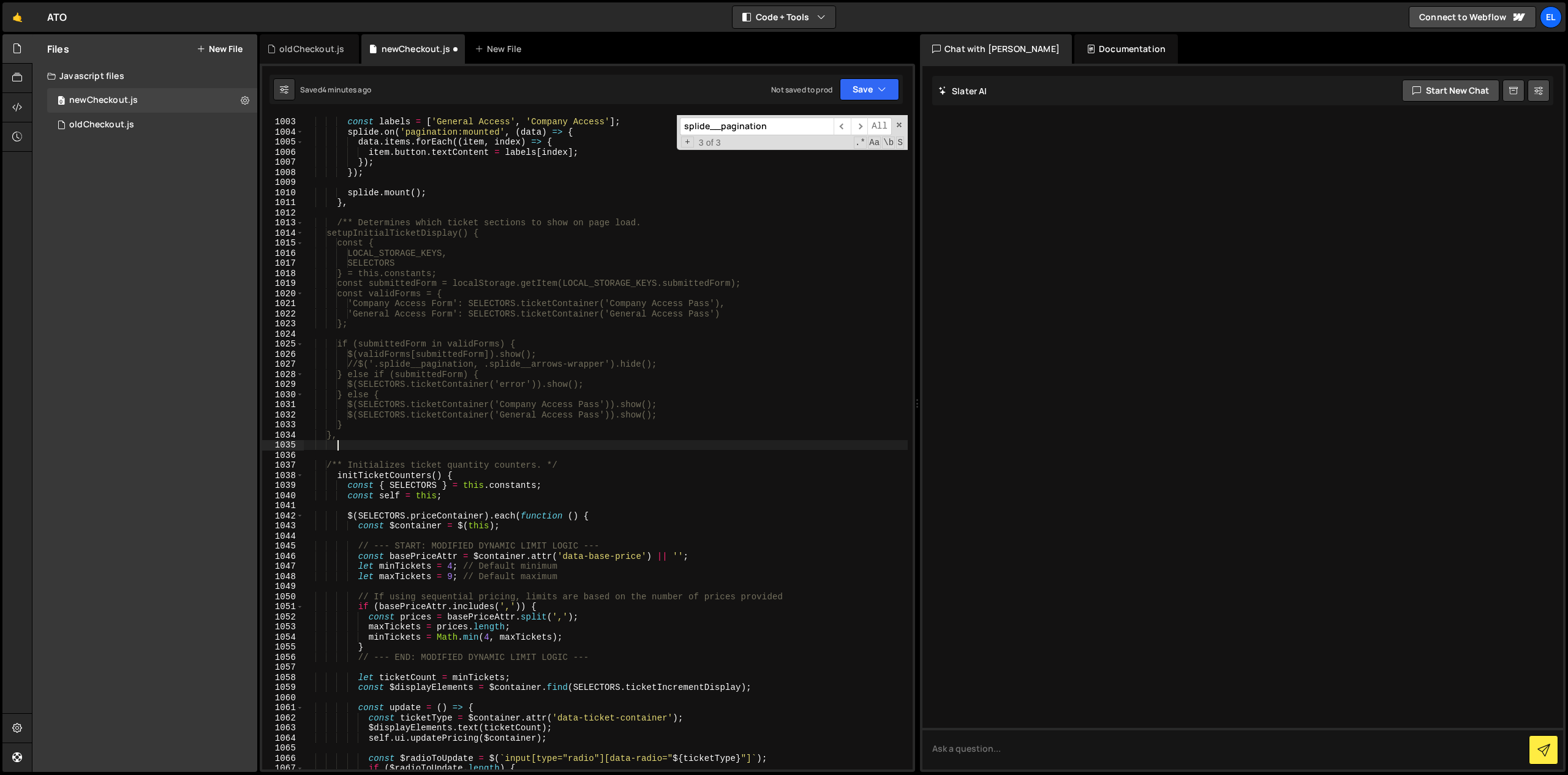
scroll to position [0, 1]
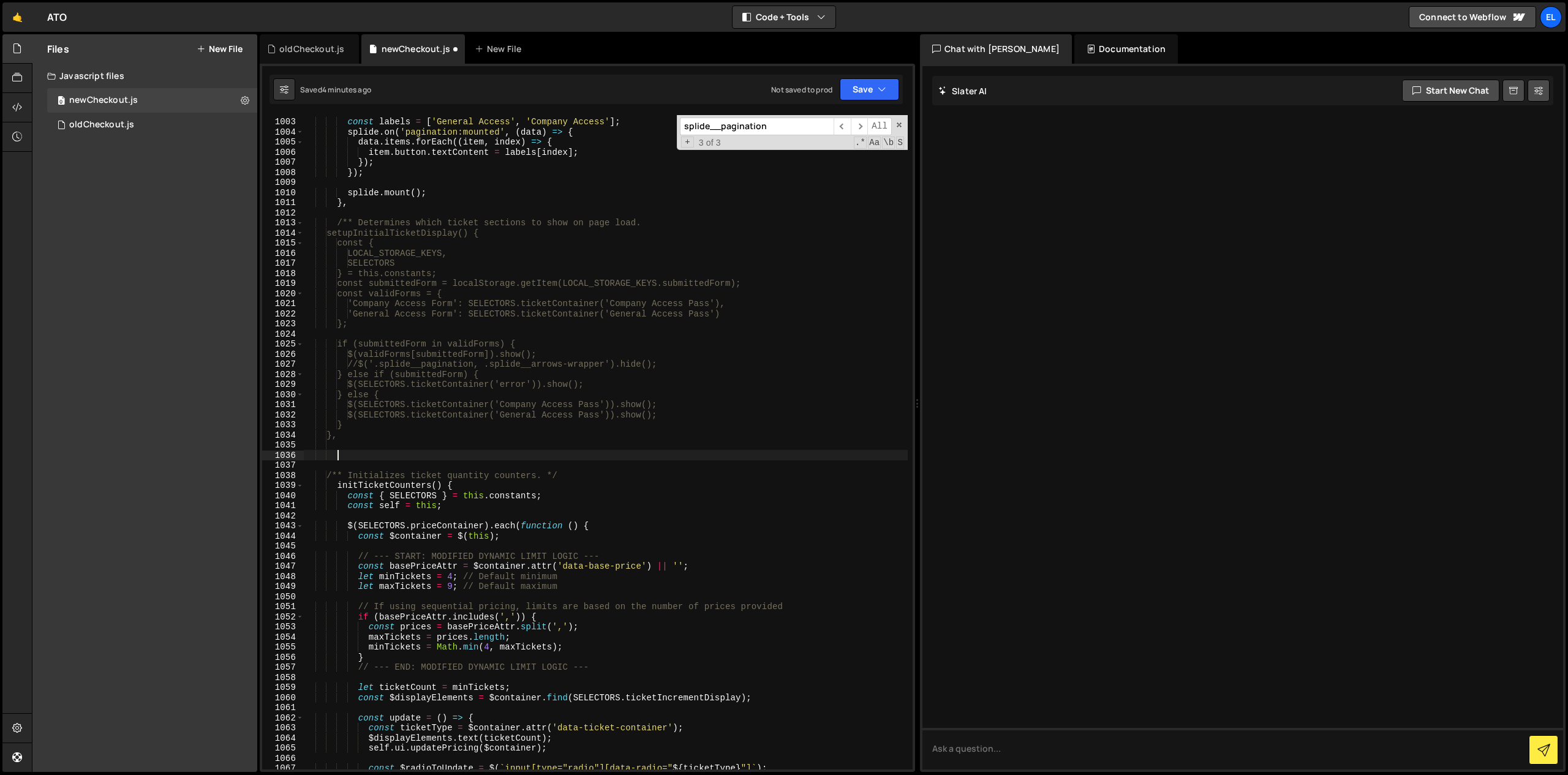
paste textarea
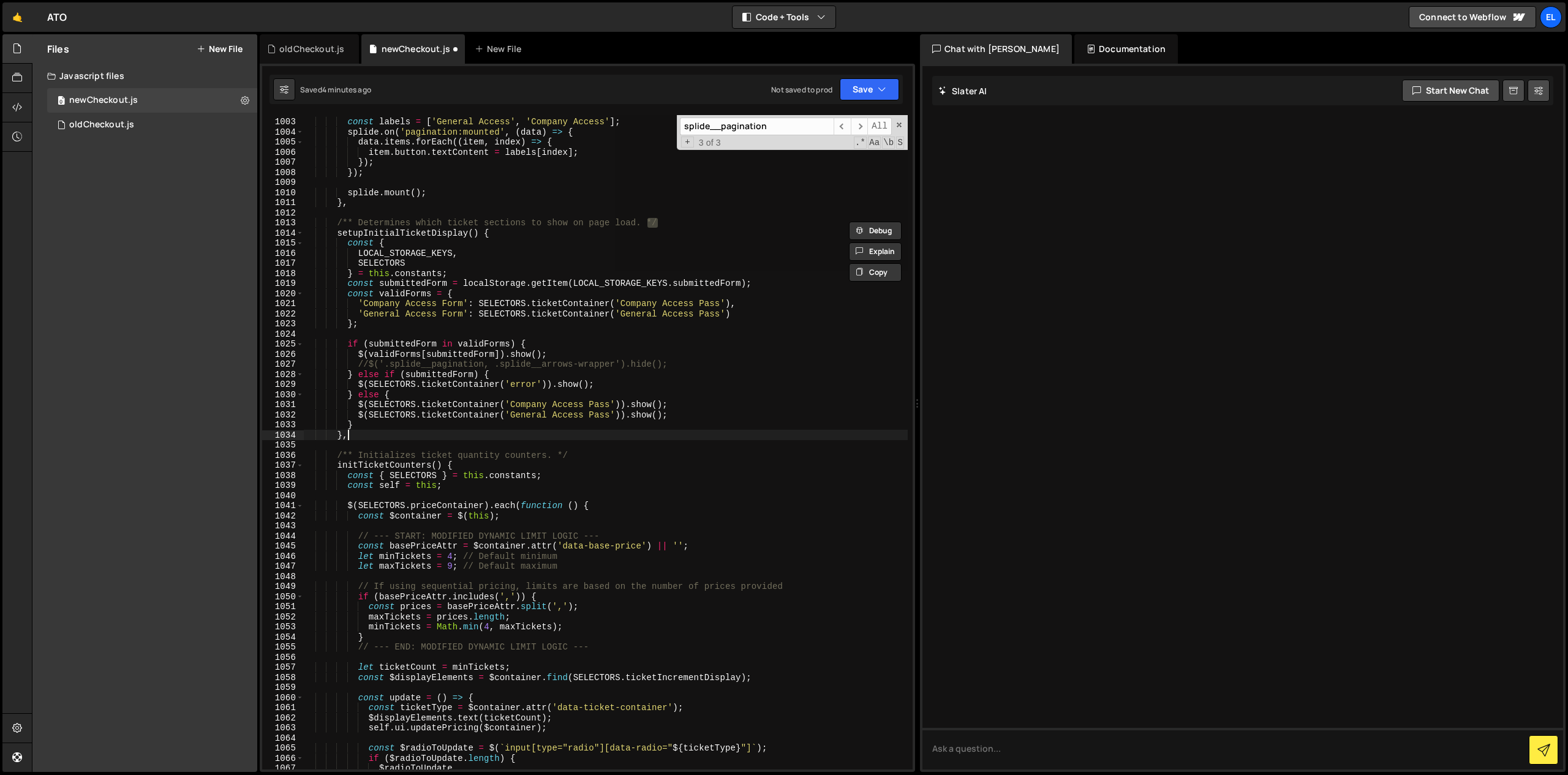
type textarea "},*/"
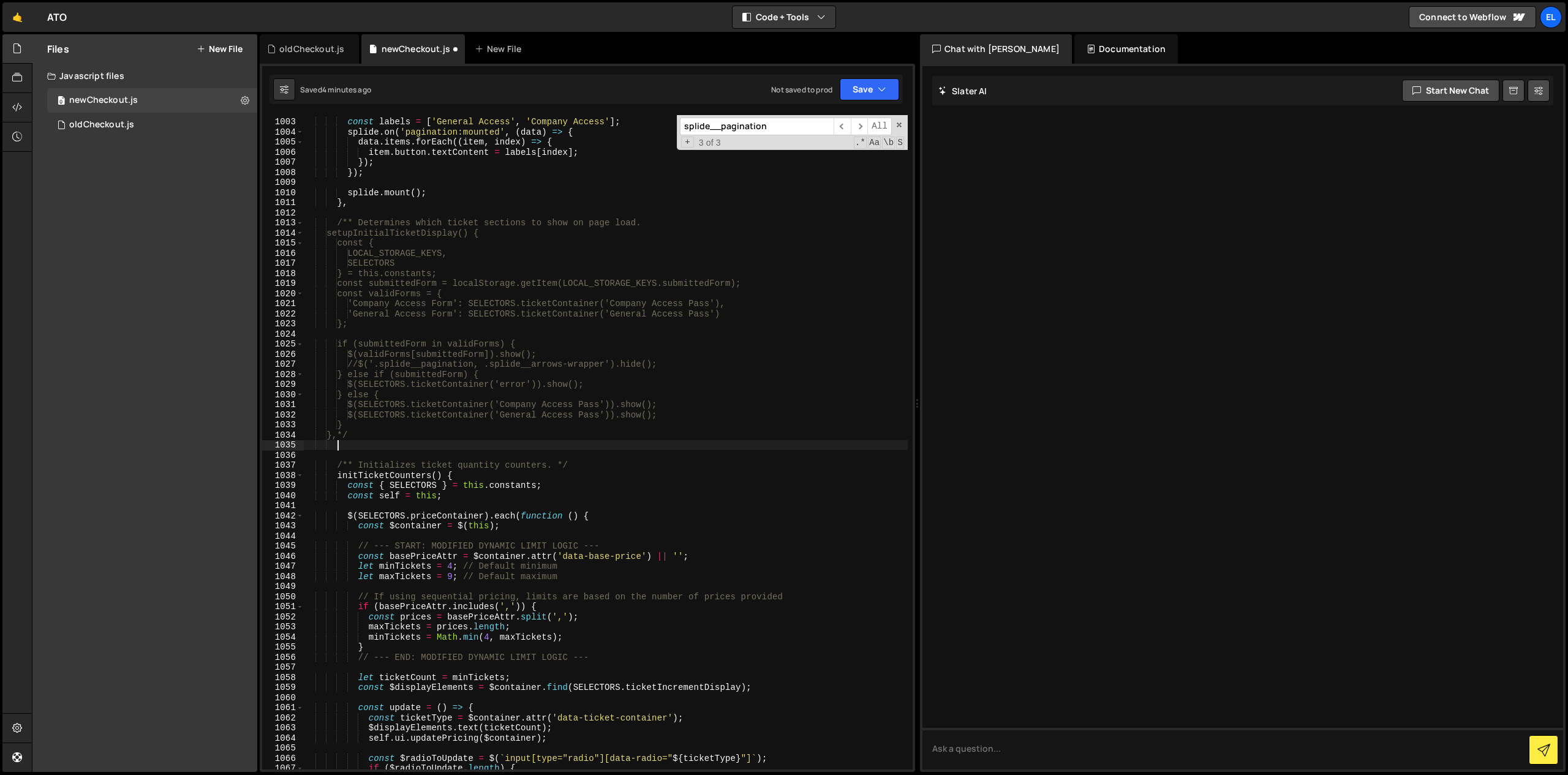
scroll to position [0, 1]
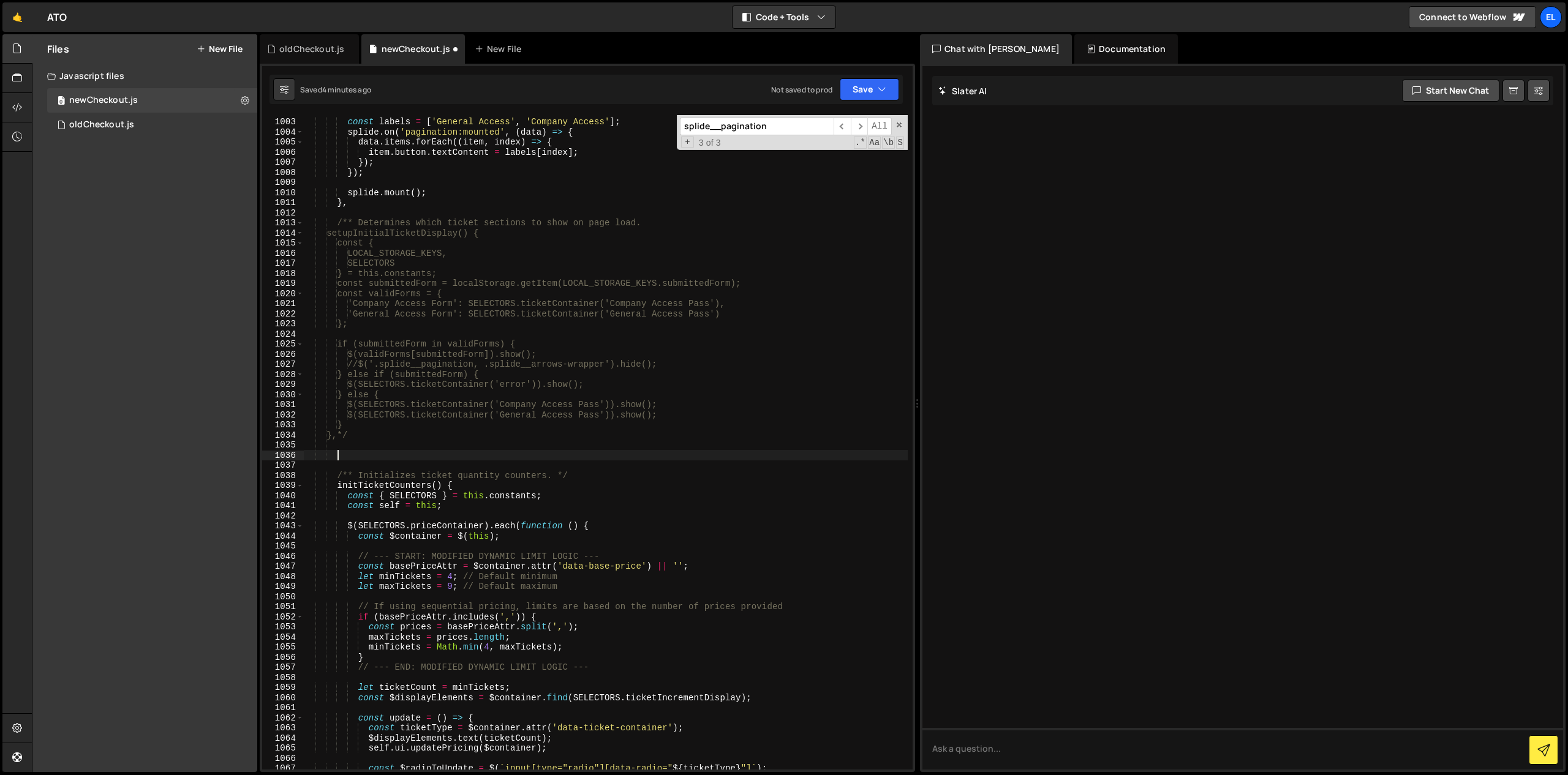
paste textarea
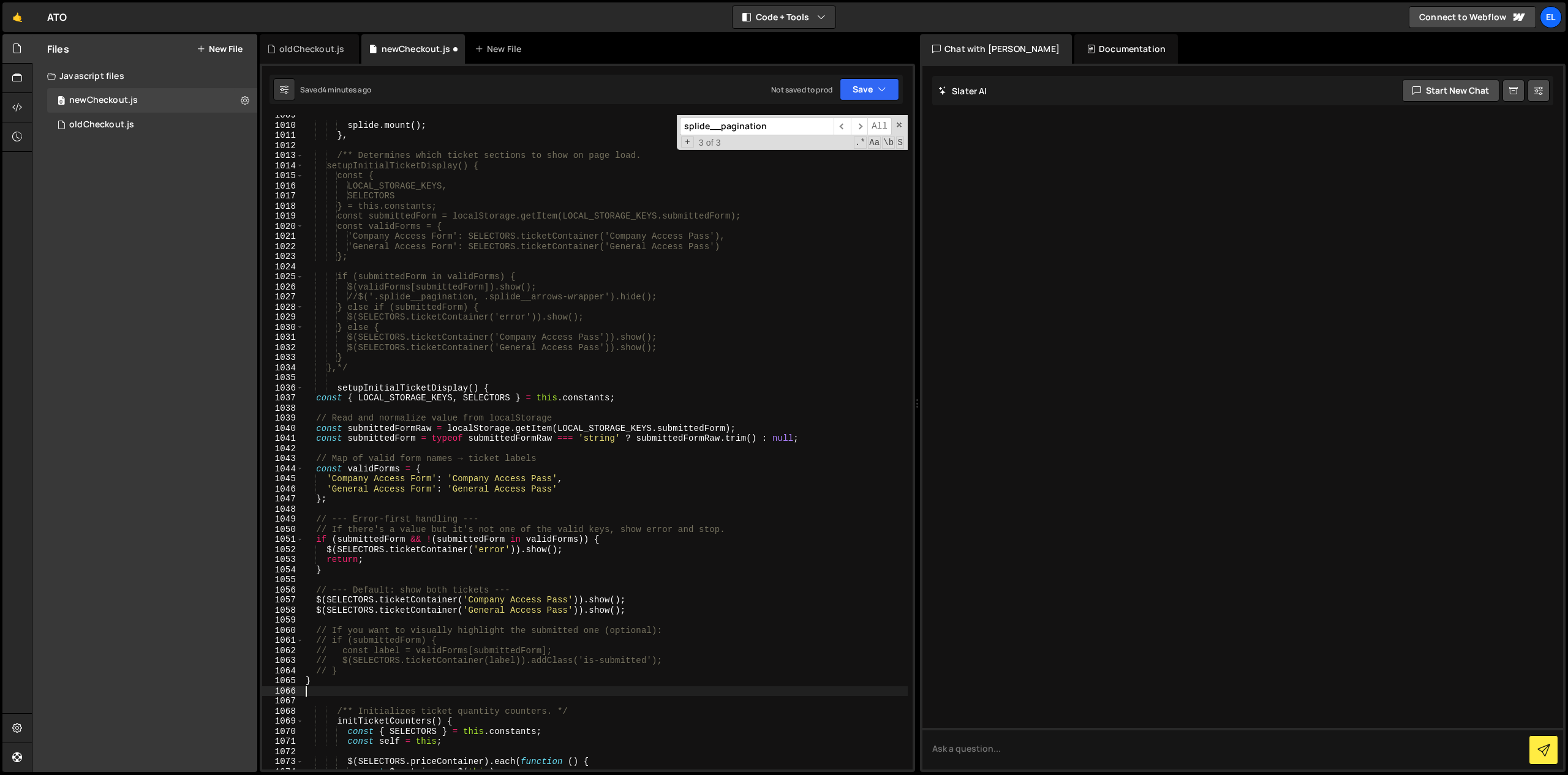
scroll to position [10239, 0]
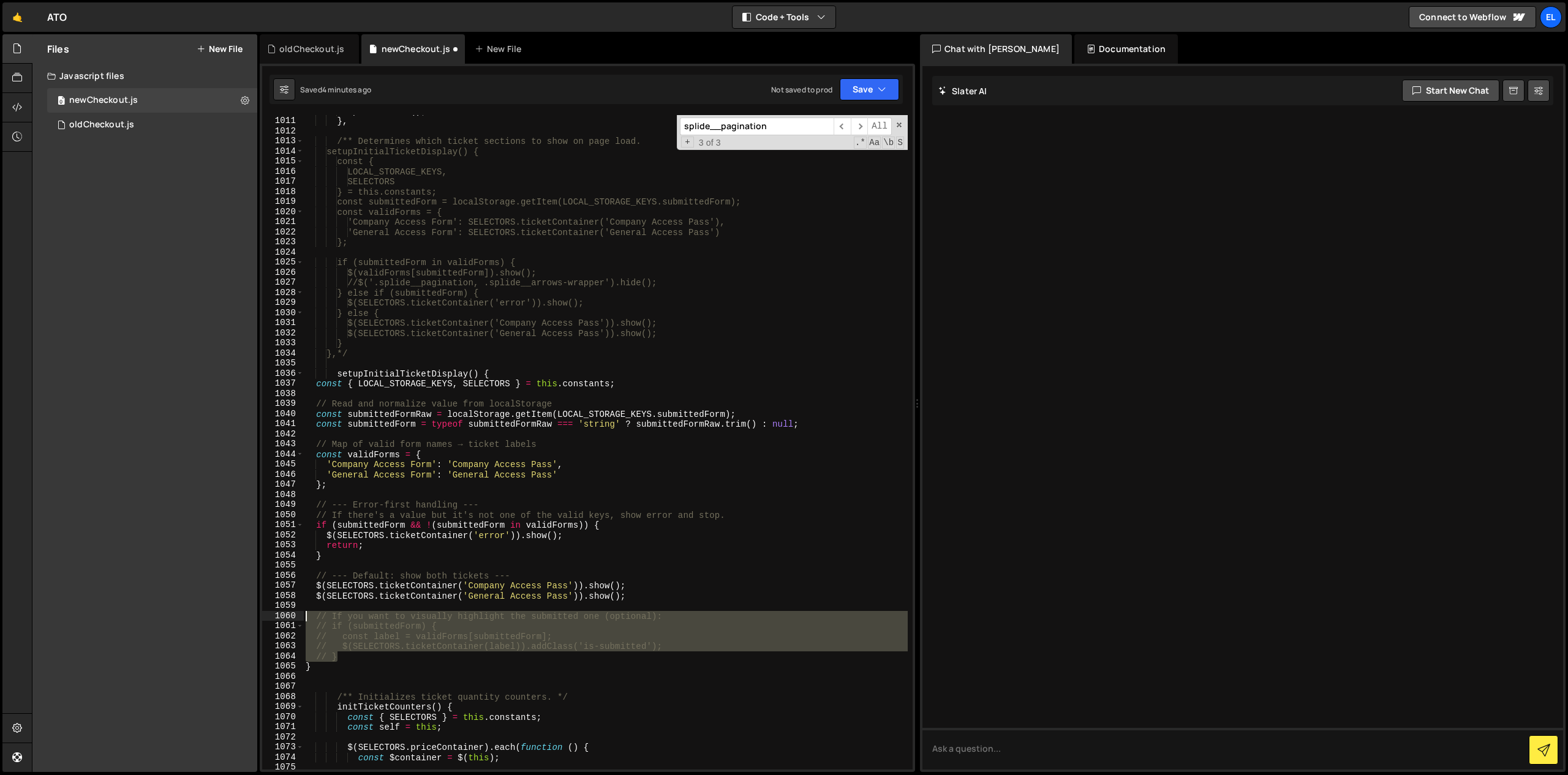
drag, startPoint x: 350, startPoint y: 654, endPoint x: 282, endPoint y: 620, distance: 76.0
click at [282, 620] on div "1010 1011 1012 1013 1014 1015 1016 1017 1018 1019 1020 1021 1022 1023 1024 1025…" at bounding box center [587, 442] width 650 height 654
type textarea "// If you want to visually highlight the submitted one (optional): // if (submi…"
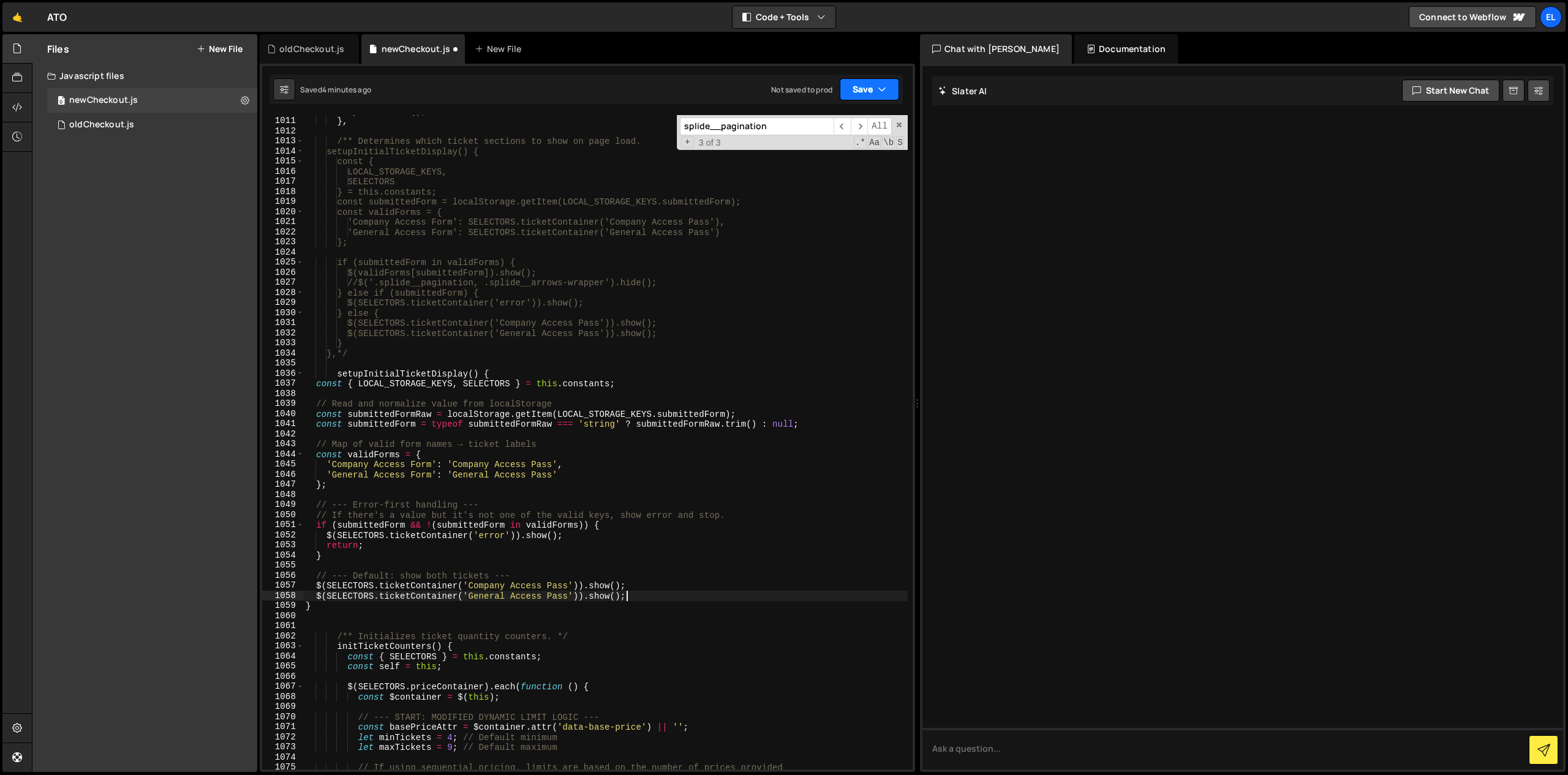
type textarea "$(SELECTORS.ticketContainer('General Access Pass')).show();"
click at [870, 93] on button "Save" at bounding box center [870, 90] width 59 height 22
click at [833, 133] on div "4 minutes ago" at bounding box center [810, 133] width 47 height 10
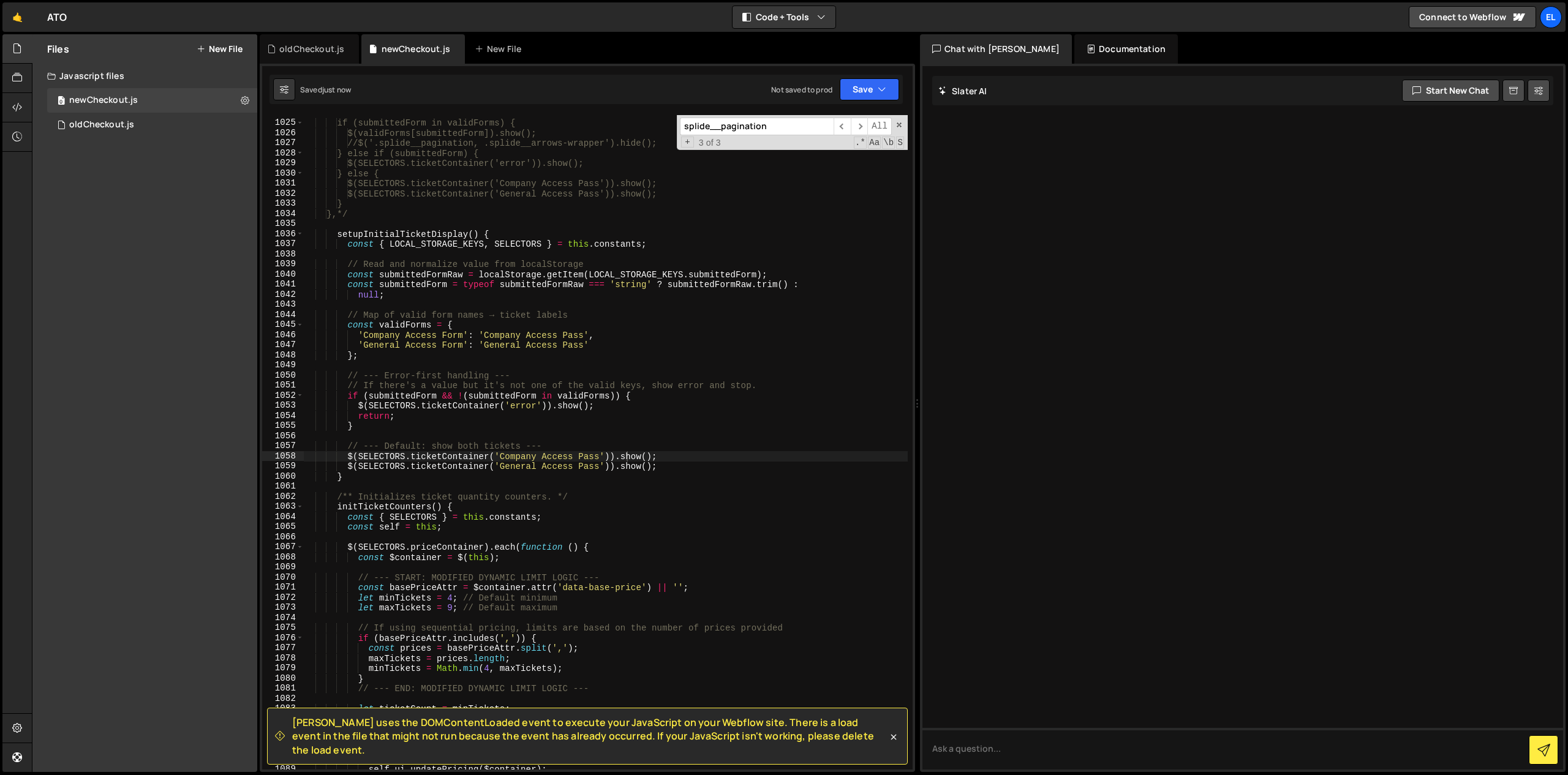
scroll to position [10379, 0]
click at [420, 438] on div "if (submittedForm in validForms) { $(validForms[submittedForm]).show(); //$('.s…" at bounding box center [605, 445] width 604 height 674
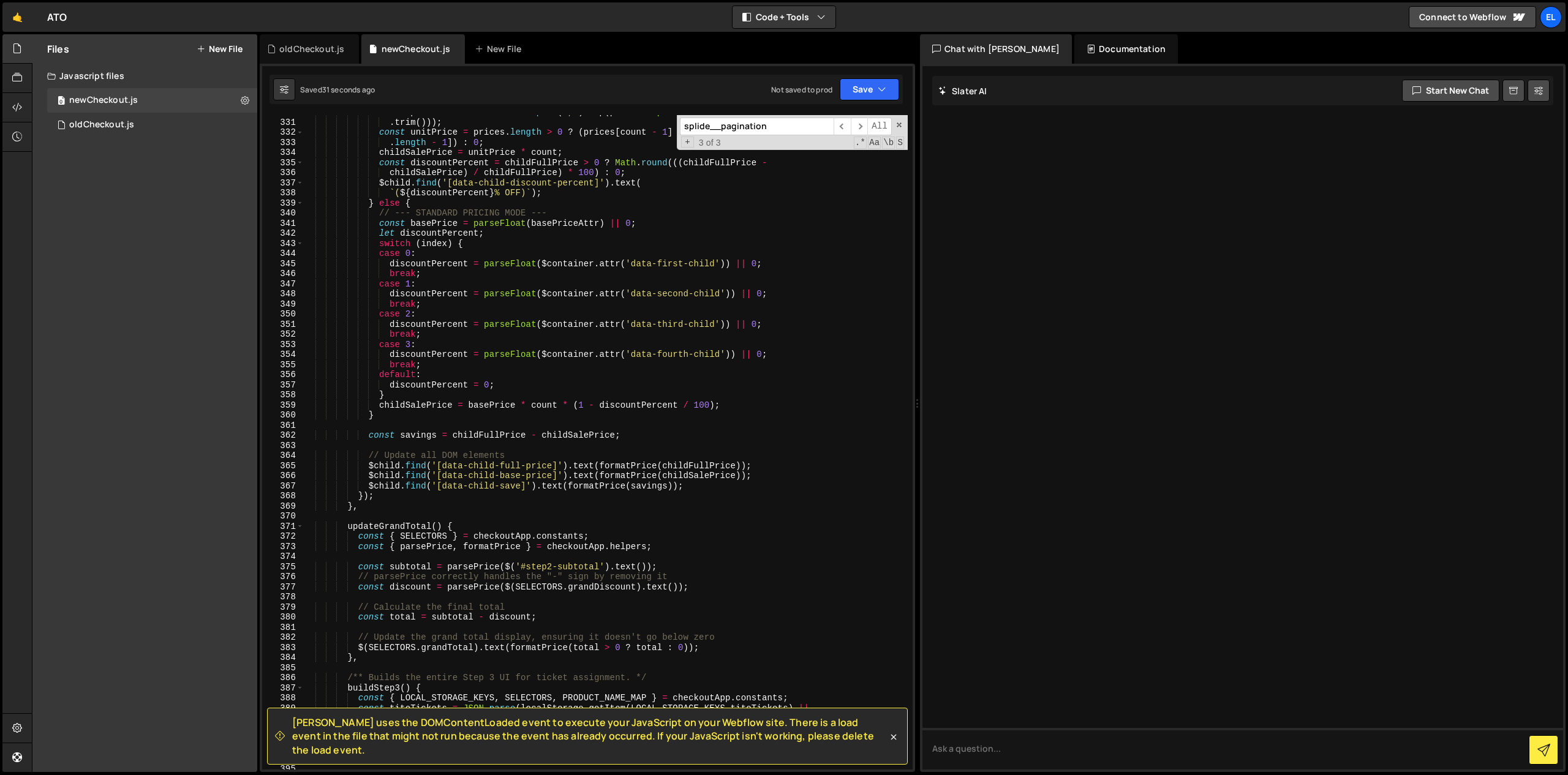
scroll to position [3328, 0]
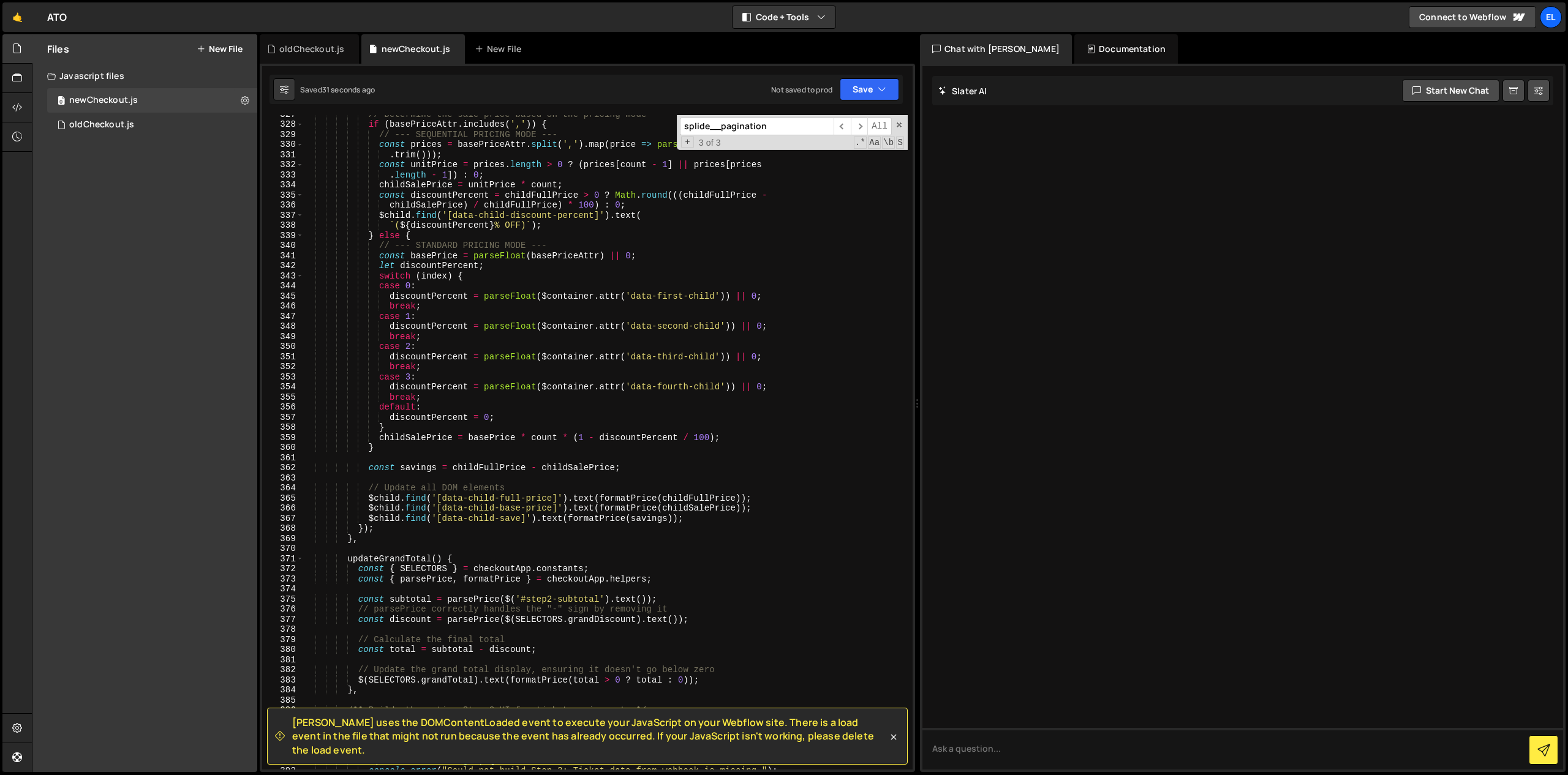
click at [756, 128] on input "splide__pagination" at bounding box center [756, 127] width 153 height 18
click at [856, 127] on span "​" at bounding box center [859, 127] width 17 height 18
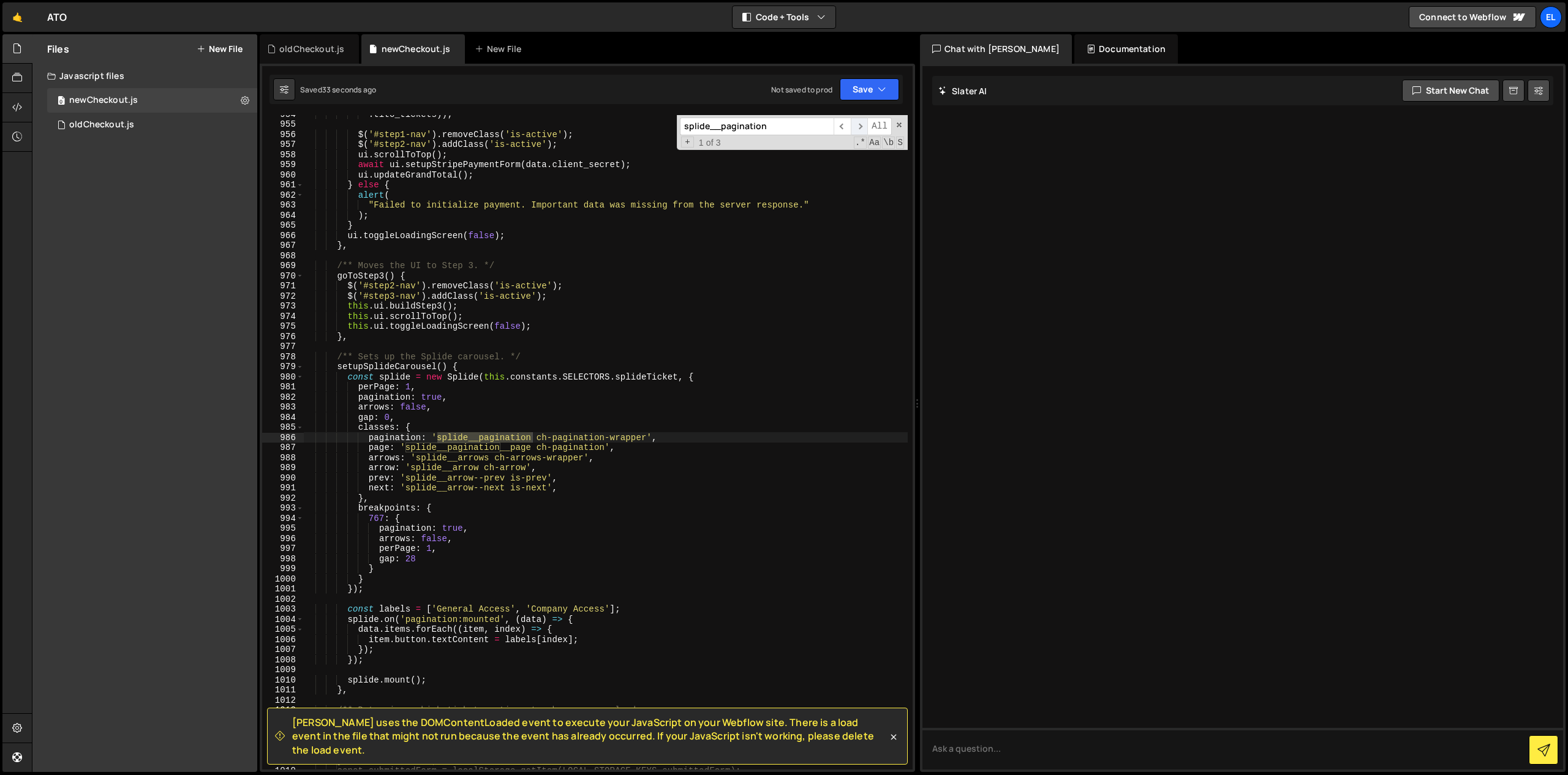
scroll to position [9670, 0]
type textarea "gap: 0,"
click at [425, 416] on div ". tito_tickets )) ; $ ( '#step1-nav' ) . removeClass ( 'is-active' ) ; $ ( '#st…" at bounding box center [605, 446] width 604 height 674
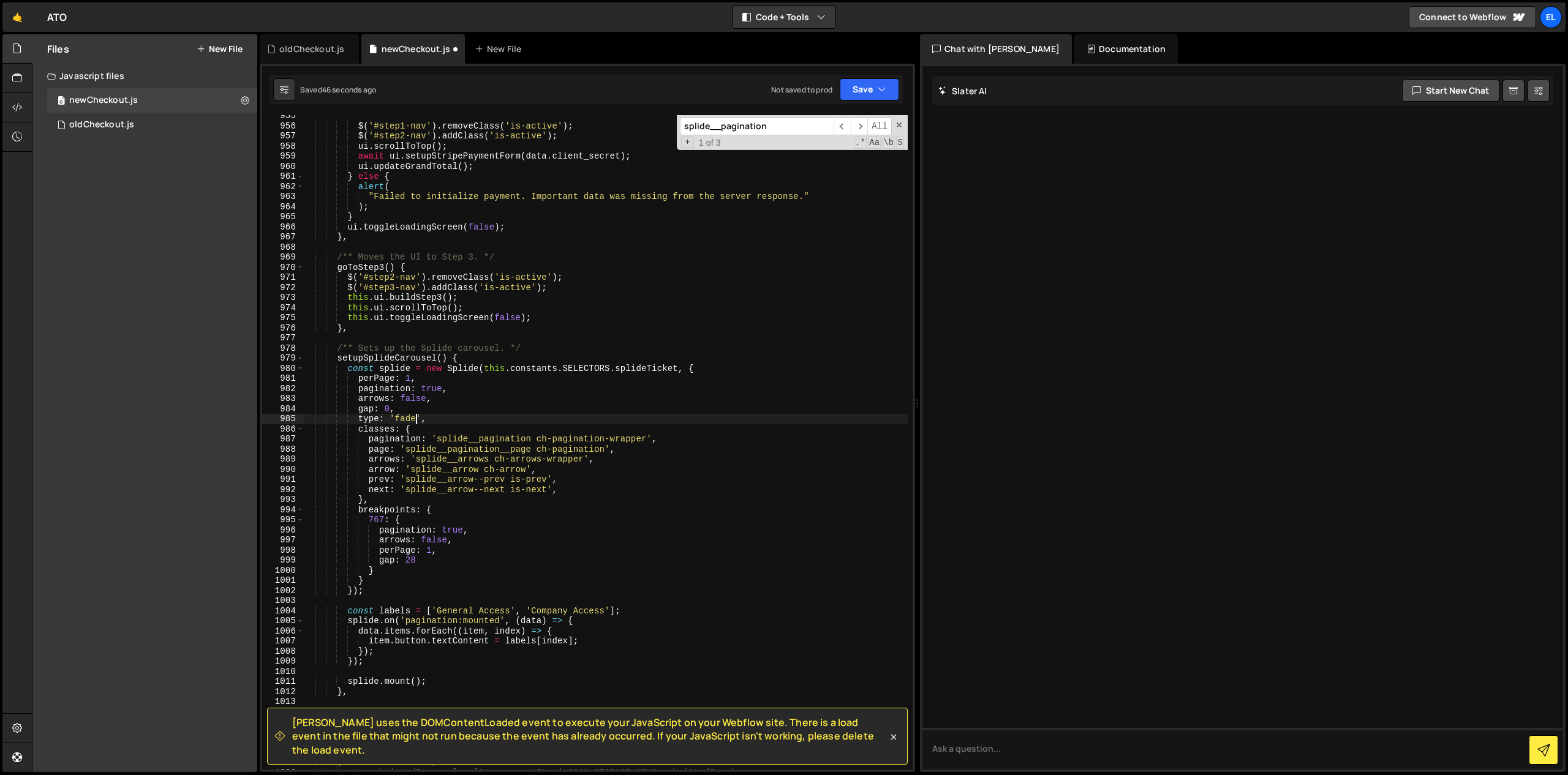
scroll to position [9681, 0]
click at [428, 419] on div "$ ( '#step1-nav' ) . removeClass ( 'is-active' ) ; $ ( '#step2-nav' ) . addClas…" at bounding box center [605, 447] width 604 height 674
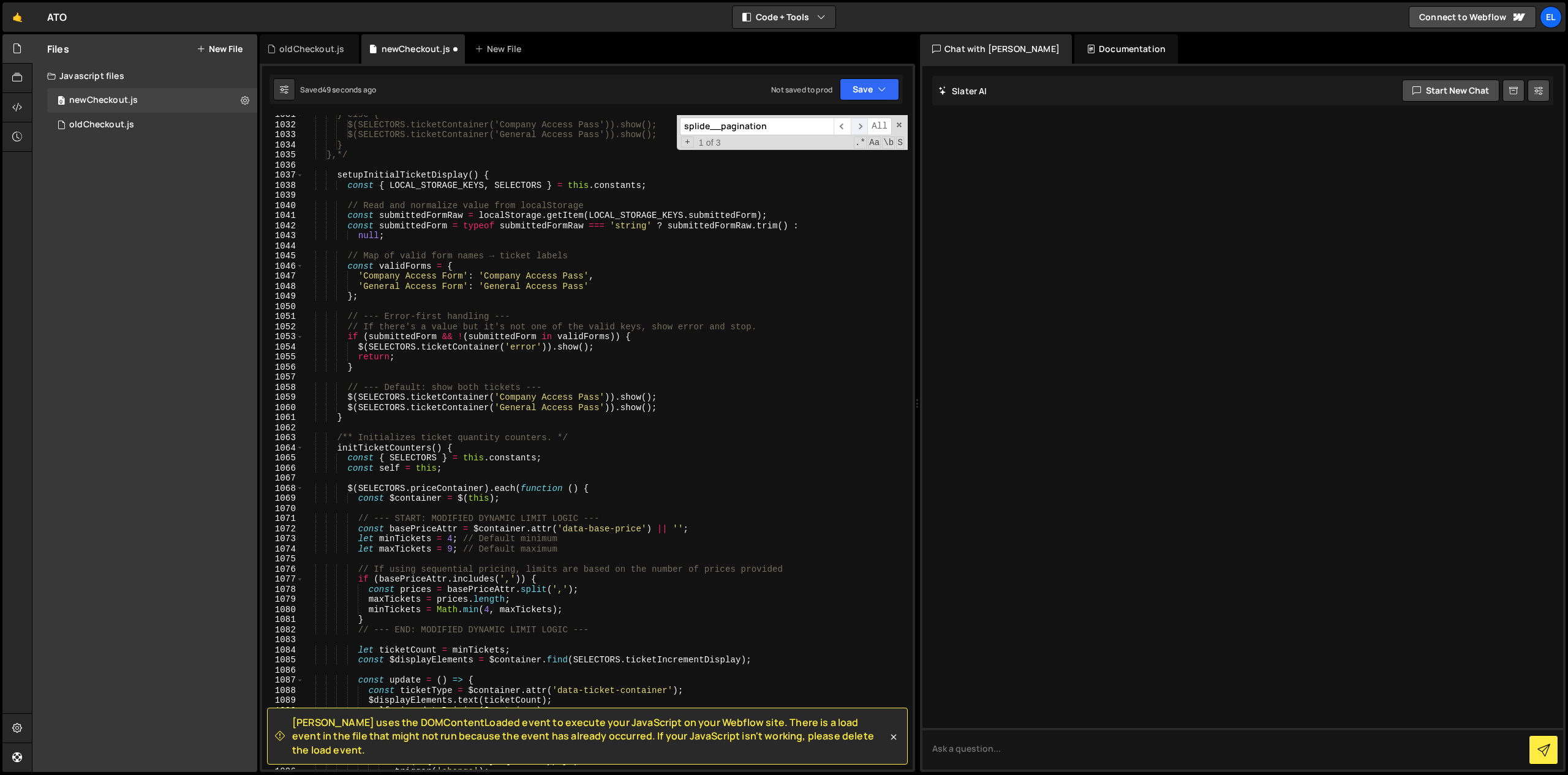
scroll to position [10448, 0]
click at [881, 97] on button "Save" at bounding box center [870, 90] width 59 height 22
click at [844, 112] on button "Save to Staging S Saved 51 seconds ago" at bounding box center [828, 127] width 147 height 40
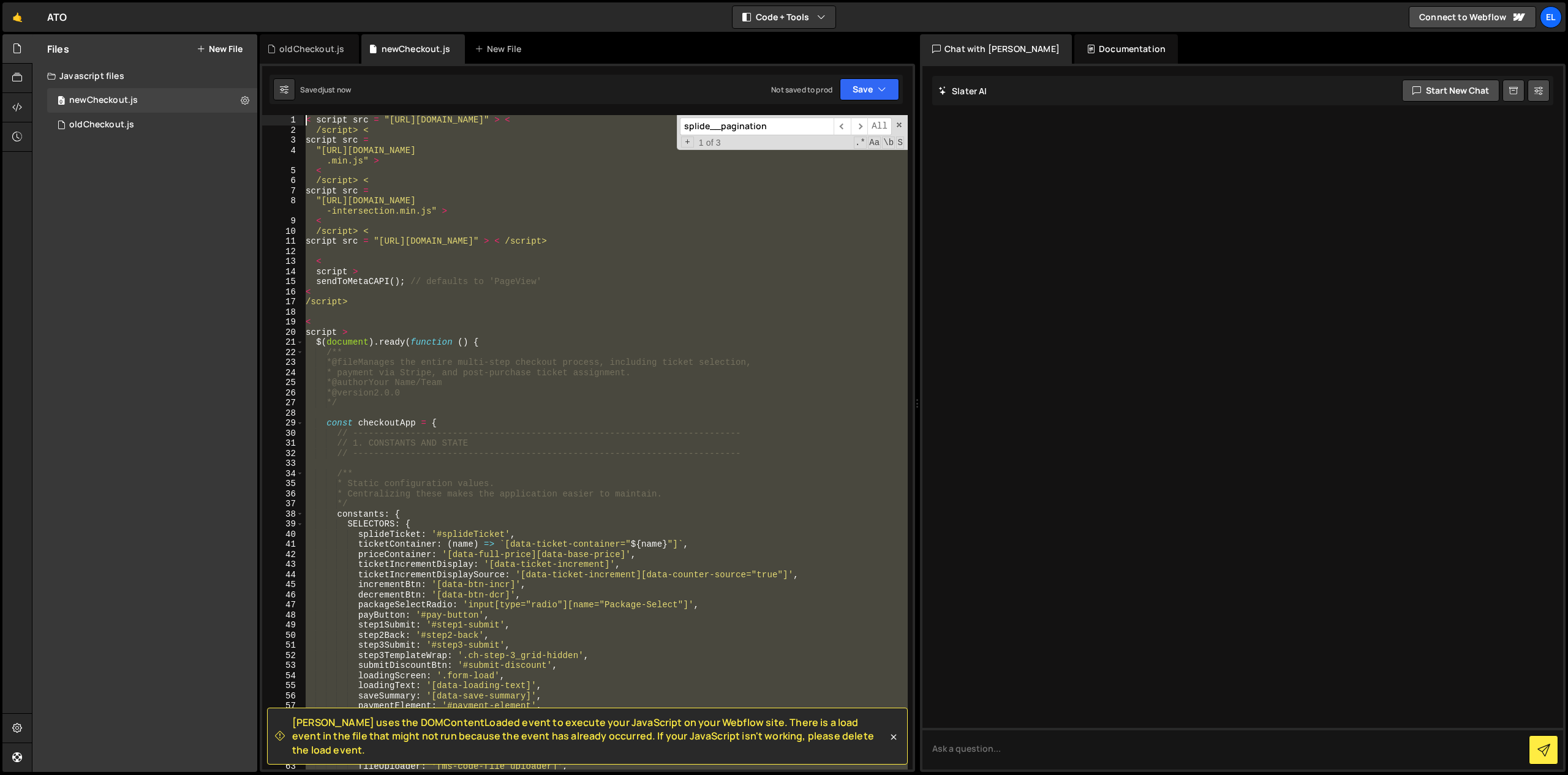
scroll to position [0, 0]
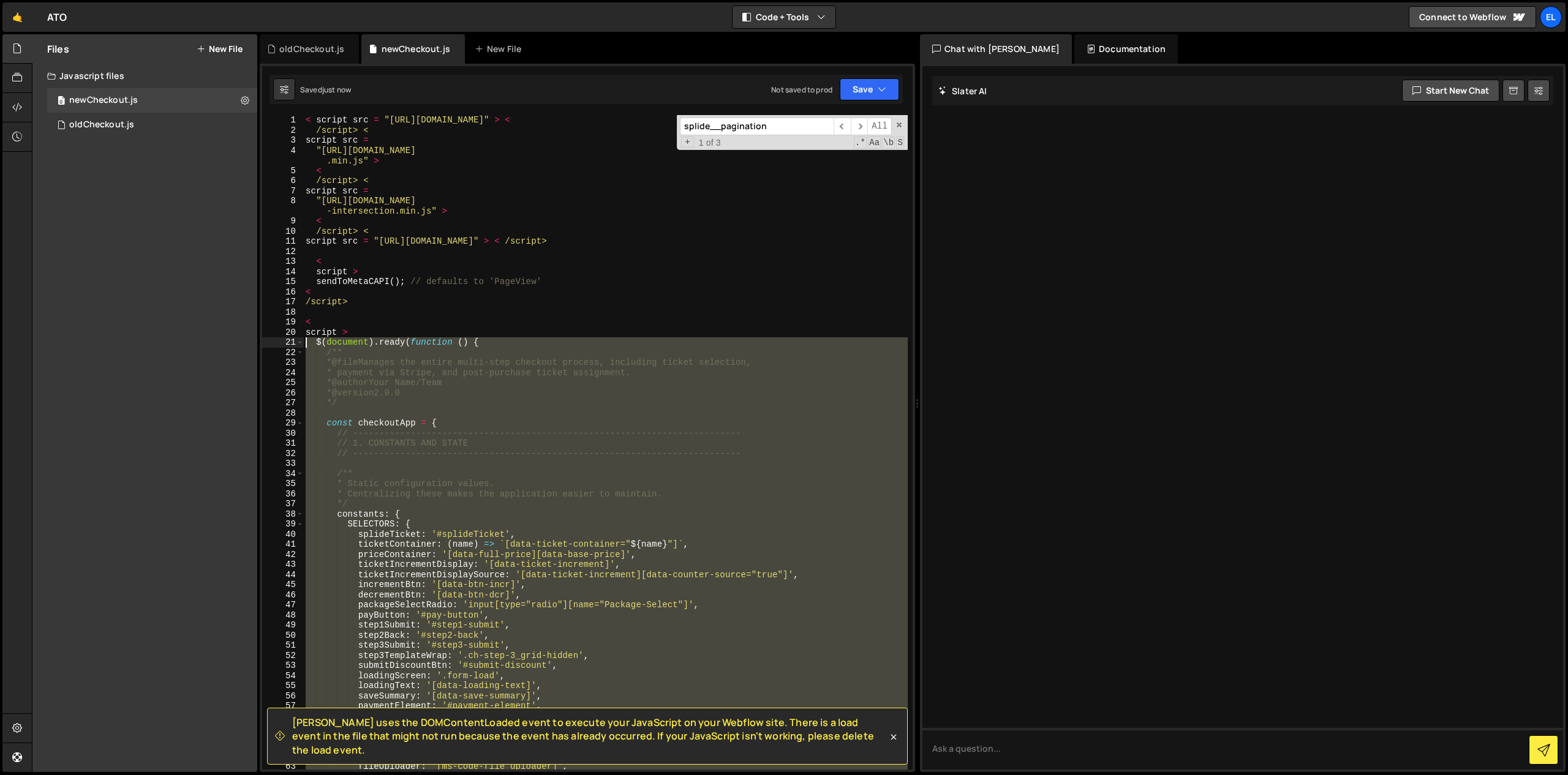
drag, startPoint x: 331, startPoint y: 424, endPoint x: 286, endPoint y: 340, distance: 95.3
click at [286, 340] on div "}); < 1 2 3 4 5 6 7 8 9 10 11 12 13 14 15 16 17 18 19 20 21 22 23 24 25 26 27 2…" at bounding box center [587, 442] width 650 height 654
click at [565, 196] on div "< script src = "[URL][DOMAIN_NAME]" > < /script> < script src = "[URL][DOMAIN_N…" at bounding box center [605, 452] width 604 height 674
type textarea ""[URL][DOMAIN_NAME]" >"
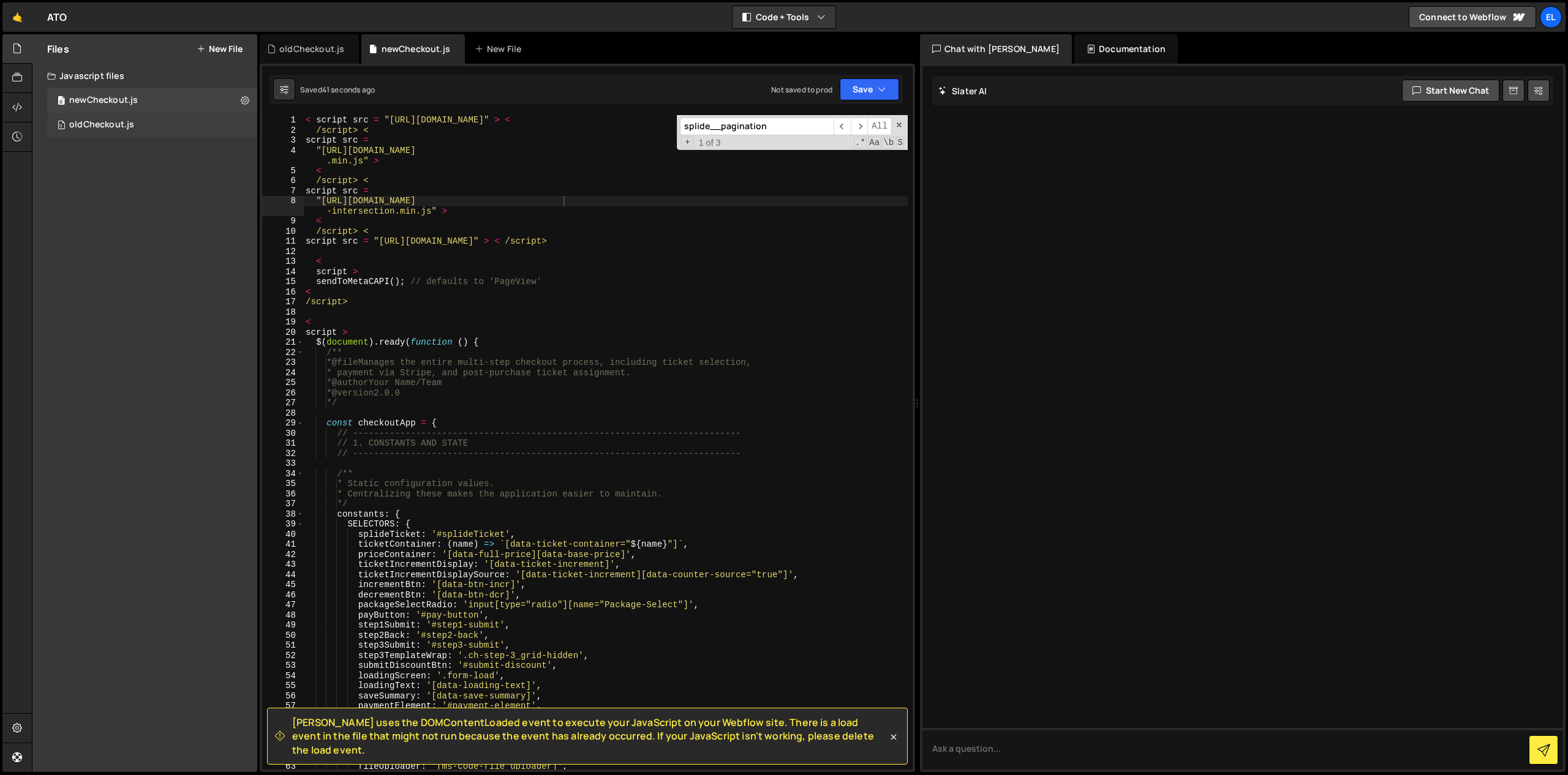
click at [139, 127] on div "0 oldCheckout.js 0" at bounding box center [152, 124] width 210 height 24
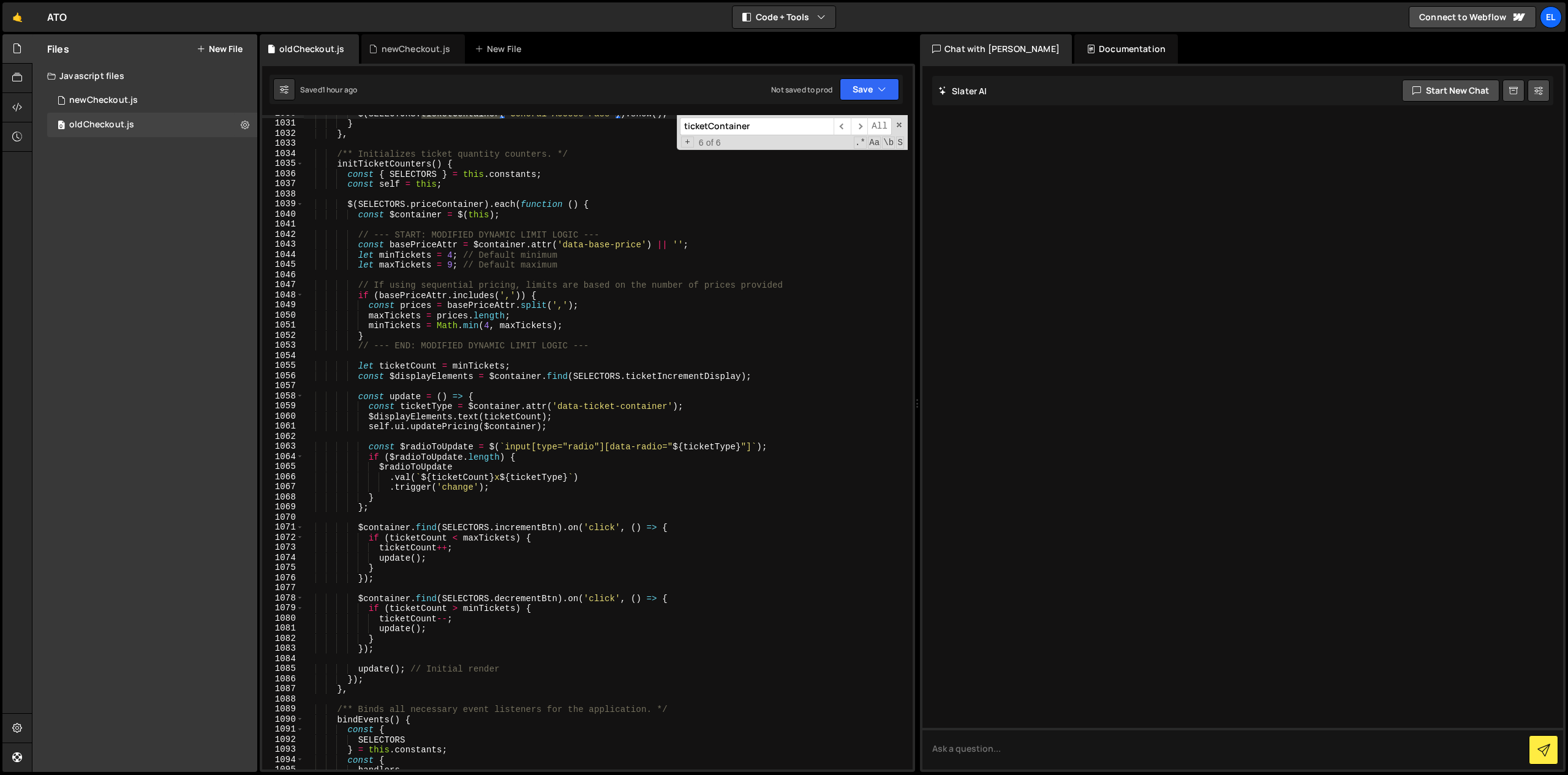
scroll to position [10439, 0]
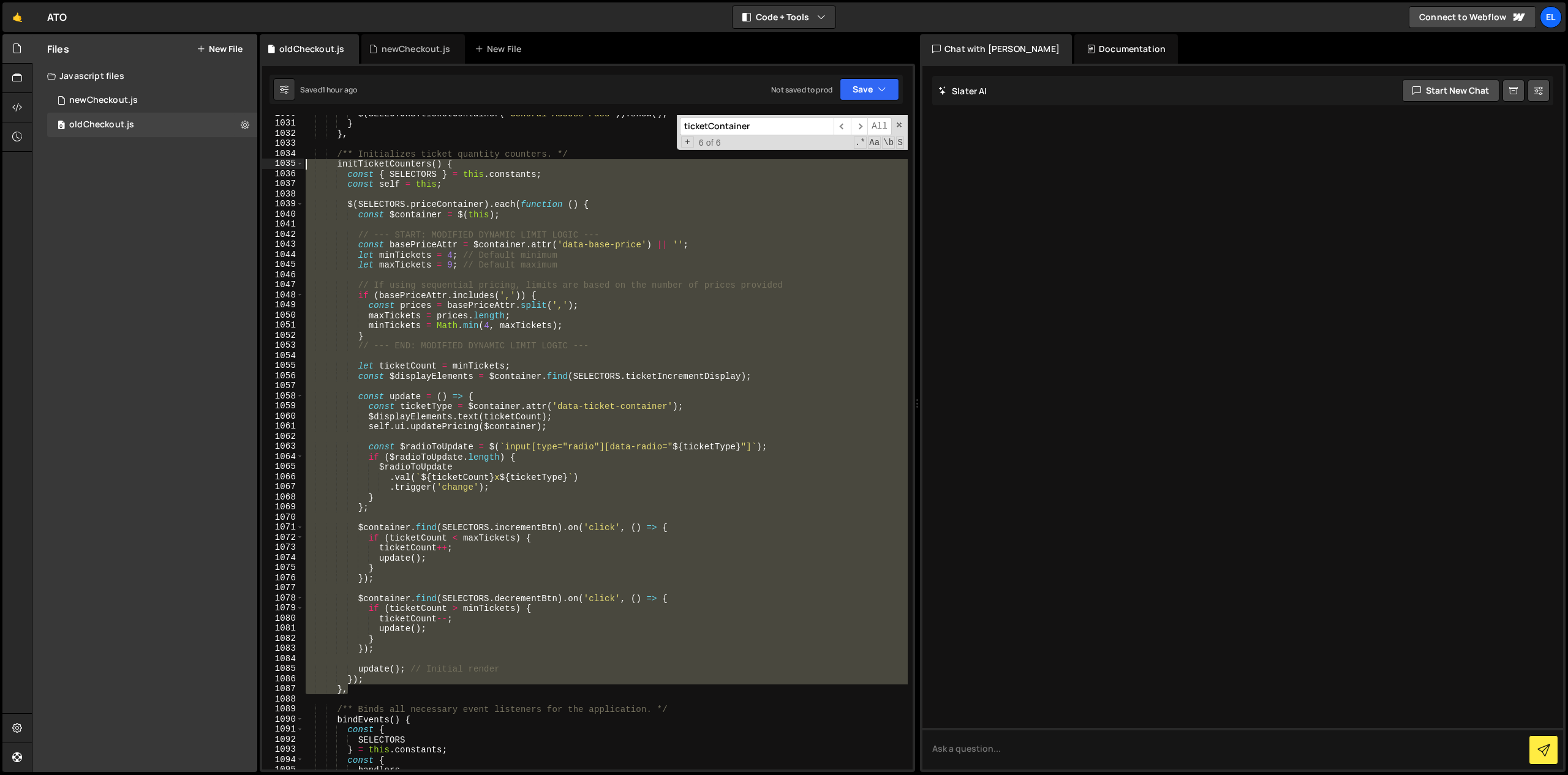
drag, startPoint x: 370, startPoint y: 690, endPoint x: 281, endPoint y: 167, distance: 530.5
click at [281, 167] on div "}, 1030 1031 1032 1033 1034 1035 1036 1037 1038 1039 1040 1041 1042 1043 1044 1…" at bounding box center [587, 442] width 650 height 654
type textarea "initTicketCounters() { const { SELECTORS } = this.constants;"
click at [746, 124] on input "ticketContainer" at bounding box center [756, 127] width 153 height 18
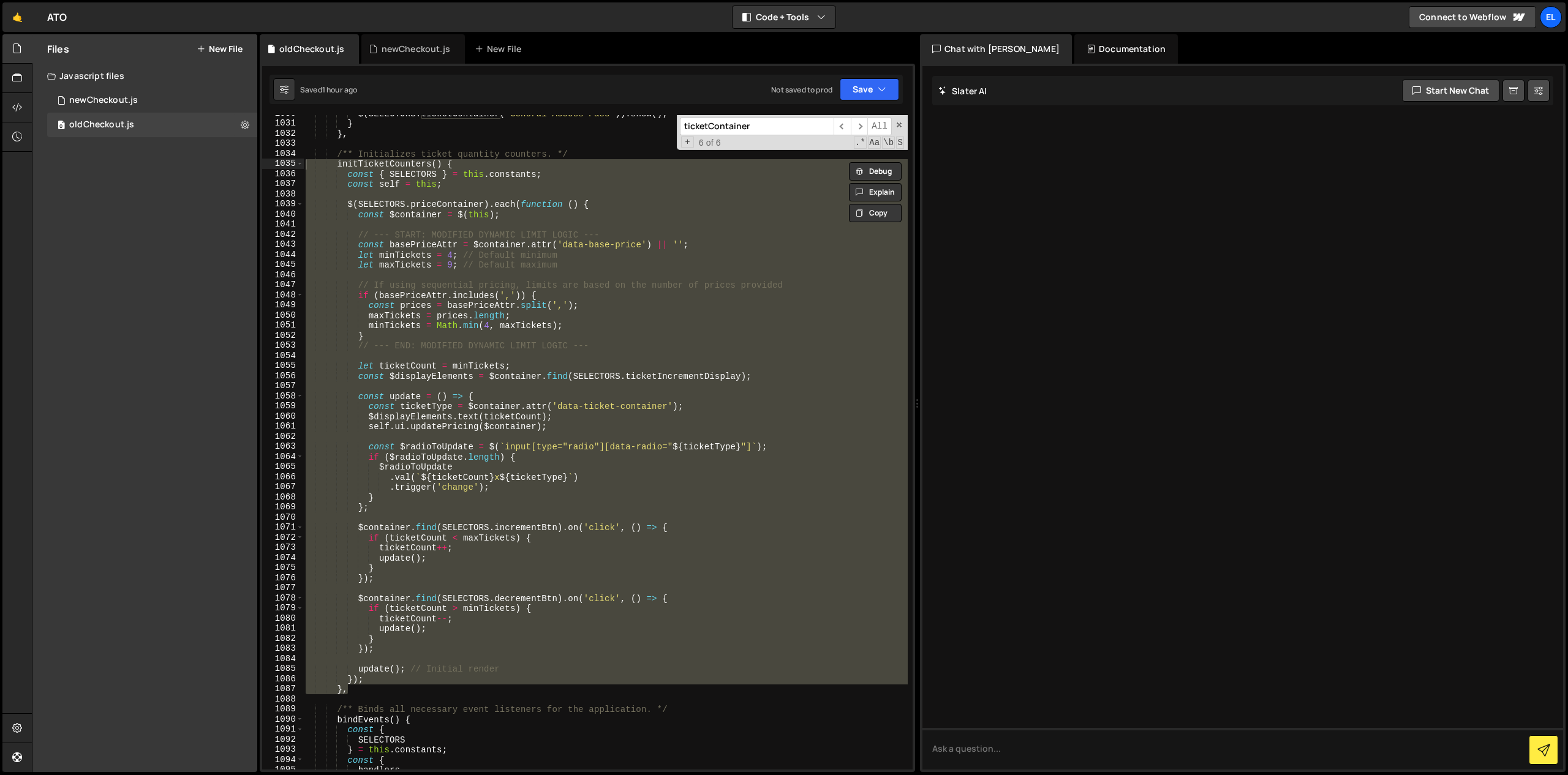
paste input "initTicketCounters"
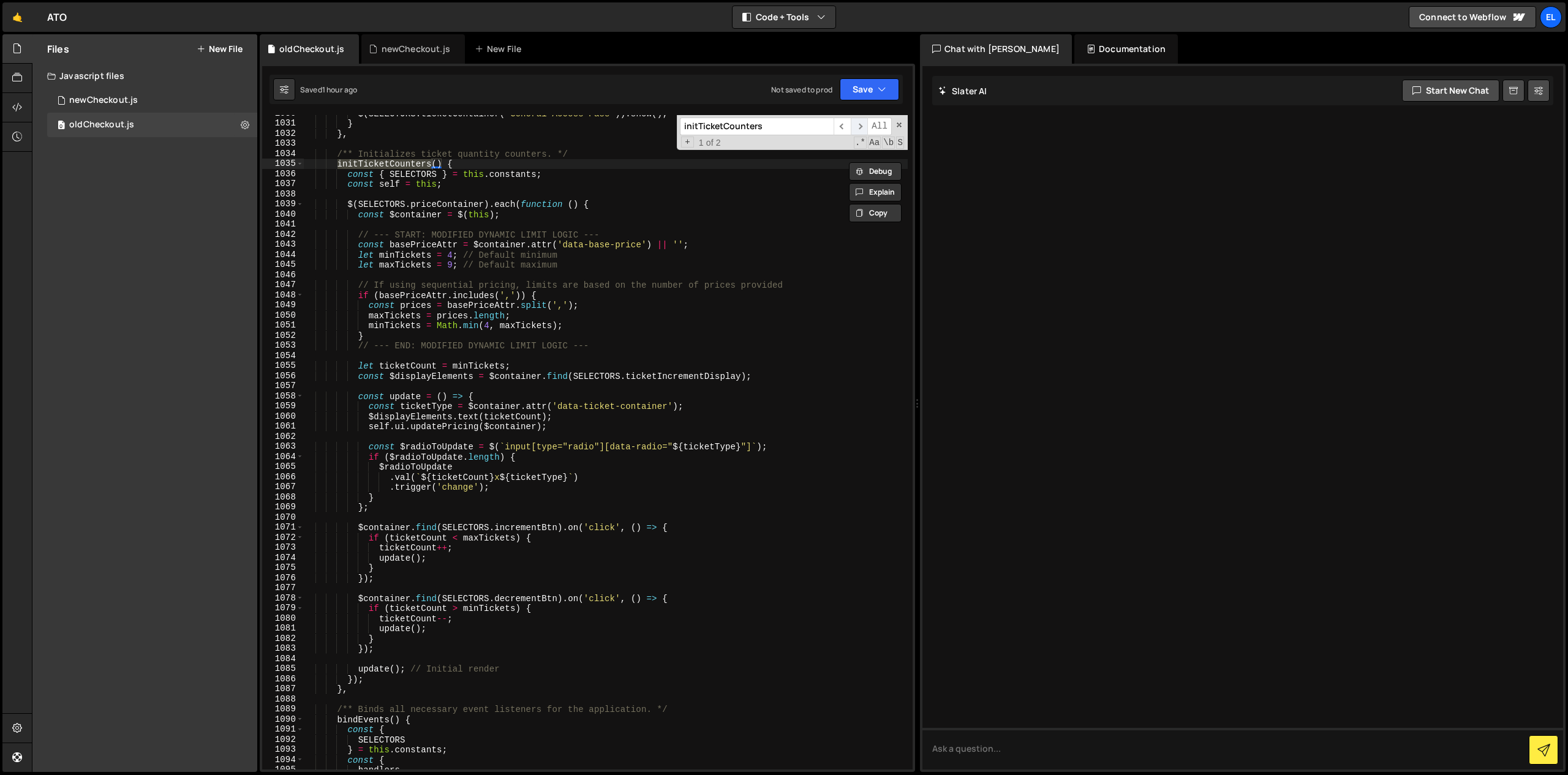
type input "initTicketCounters"
click at [864, 128] on span "​" at bounding box center [859, 127] width 17 height 18
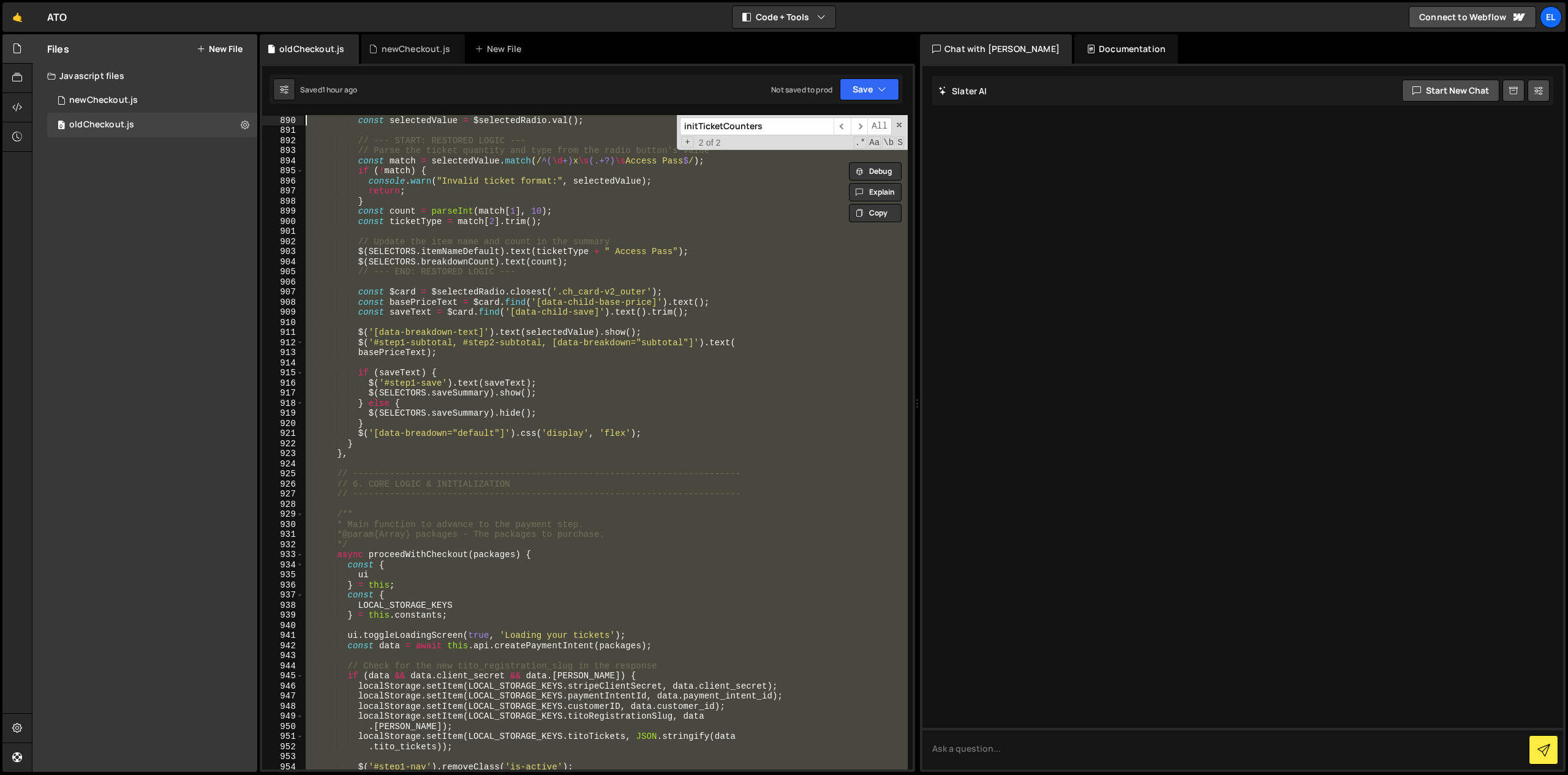
scroll to position [8322, 0]
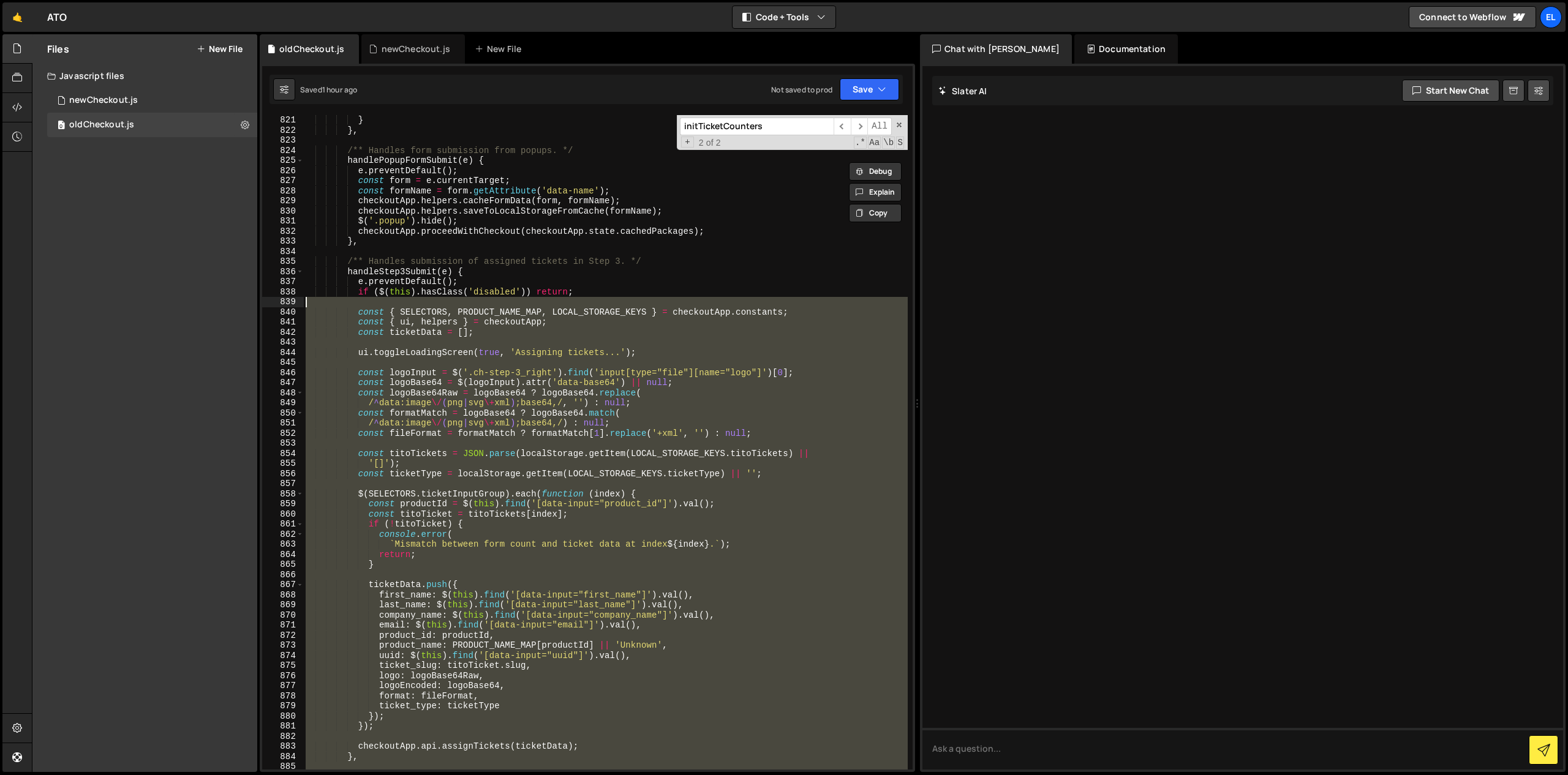
drag, startPoint x: 374, startPoint y: 344, endPoint x: 352, endPoint y: 299, distance: 50.1
click at [352, 299] on div "} } , /** Handles form submission from popups. */ handlePopupFormSubmit ( e ) {…" at bounding box center [605, 452] width 604 height 674
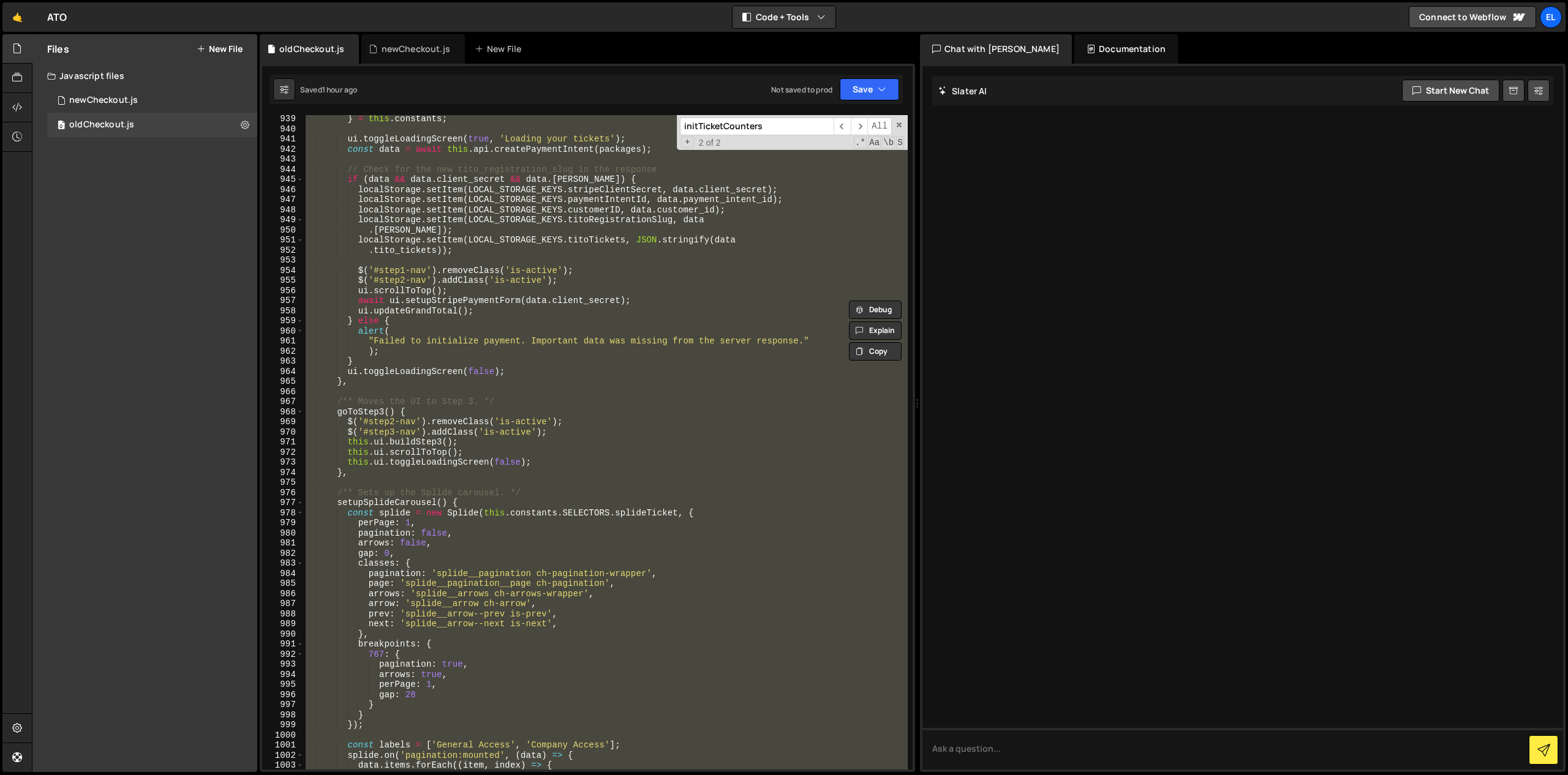
scroll to position [9521, 0]
type textarea "$('#step2-nav').addClass('is-active');"
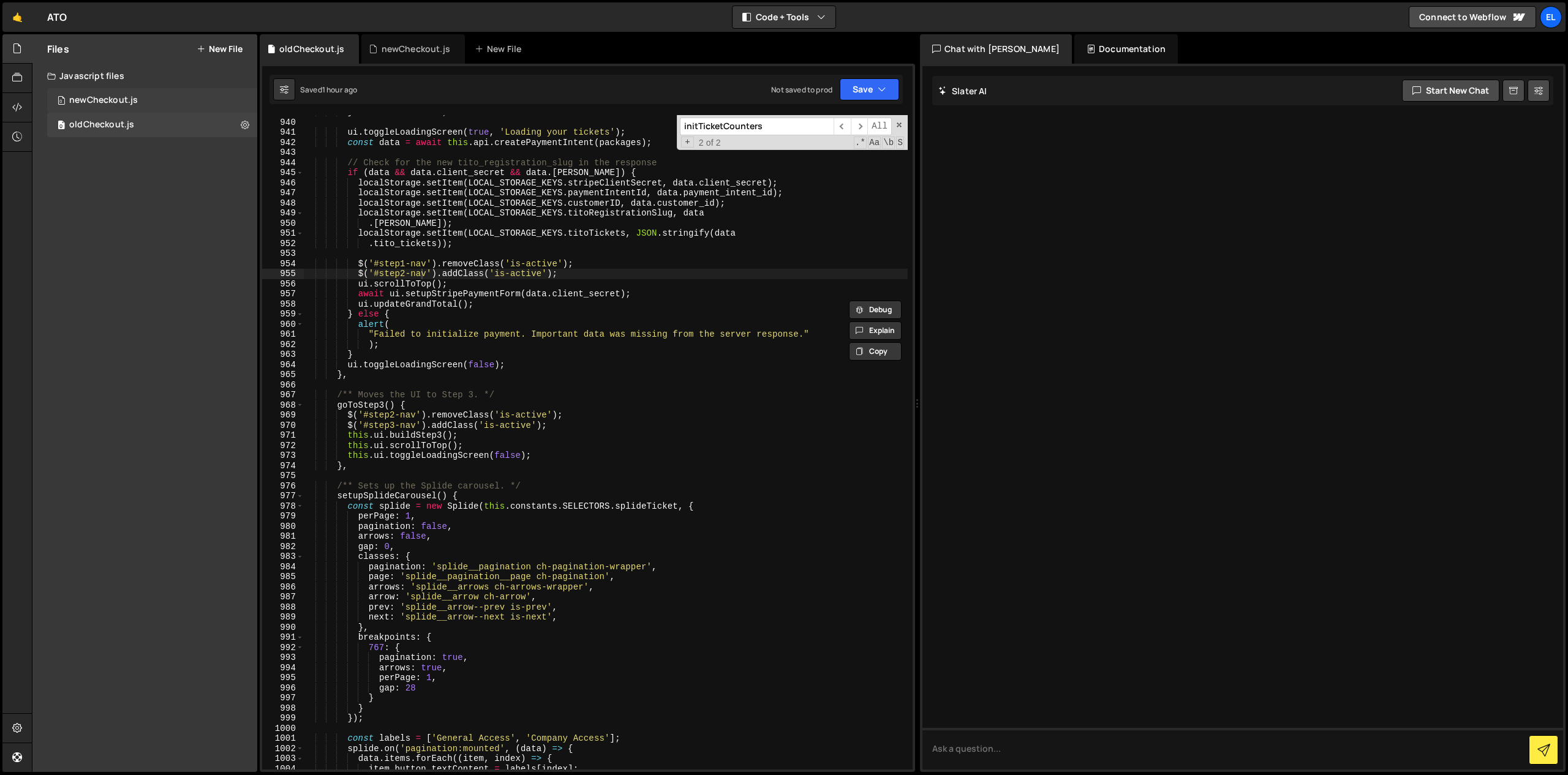
click at [116, 104] on div "newCheckout.js" at bounding box center [103, 100] width 69 height 11
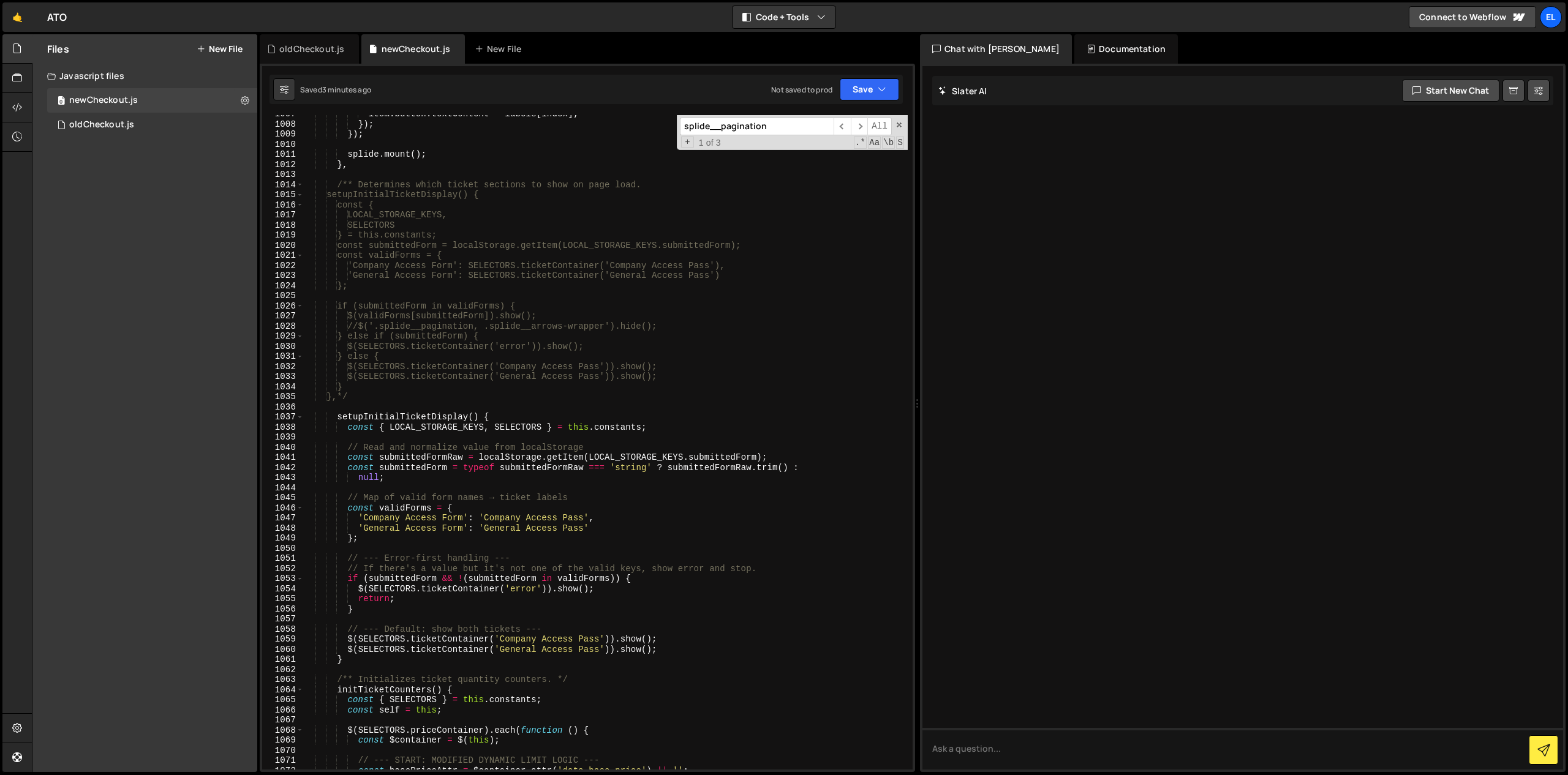
scroll to position [10206, 0]
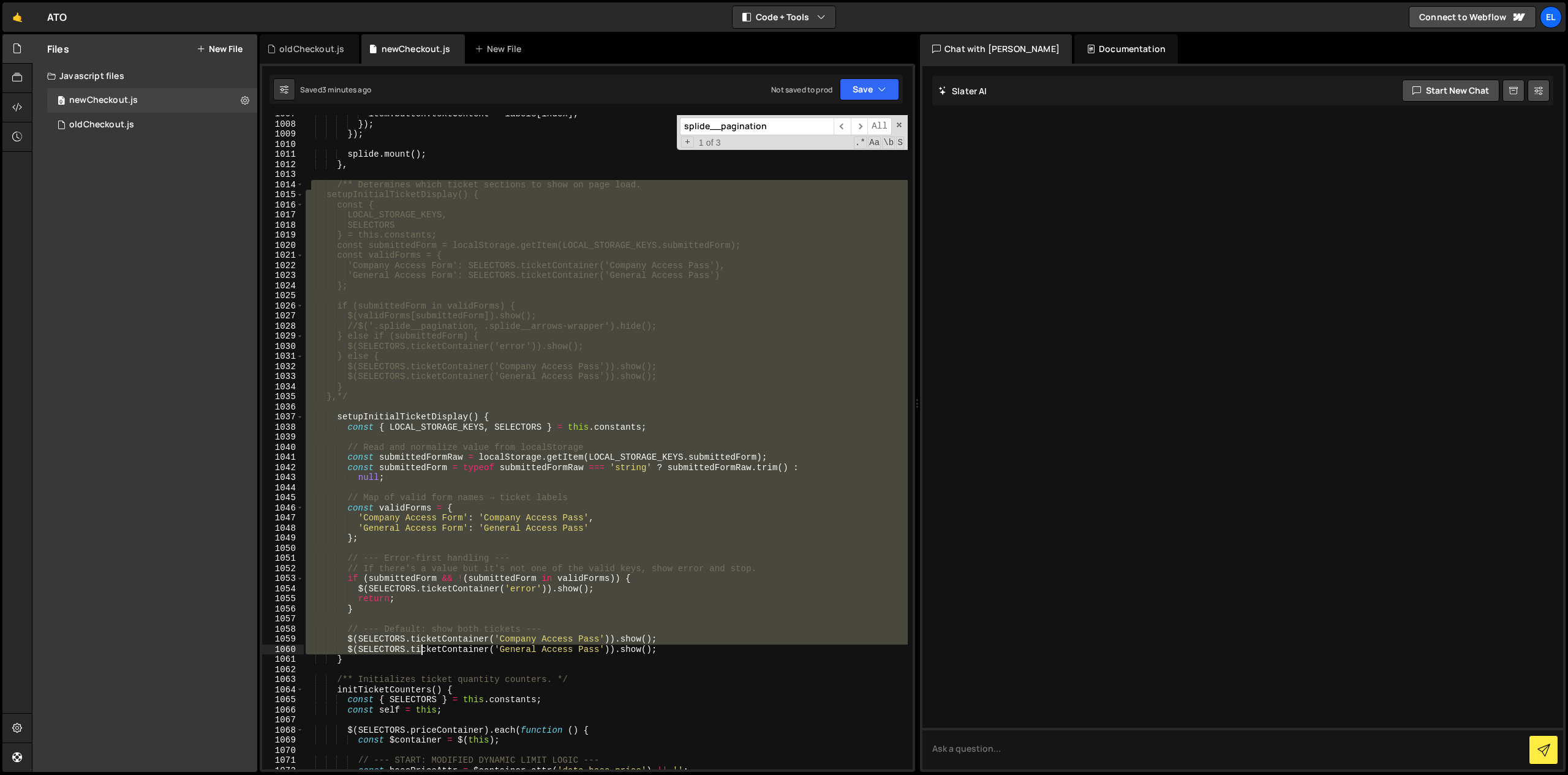
drag, startPoint x: 309, startPoint y: 185, endPoint x: 423, endPoint y: 647, distance: 475.9
click at [423, 647] on div "item . button . textContent = labels [ index ] ; }) ; }) ; splide . mount ( ) ;…" at bounding box center [605, 446] width 604 height 674
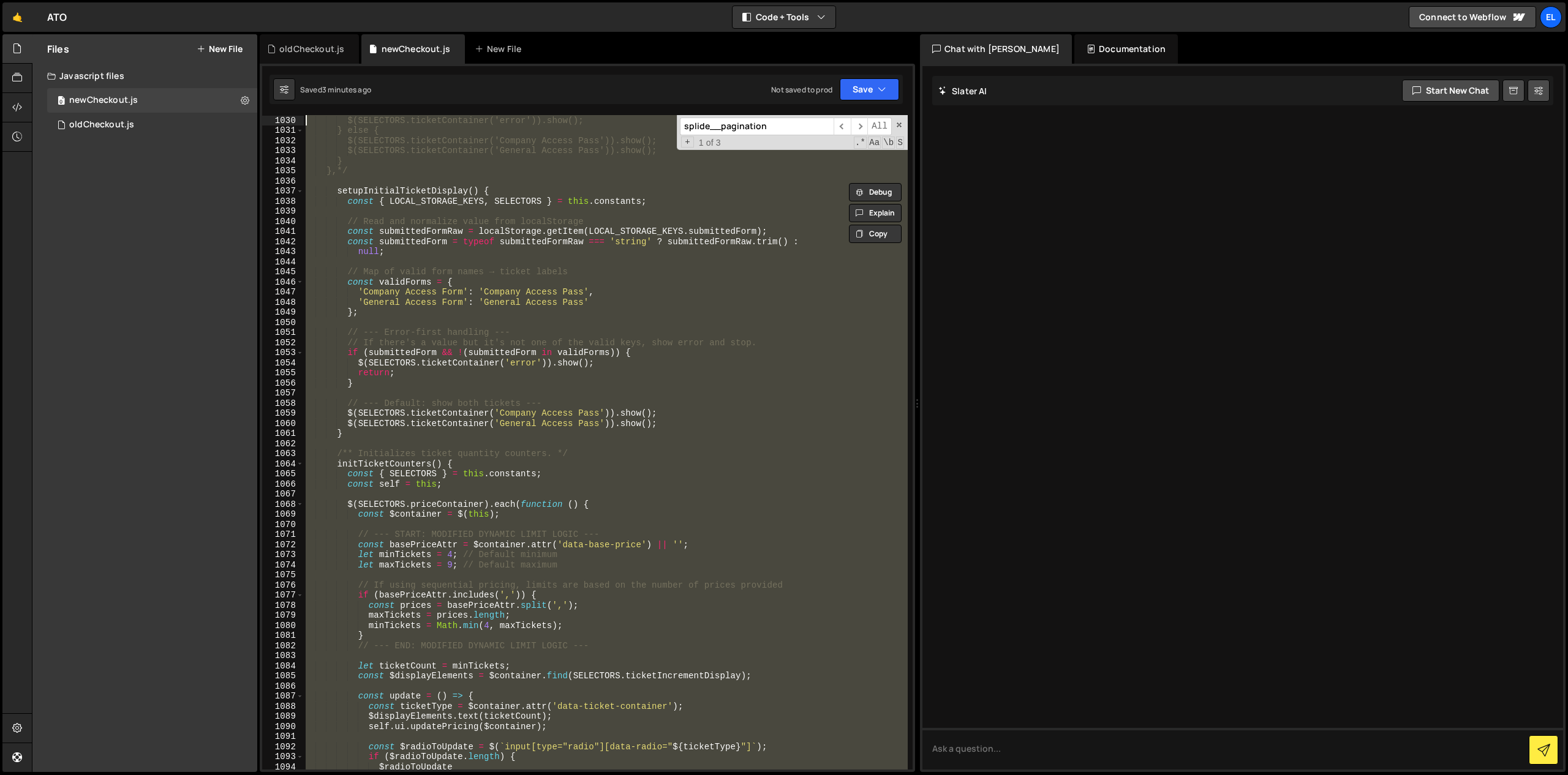
scroll to position [10371, 0]
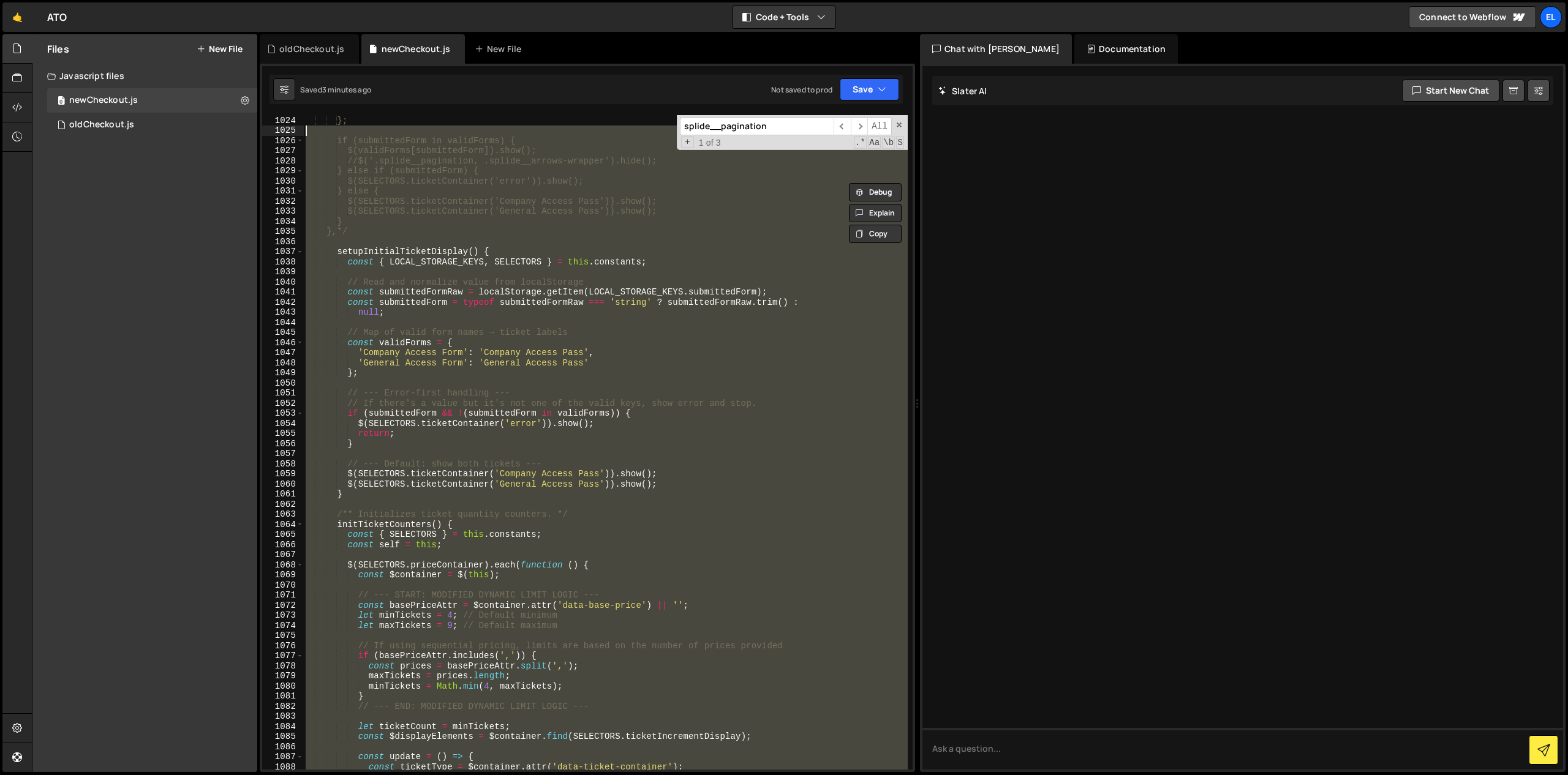
drag, startPoint x: 351, startPoint y: 645, endPoint x: 311, endPoint y: 128, distance: 518.5
click at [311, 128] on div "}; if (submittedForm in validForms) { $(validForms[submittedForm]).show(); //$(…" at bounding box center [605, 452] width 604 height 674
click at [365, 491] on div "}; if (submittedForm in validForms) { $(validForms[submittedForm]).show(); //$(…" at bounding box center [605, 442] width 604 height 654
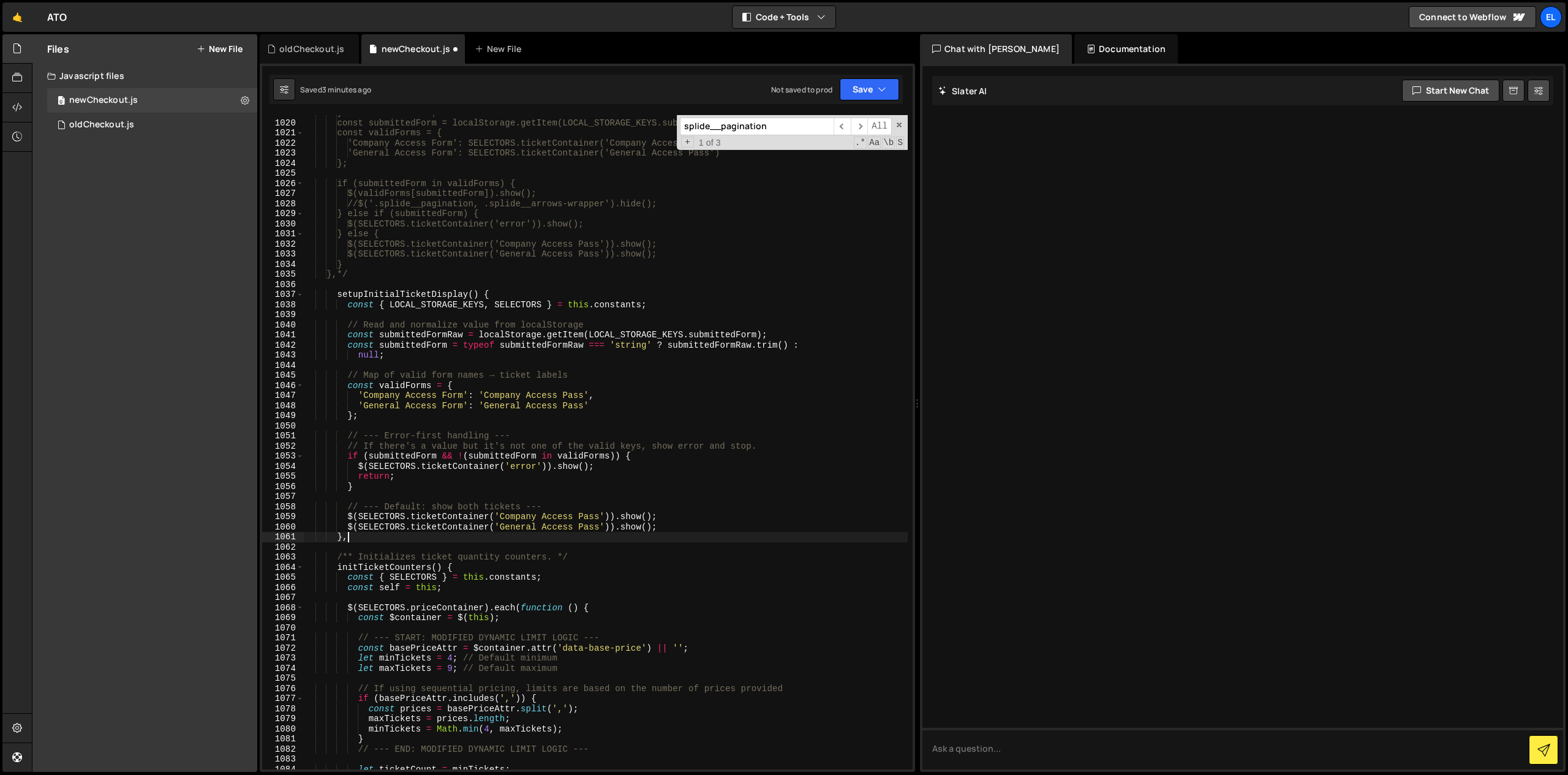
scroll to position [10341, 0]
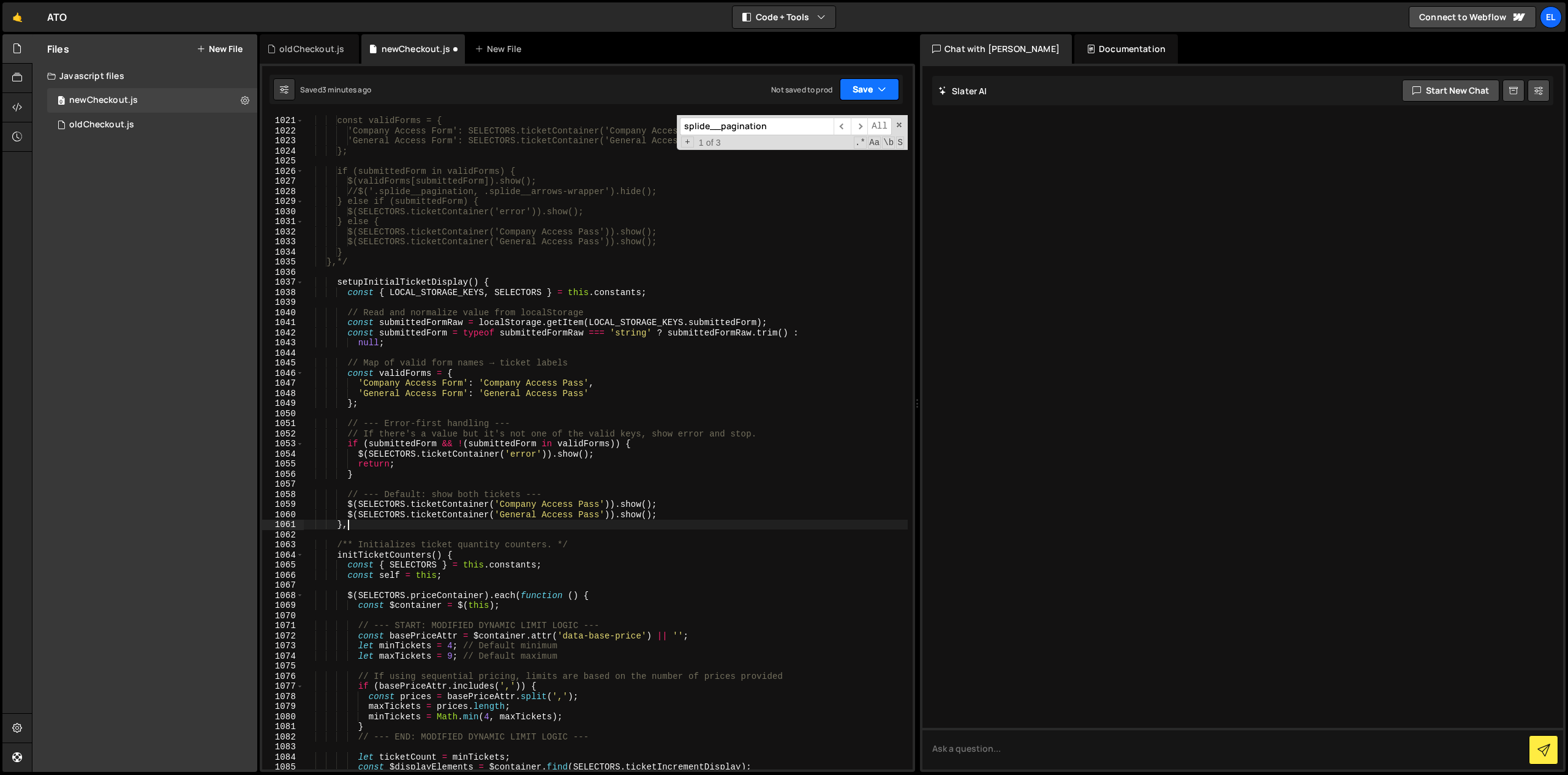
type textarea "},"
click at [859, 88] on button "Save" at bounding box center [870, 90] width 59 height 22
click at [833, 125] on div "Save to Staging S" at bounding box center [828, 119] width 128 height 13
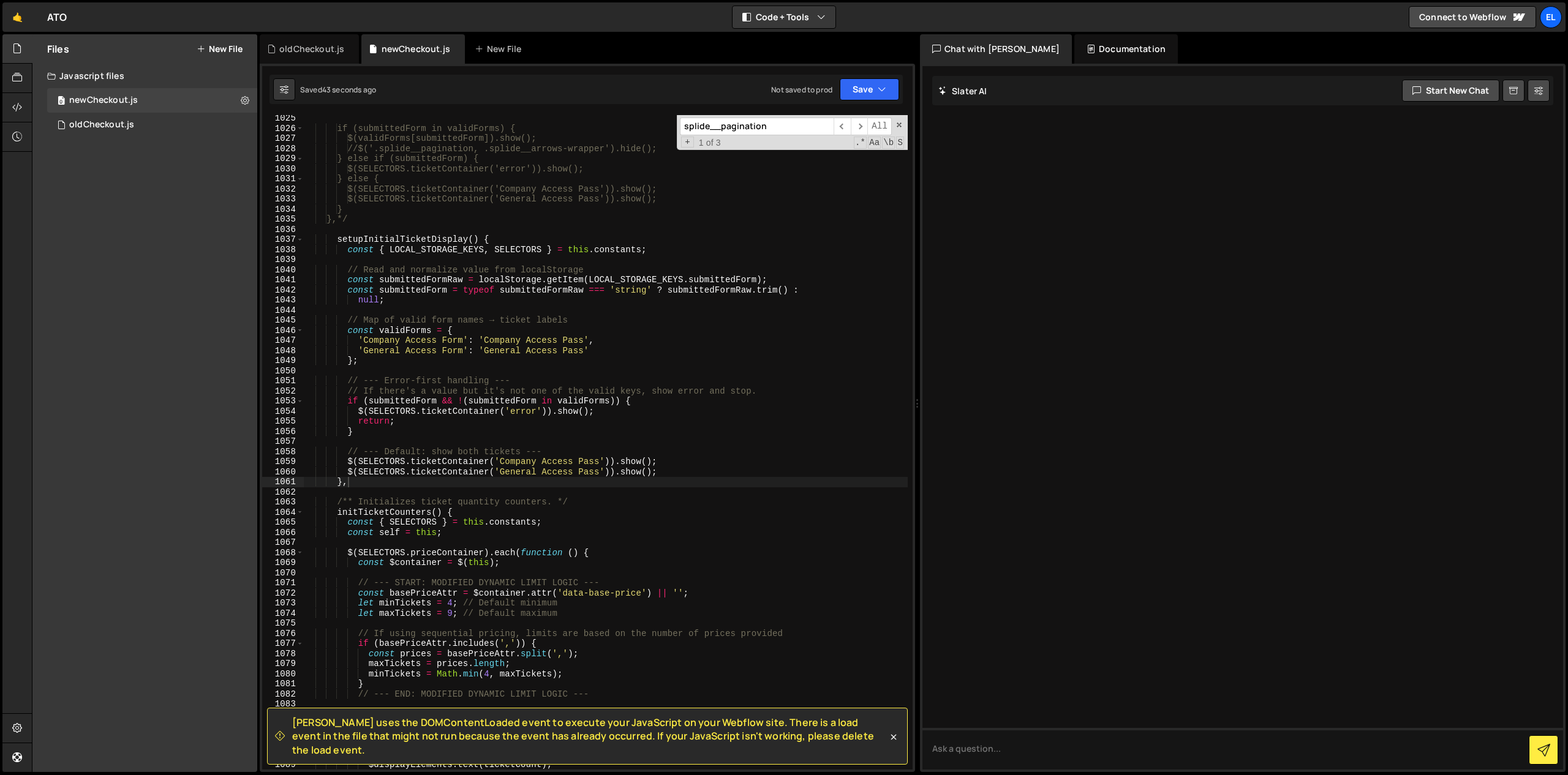
scroll to position [10388, 0]
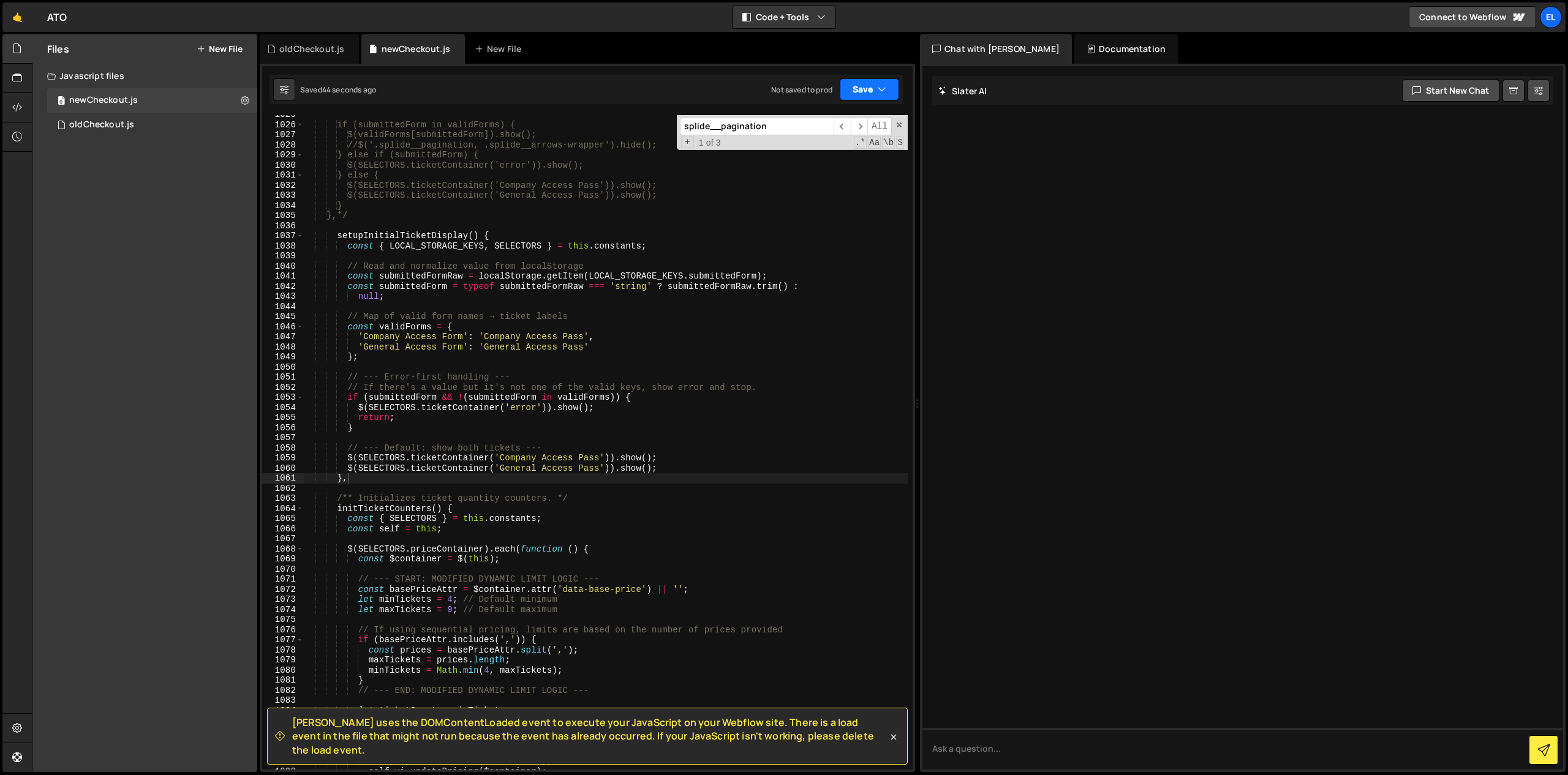
click at [858, 87] on button "Save" at bounding box center [870, 90] width 59 height 22
click at [817, 120] on div "Save to Staging S" at bounding box center [828, 119] width 128 height 13
